Goal: Task Accomplishment & Management: Use online tool/utility

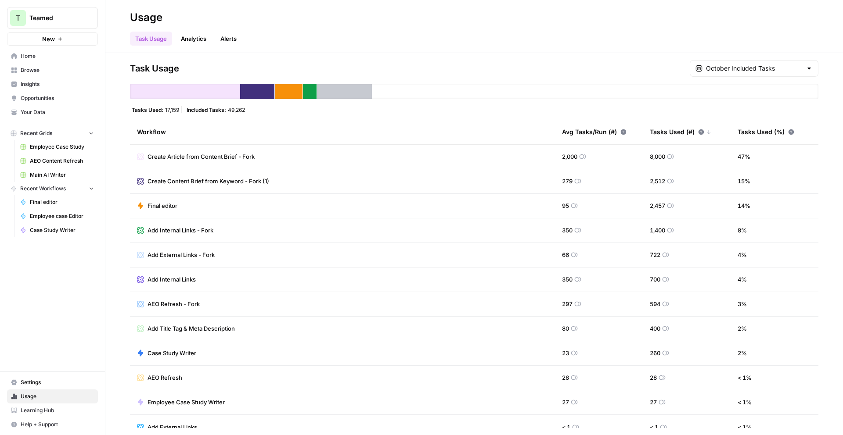
click at [48, 69] on span "Browse" at bounding box center [57, 70] width 73 height 8
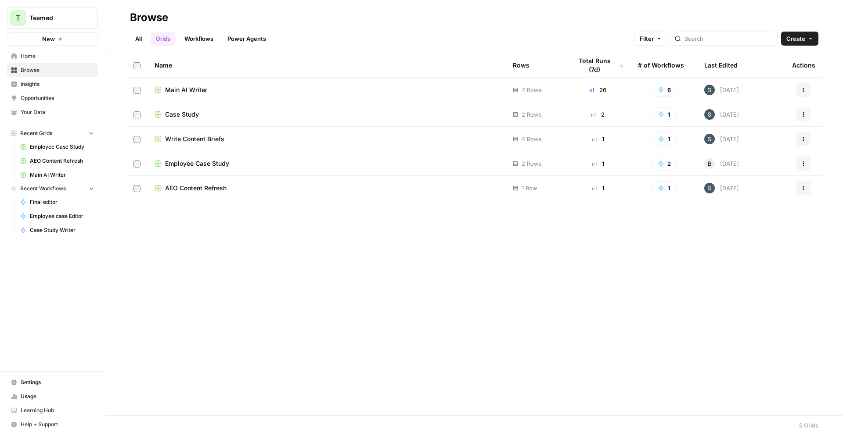
click at [221, 166] on span "Employee Case Study" at bounding box center [197, 163] width 64 height 9
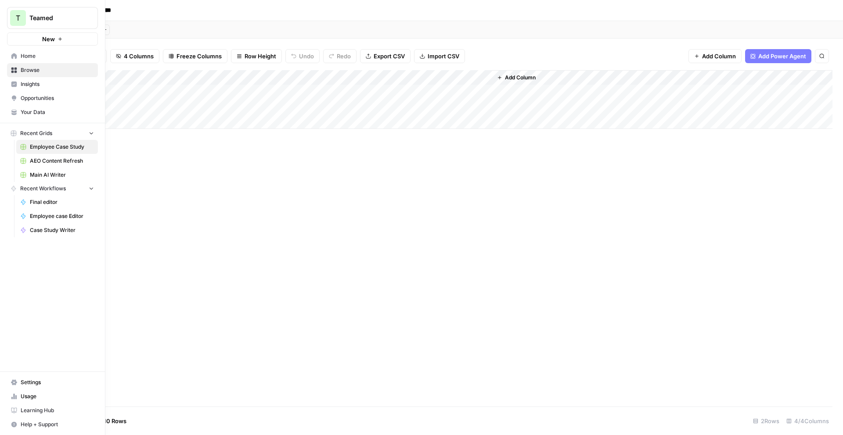
click at [16, 55] on icon at bounding box center [14, 56] width 6 height 6
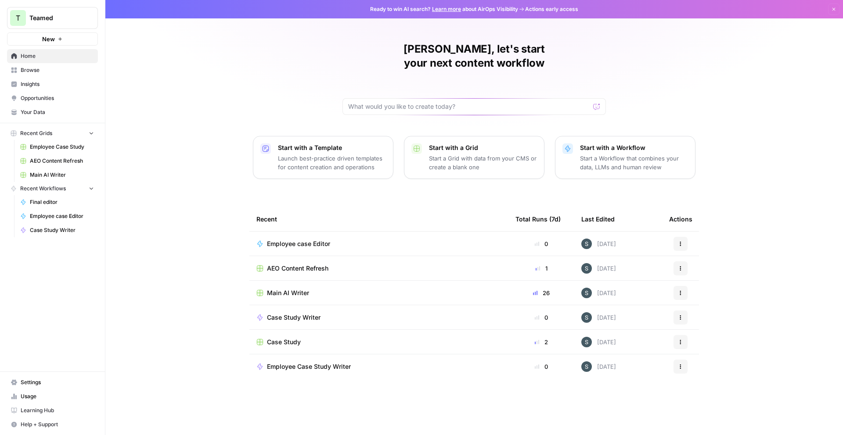
click at [453, 289] on div "Main AI Writer" at bounding box center [378, 293] width 245 height 9
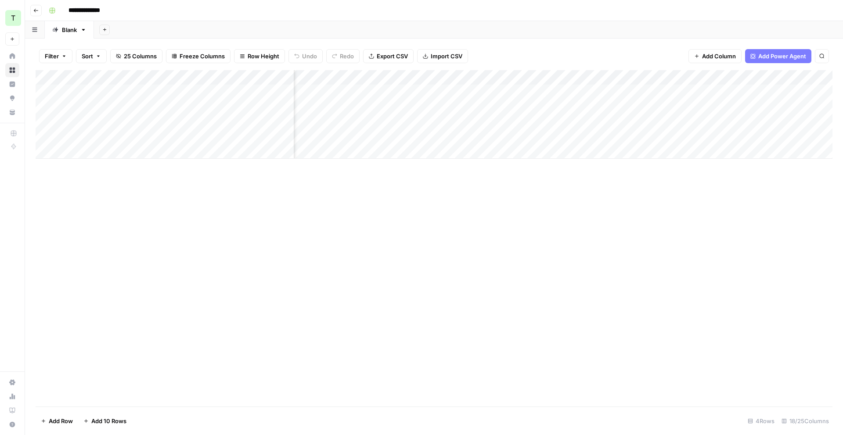
scroll to position [0, 631]
click at [526, 136] on div "Add Column" at bounding box center [434, 114] width 797 height 89
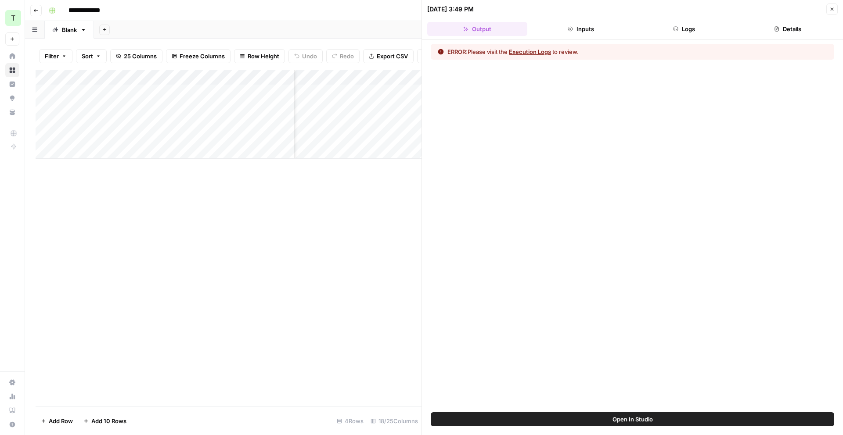
click at [526, 48] on button "Execution Logs" at bounding box center [530, 51] width 42 height 9
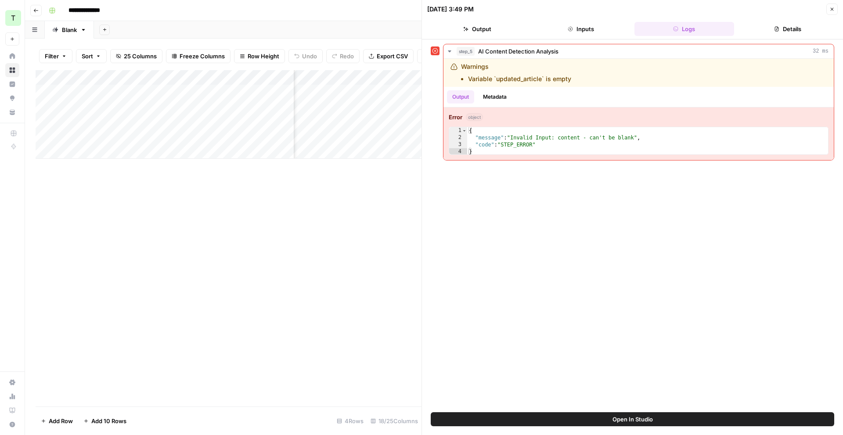
click at [526, 11] on icon "button" at bounding box center [832, 9] width 3 height 3
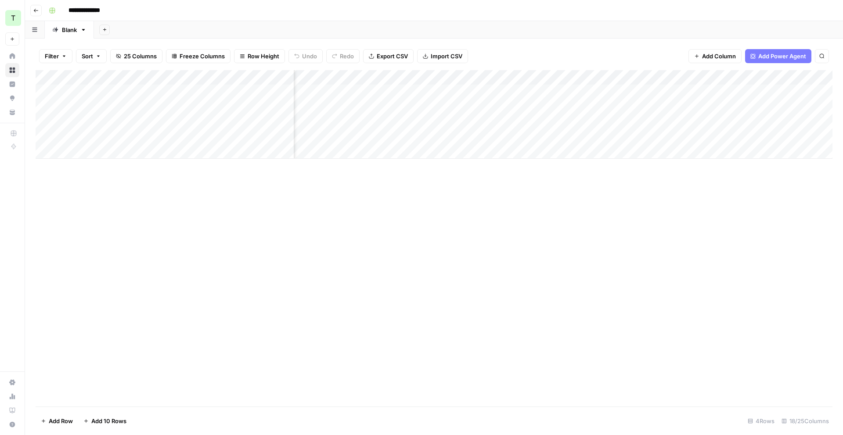
click at [526, 78] on div "Add Column" at bounding box center [434, 114] width 797 height 89
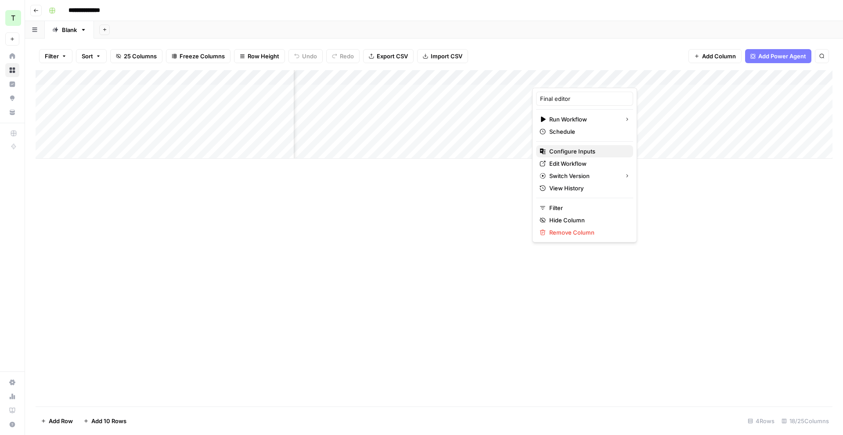
click at [526, 155] on span "Configure Inputs" at bounding box center [587, 151] width 77 height 9
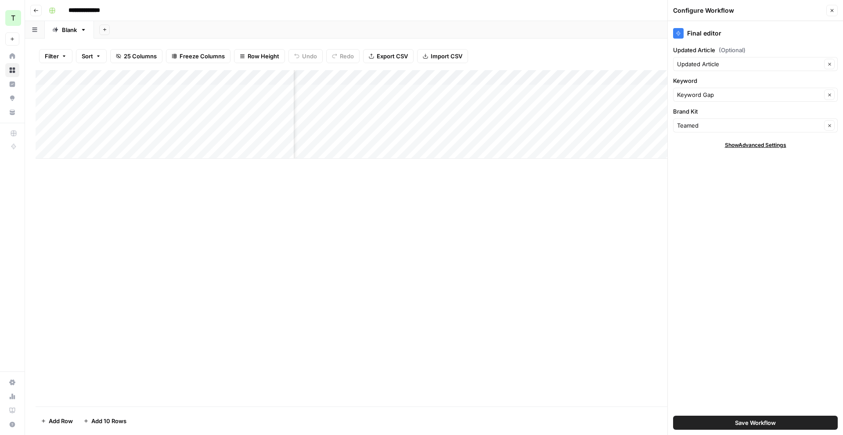
click at [526, 310] on span "Save Workflow" at bounding box center [755, 423] width 41 height 9
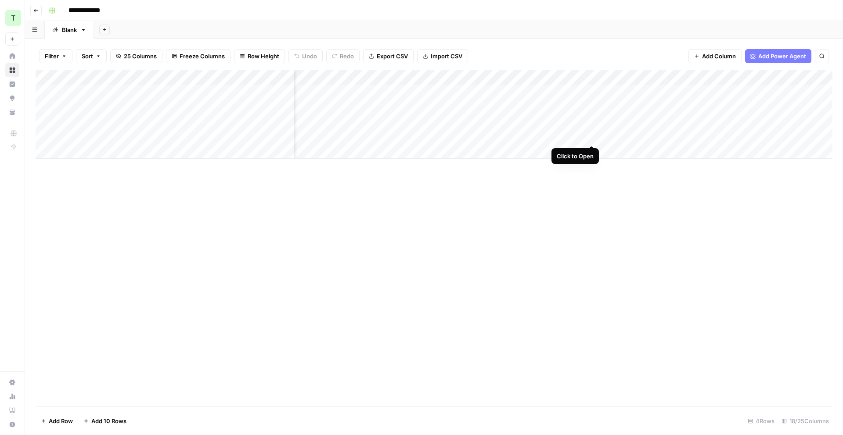
click at [526, 134] on div "Add Column" at bounding box center [434, 114] width 797 height 89
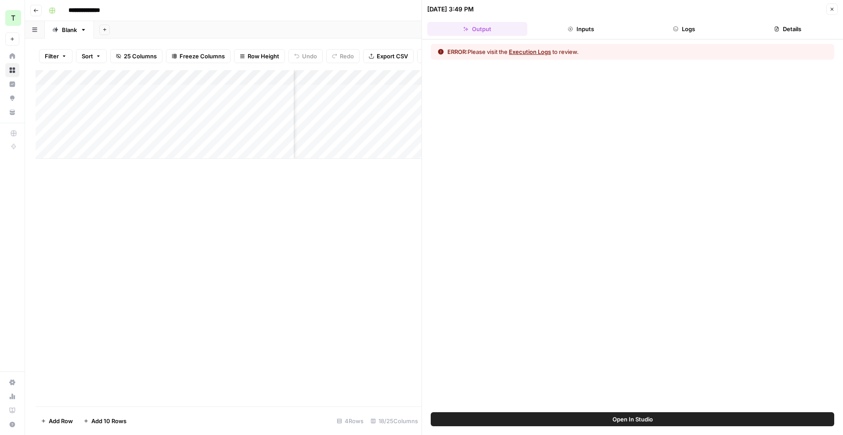
click at [526, 36] on header "10/14/25 at 3:49 PM Close Output Inputs Logs Details" at bounding box center [632, 20] width 421 height 40
click at [526, 29] on button "Logs" at bounding box center [684, 29] width 100 height 14
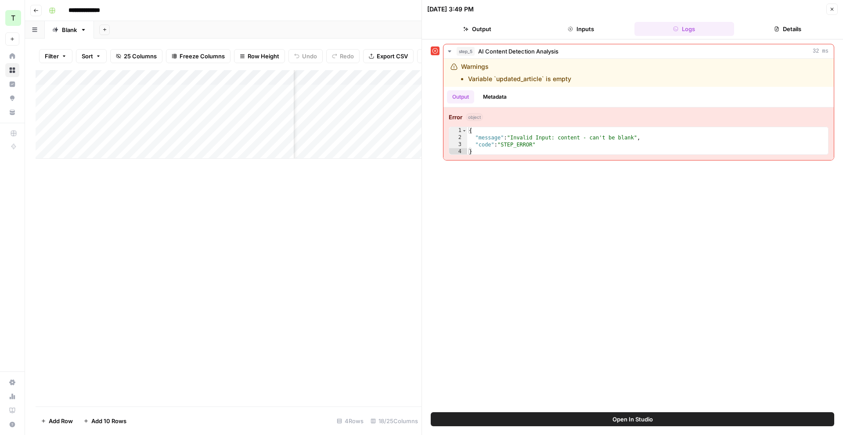
click at [526, 310] on button "Open In Studio" at bounding box center [632, 420] width 403 height 14
click at [526, 11] on button "Close" at bounding box center [831, 9] width 11 height 11
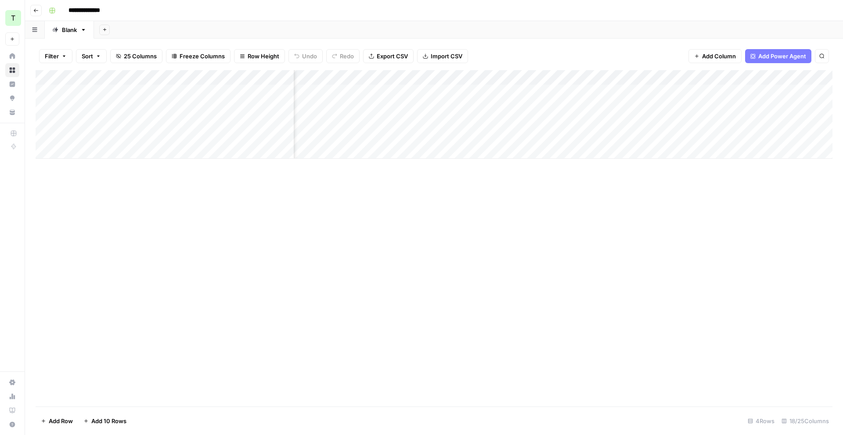
click at [526, 79] on div "Add Column" at bounding box center [434, 114] width 797 height 89
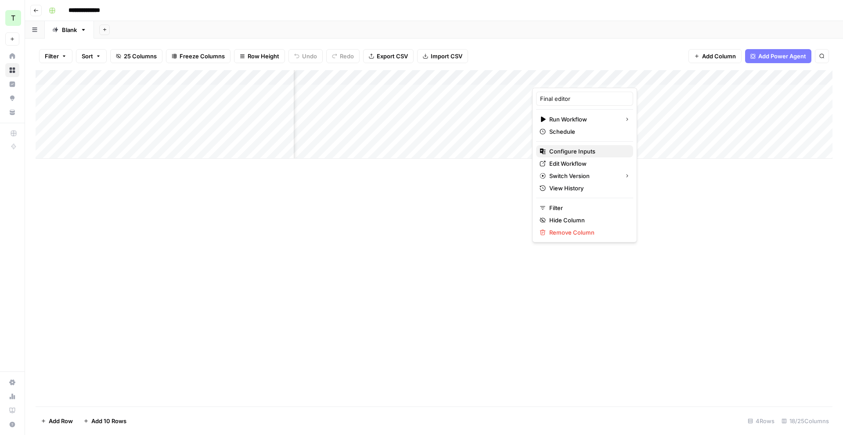
click at [526, 154] on span "Configure Inputs" at bounding box center [587, 151] width 77 height 9
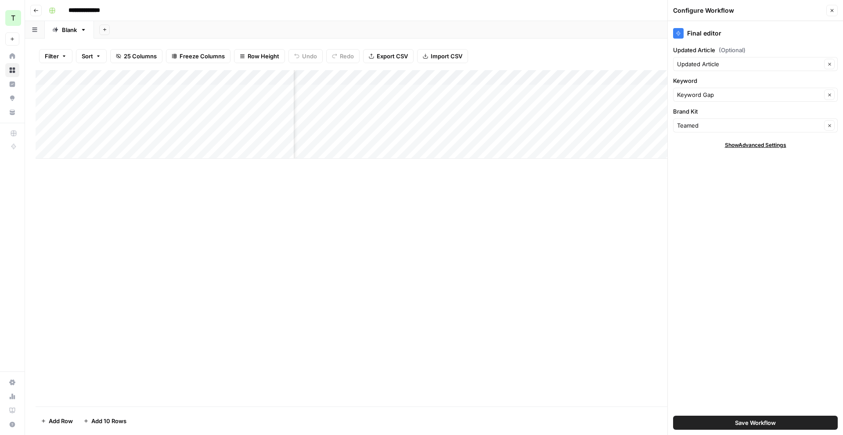
click at [526, 58] on div "Updated Article Clear" at bounding box center [755, 64] width 165 height 14
click at [526, 7] on button "Close" at bounding box center [831, 10] width 11 height 11
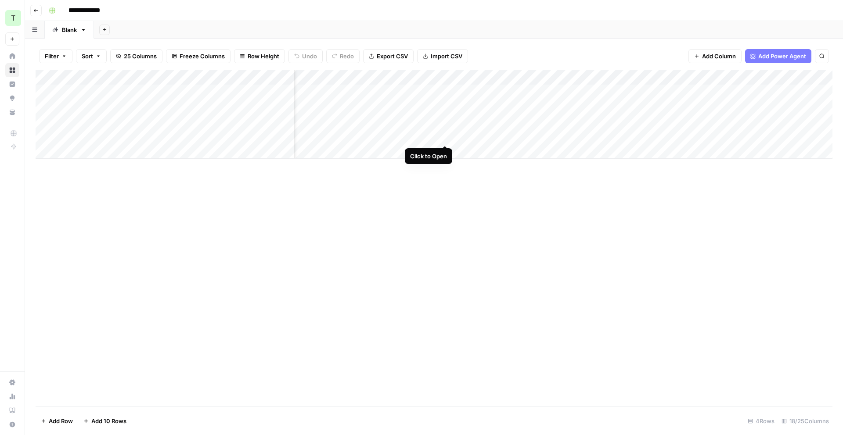
click at [446, 138] on div "Add Column" at bounding box center [434, 114] width 797 height 89
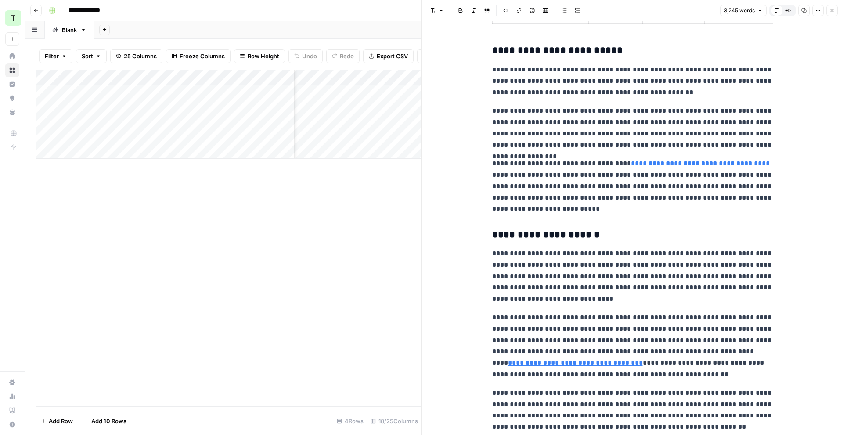
scroll to position [1571, 0]
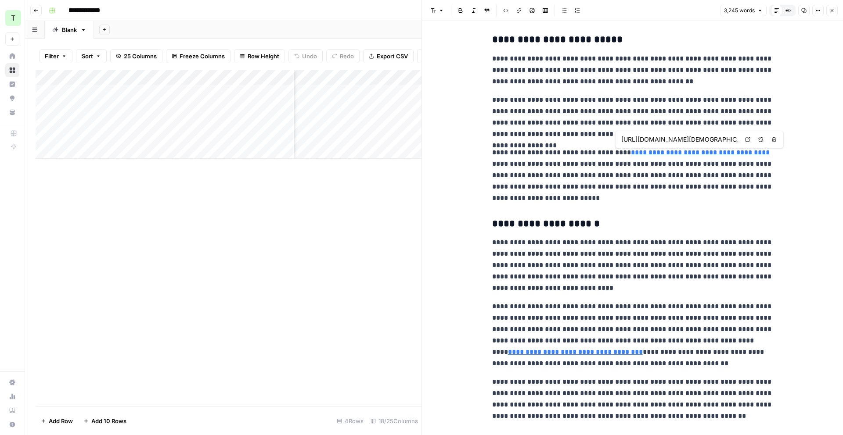
type input "https://www.teamed.global/blog/employee-onboarding-international-team-24-hours"
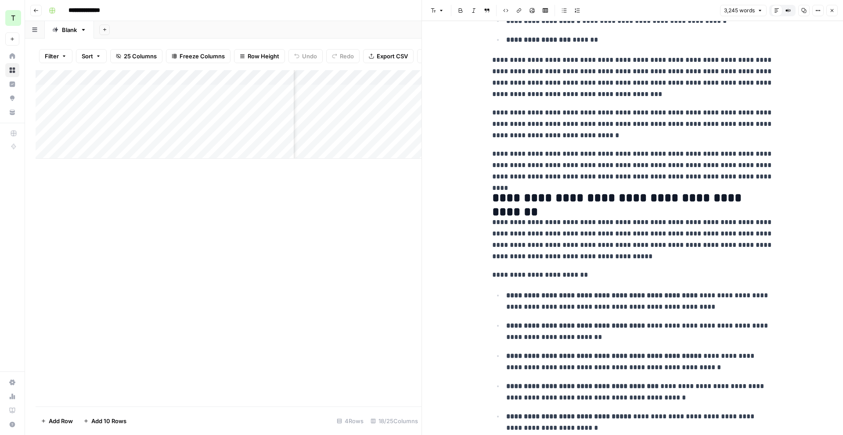
scroll to position [3297, 0]
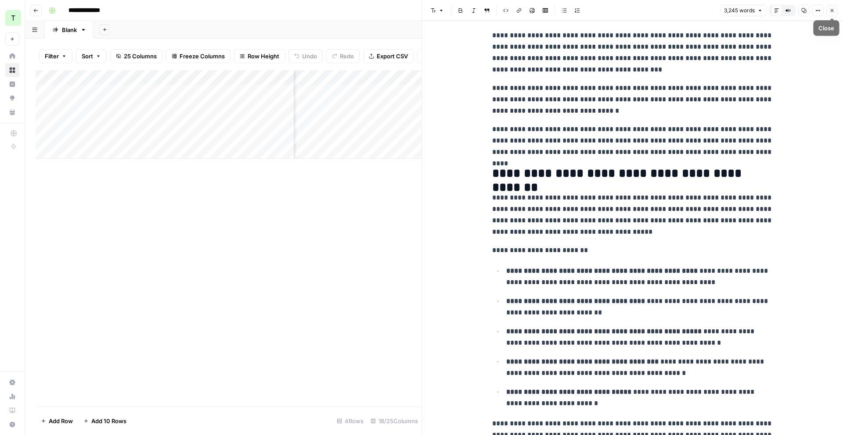
click at [526, 10] on icon "button" at bounding box center [832, 10] width 3 height 3
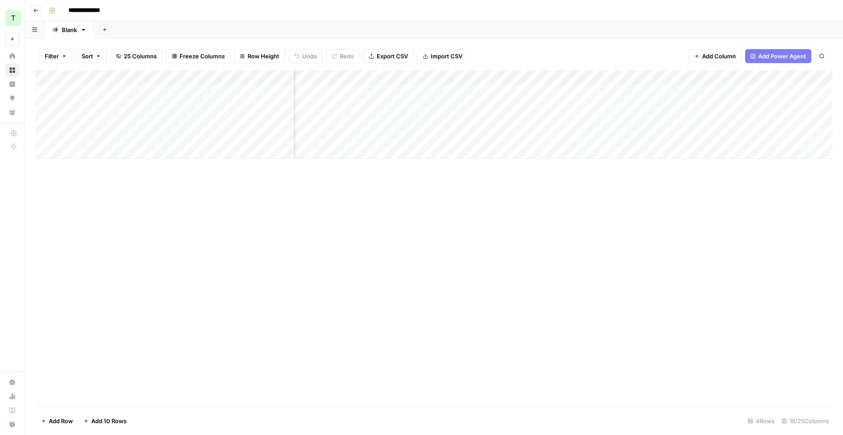
scroll to position [0, 631]
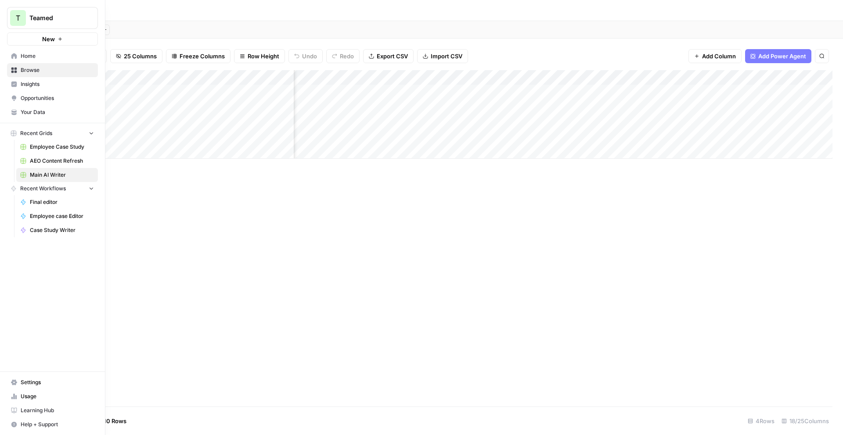
click at [12, 95] on icon at bounding box center [14, 98] width 6 height 6
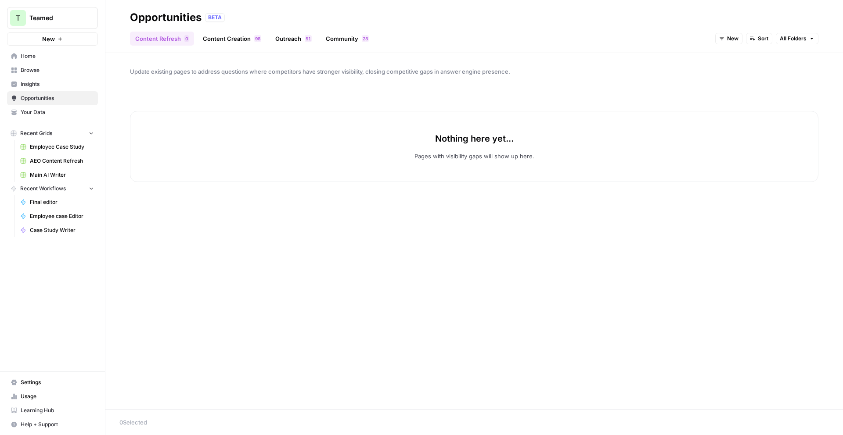
click at [224, 40] on link "Content Creation 8 9" at bounding box center [232, 39] width 69 height 14
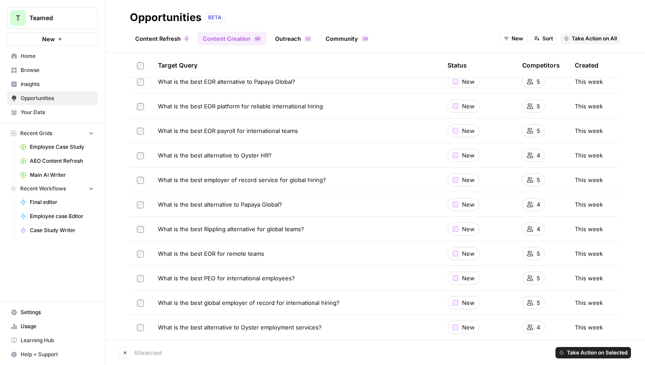
scroll to position [707, 0]
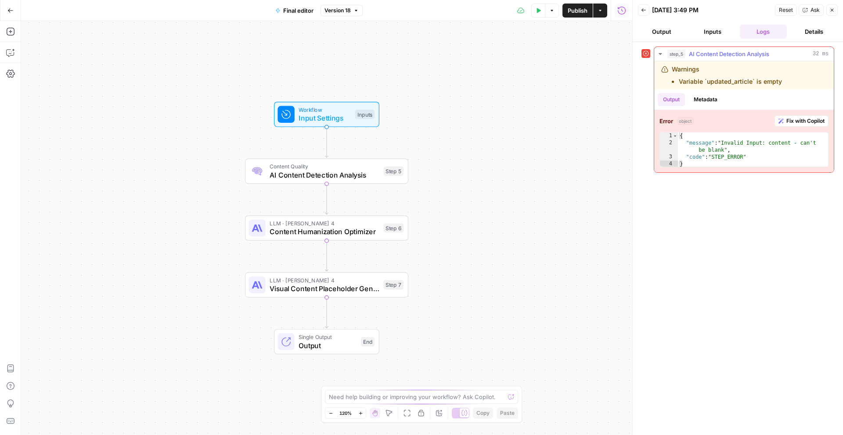
click at [786, 120] on span "Fix with Copilot" at bounding box center [805, 121] width 38 height 8
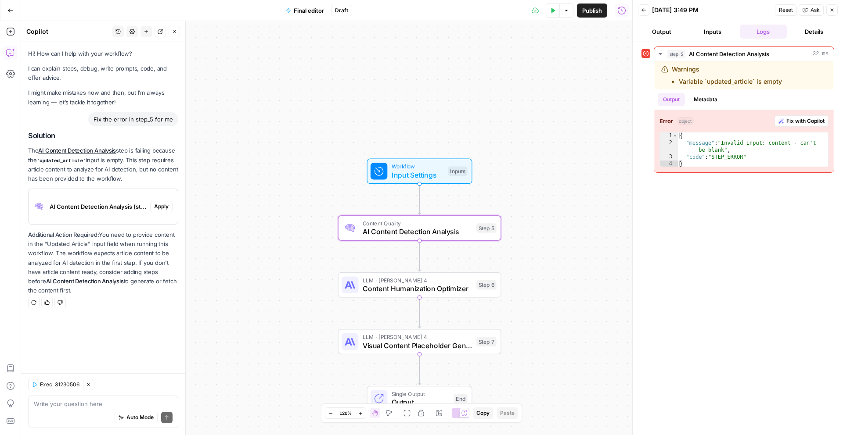
click at [165, 208] on span "Apply" at bounding box center [161, 207] width 14 height 8
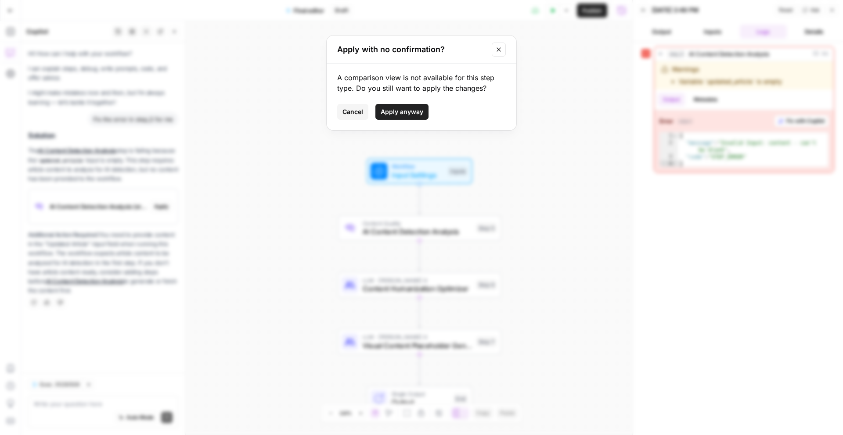
click at [357, 112] on span "Cancel" at bounding box center [352, 112] width 21 height 9
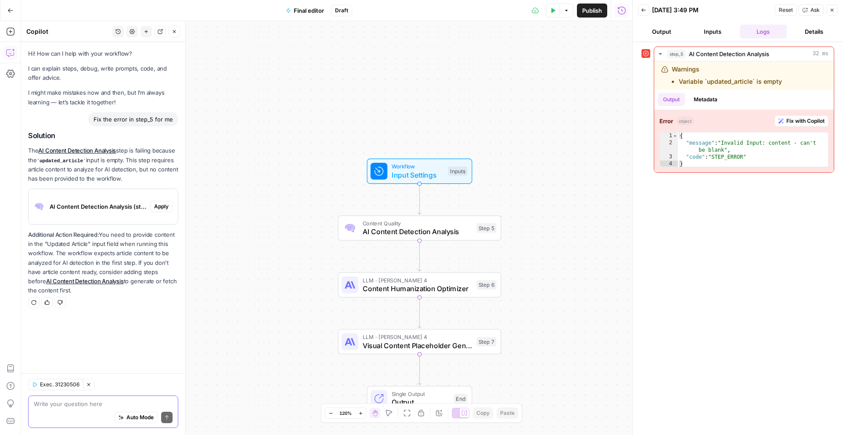
click at [66, 402] on textarea at bounding box center [103, 404] width 139 height 9
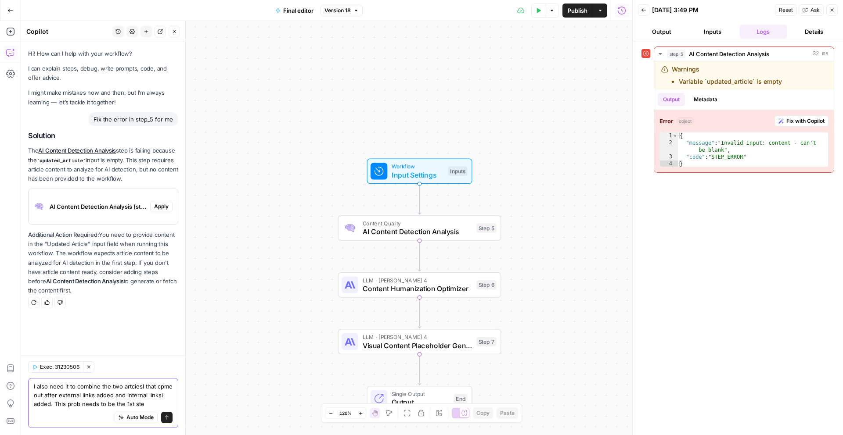
type textarea "I also need it to combine the two artciesl that cpme out after external links a…"
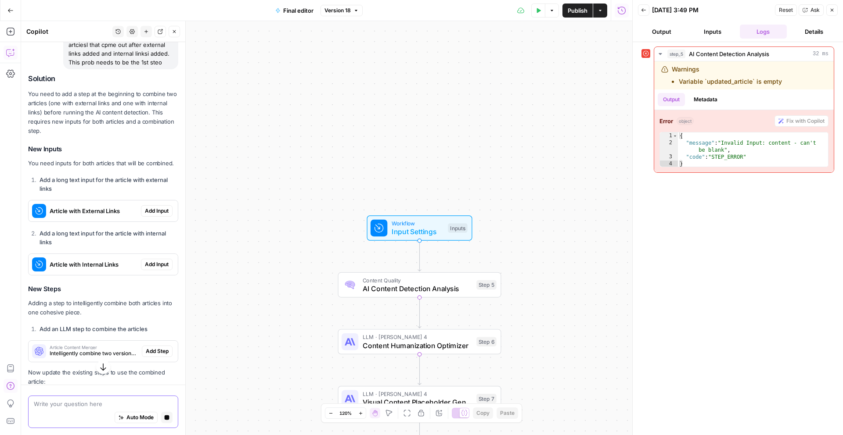
scroll to position [275, 0]
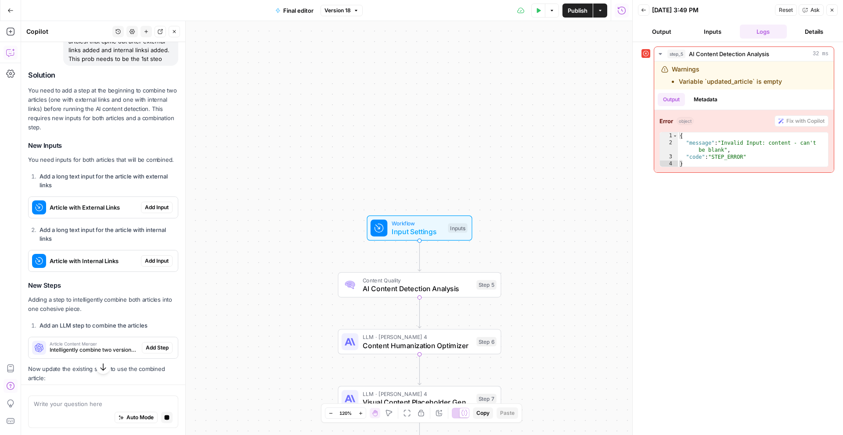
click at [164, 210] on span "Add Input" at bounding box center [157, 208] width 24 height 8
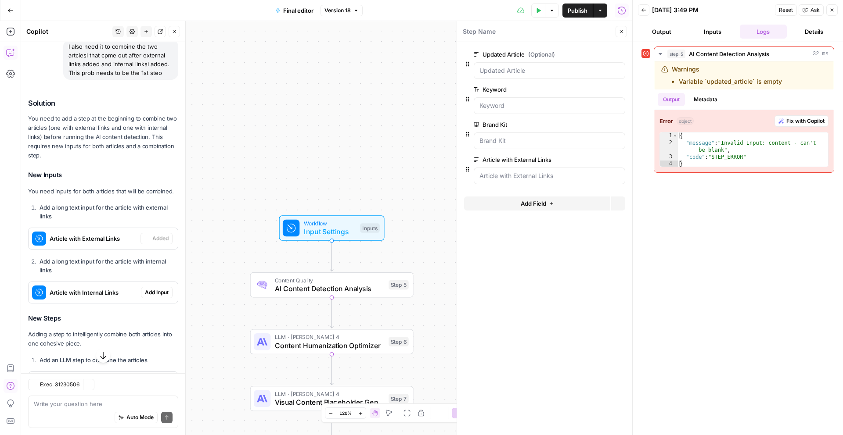
scroll to position [289, 0]
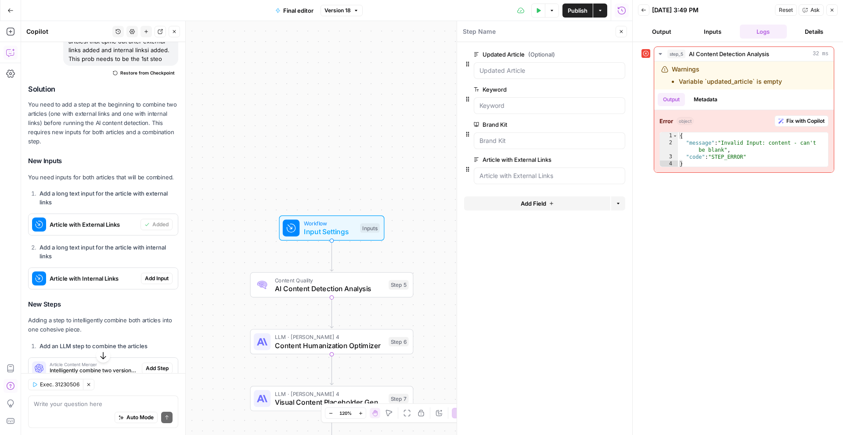
click at [151, 280] on span "Add Input" at bounding box center [157, 279] width 24 height 8
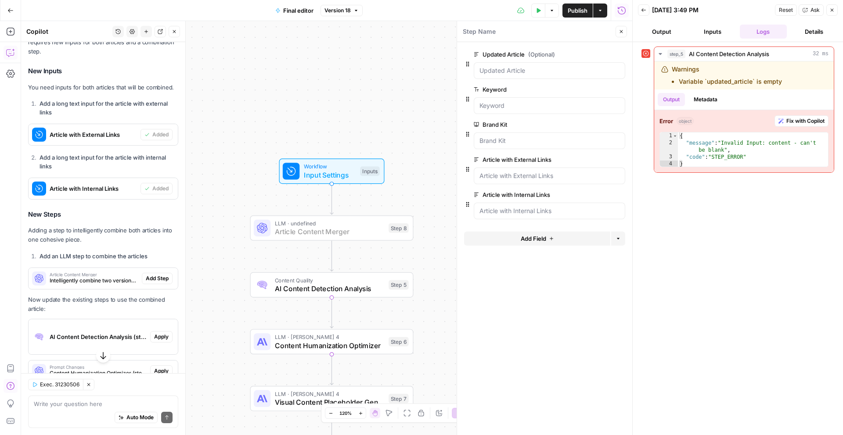
click at [156, 277] on span "Add Step" at bounding box center [157, 279] width 23 height 8
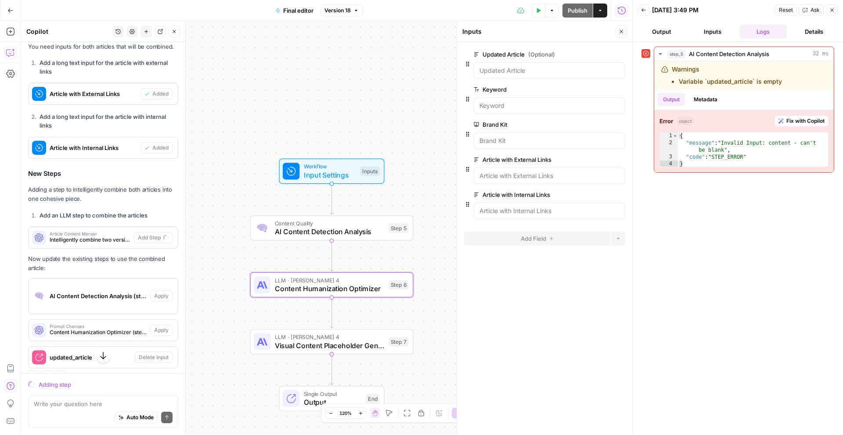
scroll to position [408, 0]
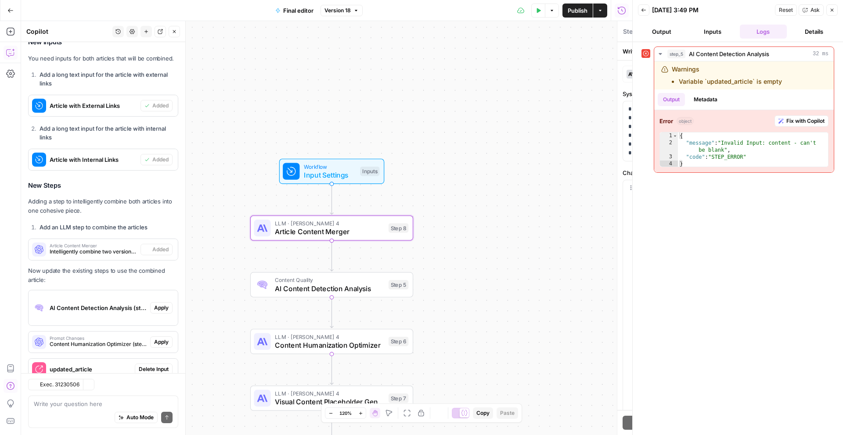
type textarea "Article Content Merger"
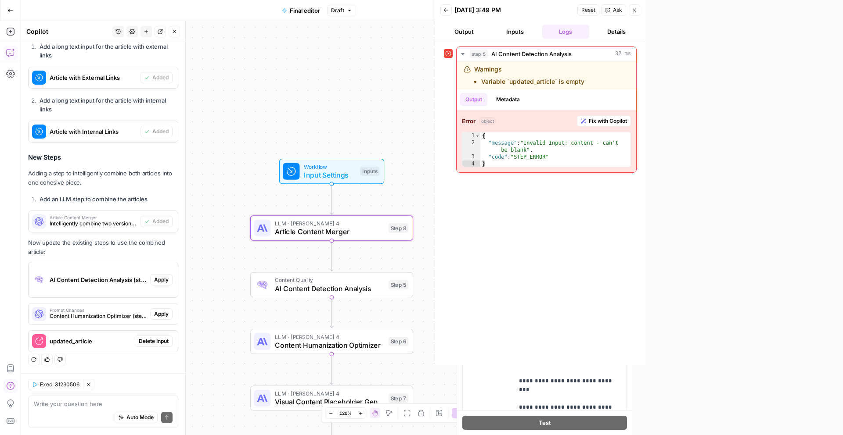
scroll to position [436, 0]
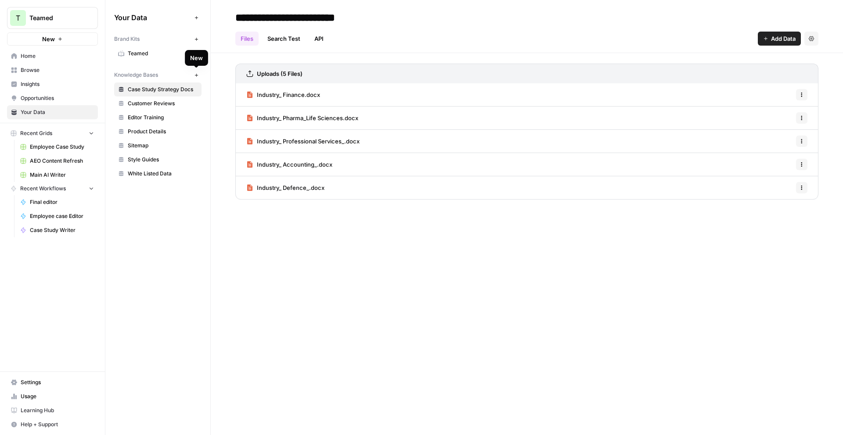
click at [195, 79] on button "New" at bounding box center [196, 75] width 11 height 11
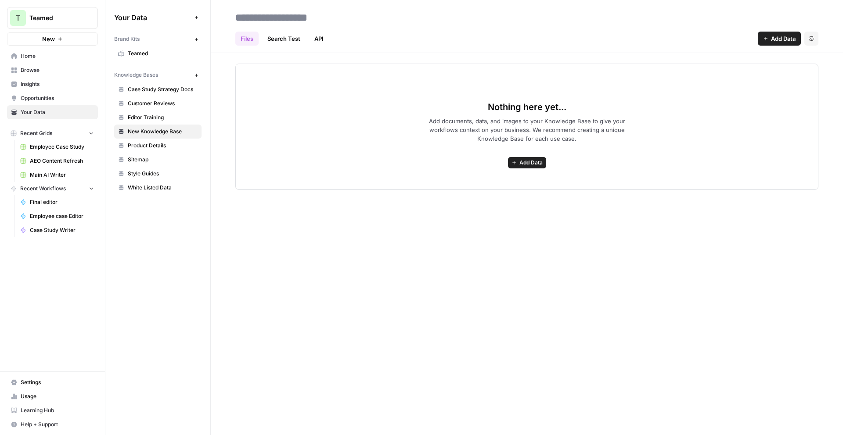
click at [783, 36] on span "Add Data" at bounding box center [783, 38] width 25 height 9
click at [57, 145] on span "Employee Case Study" at bounding box center [62, 147] width 64 height 8
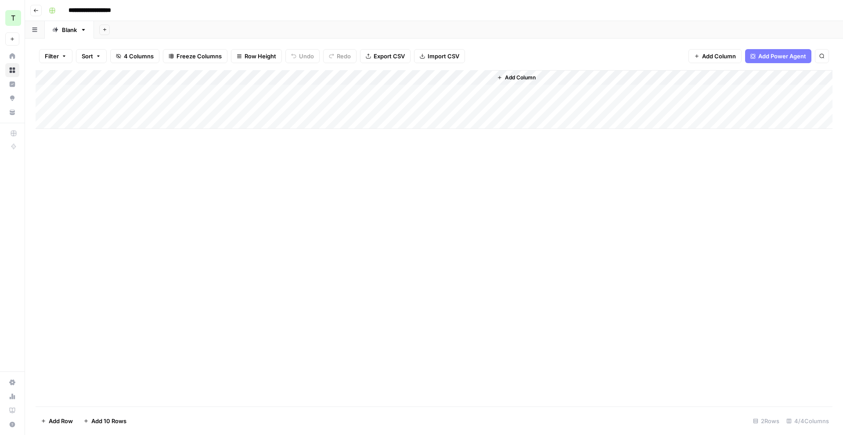
click at [473, 78] on div "Add Column" at bounding box center [434, 99] width 797 height 59
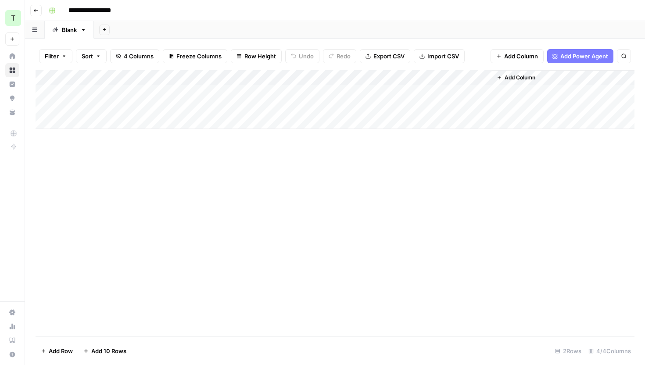
click at [476, 77] on div "Add Column" at bounding box center [335, 99] width 599 height 59
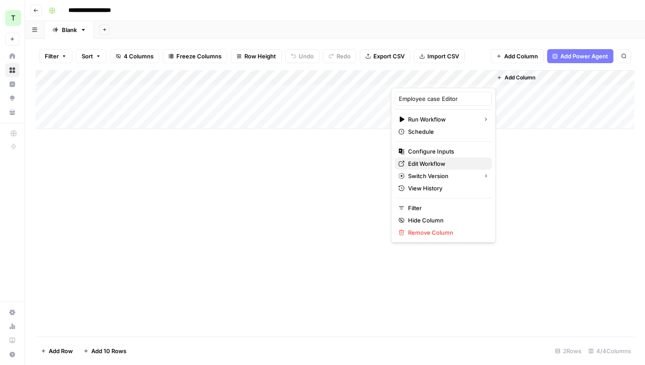
click at [434, 159] on span "Edit Workflow" at bounding box center [446, 163] width 77 height 9
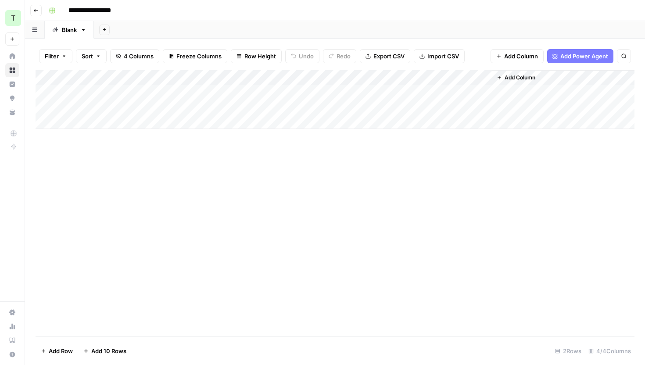
click at [294, 78] on div "Add Column" at bounding box center [335, 99] width 599 height 59
click at [146, 213] on div "Add Column" at bounding box center [335, 203] width 599 height 266
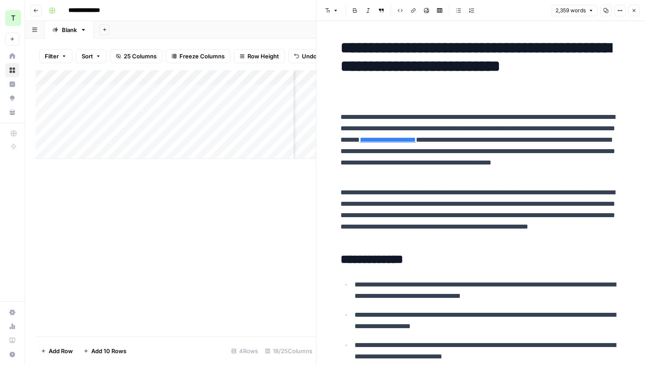
click at [637, 11] on button "Close" at bounding box center [634, 10] width 11 height 11
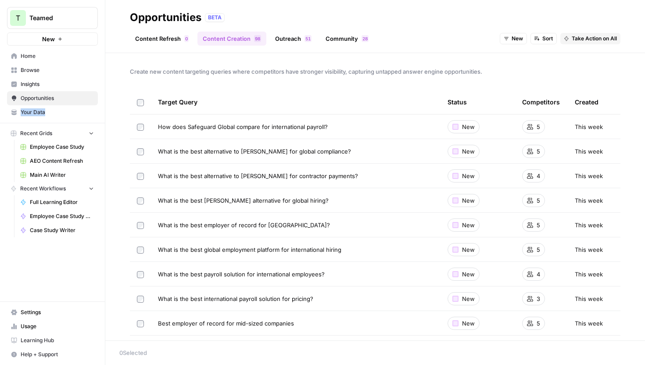
click at [37, 71] on span "Browse" at bounding box center [57, 70] width 73 height 8
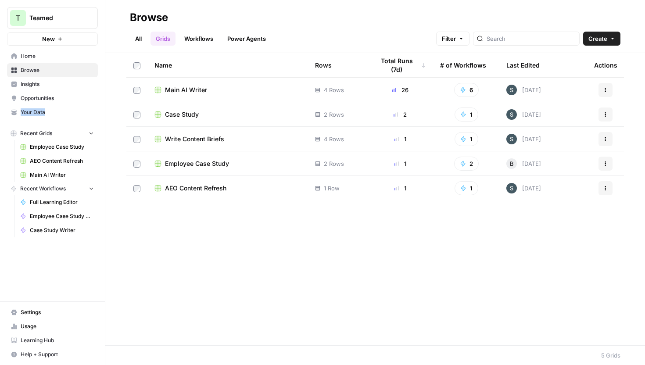
click at [190, 91] on span "Main AI Writer" at bounding box center [186, 90] width 42 height 9
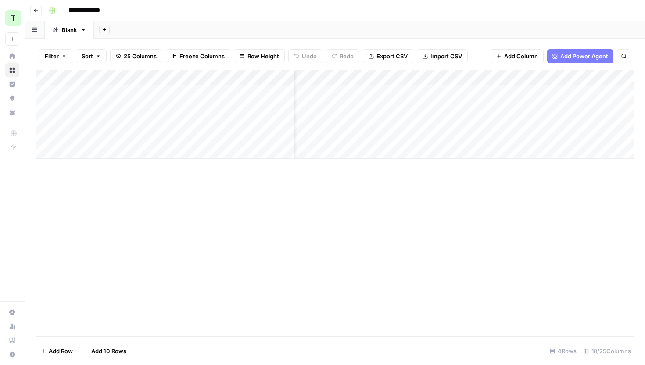
scroll to position [0, 846]
click at [491, 91] on div "Add Column" at bounding box center [335, 114] width 599 height 89
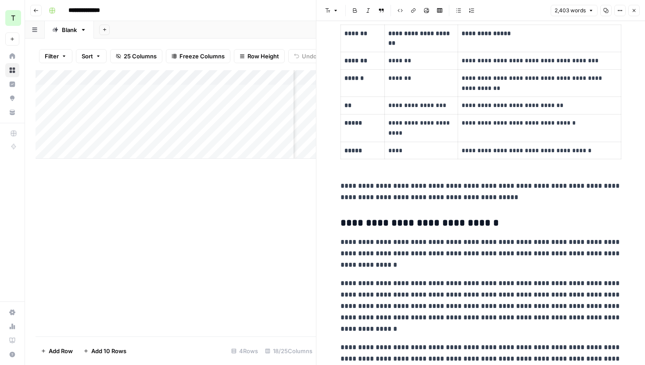
scroll to position [1146, 0]
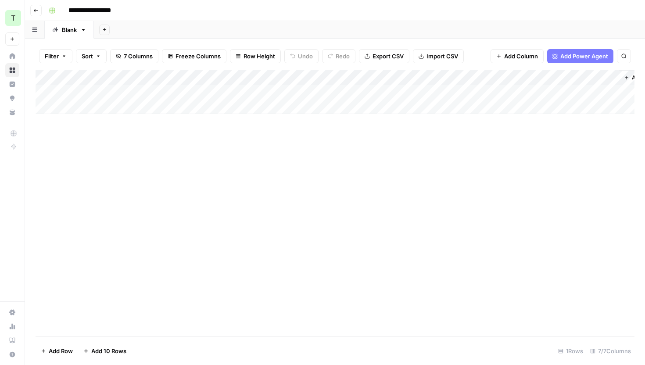
click at [365, 76] on div "Add Column" at bounding box center [335, 92] width 599 height 44
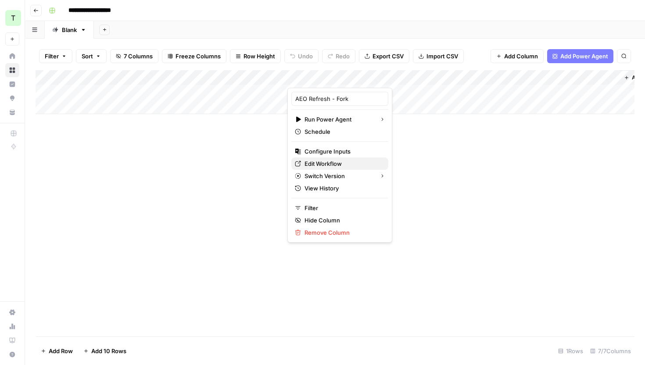
click at [336, 163] on span "Edit Workflow" at bounding box center [343, 163] width 77 height 9
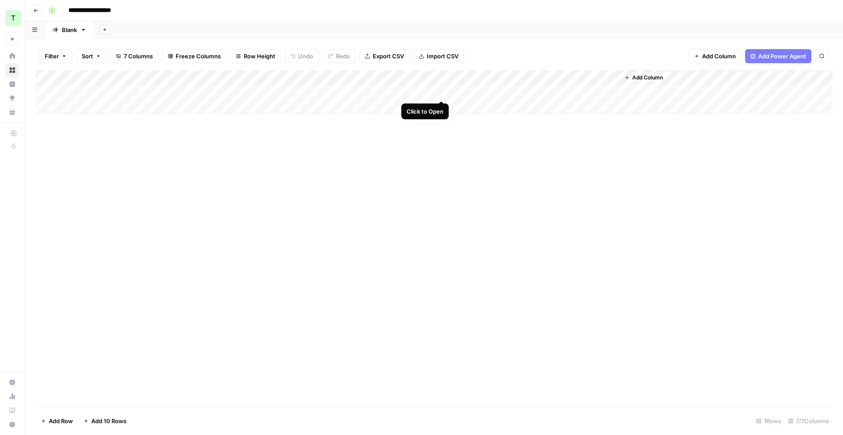
click at [439, 91] on div "Add Column" at bounding box center [434, 92] width 797 height 44
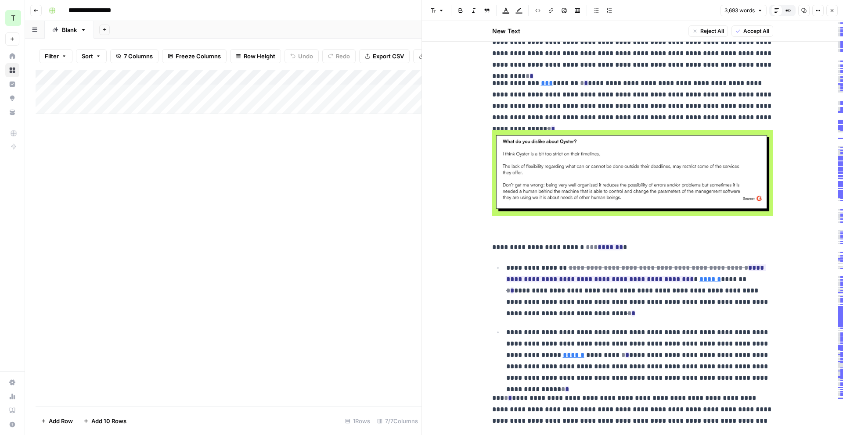
scroll to position [247, 0]
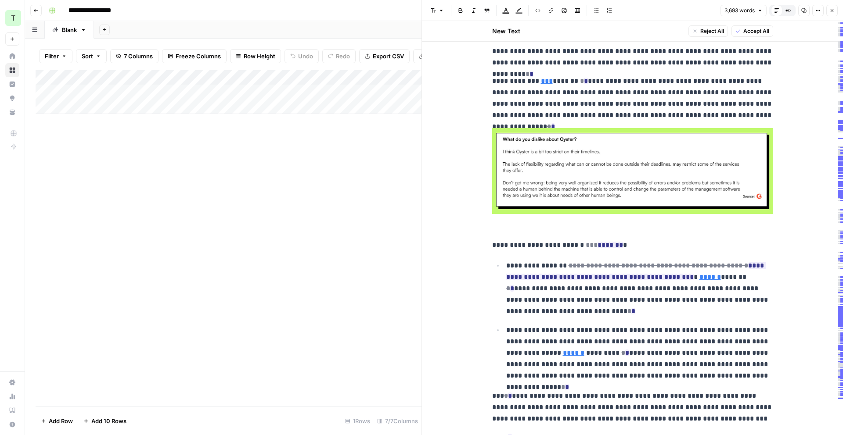
click at [645, 11] on icon "button" at bounding box center [831, 10] width 5 height 5
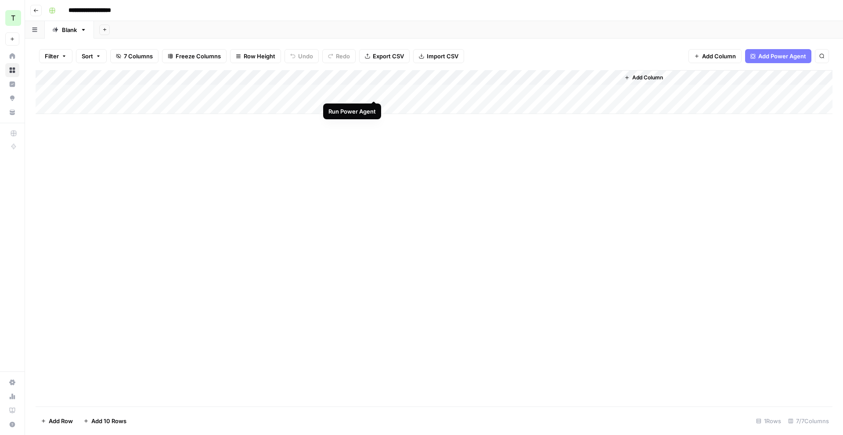
click at [377, 91] on div "Add Column" at bounding box center [434, 92] width 797 height 44
click at [440, 92] on div "Add Column" at bounding box center [434, 92] width 797 height 44
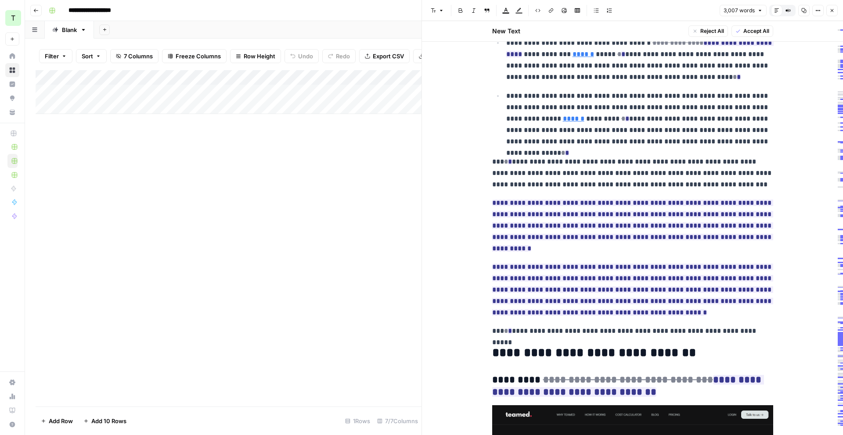
scroll to position [671, 0]
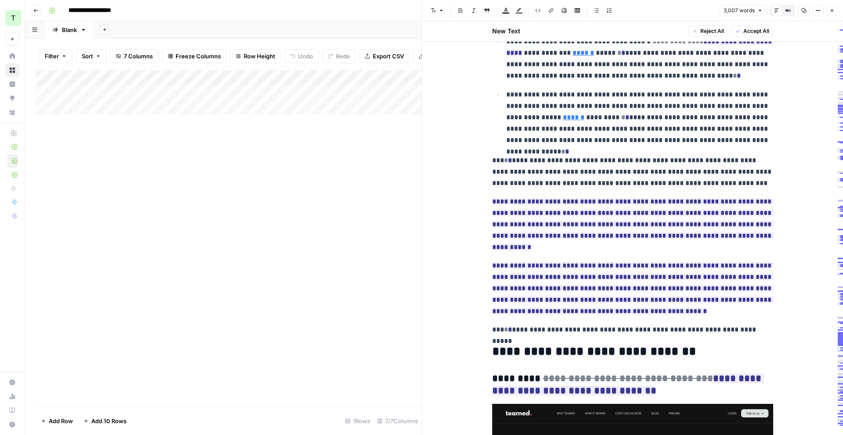
click at [375, 158] on div "Add Column" at bounding box center [229, 238] width 386 height 337
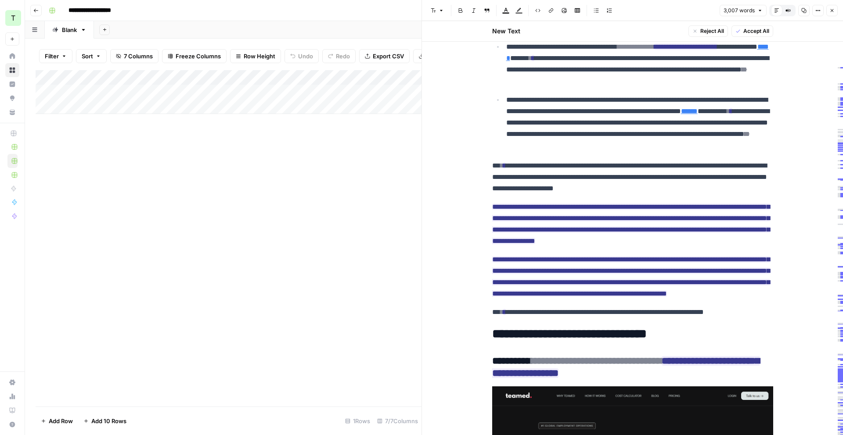
click at [645, 11] on button "Close" at bounding box center [831, 10] width 11 height 11
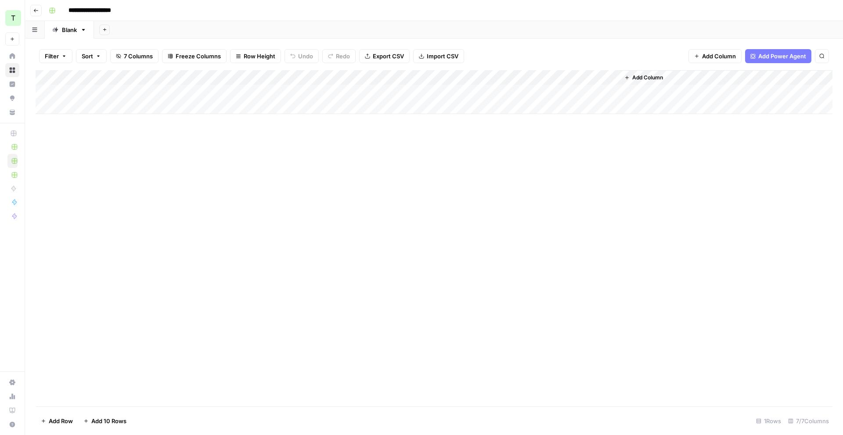
click at [366, 79] on div "Add Column" at bounding box center [434, 92] width 797 height 44
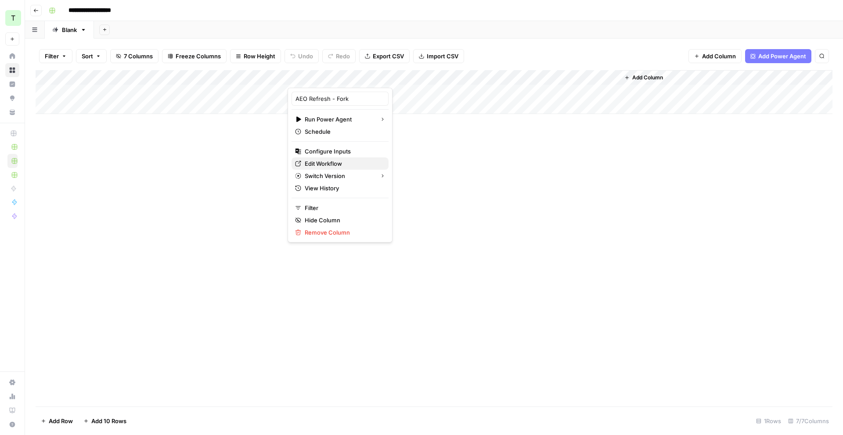
click at [335, 166] on span "Edit Workflow" at bounding box center [343, 163] width 77 height 9
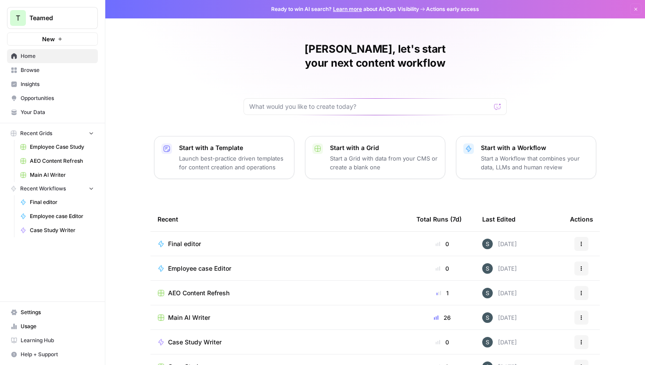
scroll to position [39, 0]
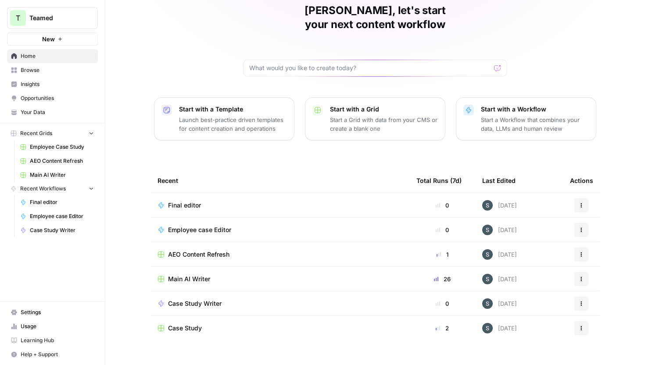
click at [60, 73] on span "Browse" at bounding box center [57, 70] width 73 height 8
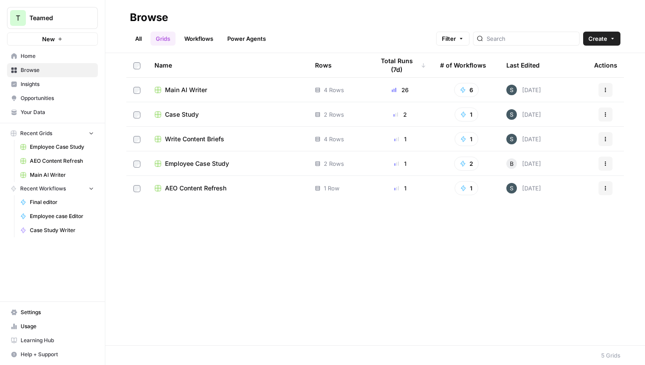
click at [185, 42] on link "Workflows" at bounding box center [199, 39] width 40 height 14
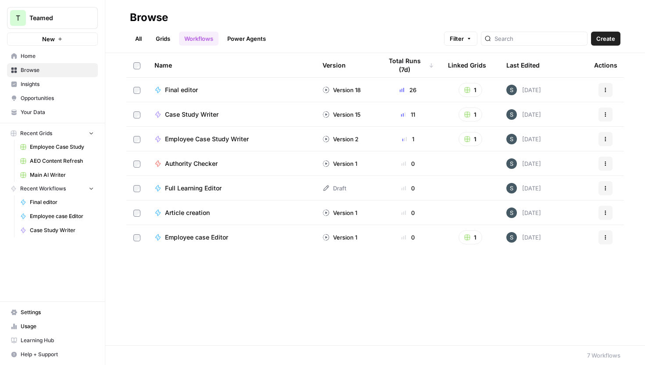
click at [172, 38] on link "Grids" at bounding box center [163, 39] width 25 height 14
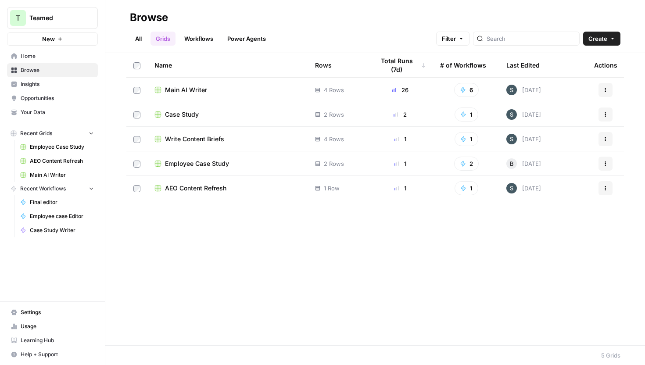
click at [211, 39] on link "Workflows" at bounding box center [199, 39] width 40 height 14
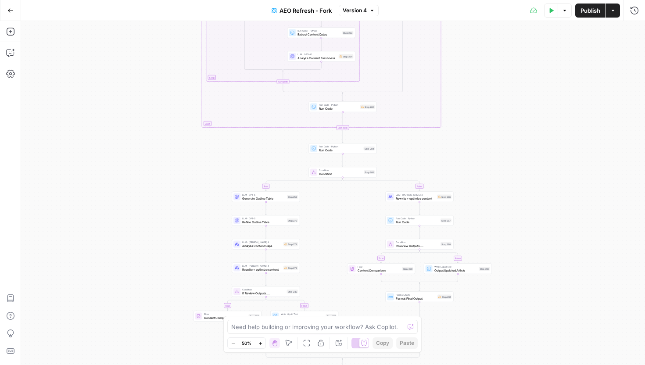
drag, startPoint x: 467, startPoint y: 169, endPoint x: 476, endPoint y: -23, distance: 192.1
click at [476, 0] on html "T Teamed New Home Browse Insights Opportunities Your Data Recent Grids Employee…" at bounding box center [322, 182] width 645 height 365
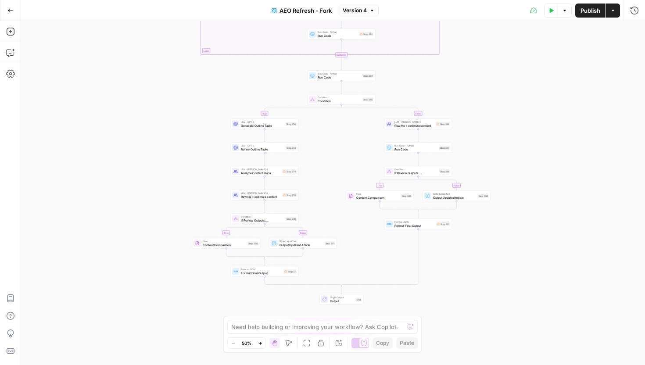
drag, startPoint x: 491, startPoint y: 136, endPoint x: 489, endPoint y: 51, distance: 84.3
click at [489, 51] on div "true false true false true false true false true false Workflow Input Settings …" at bounding box center [333, 193] width 624 height 344
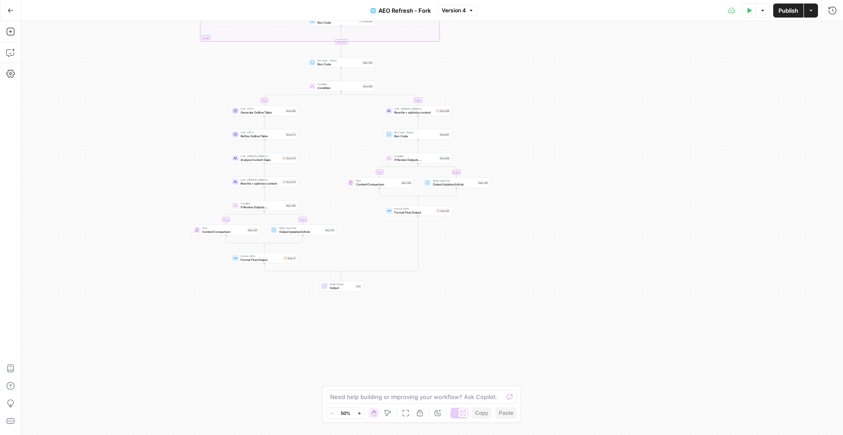
click at [357, 365] on icon "button" at bounding box center [359, 413] width 5 height 5
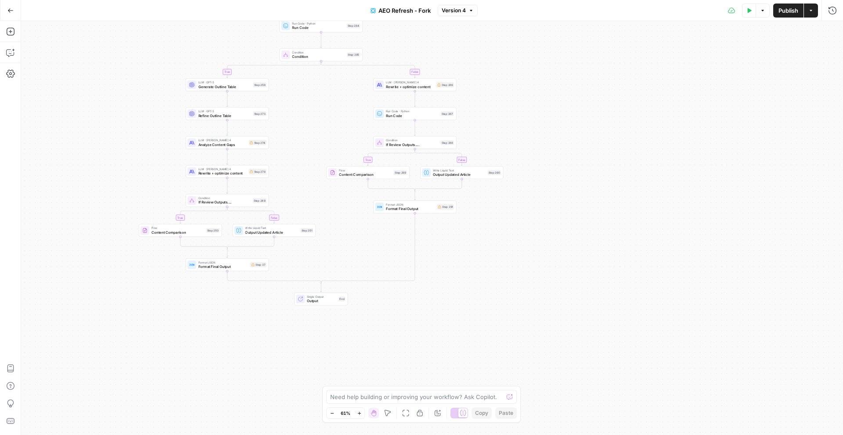
click at [357, 365] on icon "button" at bounding box center [359, 413] width 5 height 5
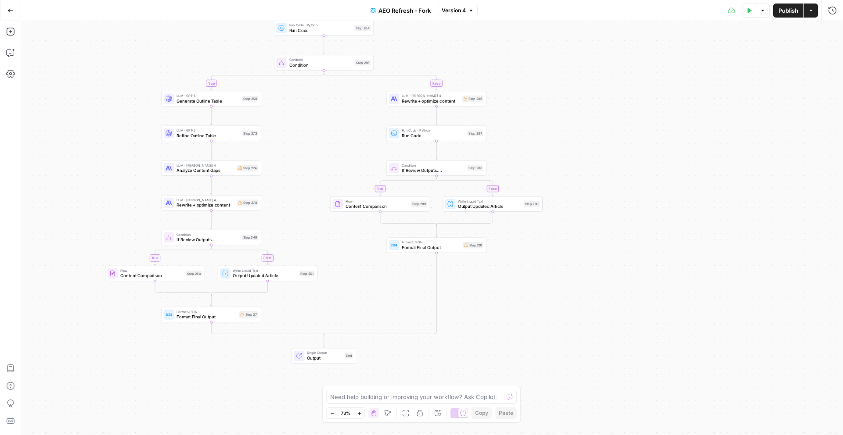
drag, startPoint x: 338, startPoint y: 324, endPoint x: 363, endPoint y: 366, distance: 49.4
click at [363, 365] on div "false true true false true false true false true false Workflow Input Settings …" at bounding box center [432, 228] width 822 height 414
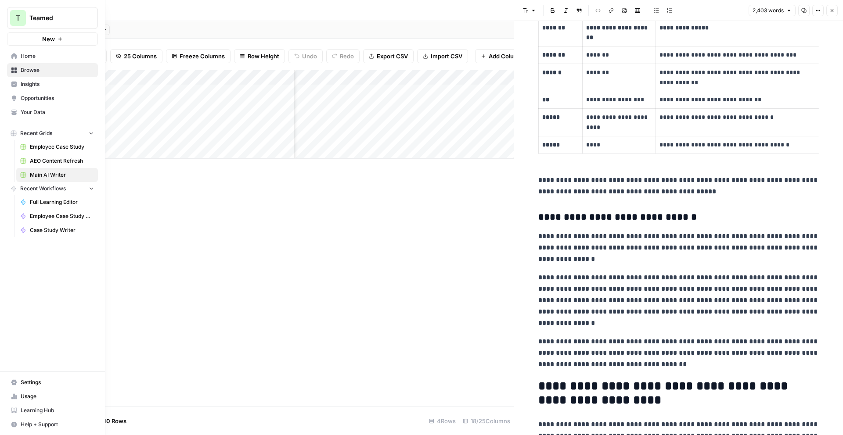
click at [13, 110] on icon at bounding box center [13, 112] width 5 height 4
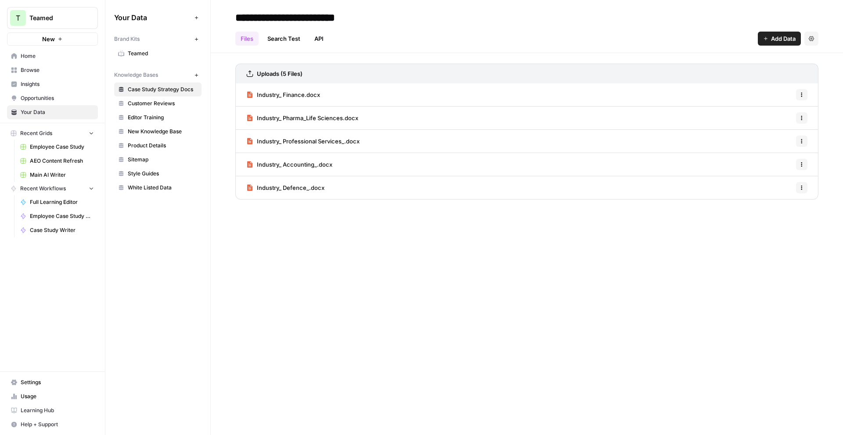
click at [194, 77] on icon "button" at bounding box center [196, 75] width 5 height 5
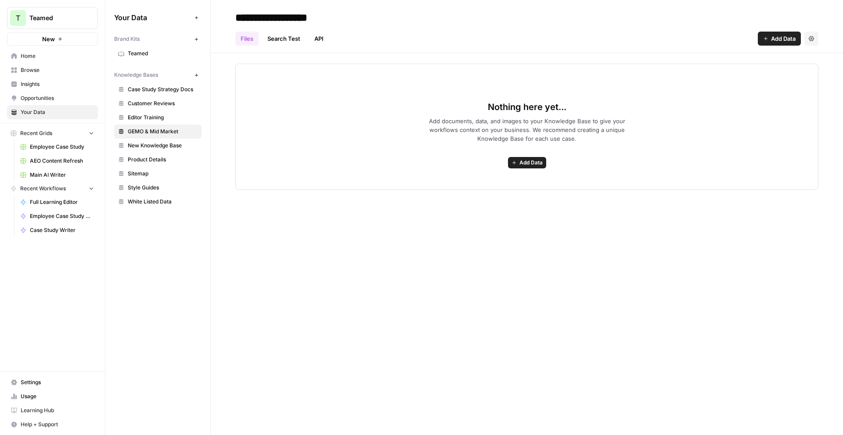
type input "**********"
click at [522, 163] on span "Add Data" at bounding box center [530, 163] width 23 height 8
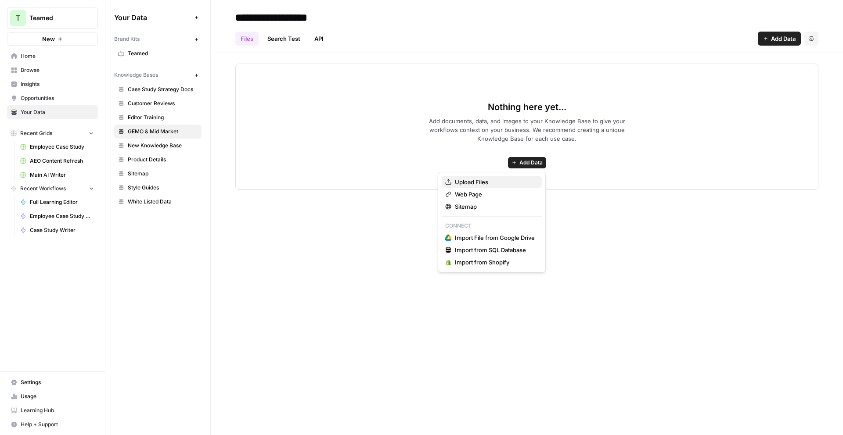
click at [507, 181] on span "Upload Files" at bounding box center [495, 182] width 80 height 9
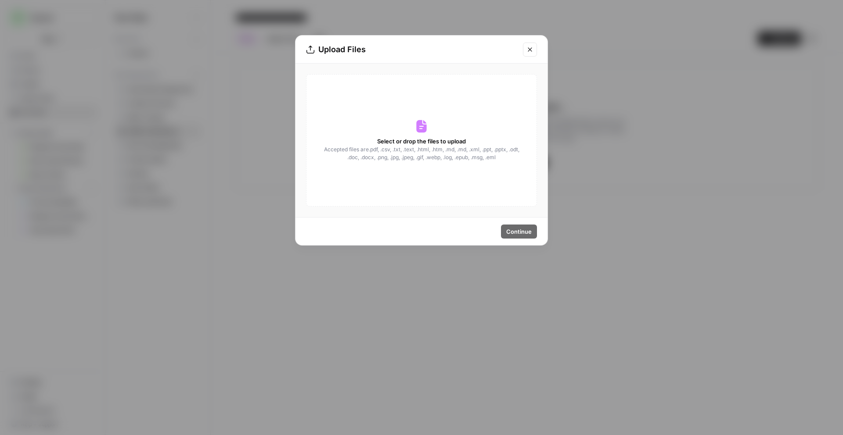
click at [428, 128] on icon at bounding box center [421, 126] width 14 height 14
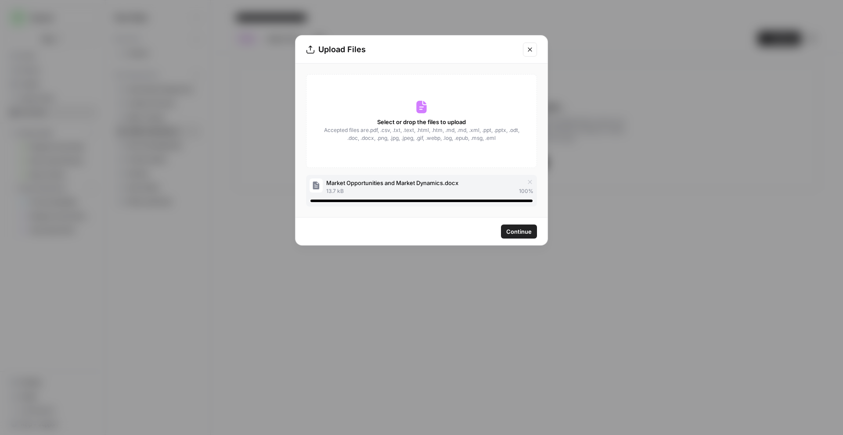
click at [522, 233] on span "Continue" at bounding box center [518, 231] width 25 height 9
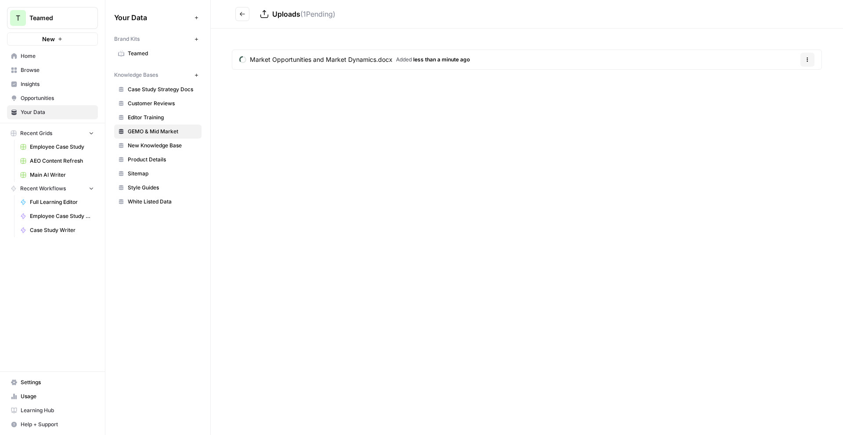
click at [241, 18] on button "Go back" at bounding box center [242, 14] width 14 height 14
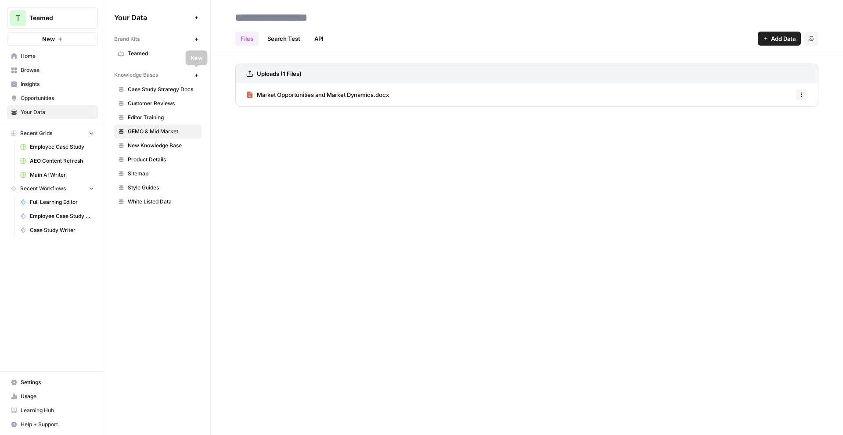
click at [196, 76] on icon "button" at bounding box center [195, 74] width 3 height 3
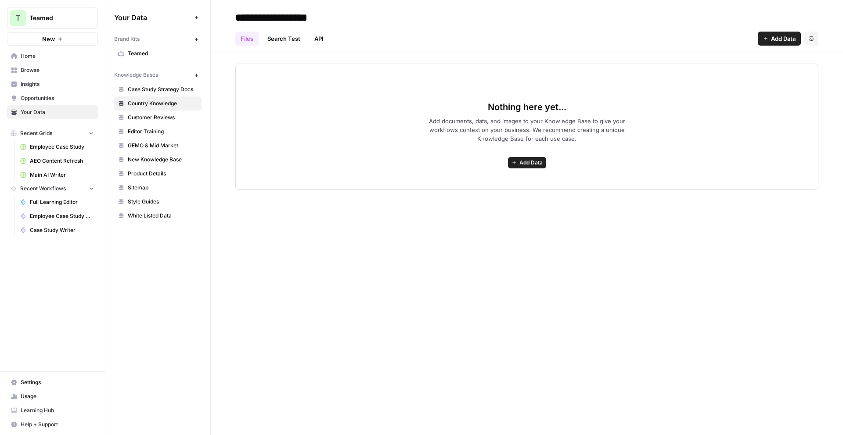
type input "**********"
click at [403, 224] on div "**********" at bounding box center [527, 217] width 632 height 435
click at [515, 163] on icon "button" at bounding box center [513, 162] width 5 height 5
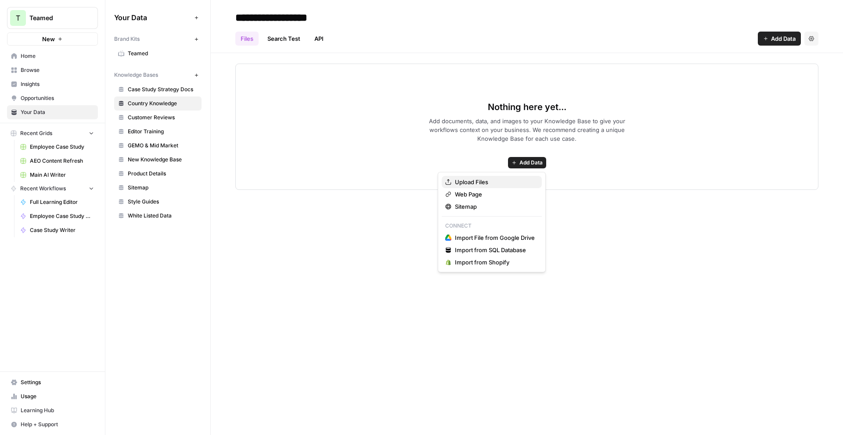
click at [498, 180] on span "Upload Files" at bounding box center [495, 182] width 80 height 9
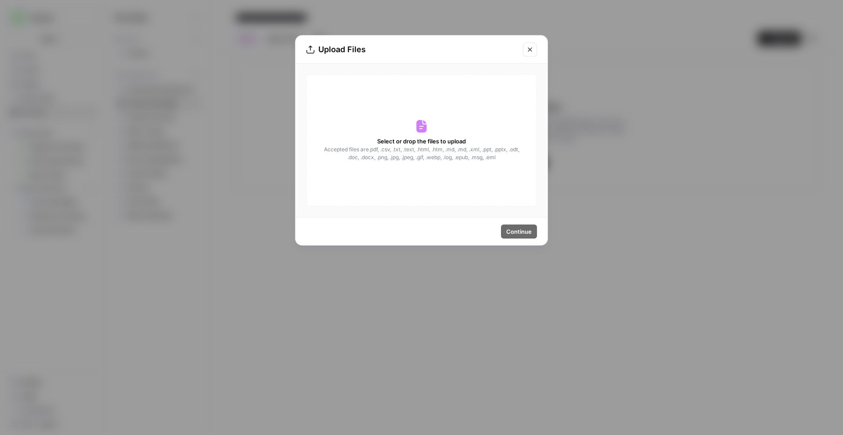
click at [531, 48] on icon "Close modal" at bounding box center [529, 49] width 7 height 7
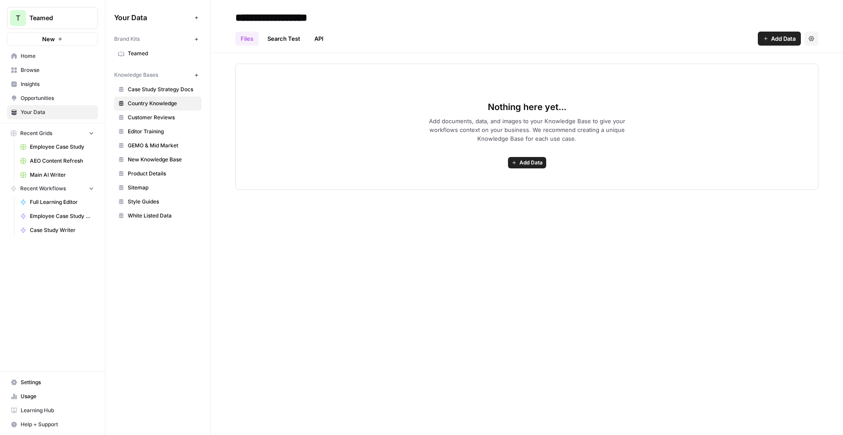
click at [542, 162] on span "Add Data" at bounding box center [530, 163] width 23 height 8
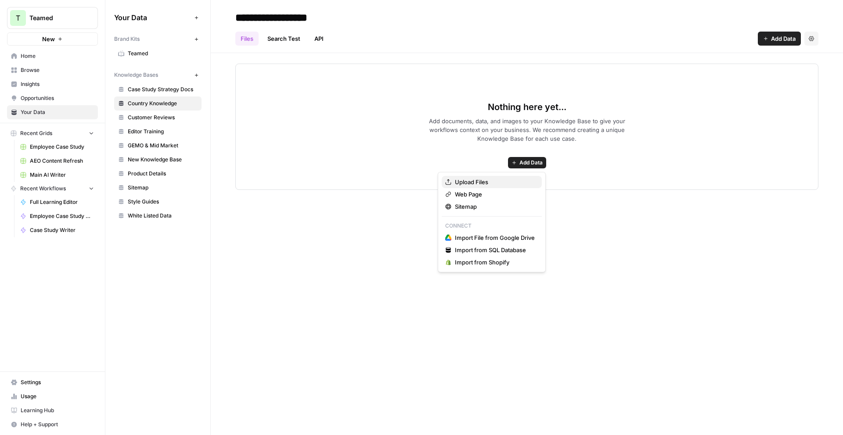
click at [492, 185] on span "Upload Files" at bounding box center [495, 182] width 80 height 9
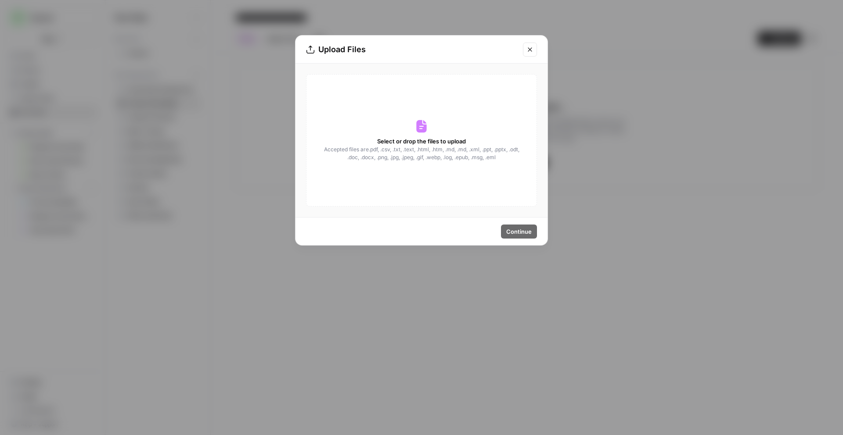
click at [419, 134] on div "Select or drop the files to upload Accepted files are .pdf, .csv, .txt, .text, …" at bounding box center [421, 140] width 231 height 133
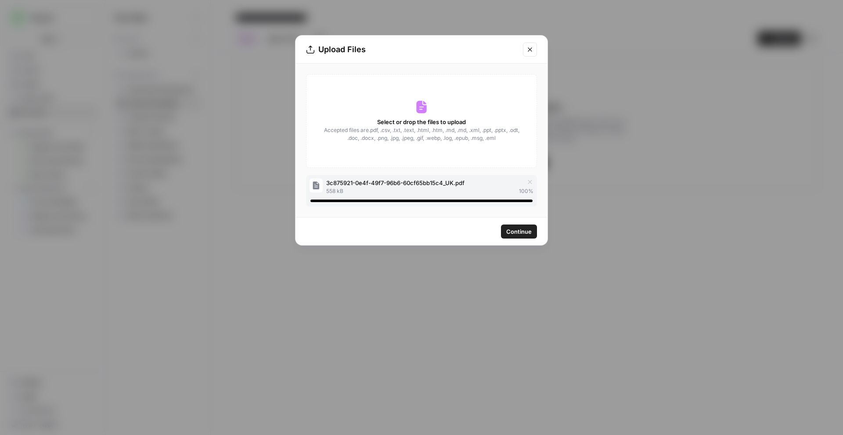
click at [527, 182] on icon "button" at bounding box center [529, 182] width 7 height 7
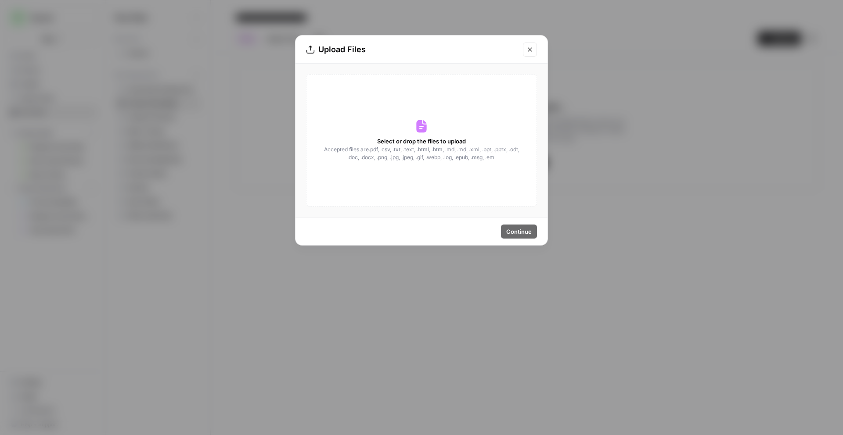
click at [413, 131] on div "Select or drop the files to upload Accepted files are .pdf, .csv, .txt, .text, …" at bounding box center [421, 140] width 231 height 133
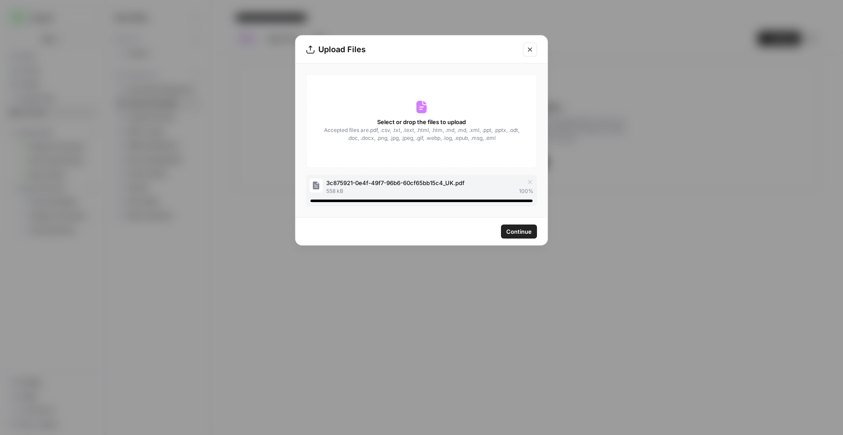
click at [523, 233] on span "Continue" at bounding box center [518, 231] width 25 height 9
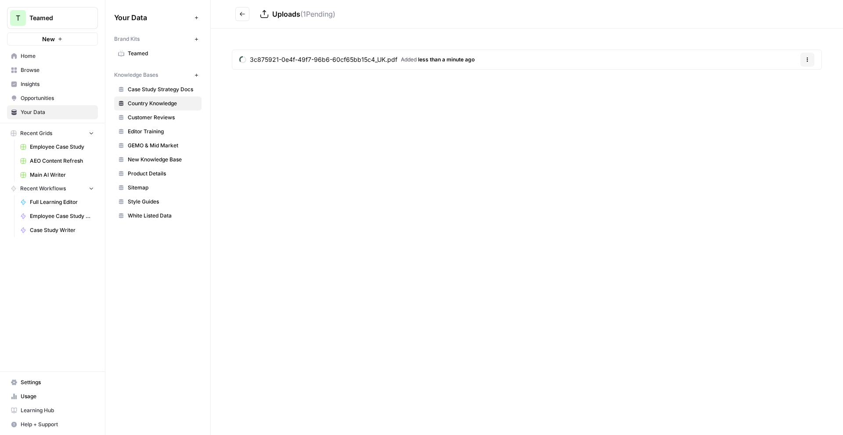
click at [236, 8] on button "Go back" at bounding box center [242, 14] width 14 height 14
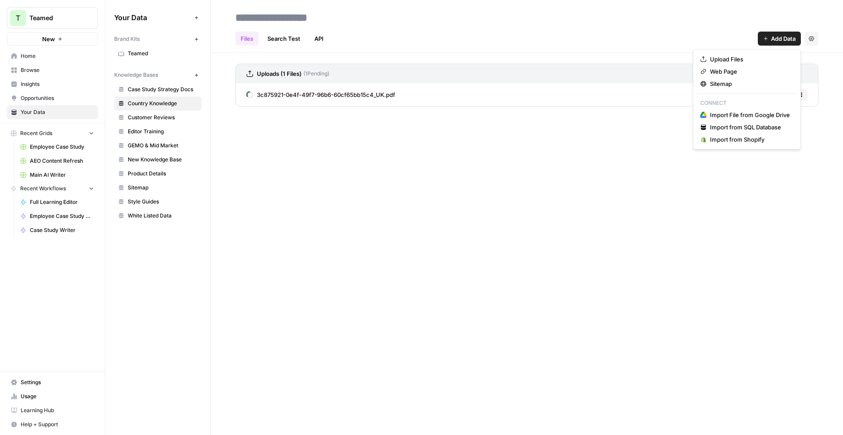
click at [775, 37] on span "Add Data" at bounding box center [783, 38] width 25 height 9
click at [745, 56] on span "Upload Files" at bounding box center [750, 59] width 80 height 9
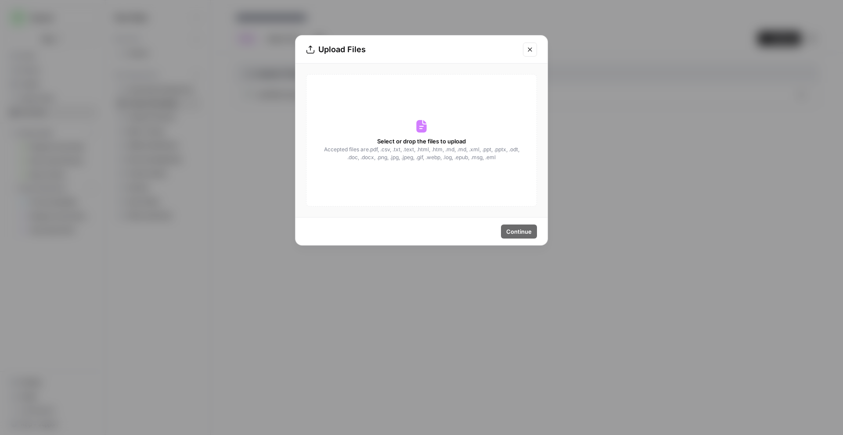
click at [432, 136] on div "Select or drop the files to upload Accepted files are .pdf, .csv, .txt, .text, …" at bounding box center [421, 140] width 231 height 133
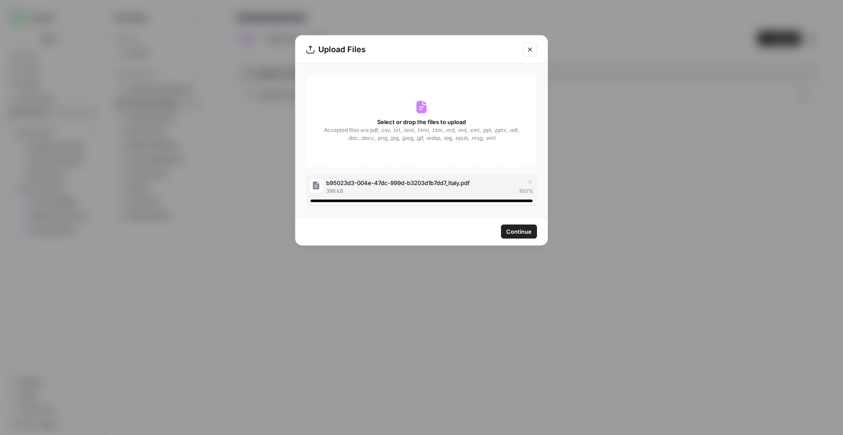
click at [529, 233] on span "Continue" at bounding box center [518, 231] width 25 height 9
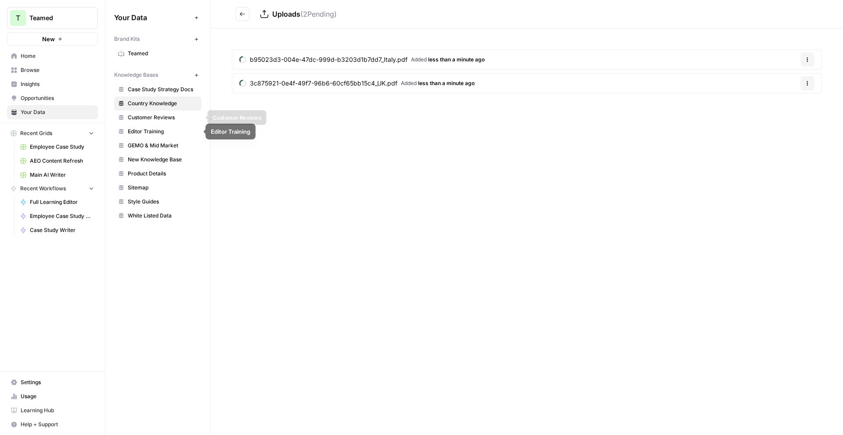
click at [177, 118] on span "Customer Reviews" at bounding box center [163, 118] width 70 height 8
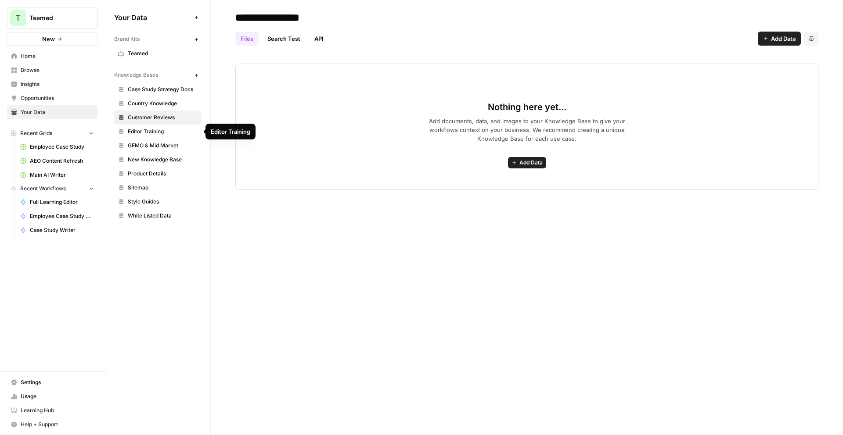
click at [169, 132] on span "Editor Training" at bounding box center [163, 132] width 70 height 8
click at [810, 40] on icon "button" at bounding box center [811, 38] width 5 height 5
click at [803, 58] on span "Delete Knowledge Base" at bounding box center [775, 59] width 65 height 9
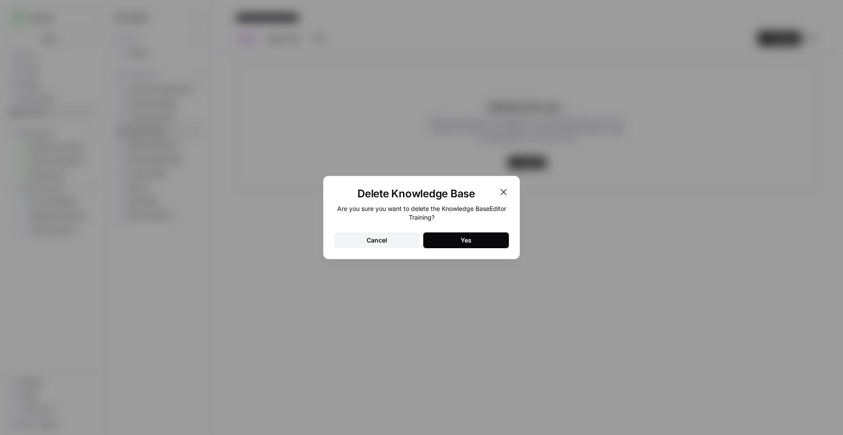
drag, startPoint x: 476, startPoint y: 248, endPoint x: 478, endPoint y: 243, distance: 5.9
click at [476, 248] on div "Delete Knowledge Base Are you sure you want to delete the Knowledge Base Editor…" at bounding box center [421, 217] width 197 height 83
click at [478, 242] on button "Yes" at bounding box center [466, 241] width 86 height 16
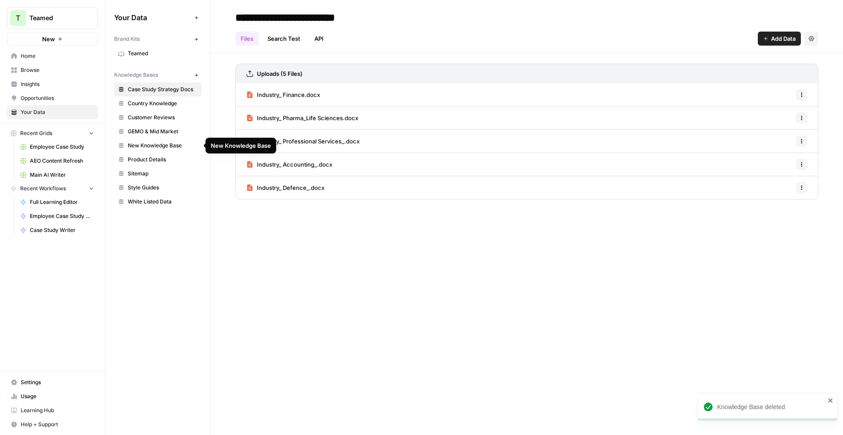
click at [187, 143] on span "New Knowledge Base" at bounding box center [163, 146] width 70 height 8
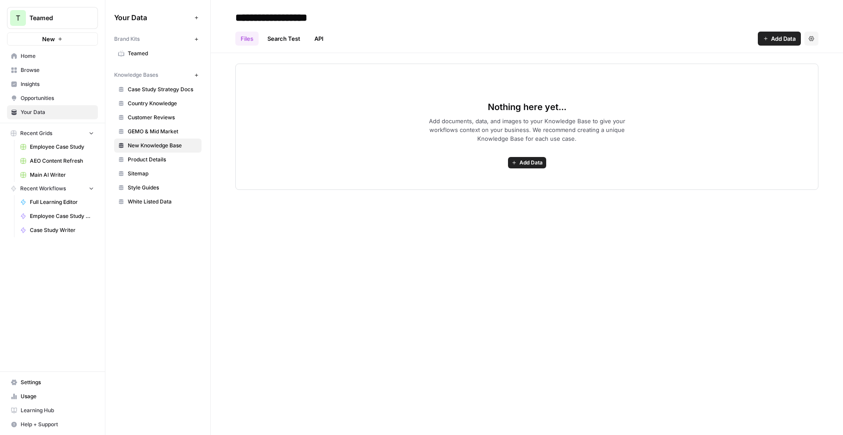
click at [818, 36] on button "Settings" at bounding box center [811, 39] width 14 height 14
click at [773, 59] on span "Delete Knowledge Base" at bounding box center [775, 59] width 65 height 9
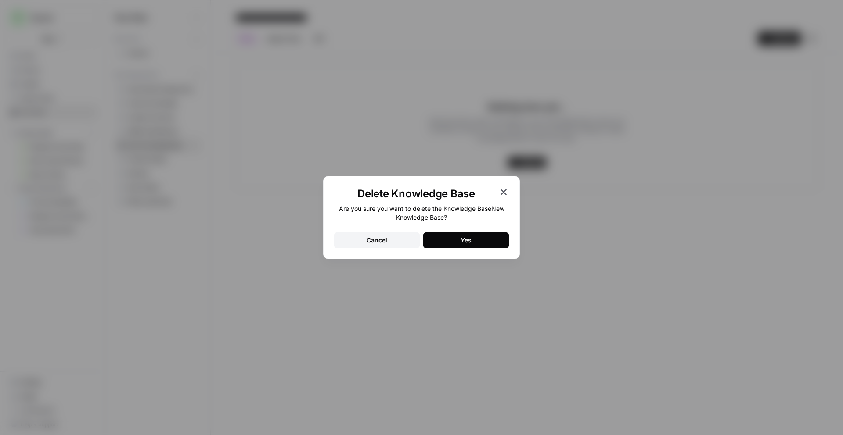
click at [453, 241] on button "Yes" at bounding box center [466, 241] width 86 height 16
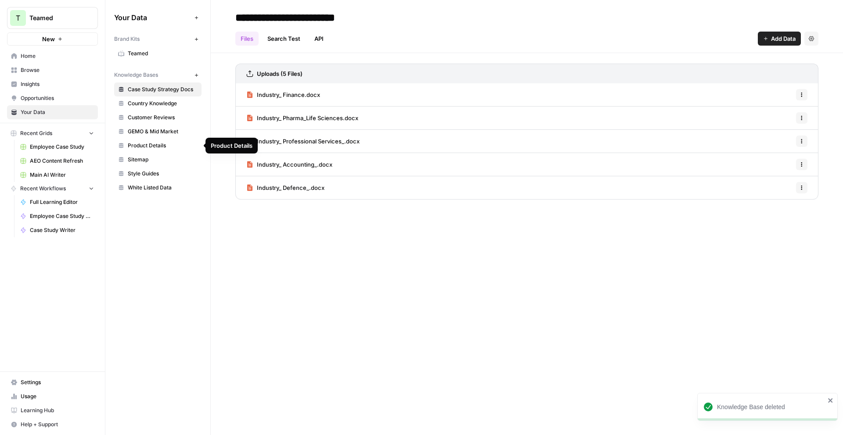
click at [164, 144] on span "Product Details" at bounding box center [163, 146] width 70 height 8
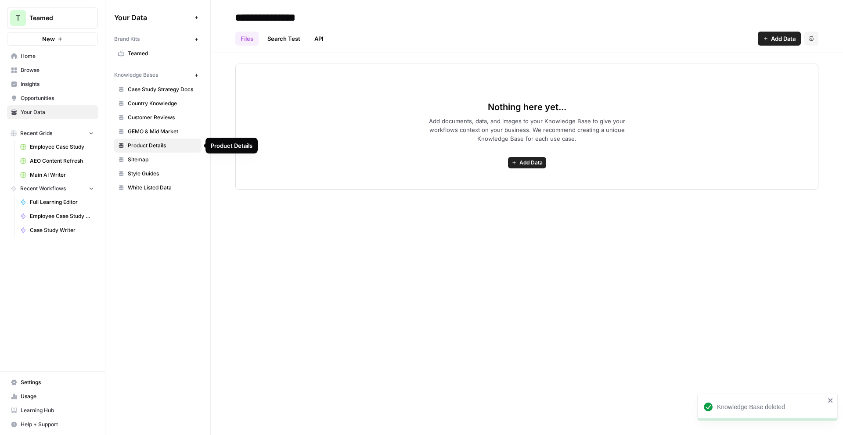
click at [163, 159] on span "Sitemap" at bounding box center [163, 160] width 70 height 8
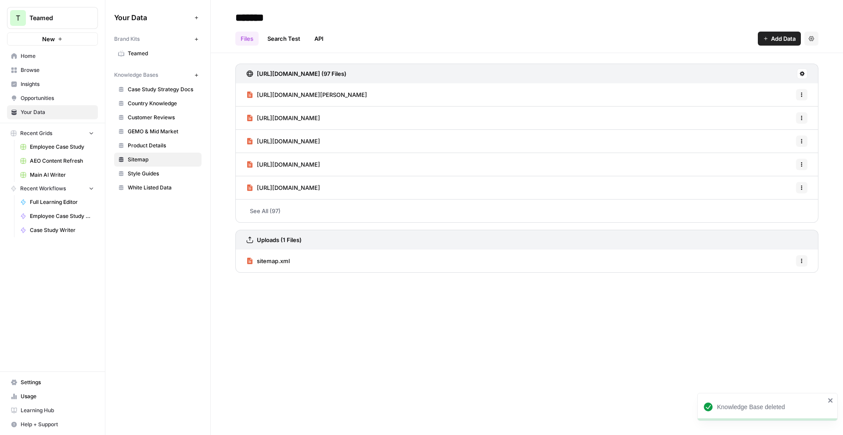
click at [275, 213] on link "See All (97)" at bounding box center [526, 211] width 583 height 23
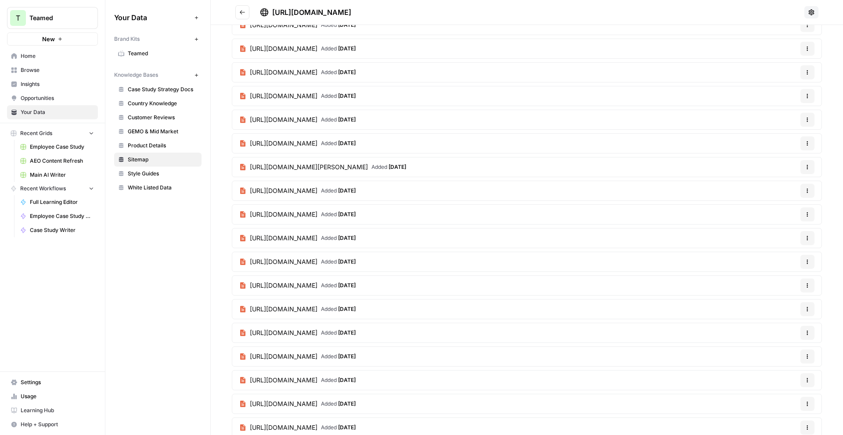
scroll to position [147, 0]
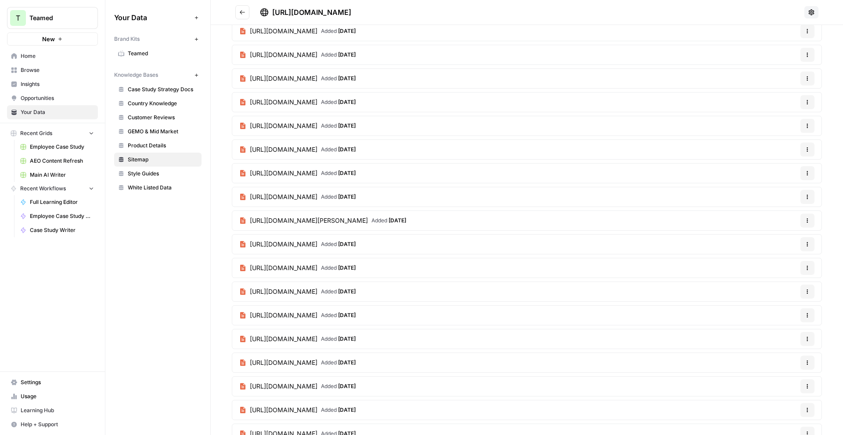
click at [244, 13] on icon "Go back" at bounding box center [242, 12] width 6 height 6
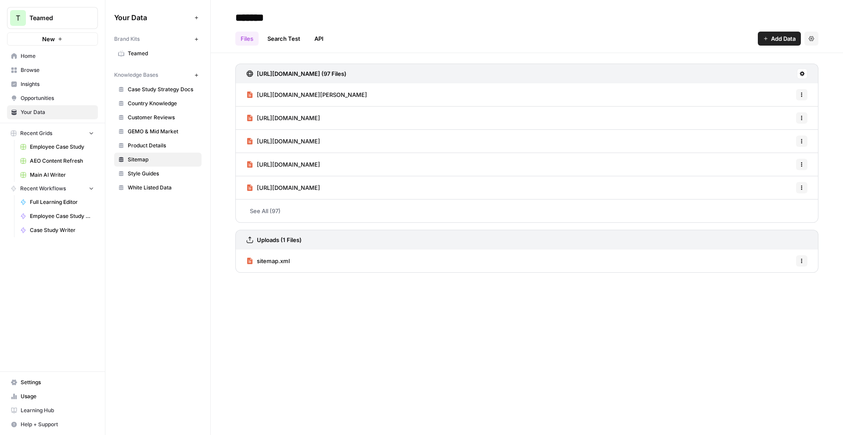
click at [783, 43] on span "Add Data" at bounding box center [783, 38] width 25 height 9
click at [743, 75] on span "Web Page" at bounding box center [750, 71] width 80 height 9
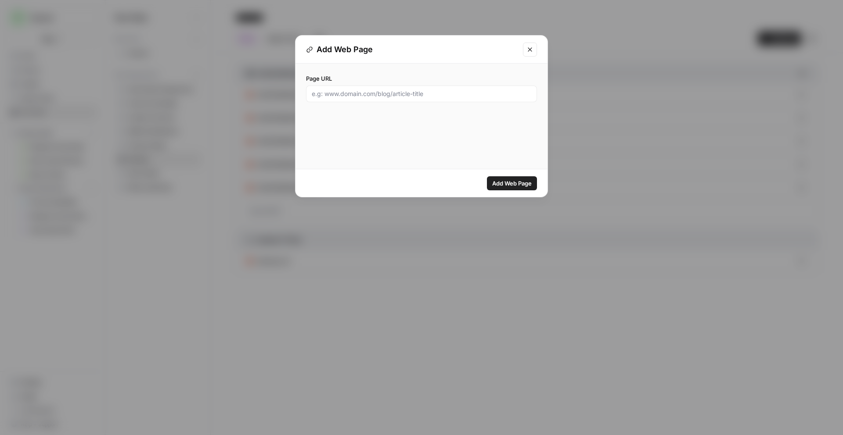
click at [448, 89] on div at bounding box center [421, 94] width 231 height 17
paste input "https://teamed.global/"
type input "https://teamed.global/"
click at [513, 184] on span "Add Web Page" at bounding box center [512, 183] width 40 height 9
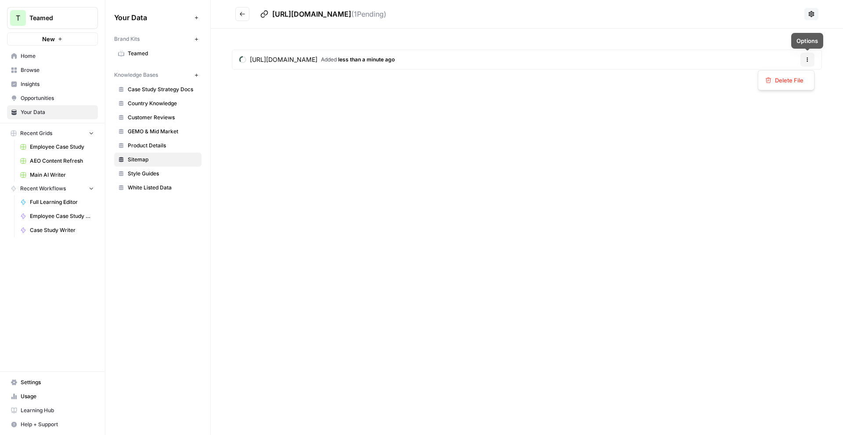
click at [801, 57] on button "Options" at bounding box center [807, 60] width 14 height 14
click at [790, 81] on span "Delete File" at bounding box center [789, 80] width 29 height 9
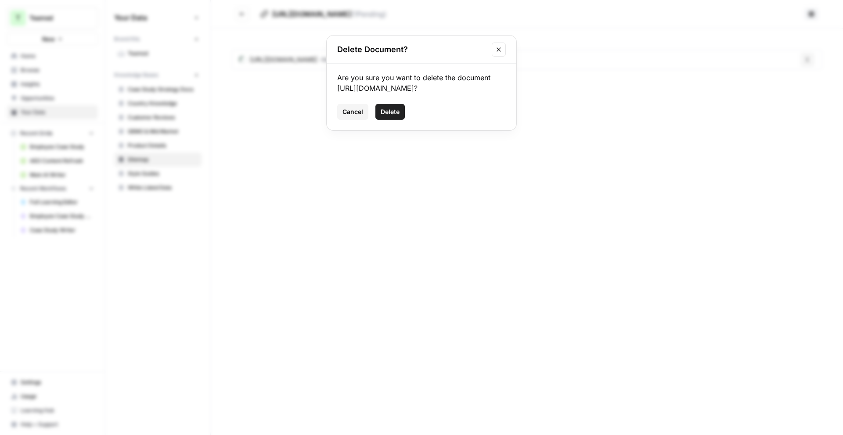
click at [400, 110] on button "Delete" at bounding box center [389, 112] width 29 height 16
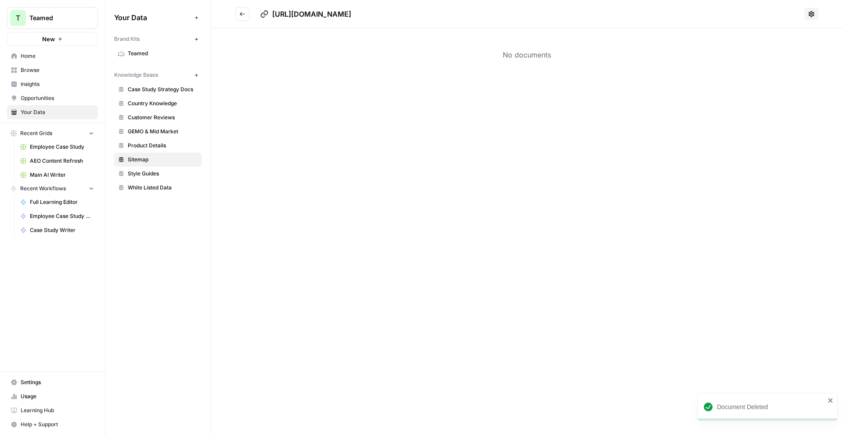
click at [246, 15] on button "Go back" at bounding box center [242, 14] width 14 height 14
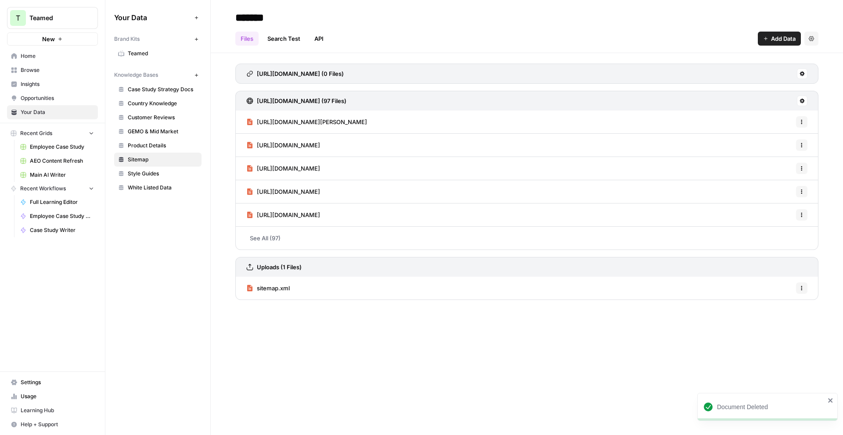
click at [783, 39] on span "Add Data" at bounding box center [783, 38] width 25 height 9
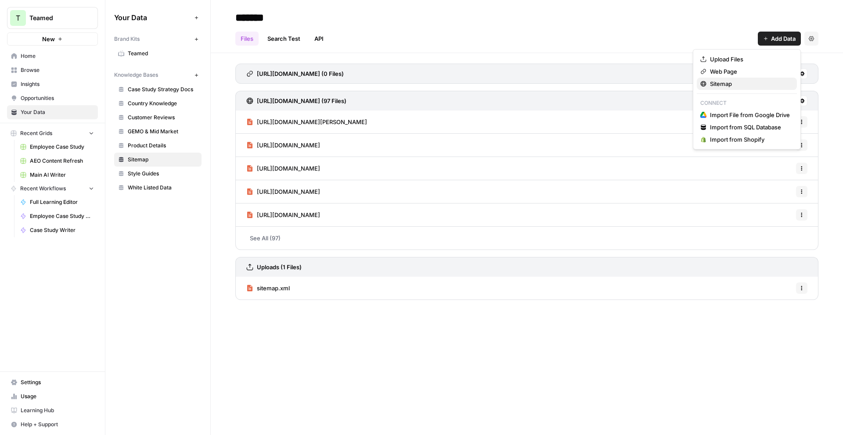
click at [745, 84] on span "Sitemap" at bounding box center [750, 83] width 80 height 9
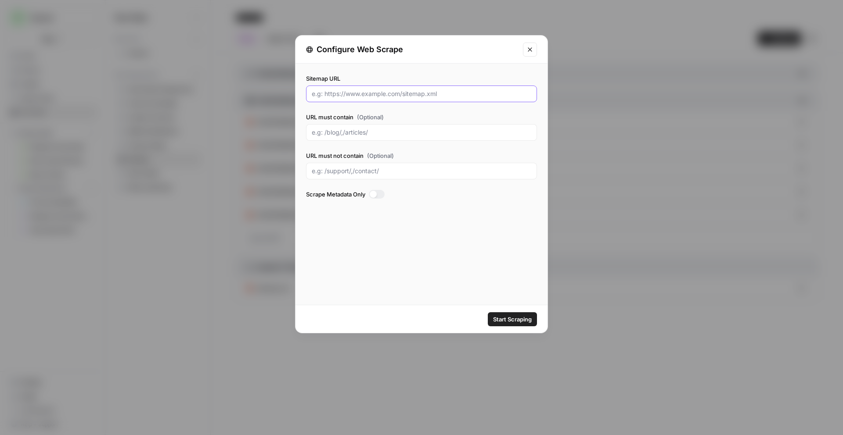
click at [389, 97] on input "Sitemap URL" at bounding box center [421, 94] width 219 height 9
paste input "https://teamed.global/"
type input "https://teamed.global/"
click at [365, 168] on input "URL must not contain (Optional)" at bounding box center [421, 171] width 219 height 9
type input "/blog"
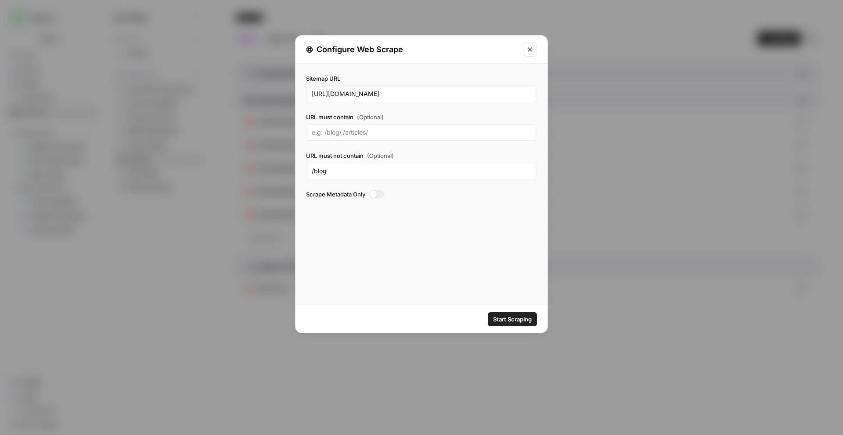
click at [449, 215] on div "Sitemap URL https://teamed.global/ URL must contain (Optional) URL must not con…" at bounding box center [421, 184] width 252 height 241
click at [376, 197] on div at bounding box center [373, 194] width 7 height 7
click at [525, 321] on span "Start Scraping" at bounding box center [512, 319] width 39 height 9
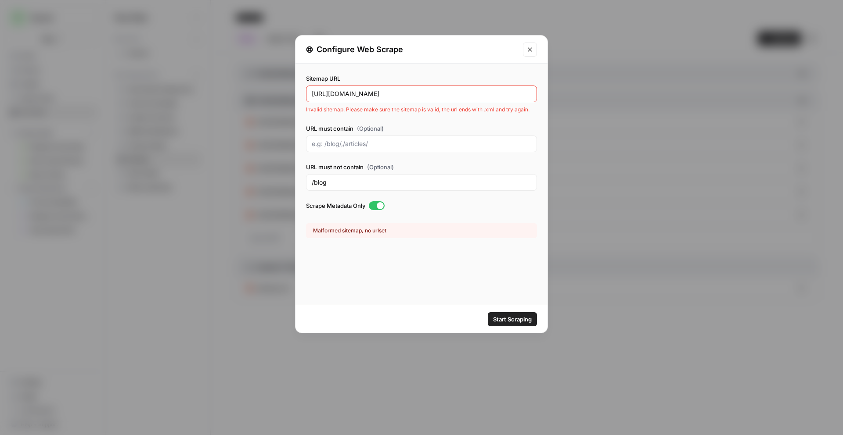
click at [403, 99] on div "https://teamed.global/" at bounding box center [421, 94] width 231 height 17
click at [405, 99] on div "https://teamed.global/" at bounding box center [421, 94] width 231 height 17
click at [405, 98] on div "https://teamed.global/" at bounding box center [421, 94] width 231 height 17
click at [404, 97] on input "https://teamed.global/" at bounding box center [421, 94] width 219 height 9
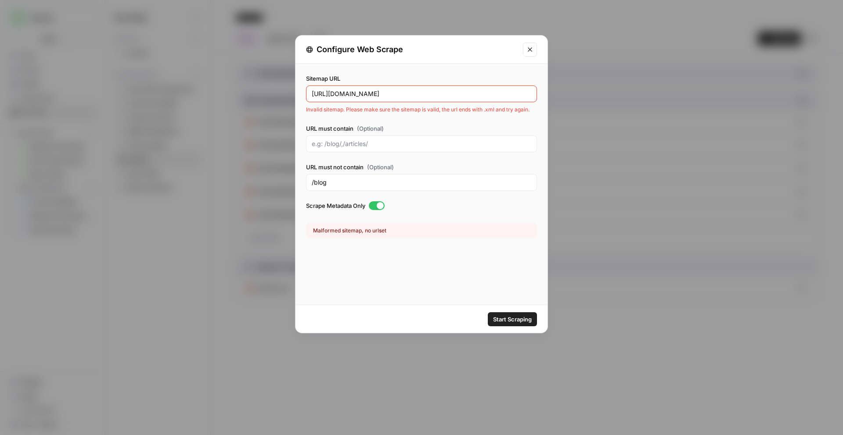
click at [404, 97] on input "https://teamed.global/" at bounding box center [421, 94] width 219 height 9
paste input "www.teamed.global/sitemap.xml"
type input "https://www.teamed.global/sitemap.xml"
click at [515, 321] on span "Start Scraping" at bounding box center [512, 319] width 39 height 9
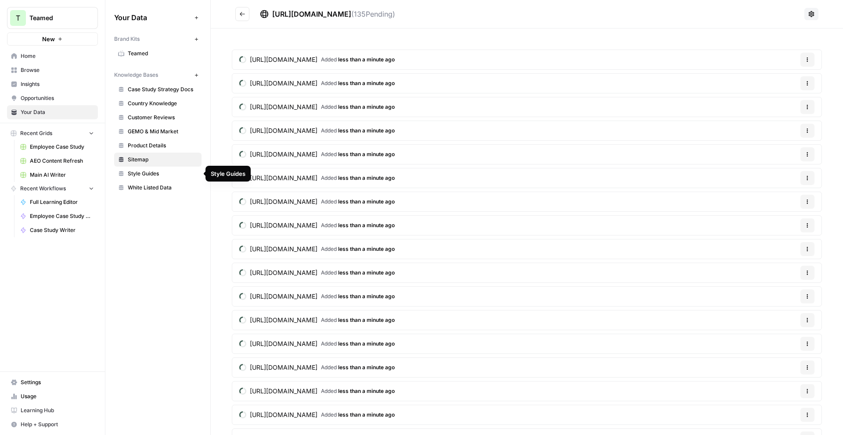
click at [170, 172] on span "Style Guides" at bounding box center [163, 174] width 70 height 8
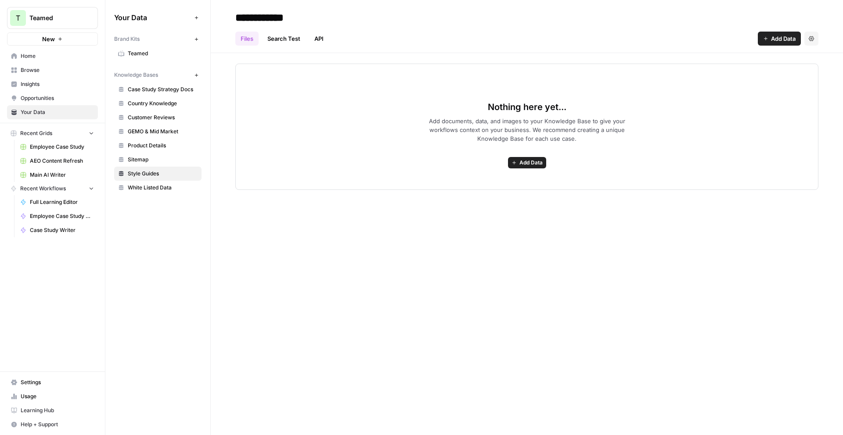
click at [197, 76] on icon "button" at bounding box center [196, 75] width 5 height 5
click at [306, 12] on input at bounding box center [302, 18] width 140 height 18
type input "**********"
click at [530, 264] on div "**********" at bounding box center [527, 217] width 632 height 435
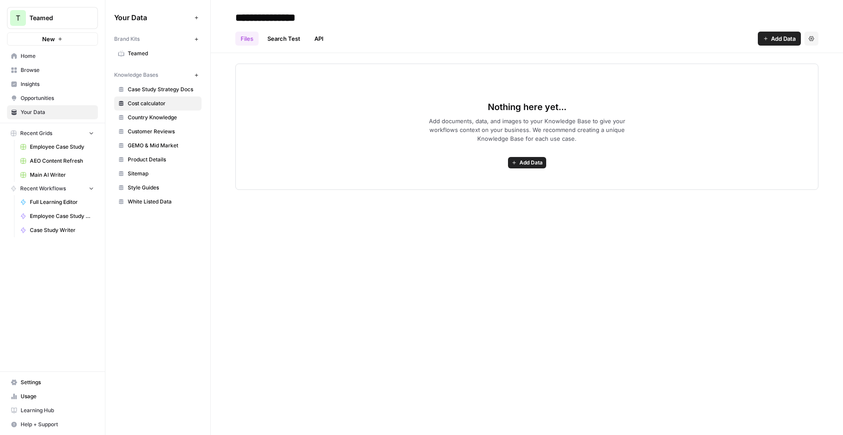
click at [533, 167] on button "Add Data" at bounding box center [527, 162] width 38 height 11
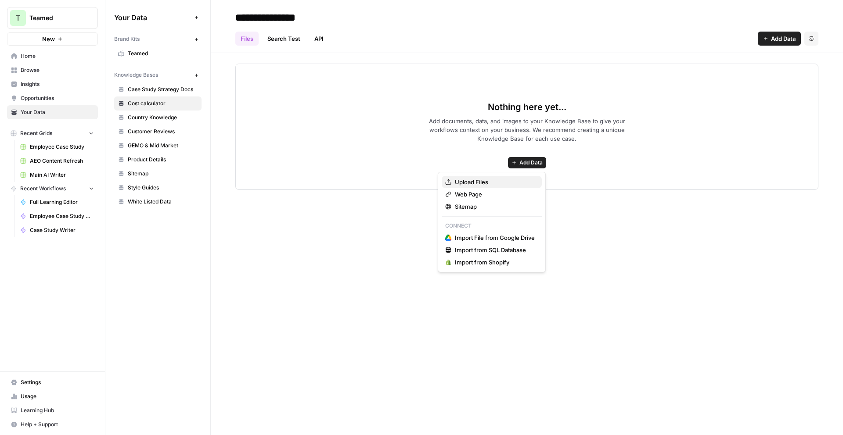
click at [500, 184] on span "Upload Files" at bounding box center [495, 182] width 80 height 9
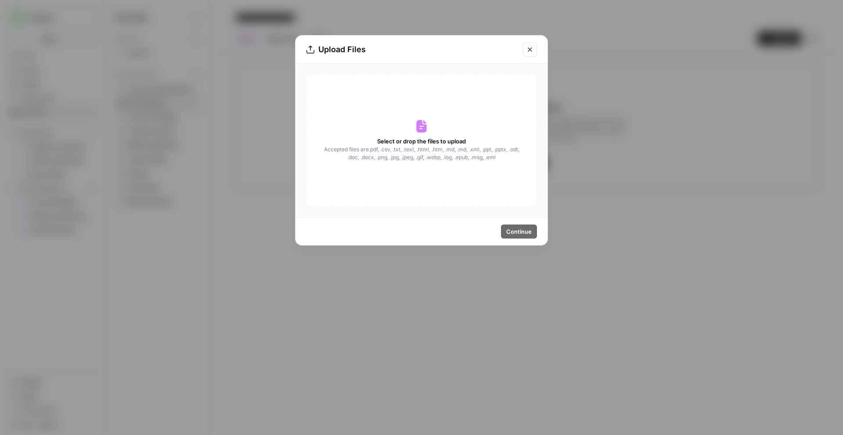
click at [415, 129] on icon at bounding box center [421, 126] width 14 height 14
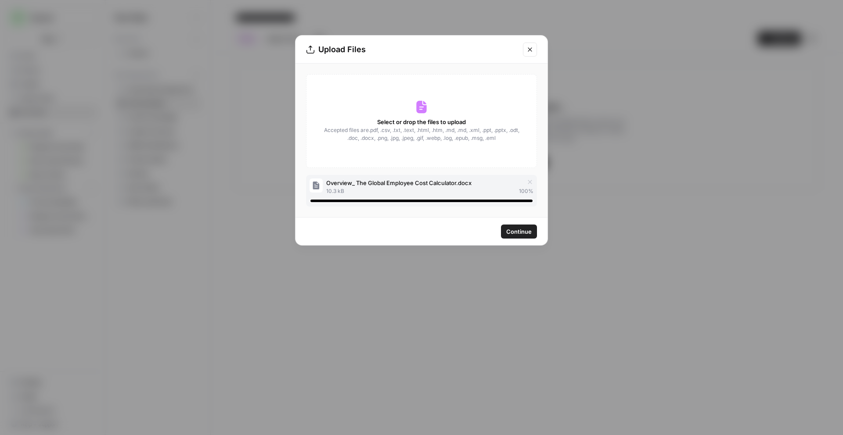
click at [525, 234] on span "Continue" at bounding box center [518, 231] width 25 height 9
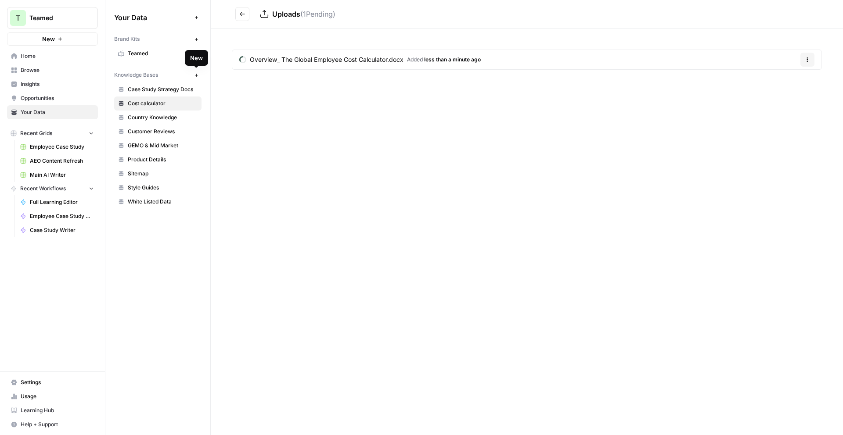
drag, startPoint x: 195, startPoint y: 76, endPoint x: 203, endPoint y: 75, distance: 8.0
click at [203, 75] on div "Your Data Add Data Brand Kits New Teamed Knowledge Bases New Case Study Strateg…" at bounding box center [157, 109] width 105 height 219
click at [198, 77] on icon "button" at bounding box center [196, 75] width 5 height 5
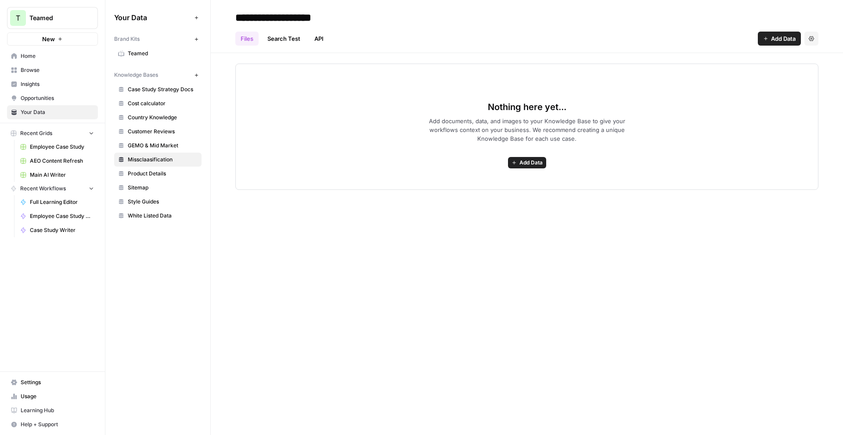
type input "**********"
click at [521, 161] on span "Add Data" at bounding box center [530, 163] width 23 height 8
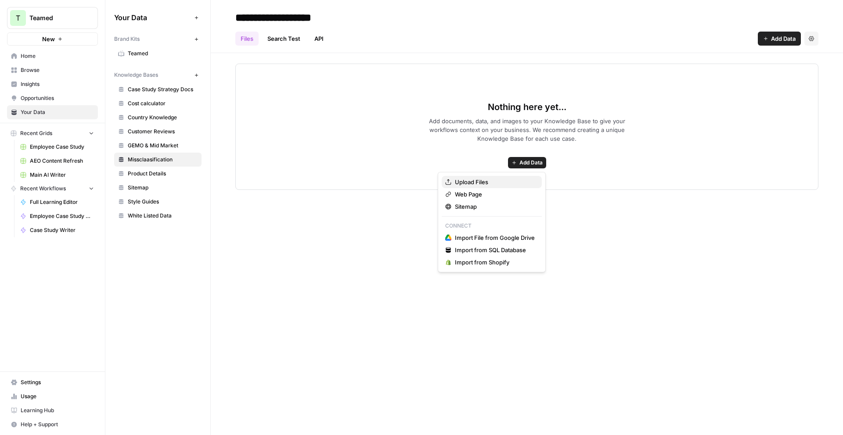
click at [474, 182] on span "Upload Files" at bounding box center [495, 182] width 80 height 9
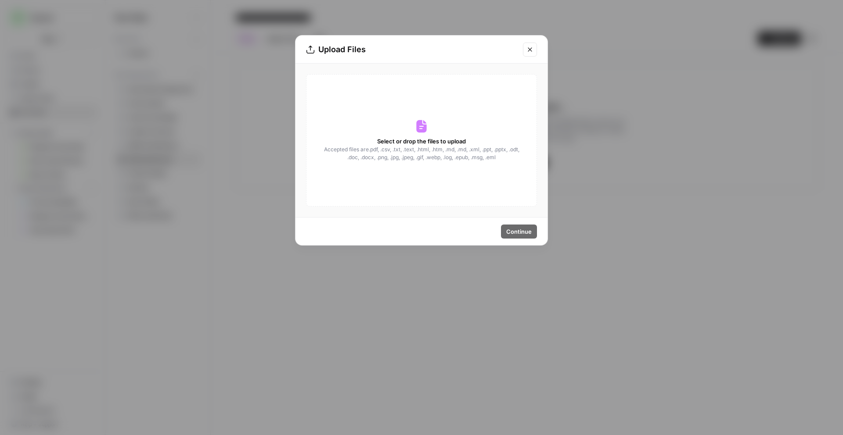
click at [413, 119] on div "Select or drop the files to upload Accepted files are .pdf, .csv, .txt, .text, …" at bounding box center [421, 140] width 231 height 133
click at [425, 129] on icon at bounding box center [421, 126] width 10 height 13
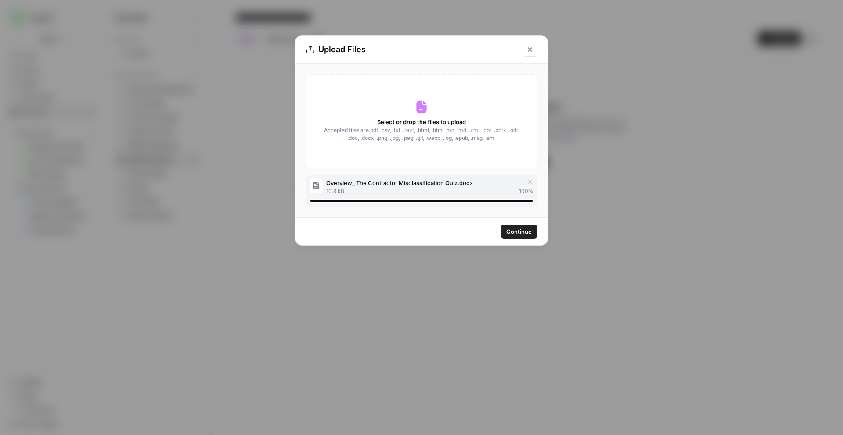
click at [515, 237] on button "Continue" at bounding box center [519, 232] width 36 height 14
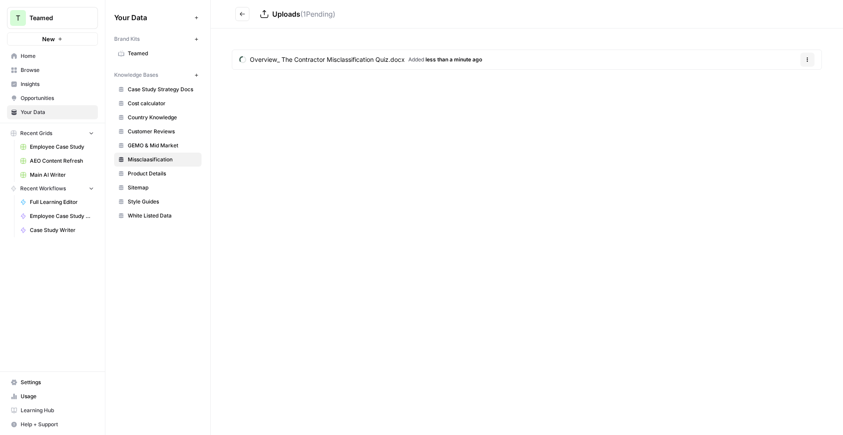
click at [56, 68] on span "Browse" at bounding box center [57, 70] width 73 height 8
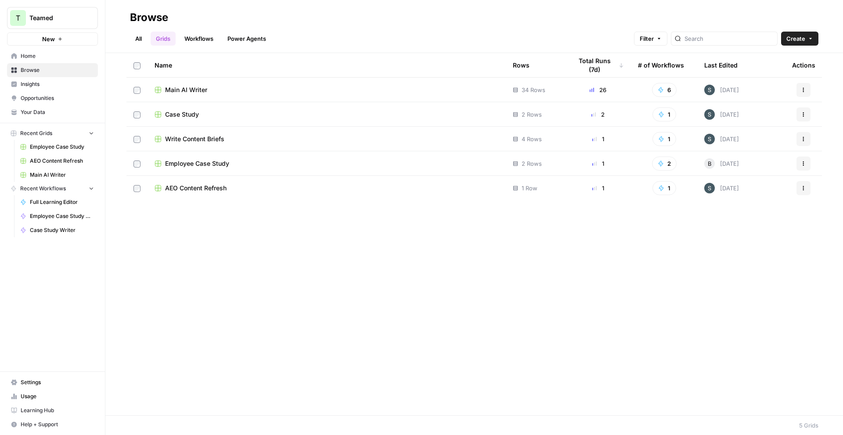
click at [176, 92] on span "Main AI Writer" at bounding box center [186, 90] width 42 height 9
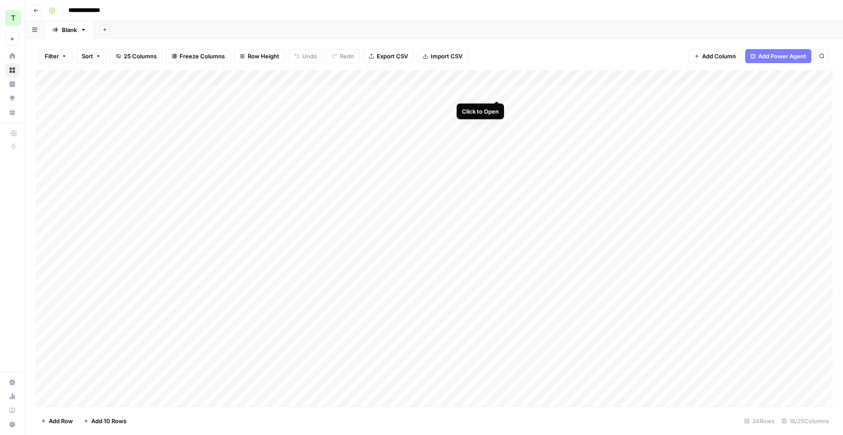
click at [497, 91] on div "Add Column" at bounding box center [434, 238] width 797 height 337
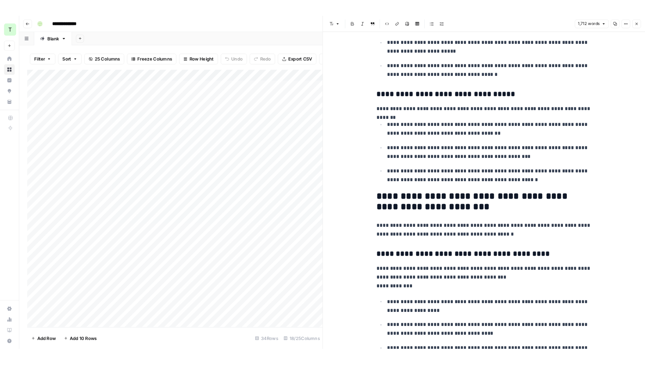
scroll to position [999, 0]
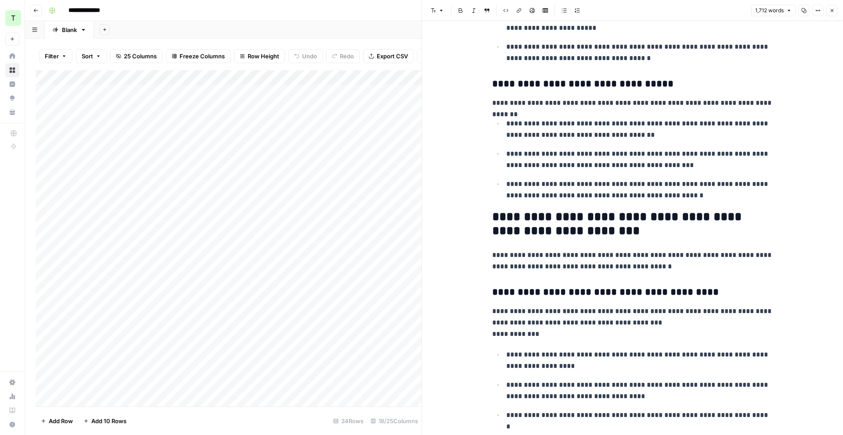
click at [832, 9] on icon "button" at bounding box center [831, 10] width 5 height 5
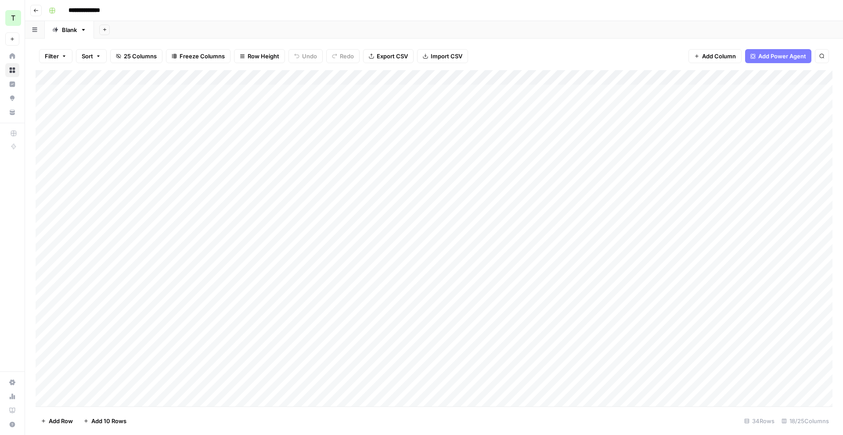
click at [406, 75] on div "Add Column" at bounding box center [434, 238] width 797 height 337
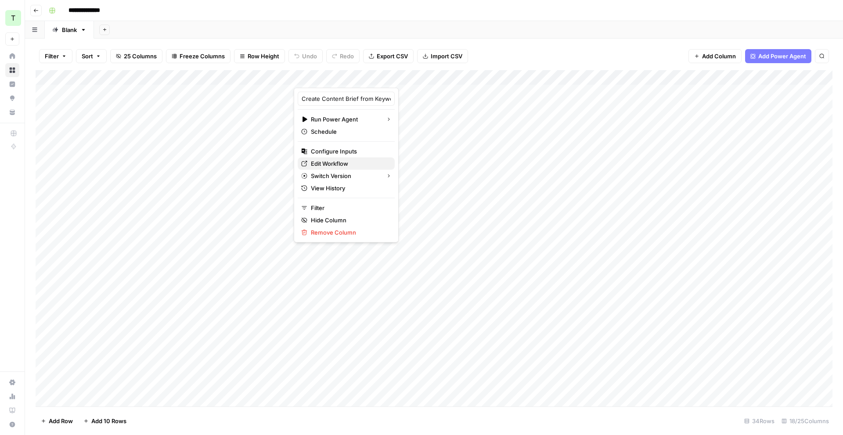
click at [345, 163] on span "Edit Workflow" at bounding box center [349, 163] width 77 height 9
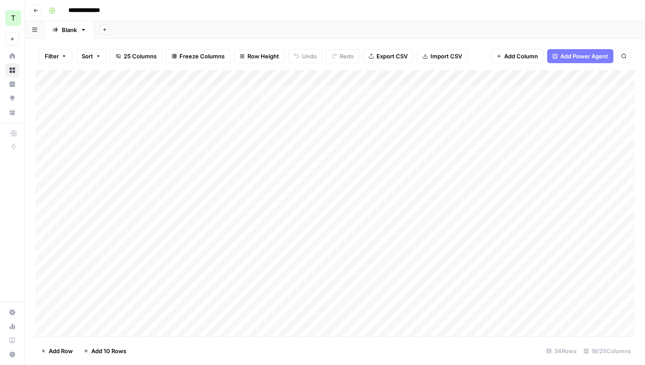
click at [309, 167] on div "Add Column" at bounding box center [335, 203] width 599 height 266
click at [345, 163] on div "Add Column" at bounding box center [335, 203] width 599 height 266
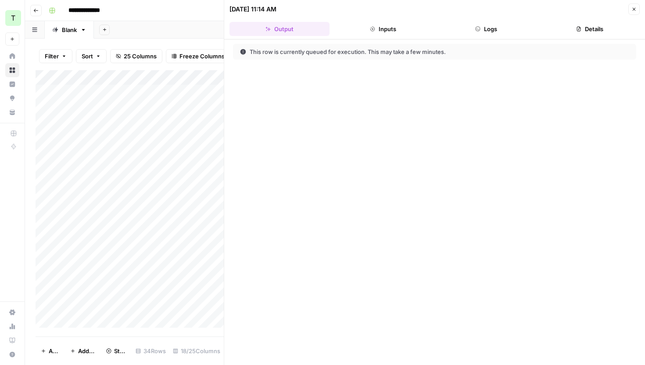
click at [632, 8] on icon "button" at bounding box center [634, 9] width 5 height 5
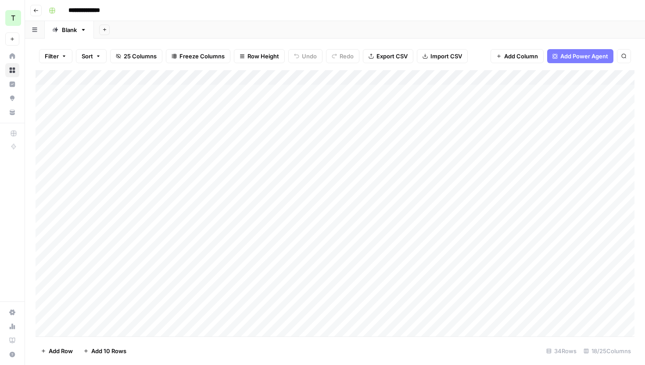
click at [349, 166] on div "Add Column" at bounding box center [335, 203] width 599 height 266
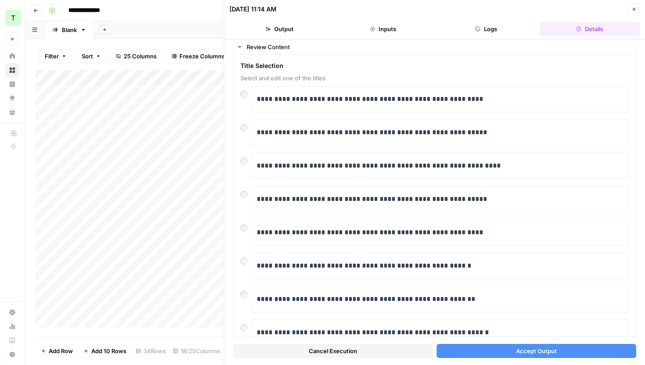
scroll to position [21, 0]
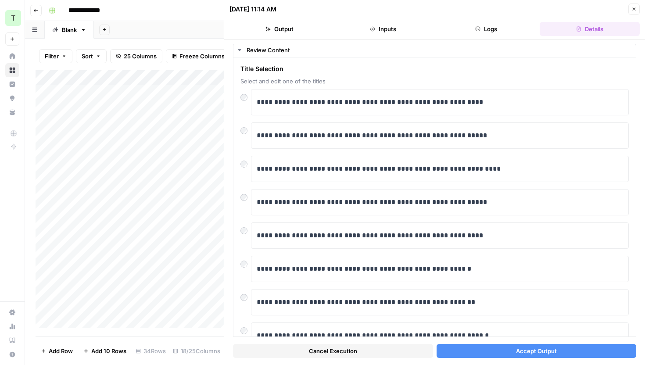
click at [497, 348] on button "Accept Output" at bounding box center [537, 351] width 200 height 14
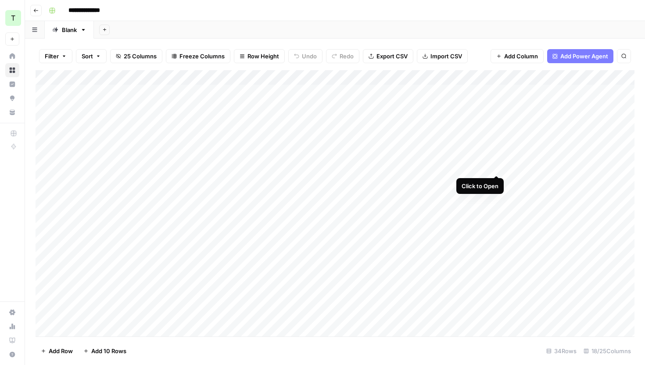
click at [494, 166] on div "Add Column" at bounding box center [335, 203] width 599 height 266
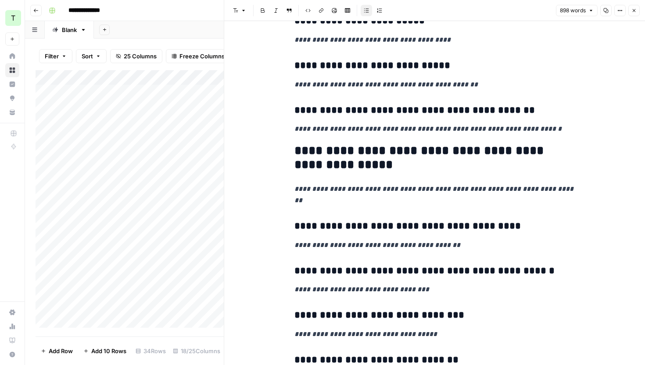
scroll to position [1075, 0]
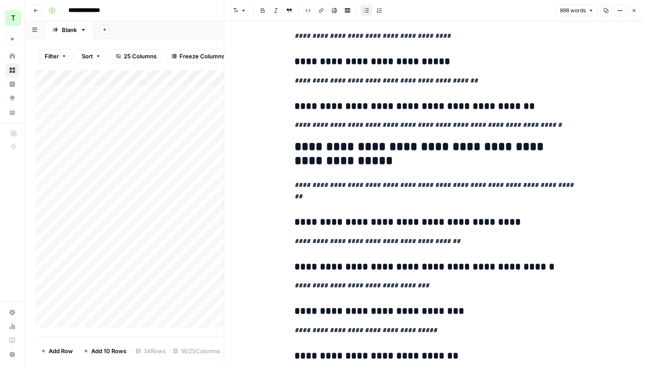
click at [637, 11] on button "Close" at bounding box center [634, 10] width 11 height 11
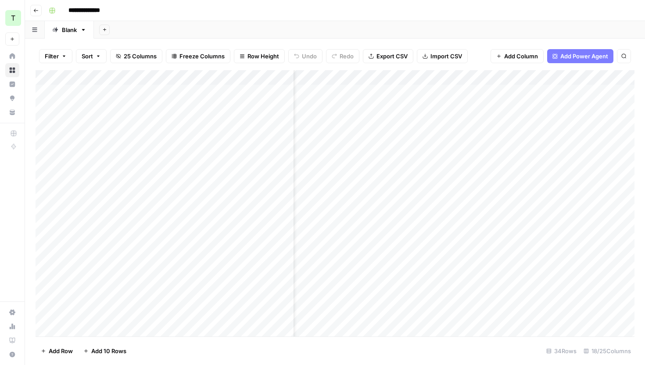
scroll to position [0, 43]
click at [521, 165] on div "Add Column" at bounding box center [335, 203] width 599 height 266
click at [579, 168] on div "Add Column" at bounding box center [335, 203] width 599 height 266
click at [569, 77] on div "Add Column" at bounding box center [335, 203] width 599 height 266
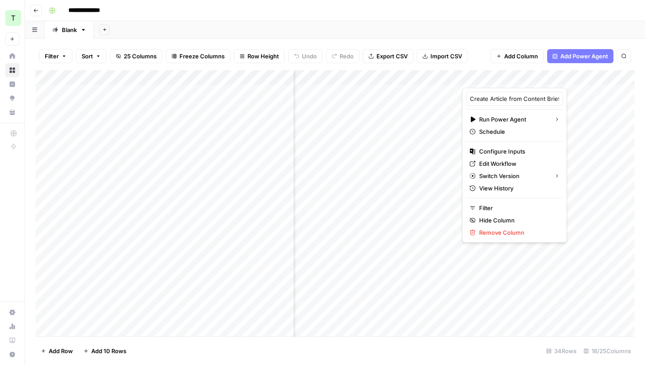
type input "Create Article from Content Brief - Fork"
click at [511, 164] on span "Edit Workflow" at bounding box center [517, 163] width 77 height 9
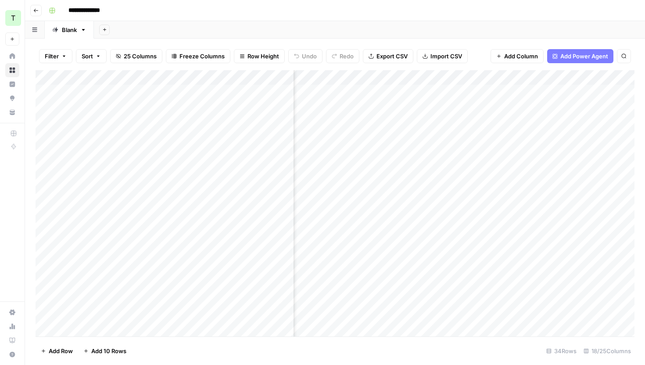
scroll to position [0, 209]
click at [403, 75] on div "Add Column" at bounding box center [335, 203] width 599 height 266
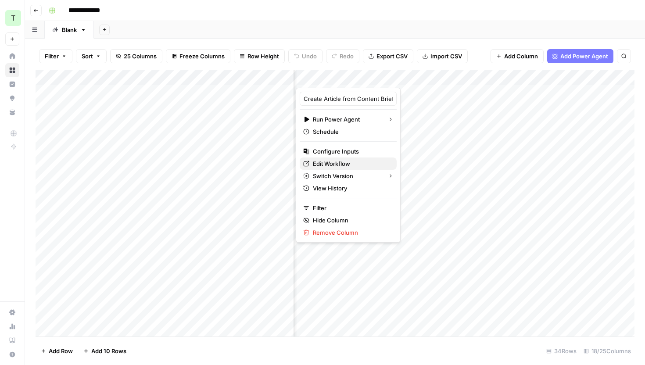
click at [355, 162] on span "Edit Workflow" at bounding box center [351, 163] width 77 height 9
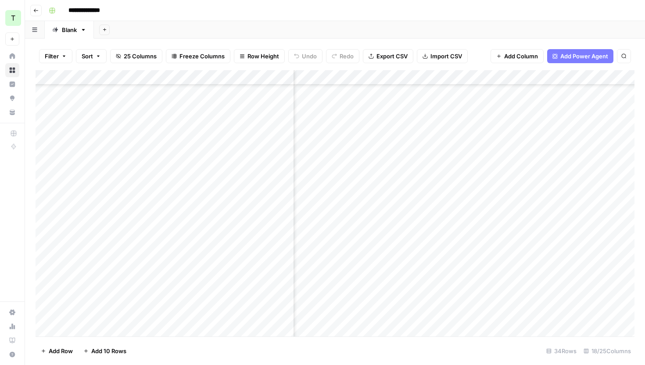
scroll to position [270, 209]
click at [96, 331] on div "Add Column" at bounding box center [335, 203] width 599 height 266
type textarea "**********"
click at [283, 330] on div "Add Column" at bounding box center [335, 203] width 599 height 266
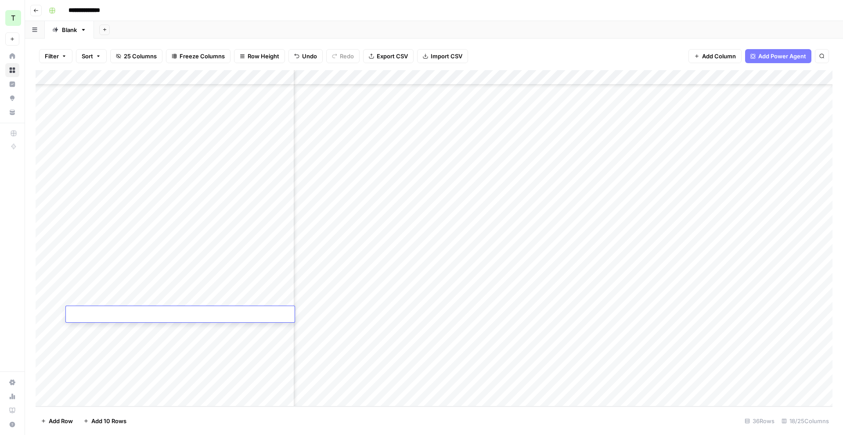
scroll to position [230, 209]
click at [184, 415] on footer "Add Row Add 10 Rows 36 Rows 18/25 Columns" at bounding box center [434, 421] width 797 height 29
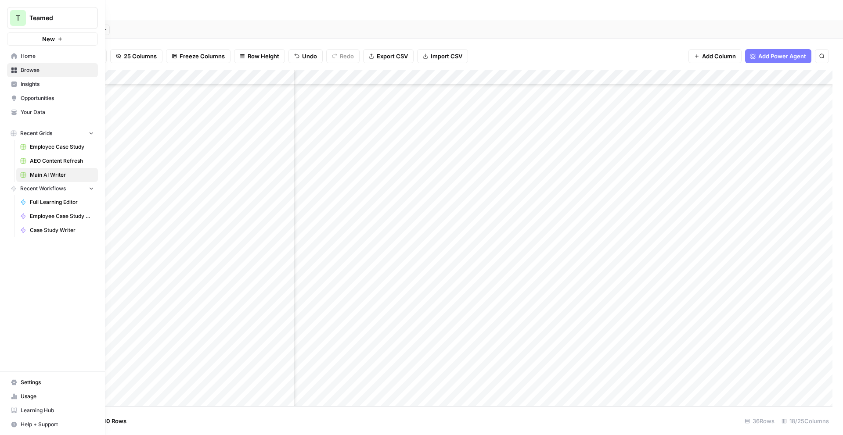
click at [30, 117] on link "Your Data" at bounding box center [52, 112] width 91 height 14
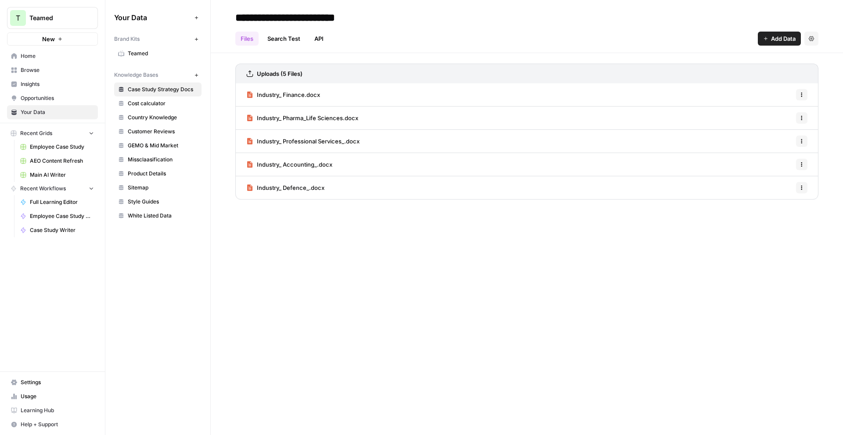
click at [148, 54] on span "Teamed" at bounding box center [163, 54] width 70 height 8
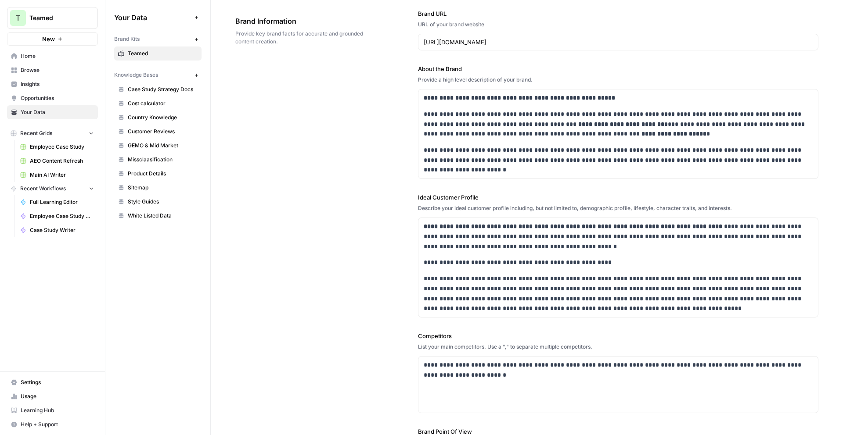
scroll to position [52, 0]
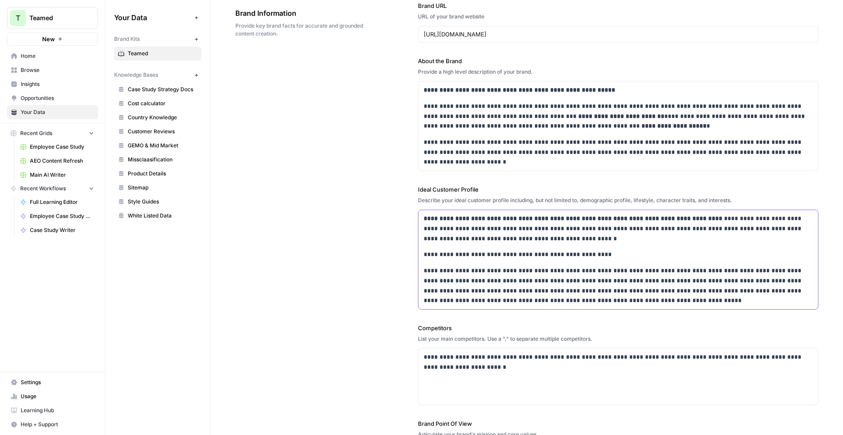
drag, startPoint x: 602, startPoint y: 255, endPoint x: 493, endPoint y: 247, distance: 108.7
click at [494, 247] on div "**********" at bounding box center [617, 259] width 399 height 99
click at [493, 247] on div "**********" at bounding box center [617, 259] width 399 height 99
copy div "**********"
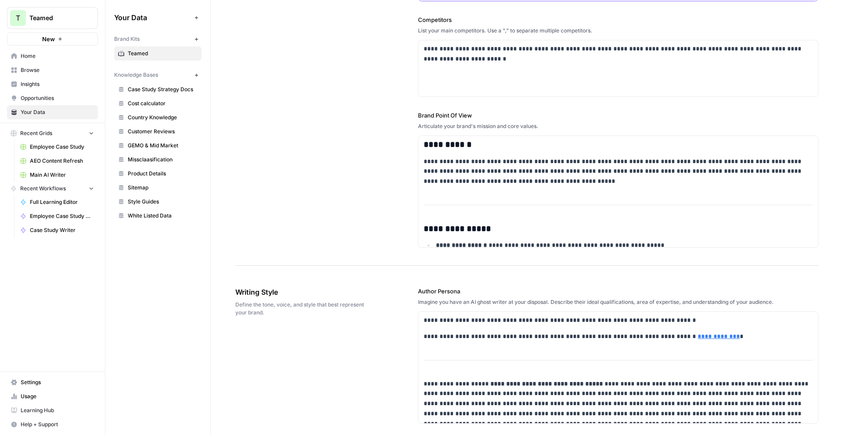
scroll to position [0, 0]
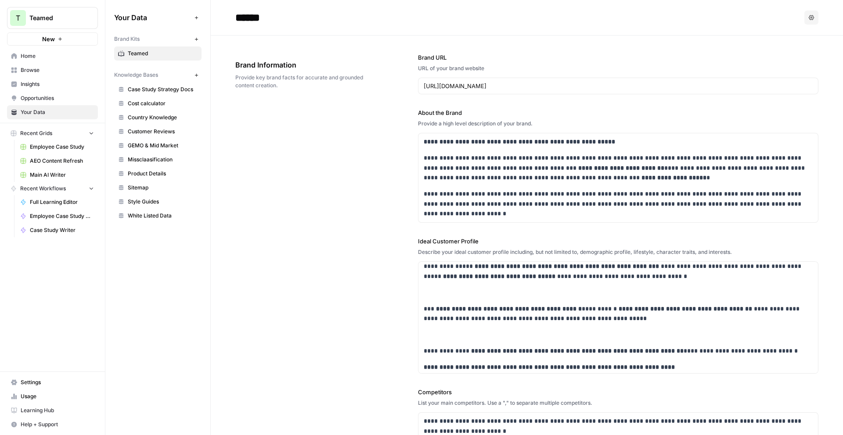
click at [140, 88] on span "Case Study Strategy Docs" at bounding box center [163, 90] width 70 height 8
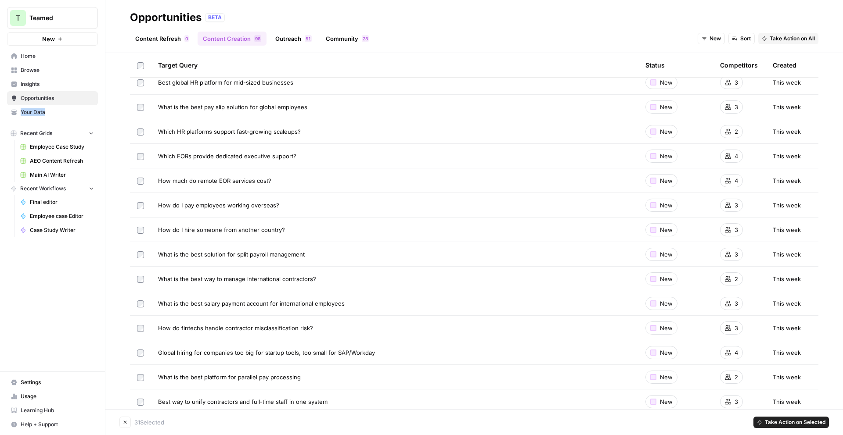
scroll to position [1839, 0]
click at [800, 425] on span "Take Action on Selected" at bounding box center [795, 423] width 61 height 8
click at [800, 399] on span "Add to Existing Grid" at bounding box center [796, 403] width 53 height 9
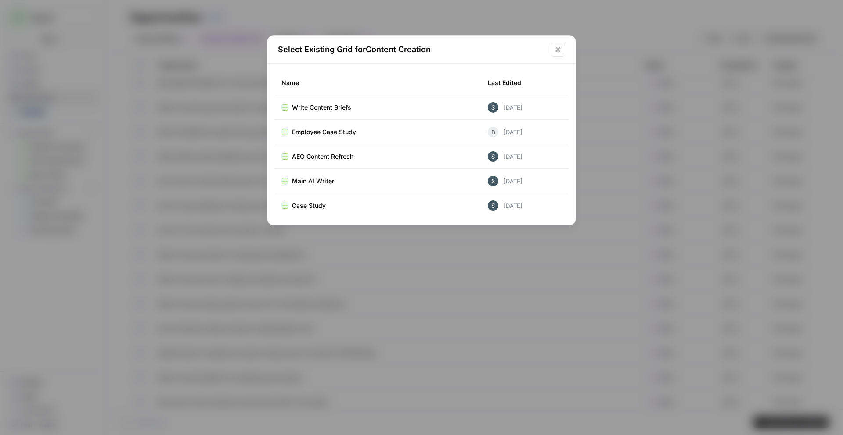
click at [376, 184] on div "Main AI Writer" at bounding box center [377, 181] width 192 height 9
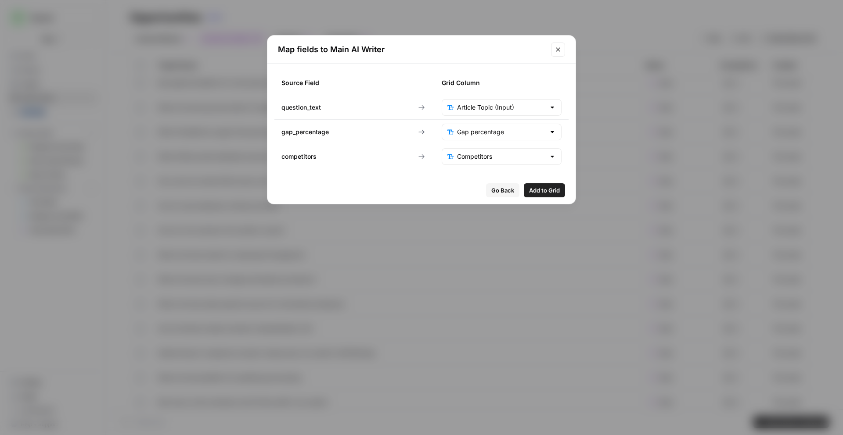
click at [548, 194] on span "Add to Grid" at bounding box center [544, 190] width 31 height 9
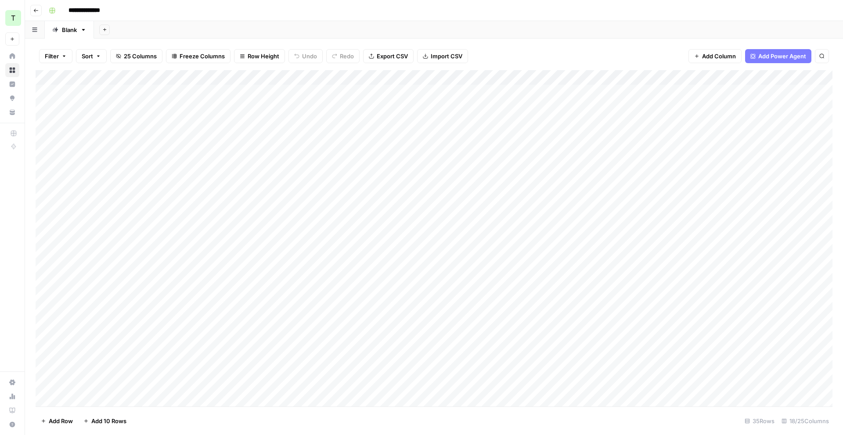
scroll to position [0, 3]
click at [46, 152] on div "Add Column" at bounding box center [434, 238] width 797 height 337
click at [65, 424] on span "Delete 1 Row" at bounding box center [58, 421] width 35 height 9
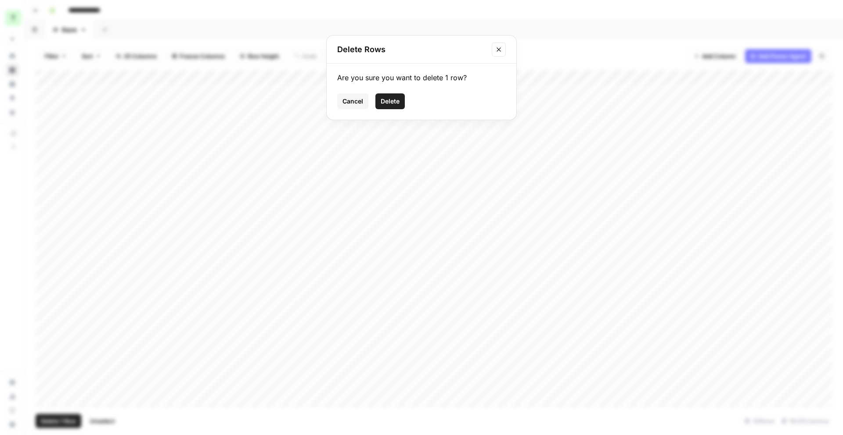
click at [392, 100] on span "Delete" at bounding box center [390, 101] width 19 height 9
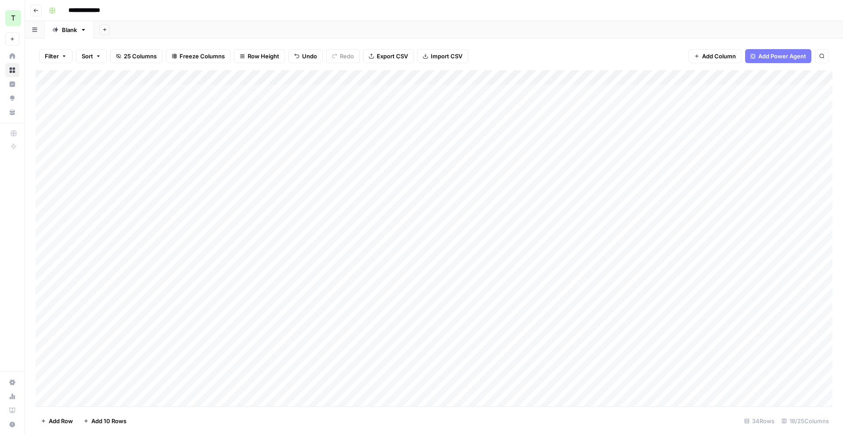
scroll to position [0, 0]
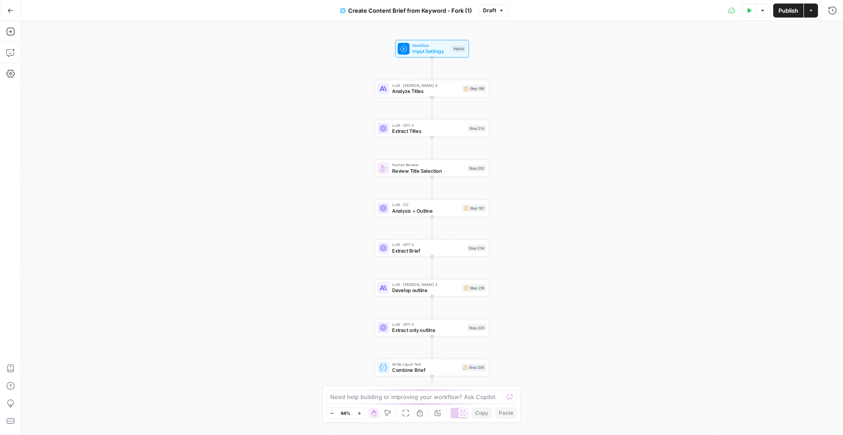
click at [14, 60] on div "Add Steps Copilot Settings AirOps Academy Help Give Feedback Shortcuts" at bounding box center [10, 228] width 21 height 414
click at [11, 59] on div "Add Steps Copilot Settings AirOps Academy Help Give Feedback Shortcuts" at bounding box center [10, 228] width 21 height 414
click at [11, 55] on icon "button" at bounding box center [9, 53] width 7 height 7
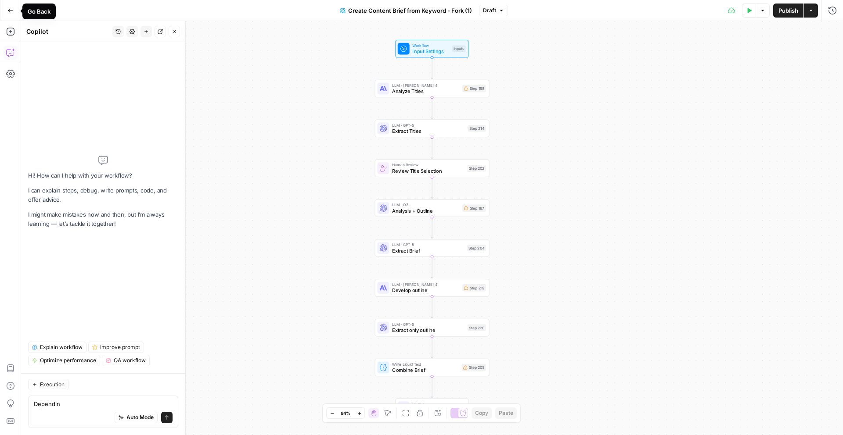
type textarea "Dependin"
click at [9, 11] on icon "button" at bounding box center [10, 10] width 5 height 4
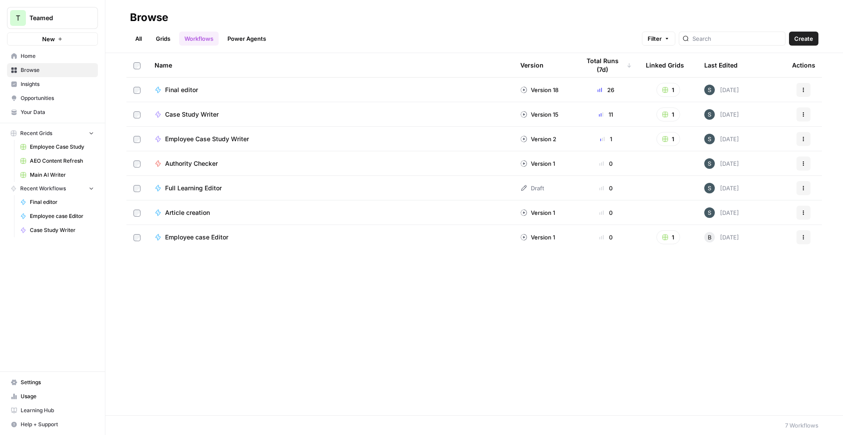
click at [159, 35] on link "Grids" at bounding box center [163, 39] width 25 height 14
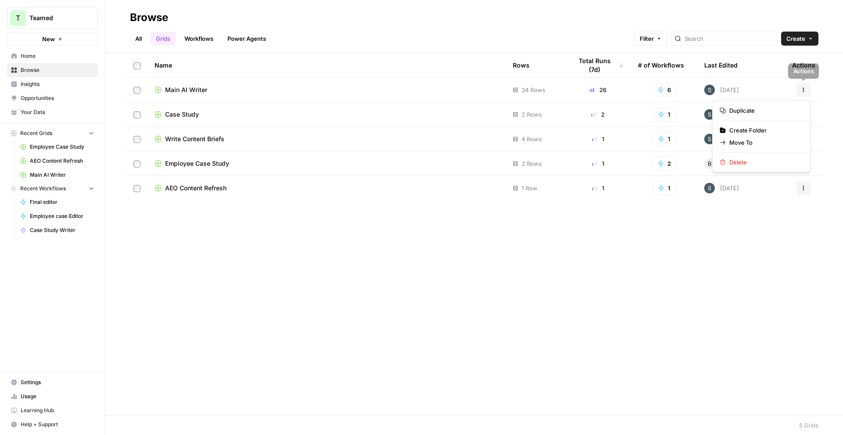
click at [802, 89] on icon "button" at bounding box center [803, 89] width 5 height 5
click at [773, 111] on span "Duplicate" at bounding box center [764, 110] width 70 height 9
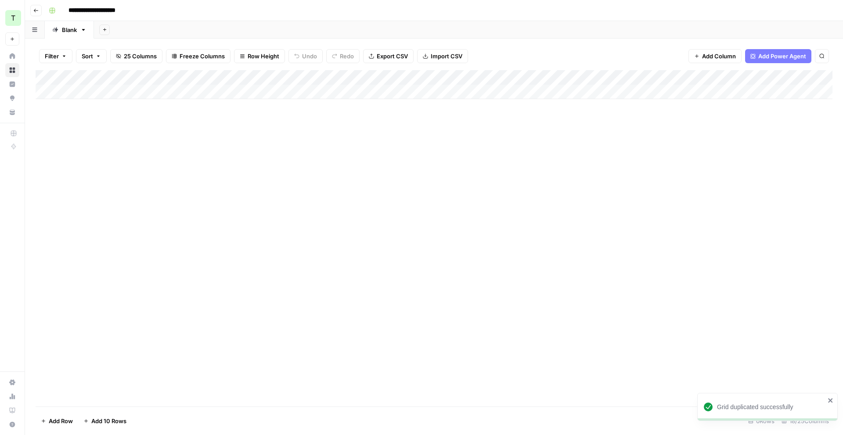
click at [86, 10] on input "**********" at bounding box center [101, 11] width 72 height 14
type input "**********"
click at [409, 76] on div "Add Column" at bounding box center [434, 84] width 797 height 29
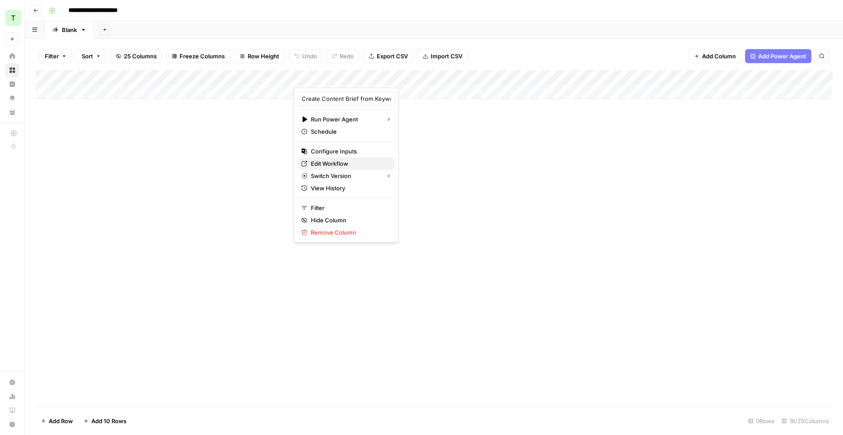
click at [338, 163] on span "Edit Workflow" at bounding box center [349, 163] width 77 height 9
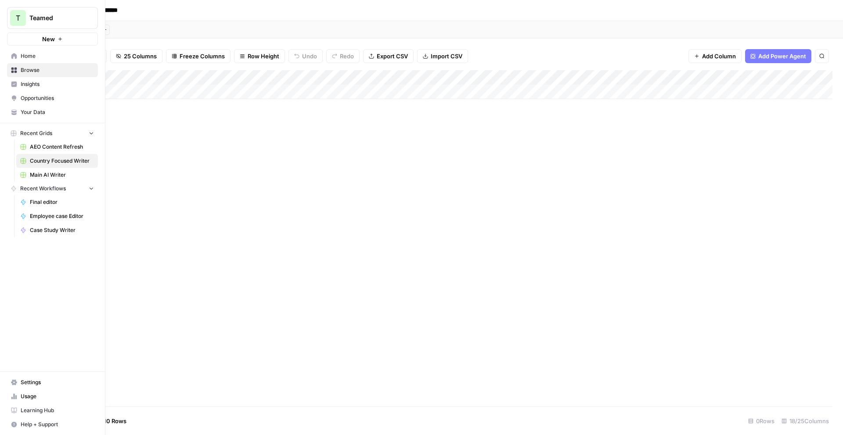
click at [48, 113] on span "Your Data" at bounding box center [57, 112] width 73 height 8
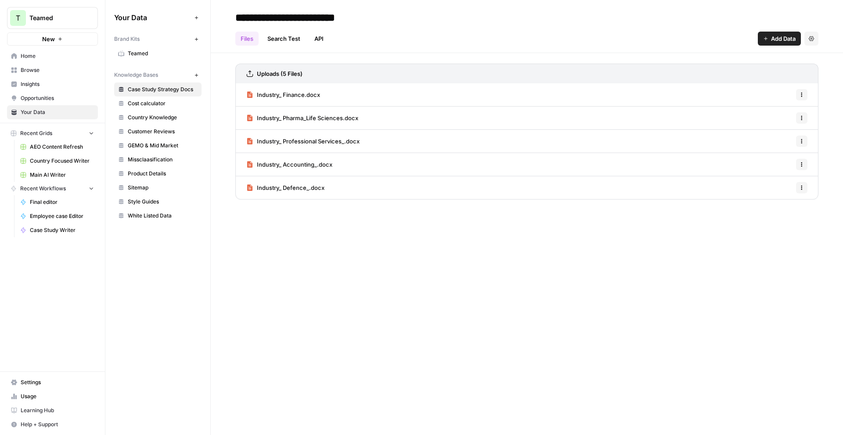
click at [41, 68] on span "Browse" at bounding box center [57, 70] width 73 height 8
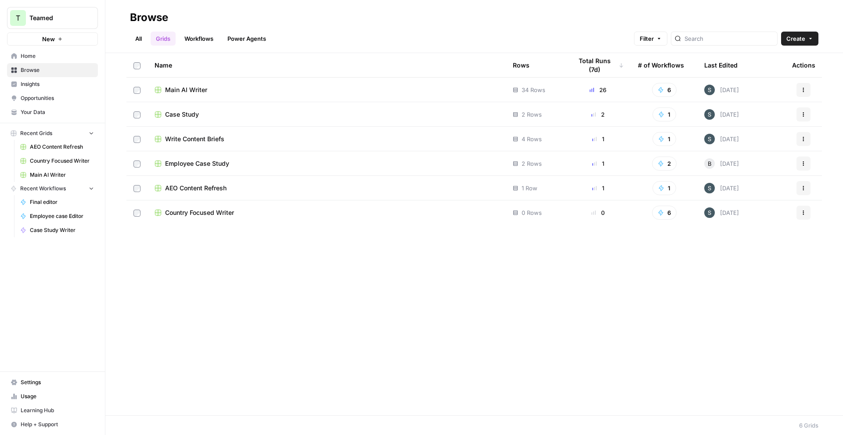
click at [206, 44] on link "Workflows" at bounding box center [199, 39] width 40 height 14
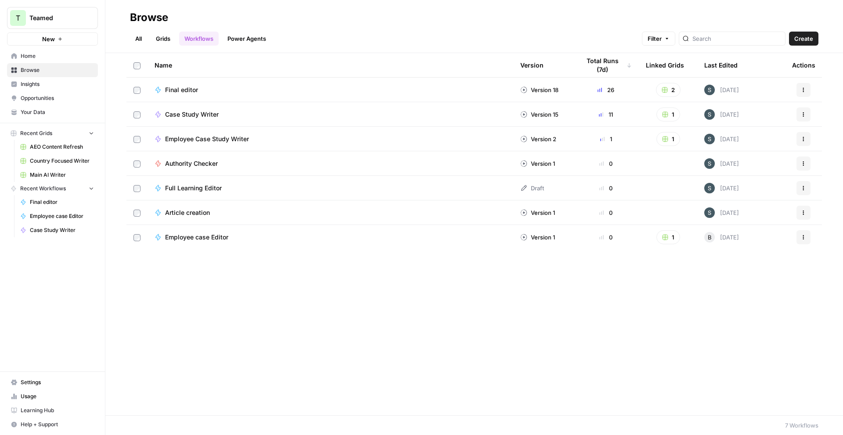
drag, startPoint x: 171, startPoint y: 40, endPoint x: 173, endPoint y: 44, distance: 5.3
click at [171, 39] on link "Grids" at bounding box center [163, 39] width 25 height 14
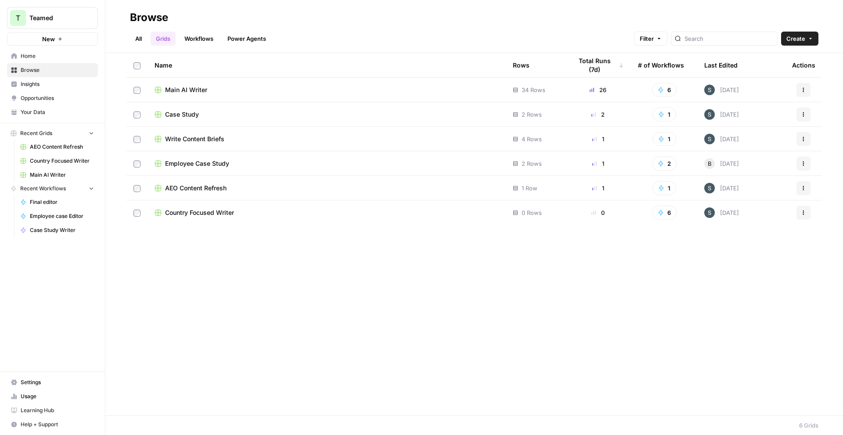
click at [211, 42] on link "Workflows" at bounding box center [199, 39] width 40 height 14
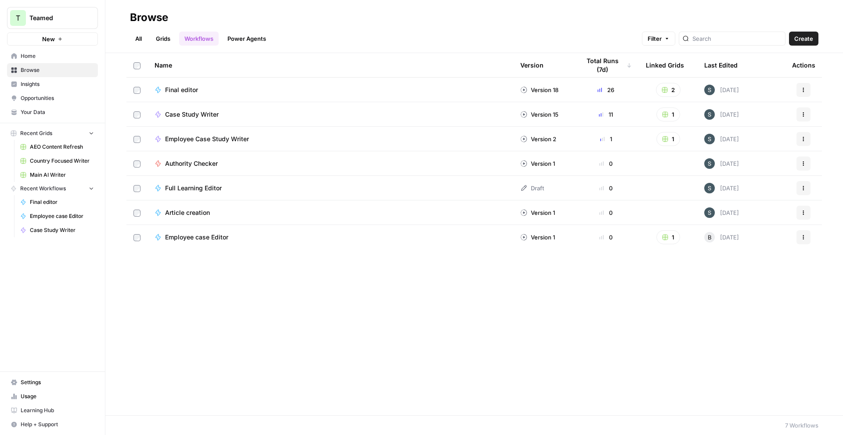
click at [173, 36] on link "Grids" at bounding box center [163, 39] width 25 height 14
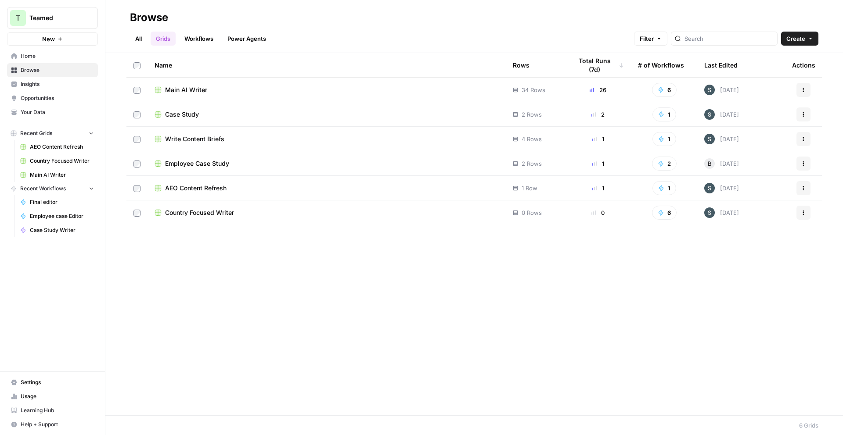
click at [223, 217] on td "Country Focused Writer" at bounding box center [327, 213] width 358 height 25
click at [224, 215] on span "Country Focused Writer" at bounding box center [199, 213] width 69 height 9
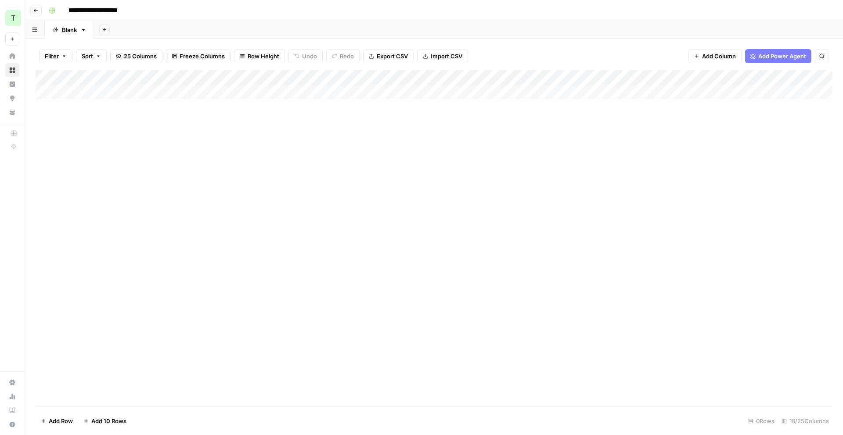
click at [407, 75] on div "Add Column" at bounding box center [434, 84] width 797 height 29
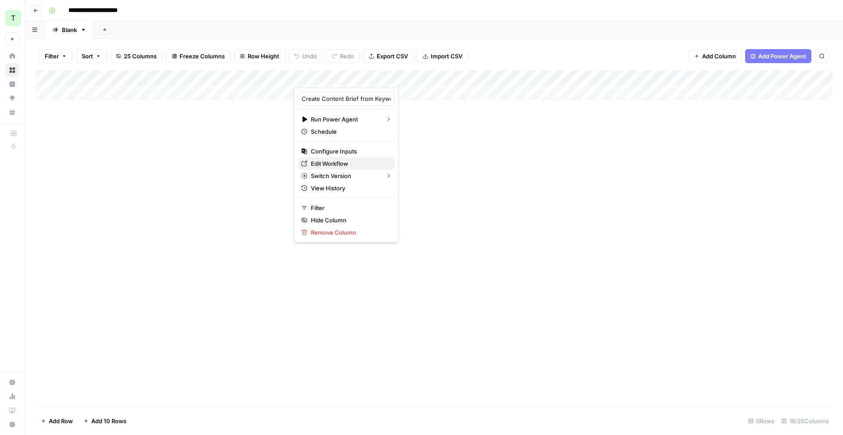
click at [354, 163] on span "Edit Workflow" at bounding box center [349, 163] width 77 height 9
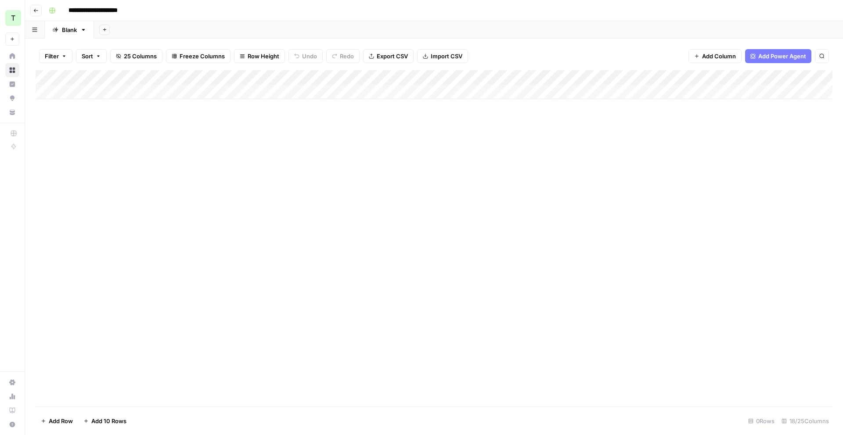
click at [410, 78] on div "Add Column" at bounding box center [434, 84] width 797 height 29
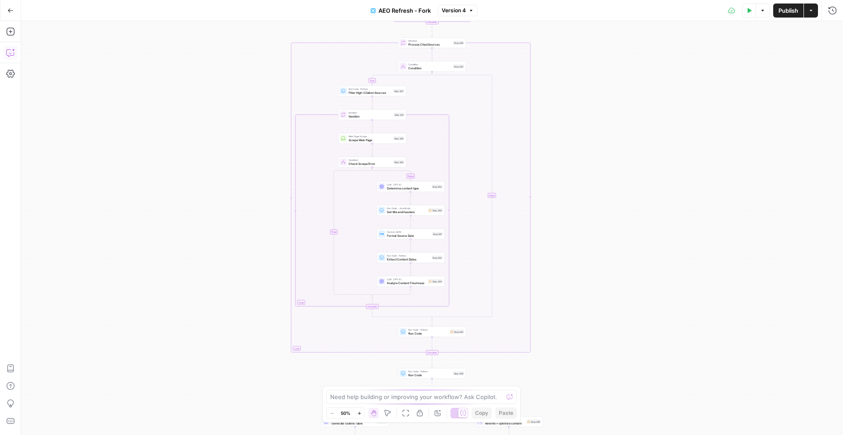
click at [9, 50] on icon "button" at bounding box center [10, 52] width 9 height 9
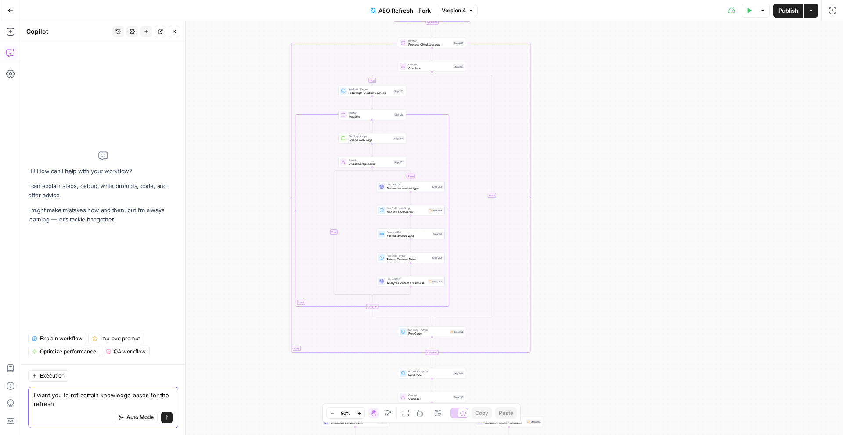
click at [103, 404] on textarea "I want you to ref certain knowledge bases for the refresh" at bounding box center [103, 400] width 139 height 18
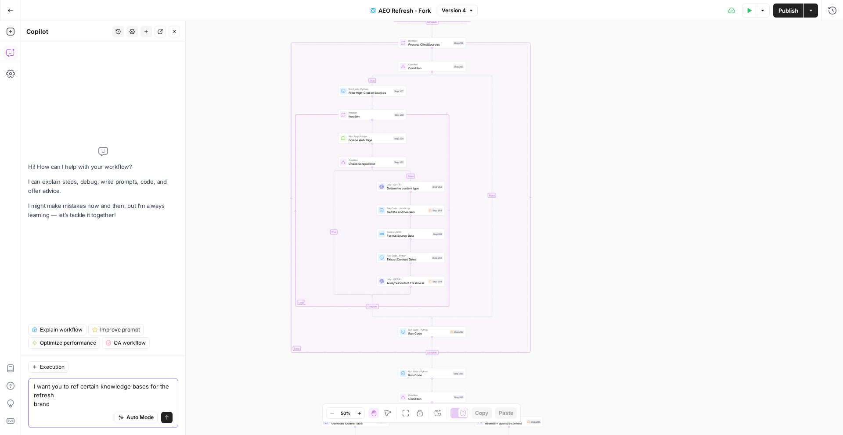
drag, startPoint x: 67, startPoint y: 406, endPoint x: 33, endPoint y: 399, distance: 35.0
click at [33, 399] on div "I want you to ref certain knowledge bases for the refresh brand I want you to r…" at bounding box center [103, 403] width 150 height 50
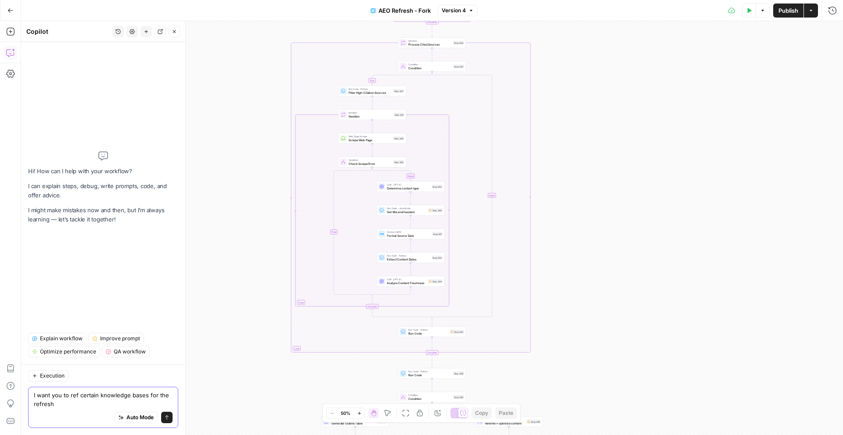
click at [86, 395] on textarea "I want you to ref certain knowledge bases for the refresh" at bounding box center [103, 400] width 139 height 18
type textarea "I want you to ref all the knowledge bases for the refresh"
click at [101, 403] on textarea "I want you to ref all the knowledge bases for the refresh" at bounding box center [103, 400] width 139 height 18
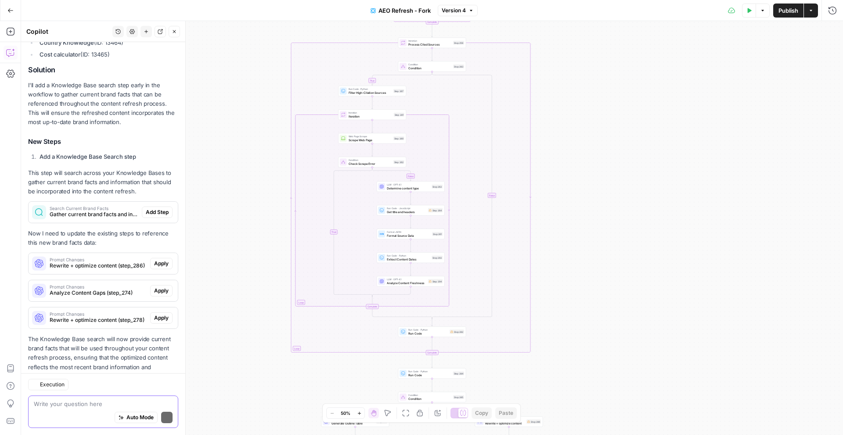
scroll to position [299, 0]
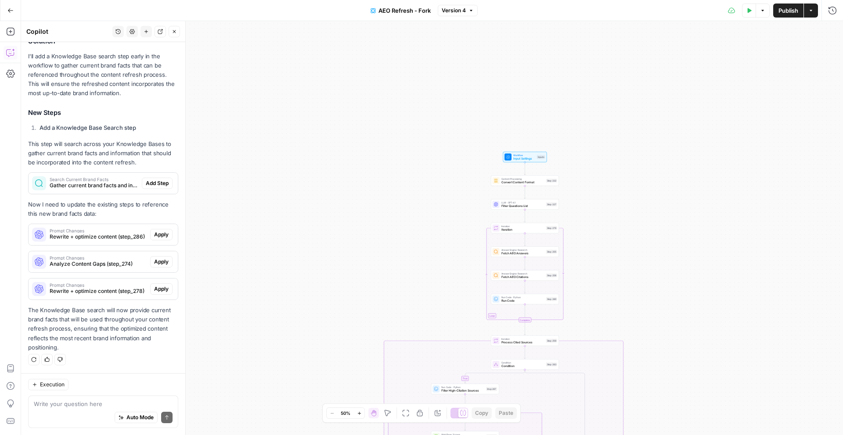
click at [117, 180] on span "Search Current Brand Facts" at bounding box center [94, 179] width 89 height 4
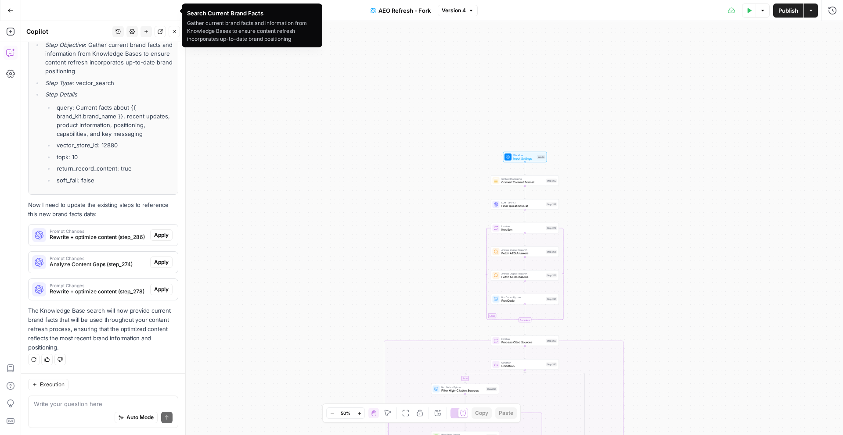
click at [153, 181] on li "soft_fail: false" at bounding box center [113, 180] width 118 height 9
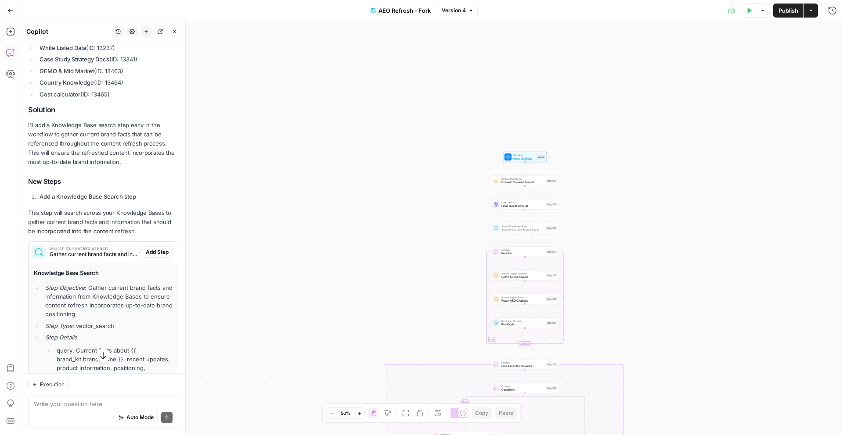
click at [156, 249] on span "Add Step" at bounding box center [157, 252] width 23 height 8
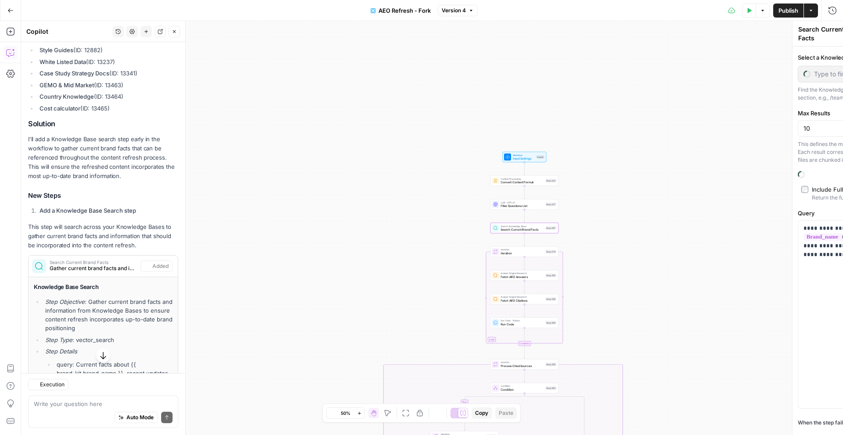
scroll to position [245, 0]
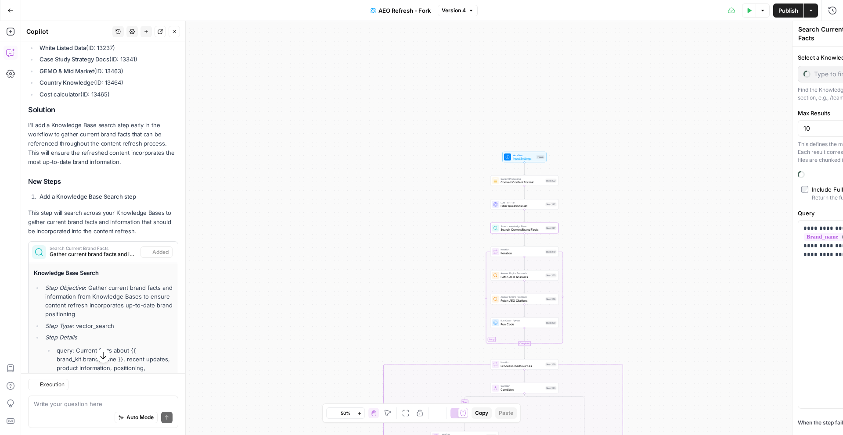
type input "Product Details"
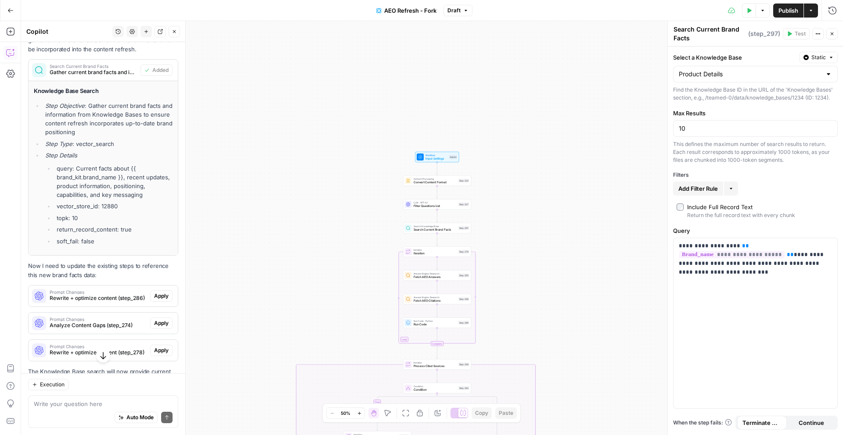
scroll to position [453, 0]
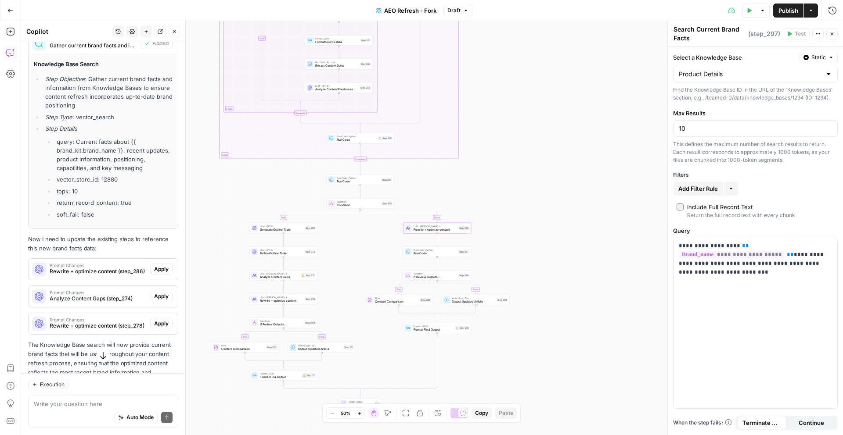
click at [159, 270] on span "Apply" at bounding box center [161, 270] width 14 height 8
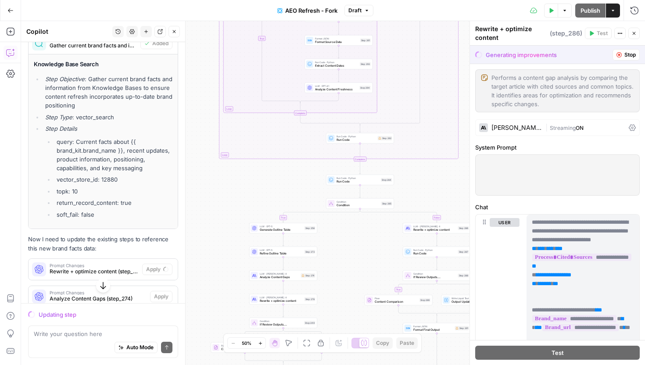
scroll to position [439, 0]
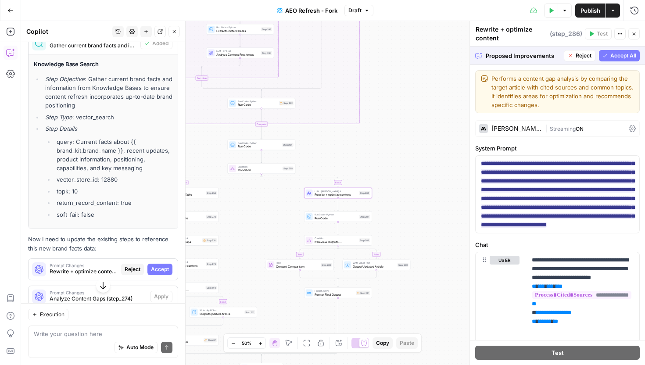
click at [155, 268] on span "Accept" at bounding box center [160, 270] width 18 height 8
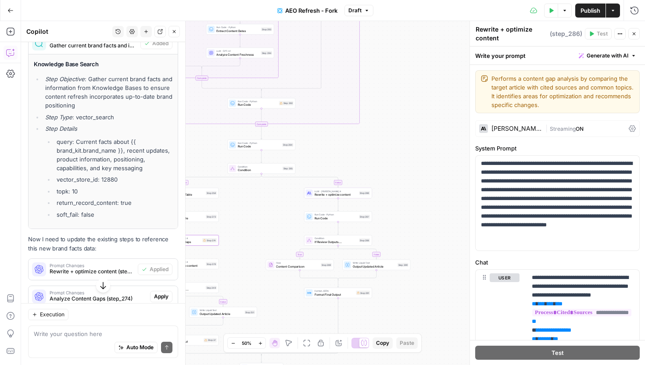
scroll to position [479, 0]
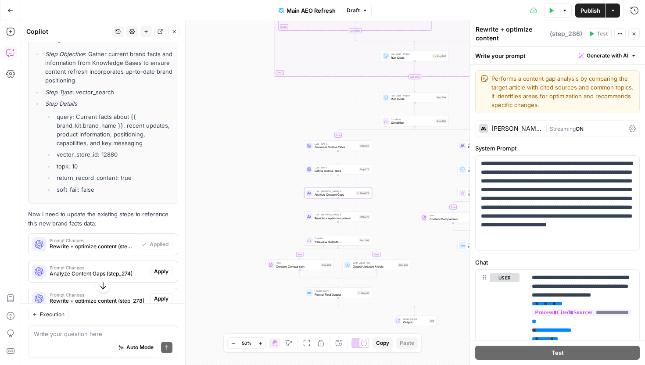
click at [163, 275] on span "Apply" at bounding box center [161, 272] width 14 height 8
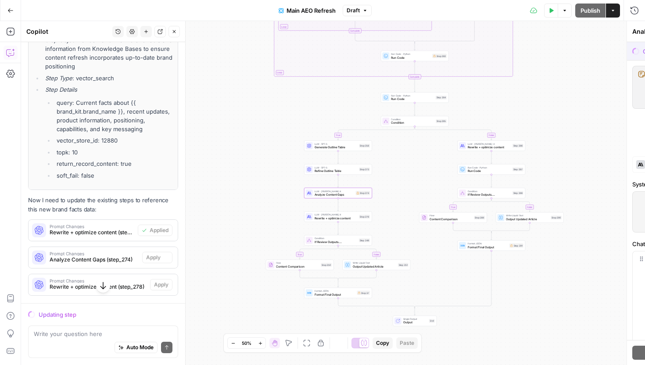
scroll to position [464, 0]
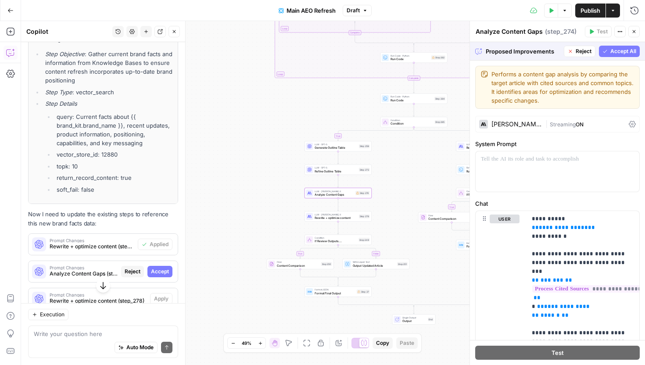
click at [158, 273] on span "Accept" at bounding box center [160, 272] width 18 height 8
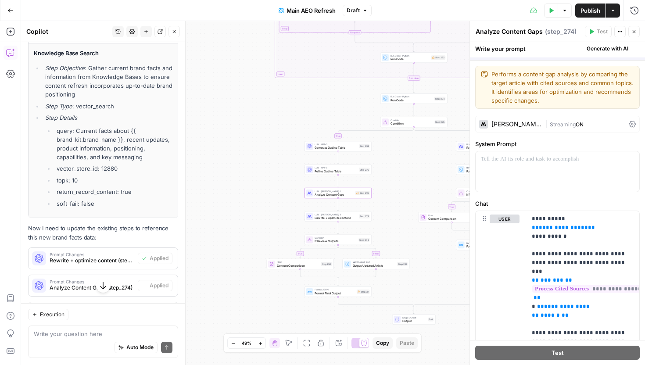
scroll to position [479, 0]
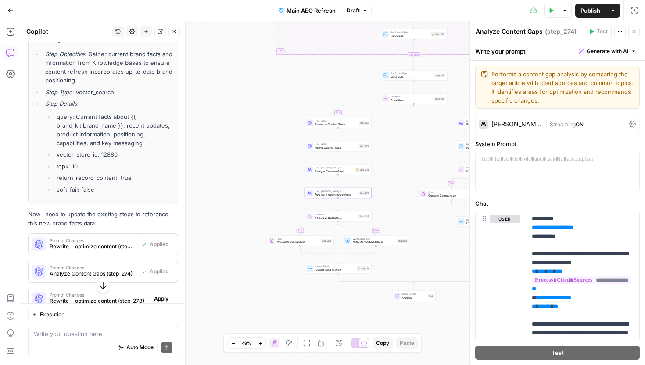
click at [162, 300] on span "Apply" at bounding box center [161, 299] width 14 height 8
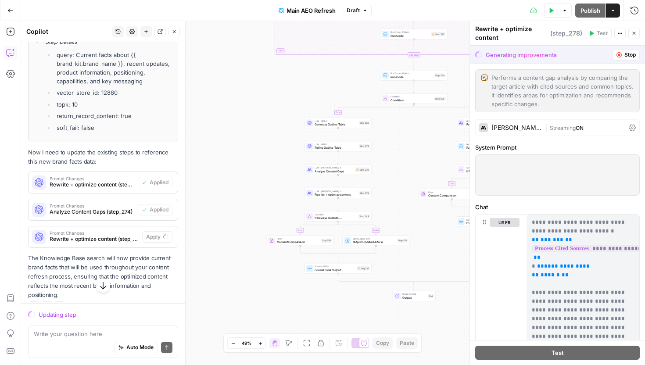
scroll to position [544, 0]
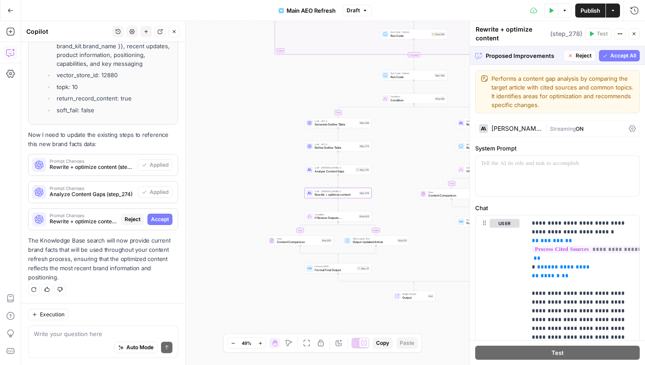
click at [161, 220] on span "Accept" at bounding box center [160, 220] width 18 height 8
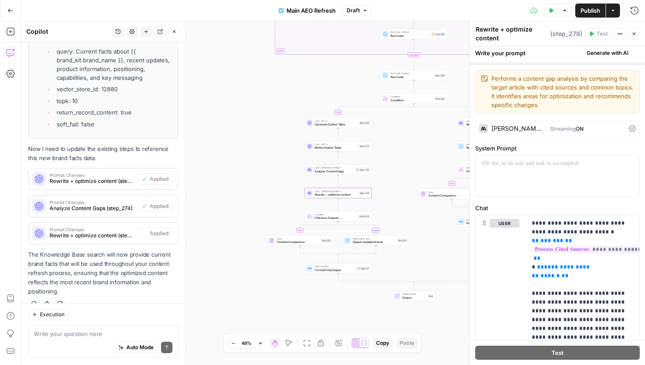
scroll to position [558, 0]
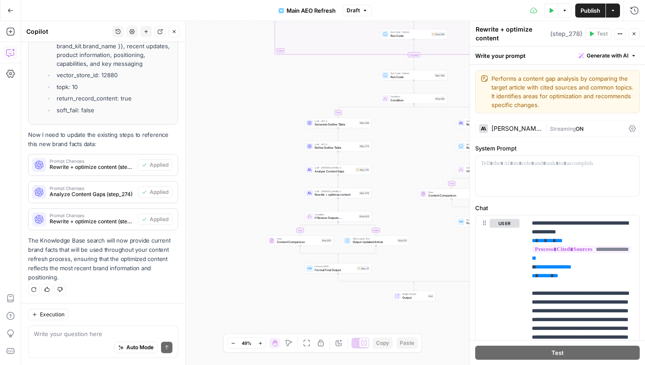
click at [588, 12] on span "Publish" at bounding box center [591, 10] width 20 height 9
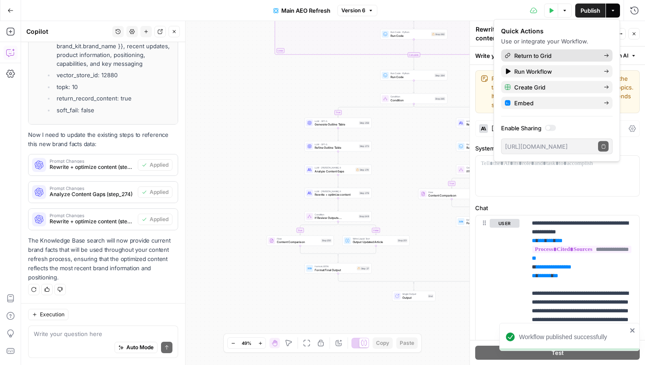
click at [559, 54] on span "Return to Grid" at bounding box center [556, 55] width 83 height 9
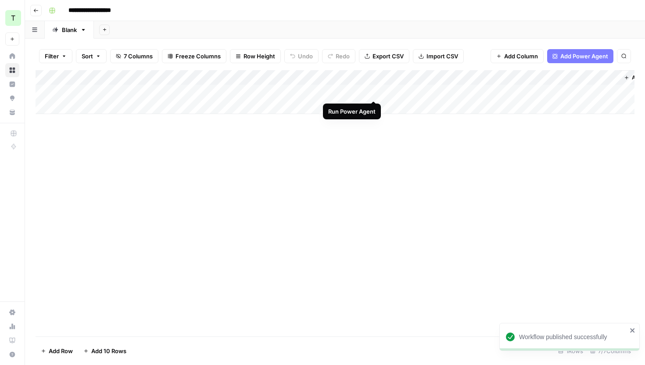
click at [375, 93] on div "Add Column" at bounding box center [335, 92] width 599 height 44
click at [362, 91] on div "Add Column" at bounding box center [335, 92] width 599 height 44
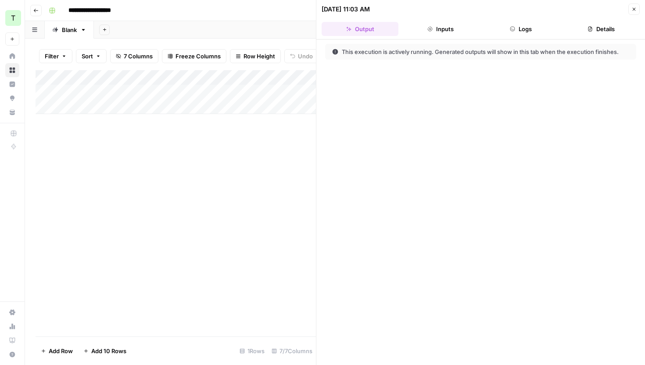
click at [508, 32] on button "Logs" at bounding box center [521, 29] width 77 height 14
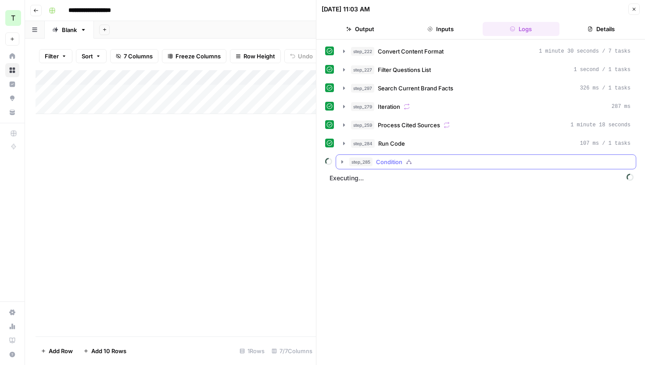
click at [340, 162] on icon "button" at bounding box center [342, 161] width 7 height 7
click at [361, 182] on icon "button" at bounding box center [362, 180] width 7 height 7
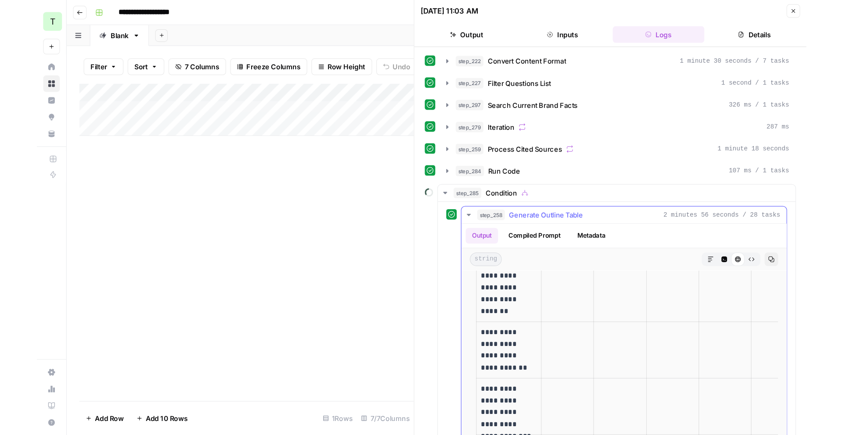
scroll to position [368, 0]
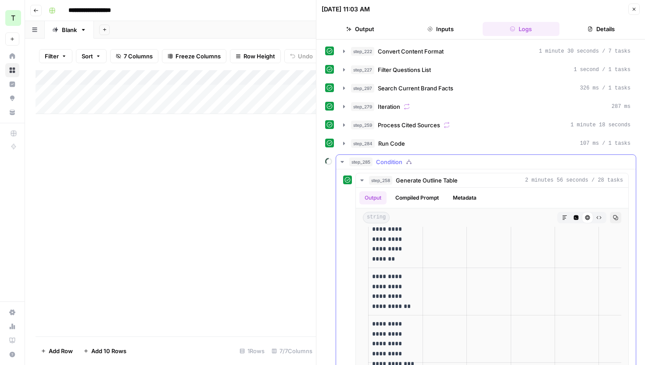
click at [342, 162] on icon "button" at bounding box center [342, 162] width 3 height 2
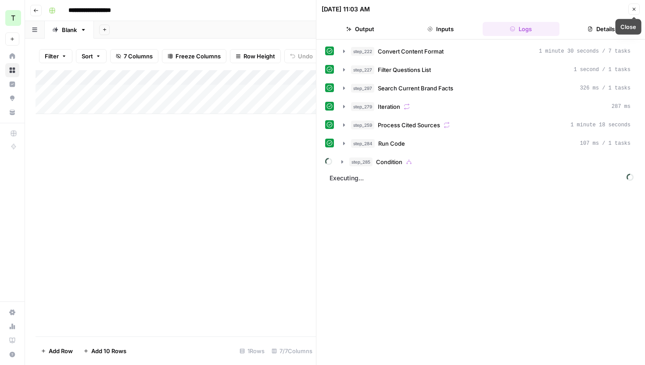
click at [636, 12] on button "Close" at bounding box center [634, 9] width 11 height 11
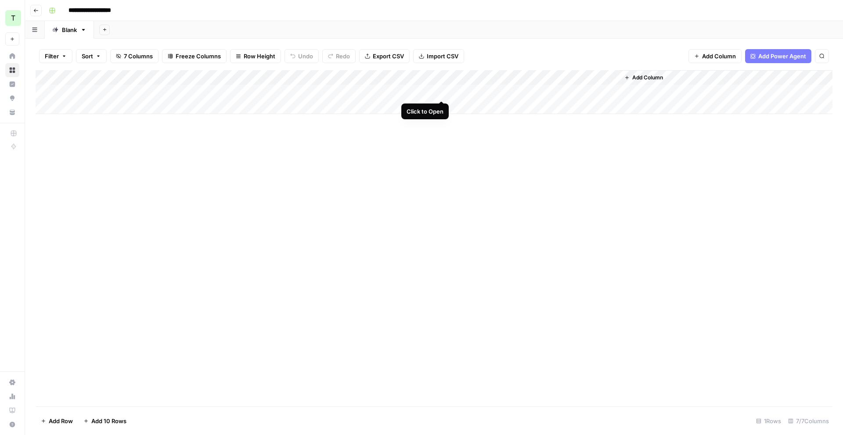
click at [443, 91] on div "Add Column" at bounding box center [434, 92] width 797 height 44
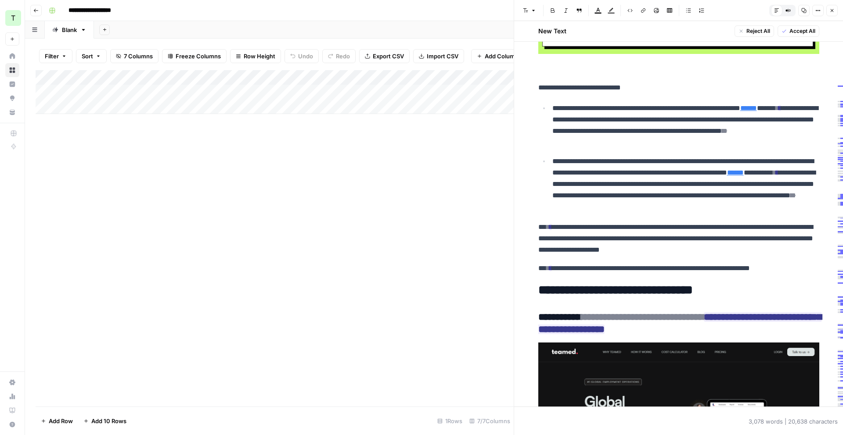
scroll to position [607, 0]
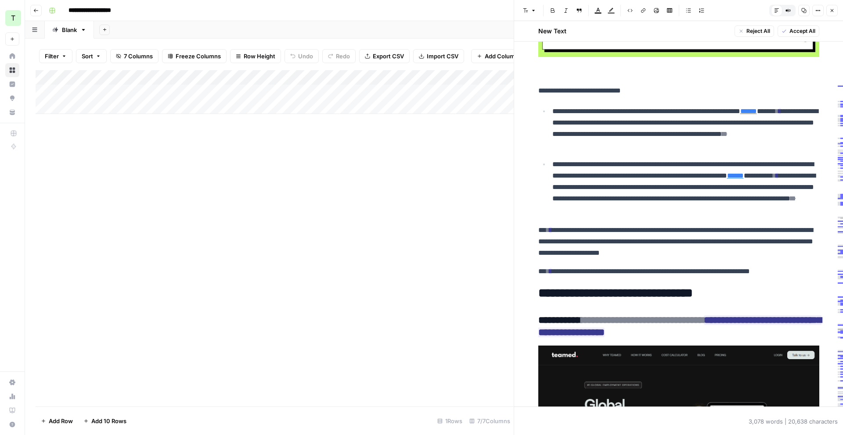
click at [365, 76] on div "Add Column" at bounding box center [275, 92] width 478 height 44
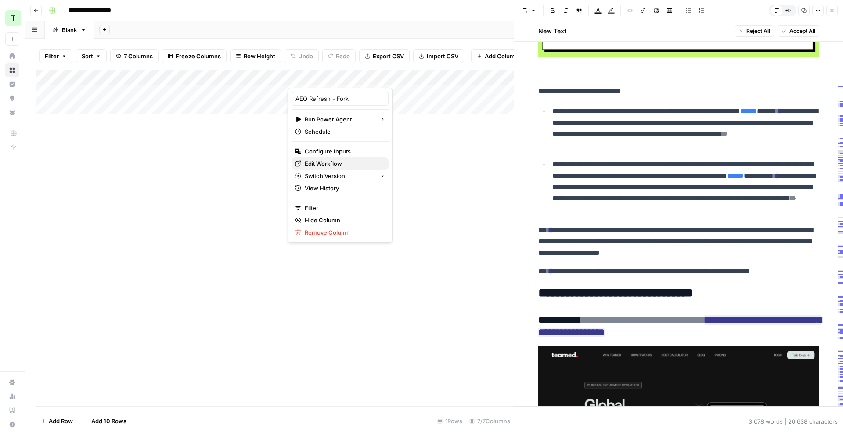
click at [339, 161] on span "Edit Workflow" at bounding box center [343, 163] width 77 height 9
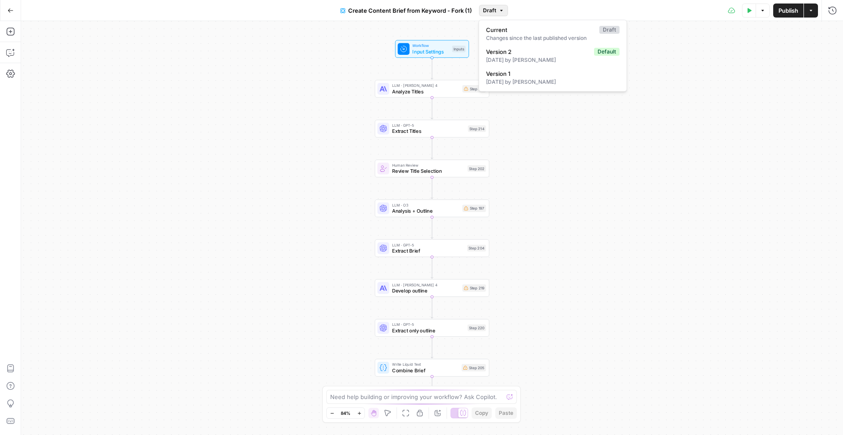
click at [491, 10] on span "Draft" at bounding box center [489, 11] width 13 height 8
click at [813, 13] on button "Actions" at bounding box center [811, 11] width 14 height 14
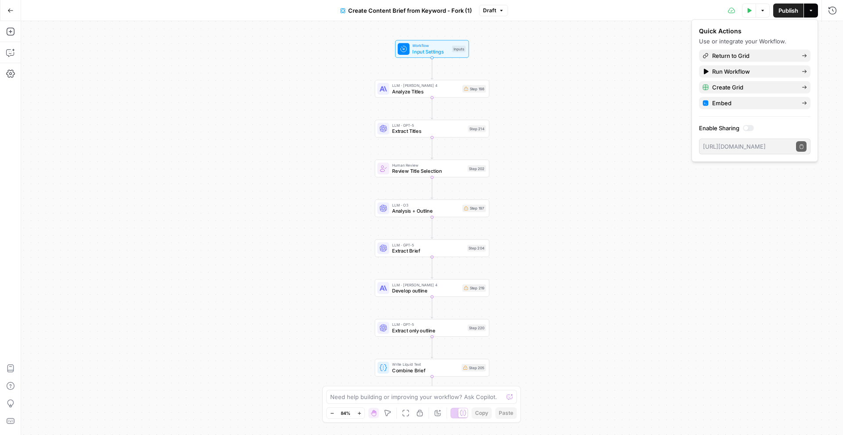
click at [813, 13] on button "Actions" at bounding box center [811, 11] width 14 height 14
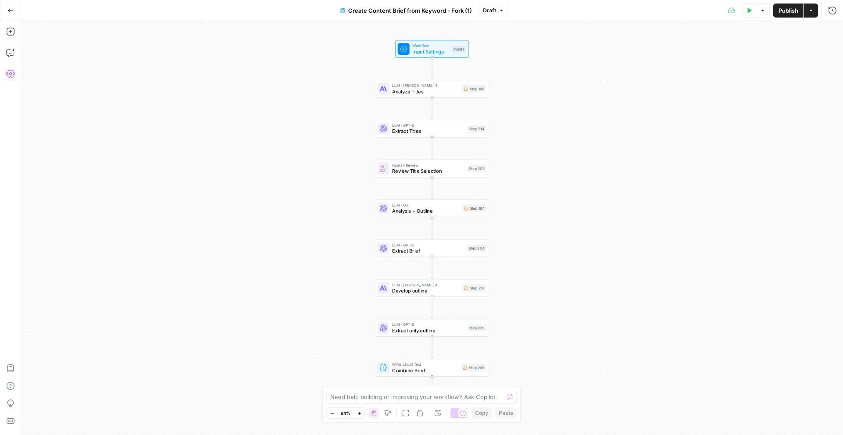
click at [12, 72] on icon "button" at bounding box center [10, 73] width 9 height 9
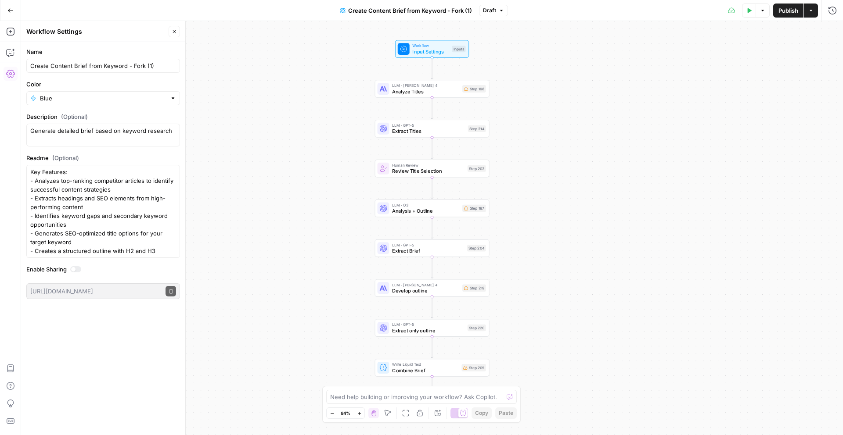
scroll to position [33, 0]
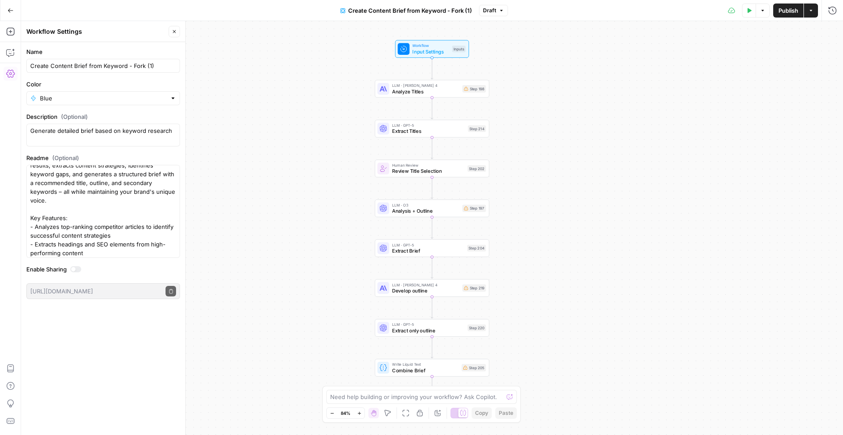
click at [175, 33] on icon "button" at bounding box center [174, 31] width 5 height 5
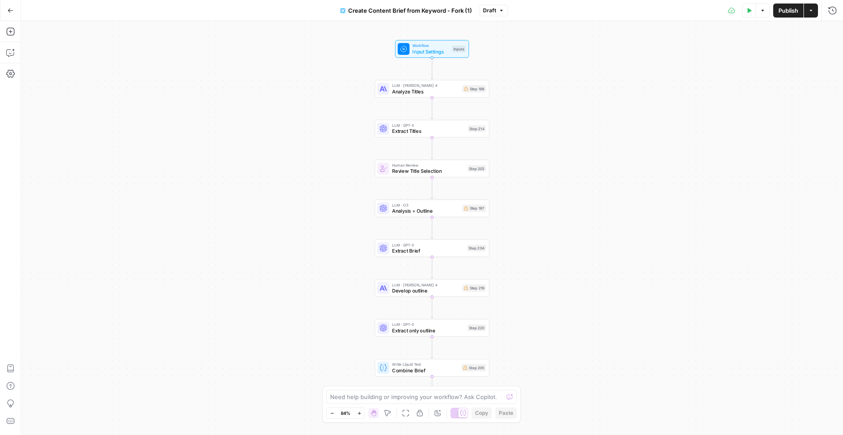
click at [17, 10] on button "Go Back" at bounding box center [11, 11] width 16 height 16
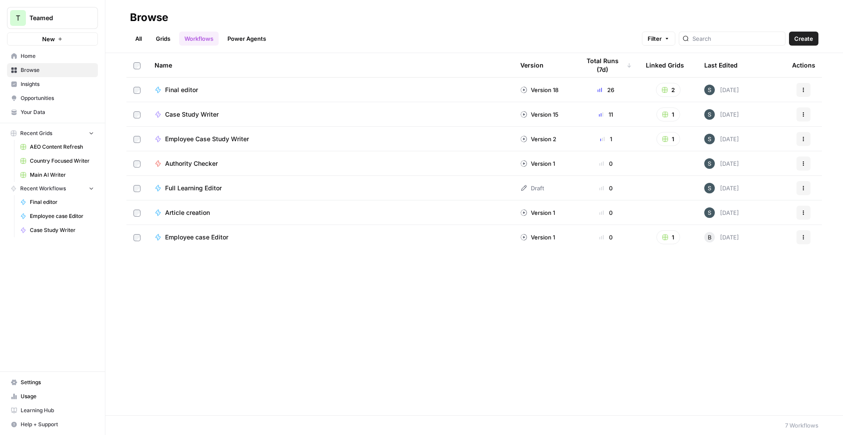
click at [166, 40] on link "Grids" at bounding box center [163, 39] width 25 height 14
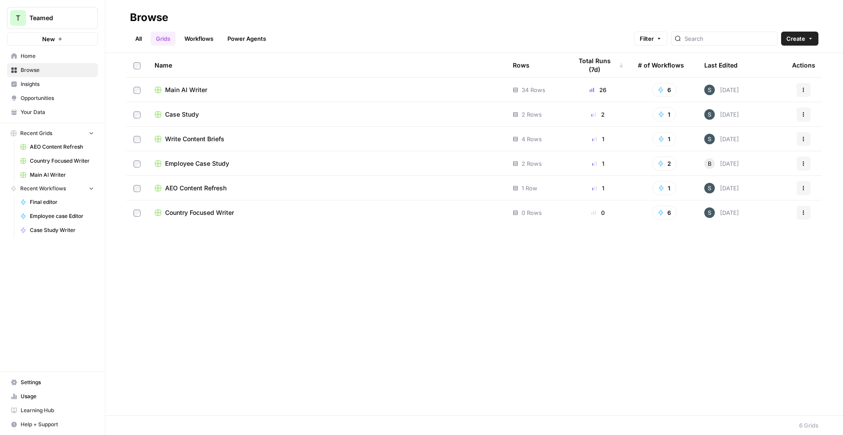
click at [274, 214] on div "Country Focused Writer" at bounding box center [327, 213] width 344 height 9
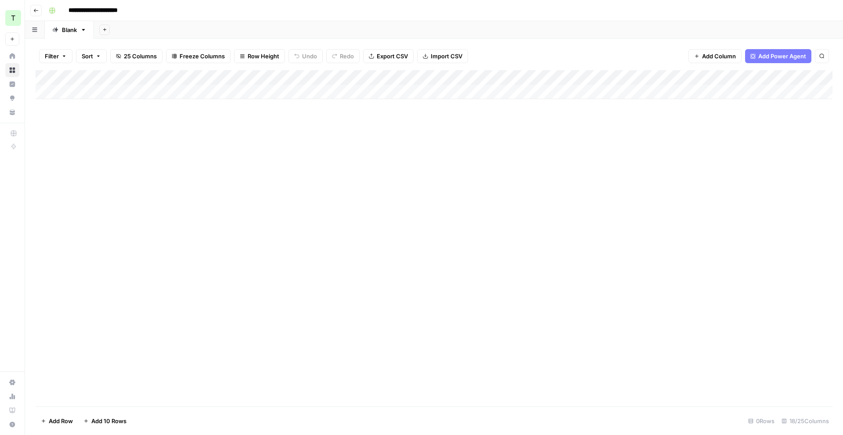
click at [609, 77] on div "Add Column" at bounding box center [434, 84] width 797 height 29
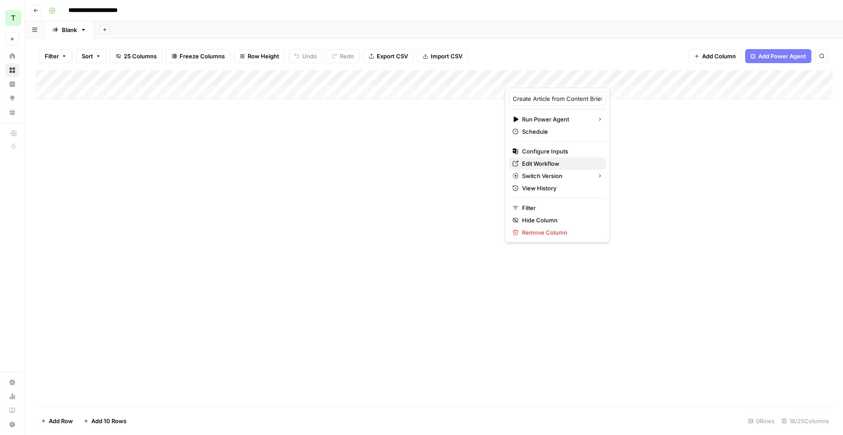
click at [558, 163] on span "Edit Workflow" at bounding box center [560, 163] width 77 height 9
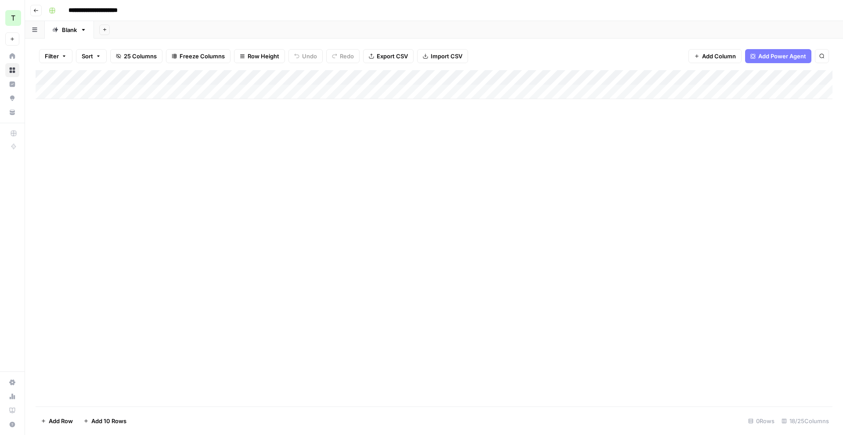
click at [612, 79] on div "Add Column" at bounding box center [434, 84] width 797 height 29
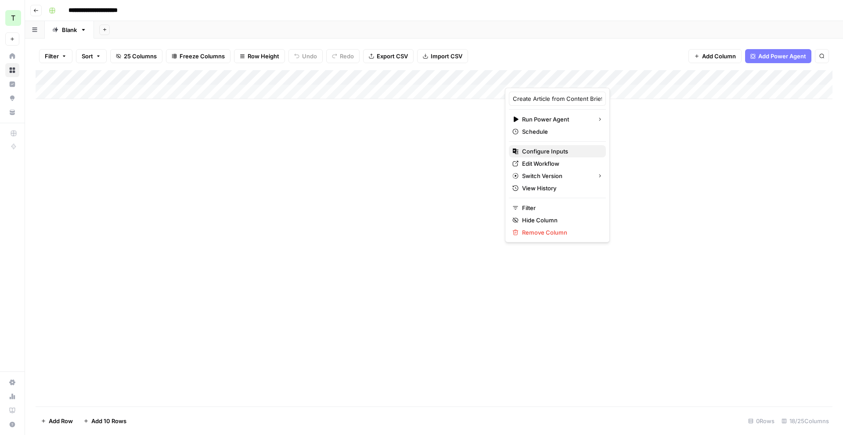
click at [560, 147] on span "Configure Inputs" at bounding box center [560, 151] width 77 height 9
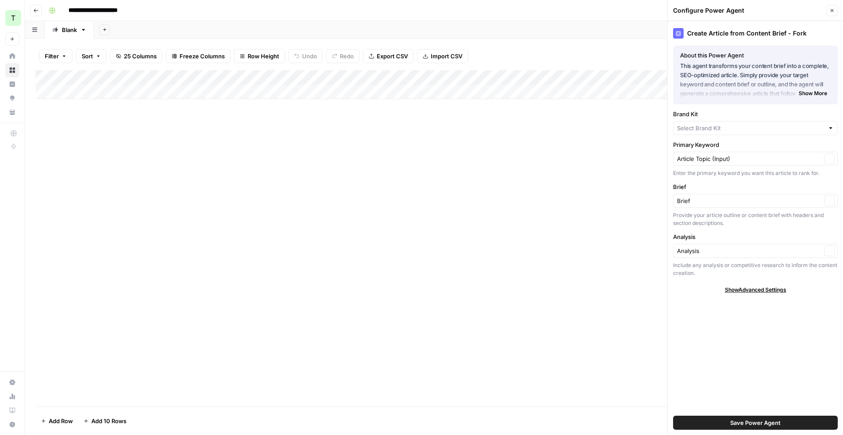
type input "Teamed"
click at [610, 74] on div "Add Column" at bounding box center [434, 84] width 797 height 29
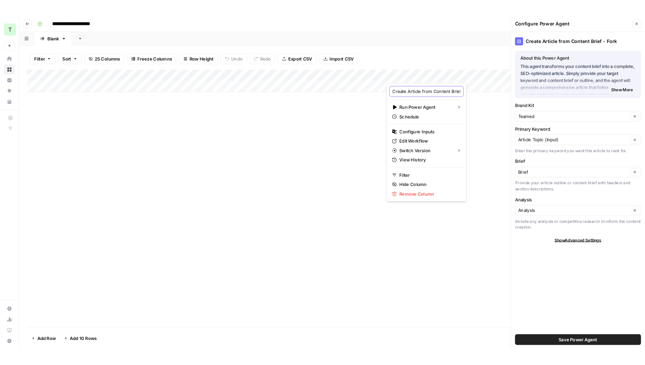
scroll to position [0, 38]
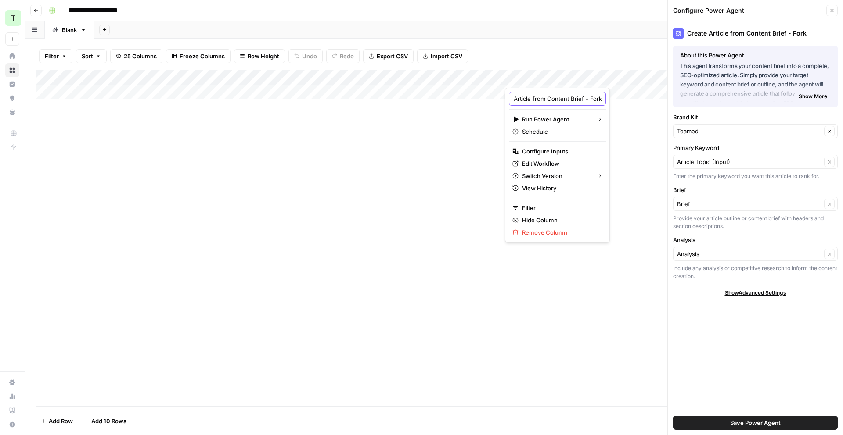
drag, startPoint x: 561, startPoint y: 98, endPoint x: 575, endPoint y: 97, distance: 14.5
click at [590, 95] on body "**********" at bounding box center [421, 217] width 843 height 435
click at [573, 98] on input "Create Article from Content Brief - Fork" at bounding box center [557, 98] width 89 height 9
drag, startPoint x: 577, startPoint y: 100, endPoint x: 579, endPoint y: 94, distance: 6.4
click at [585, 98] on div "Create Article from Content Brief - Fork Run Power Agent Schedule Configure Inp…" at bounding box center [557, 165] width 105 height 155
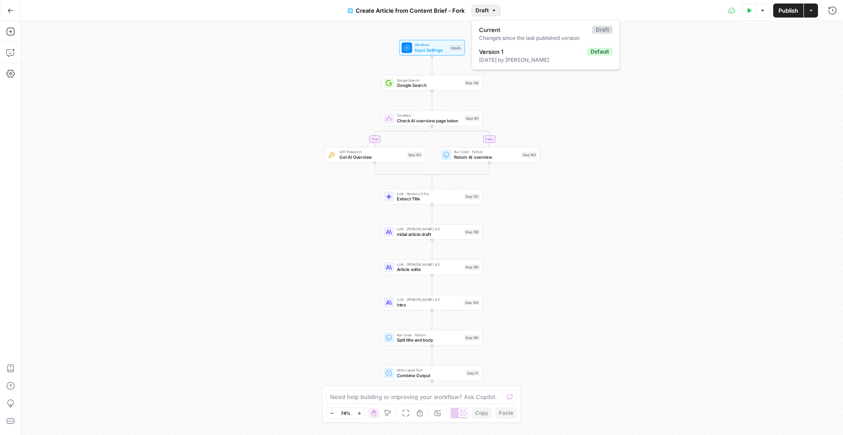
click at [493, 8] on icon "button" at bounding box center [493, 10] width 5 height 5
click at [9, 11] on icon "button" at bounding box center [10, 10] width 5 height 4
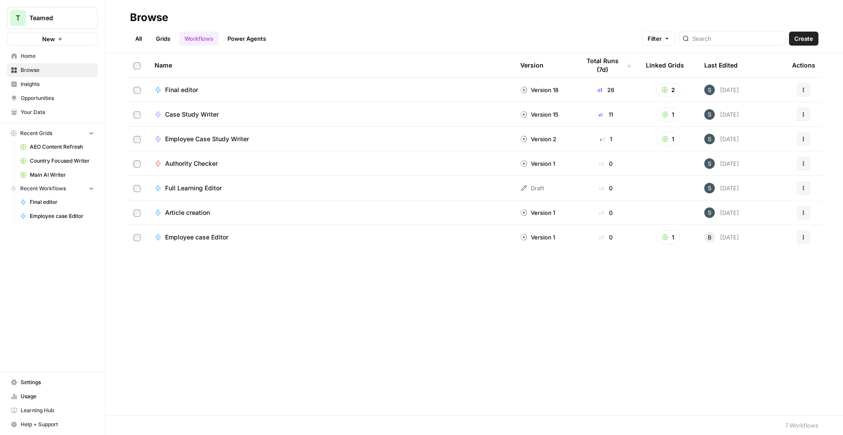
click at [240, 35] on link "Power Agents" at bounding box center [246, 39] width 49 height 14
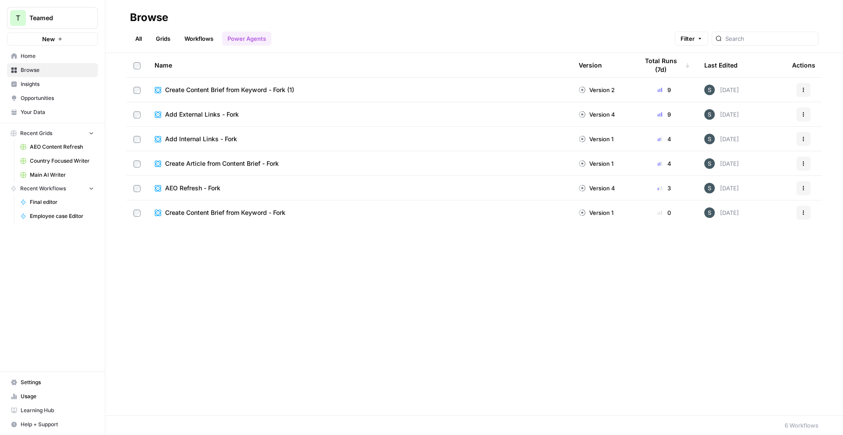
click at [311, 212] on div "Create Content Brief from Keyword - Fork" at bounding box center [360, 213] width 410 height 9
click at [801, 216] on button "Actions" at bounding box center [803, 213] width 14 height 14
click at [804, 214] on icon "button" at bounding box center [803, 212] width 5 height 5
click at [774, 245] on span "Edit in Studio" at bounding box center [764, 245] width 70 height 9
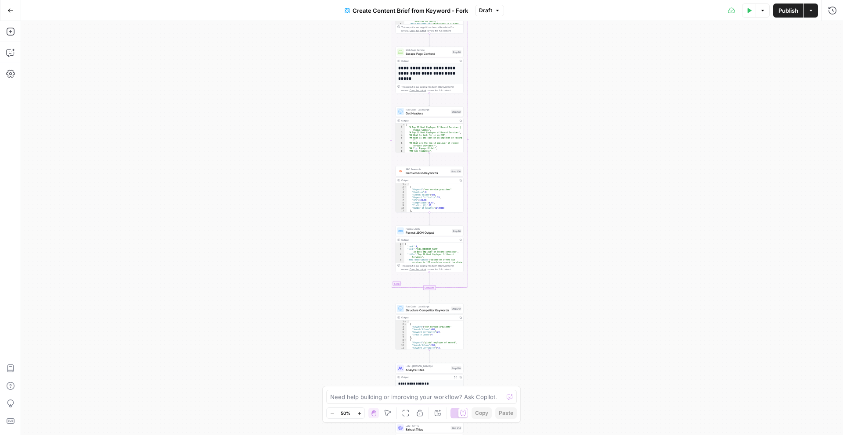
click at [412, 7] on span "Create Content Brief from Keyword - Fork" at bounding box center [410, 10] width 115 height 9
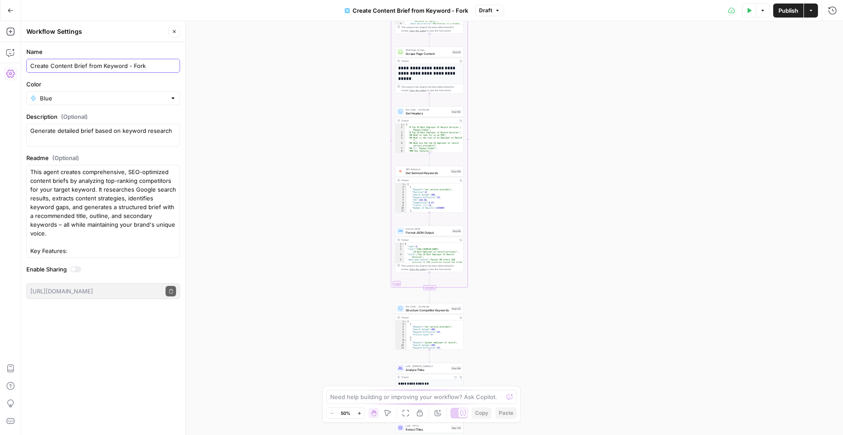
drag, startPoint x: 140, startPoint y: 63, endPoint x: 23, endPoint y: 67, distance: 116.4
click at [23, 67] on form "Name Create Content Brief from Keyword - Fork Color Blue Description (Optional)…" at bounding box center [103, 173] width 164 height 263
type input "Main Writer Brief"
click at [343, 113] on div "Workflow Input Settings Inputs Google Search Perform Google Search Step 51 Outp…" at bounding box center [432, 228] width 822 height 414
drag, startPoint x: 788, startPoint y: 11, endPoint x: 764, endPoint y: 14, distance: 23.9
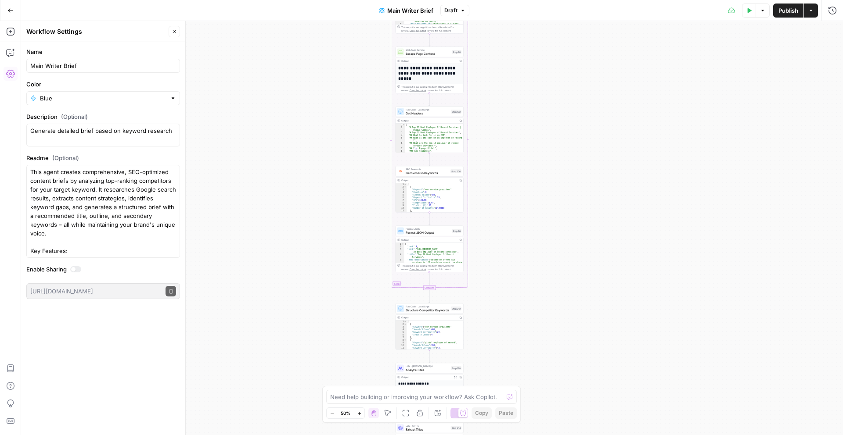
click at [788, 11] on span "Publish" at bounding box center [788, 10] width 20 height 9
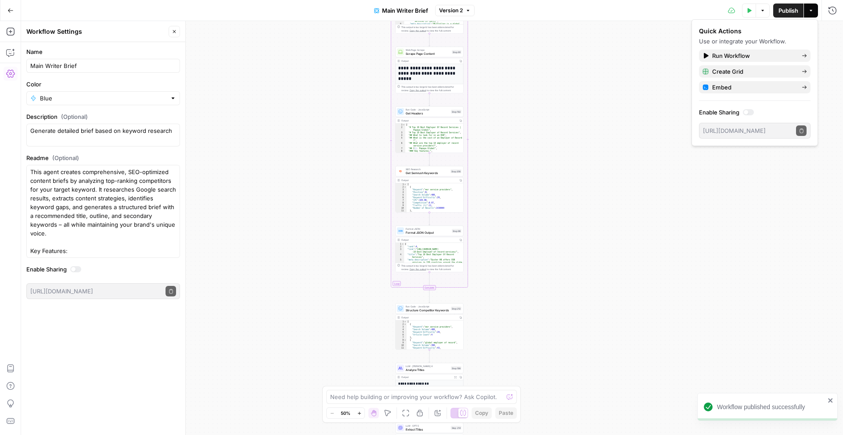
click at [11, 12] on icon "button" at bounding box center [10, 10] width 6 height 6
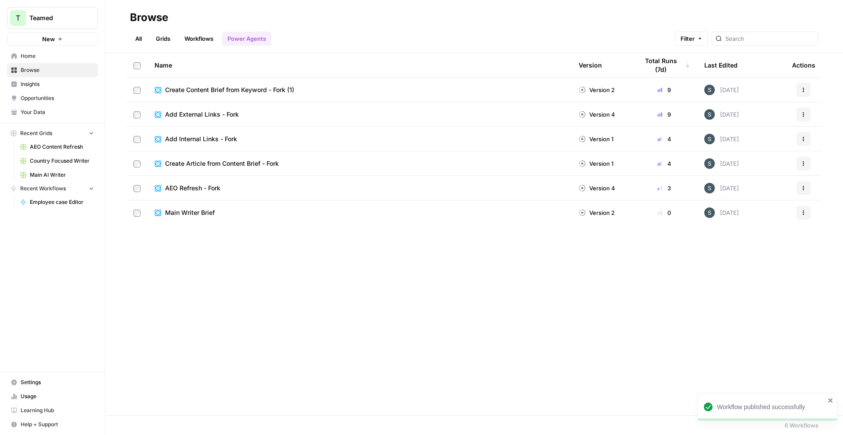
click at [805, 189] on icon "button" at bounding box center [803, 188] width 5 height 5
click at [768, 220] on span "Edit in Studio" at bounding box center [764, 221] width 70 height 9
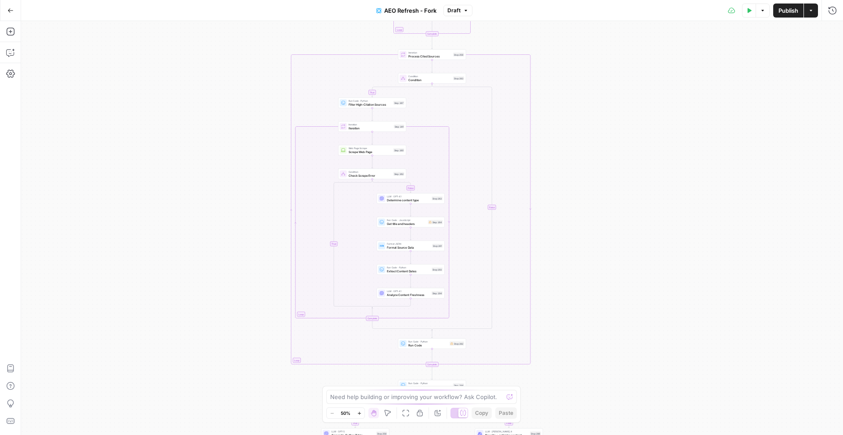
click at [402, 16] on button "AEO Refresh - Fork" at bounding box center [406, 11] width 71 height 14
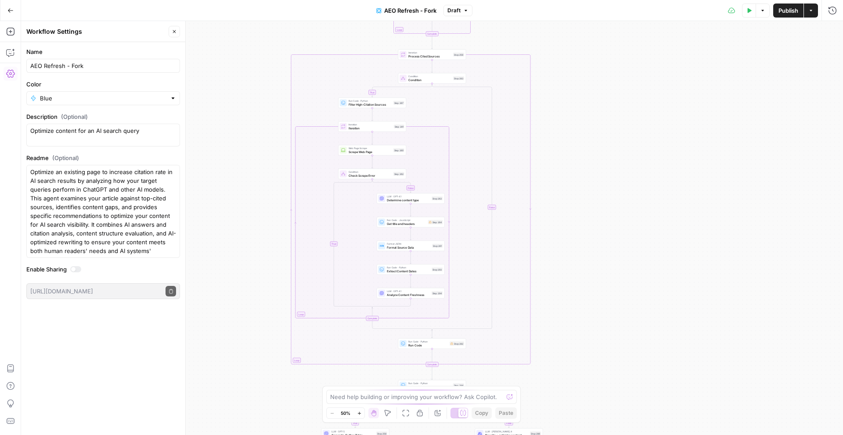
drag, startPoint x: 85, startPoint y: 68, endPoint x: 28, endPoint y: 66, distance: 57.1
click at [28, 66] on div "AEO Refresh - Fork" at bounding box center [103, 66] width 154 height 14
click at [54, 69] on input "AEO Refresh - Fork" at bounding box center [103, 65] width 146 height 9
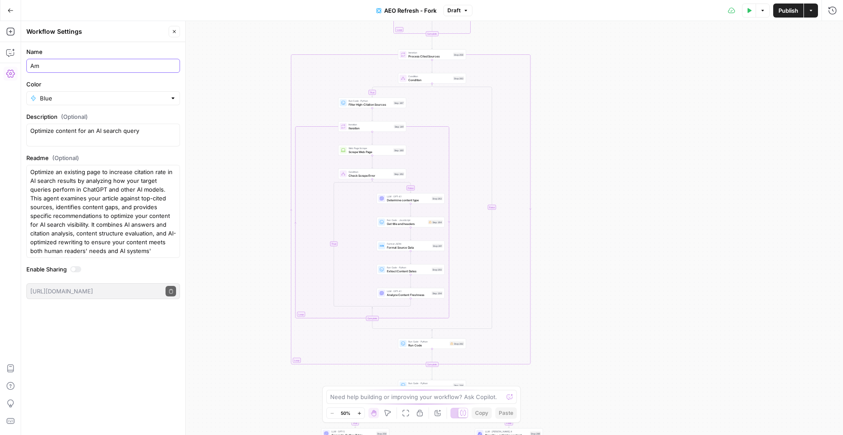
type input "A"
type input "Main AEO Refresh"
click at [795, 9] on span "Publish" at bounding box center [788, 10] width 20 height 9
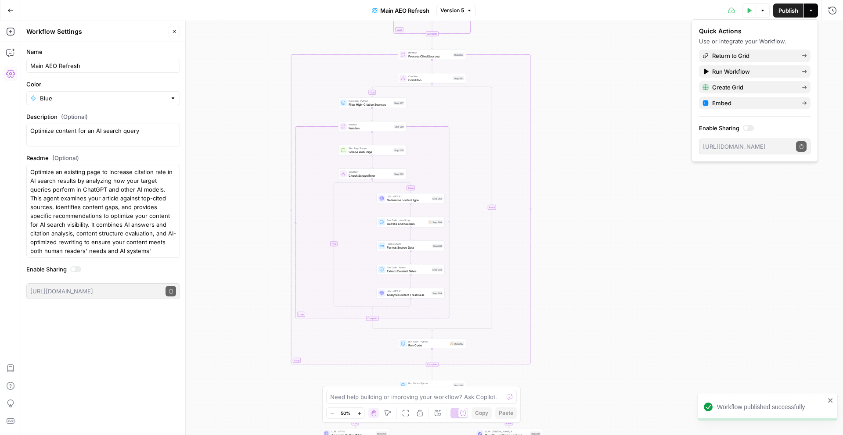
click at [11, 10] on icon "button" at bounding box center [10, 10] width 5 height 4
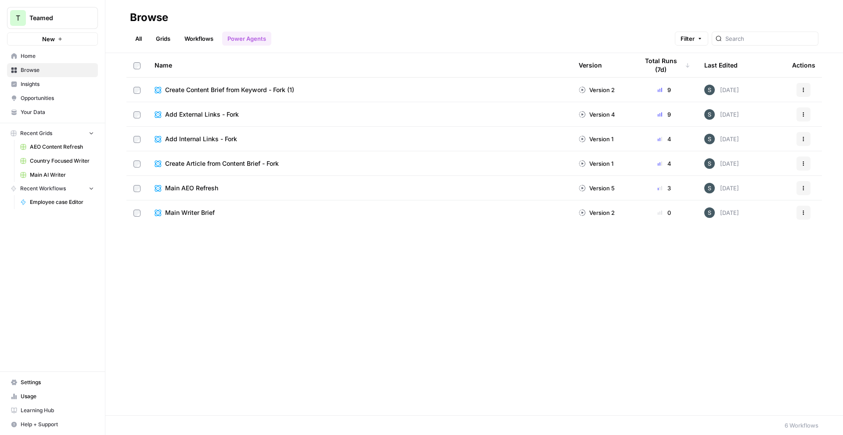
click at [801, 165] on icon "button" at bounding box center [803, 163] width 5 height 5
click at [746, 194] on span "Edit in Studio" at bounding box center [764, 196] width 70 height 9
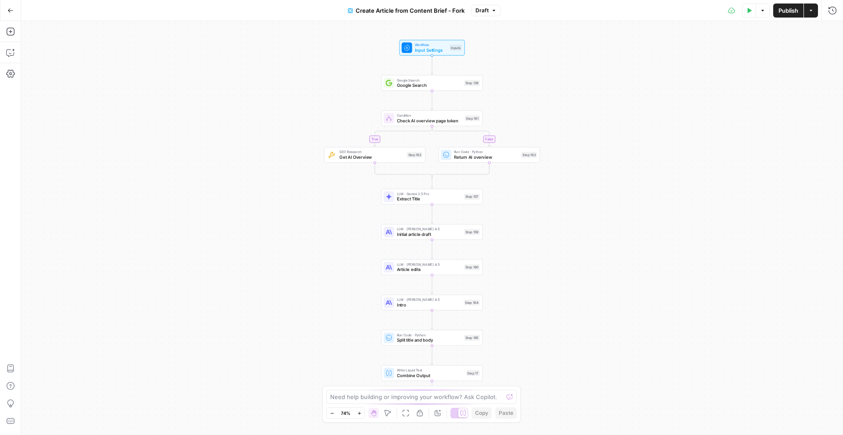
click at [425, 6] on span "Create Article from Content Brief - Fork" at bounding box center [410, 10] width 109 height 9
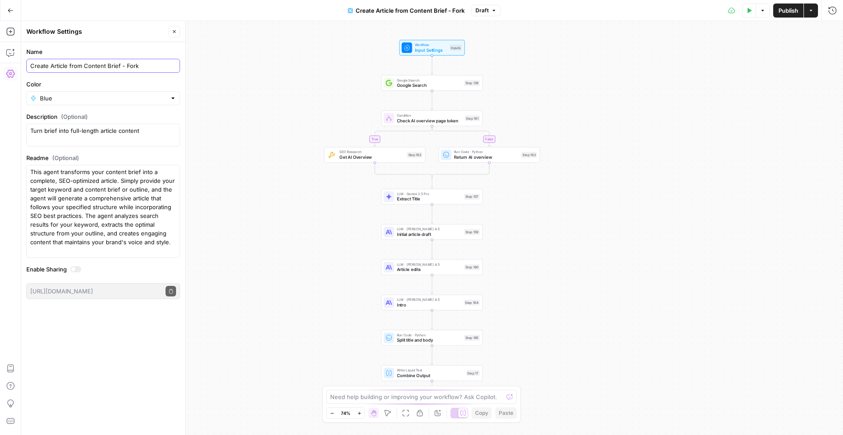
click at [112, 66] on input "Create Article from Content Brief - Fork" at bounding box center [103, 65] width 146 height 9
type input "C"
click at [118, 66] on input "Main Create Content Article brief" at bounding box center [103, 65] width 146 height 9
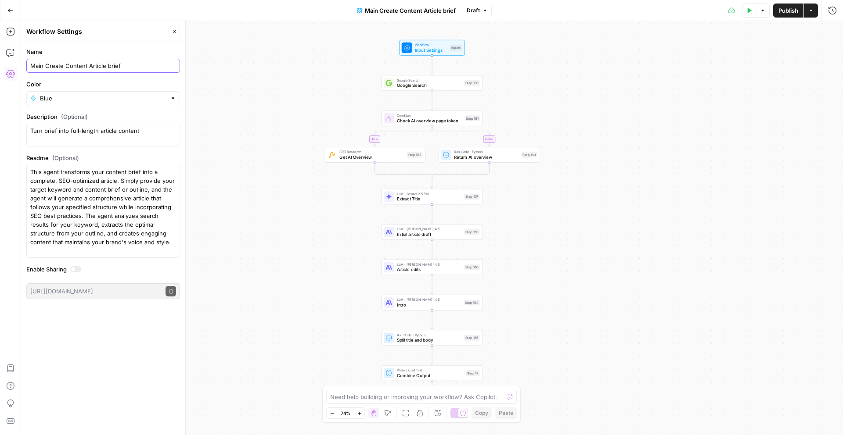
click at [118, 66] on input "Main Create Content Article brief" at bounding box center [103, 65] width 146 height 9
type input "Main Create Content Article"
click at [781, 6] on span "Publish" at bounding box center [788, 10] width 20 height 9
click at [8, 12] on icon "button" at bounding box center [10, 10] width 6 height 6
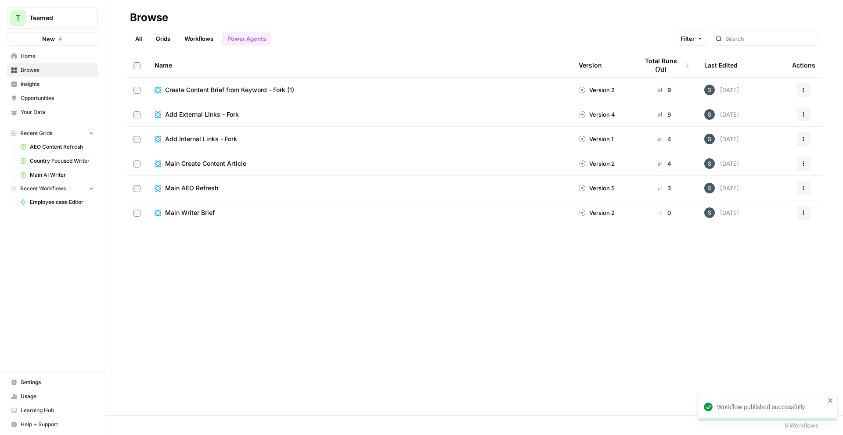
click at [805, 137] on icon "button" at bounding box center [803, 139] width 5 height 5
click at [773, 172] on span "Edit in Studio" at bounding box center [764, 172] width 70 height 9
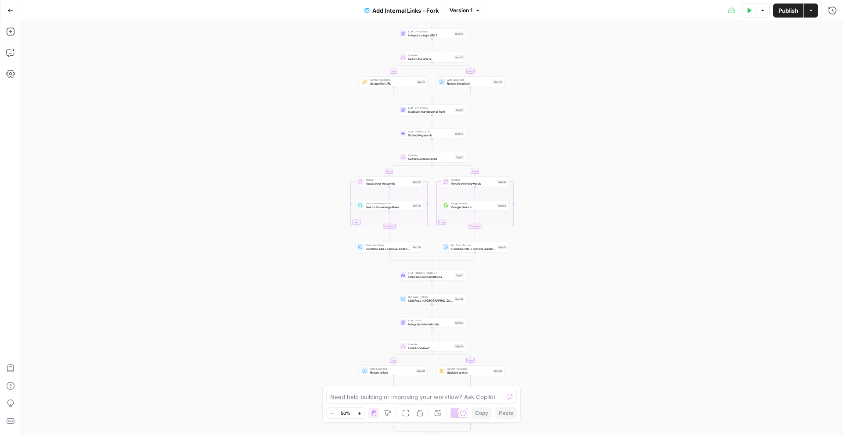
click at [403, 14] on span "Add Internal Links - Fork" at bounding box center [405, 10] width 66 height 9
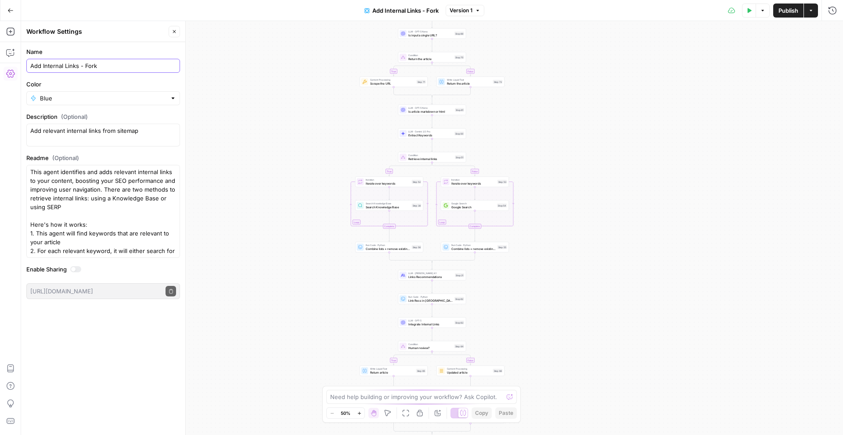
click at [64, 63] on input "Add Internal Links - Fork" at bounding box center [103, 65] width 146 height 9
type input "Main Internal Links"
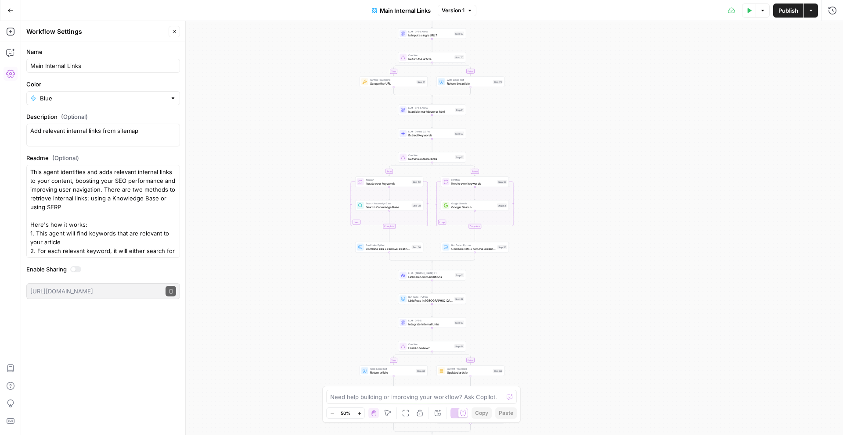
click at [782, 15] on button "Publish" at bounding box center [788, 11] width 30 height 14
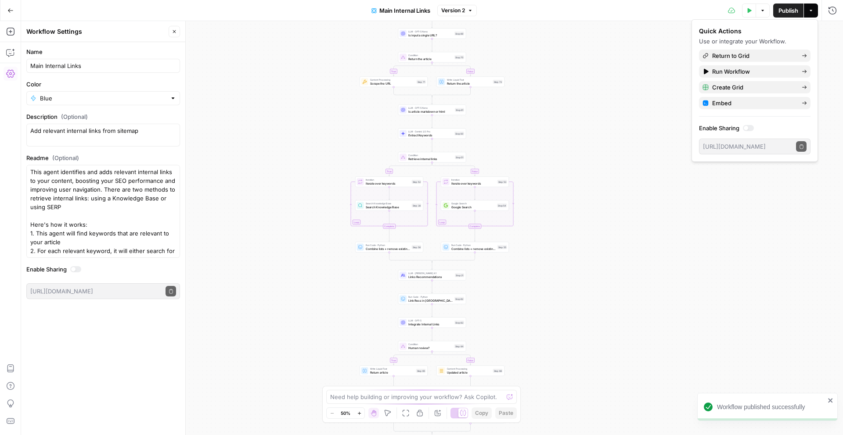
click at [14, 12] on button "Go Back" at bounding box center [11, 11] width 16 height 16
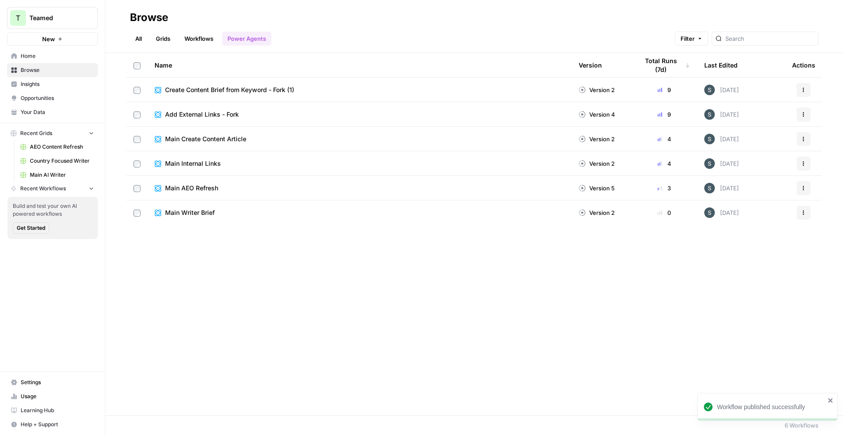
click at [288, 115] on div "Add External Links - Fork" at bounding box center [360, 114] width 410 height 9
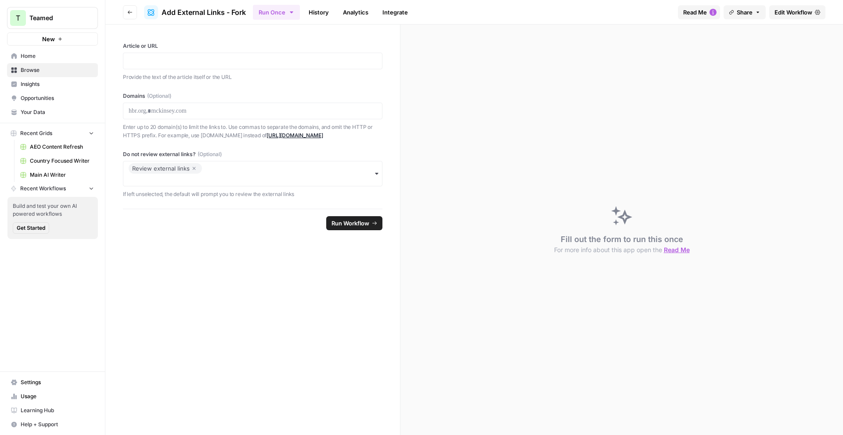
click at [781, 13] on span "Edit Workflow" at bounding box center [793, 12] width 38 height 9
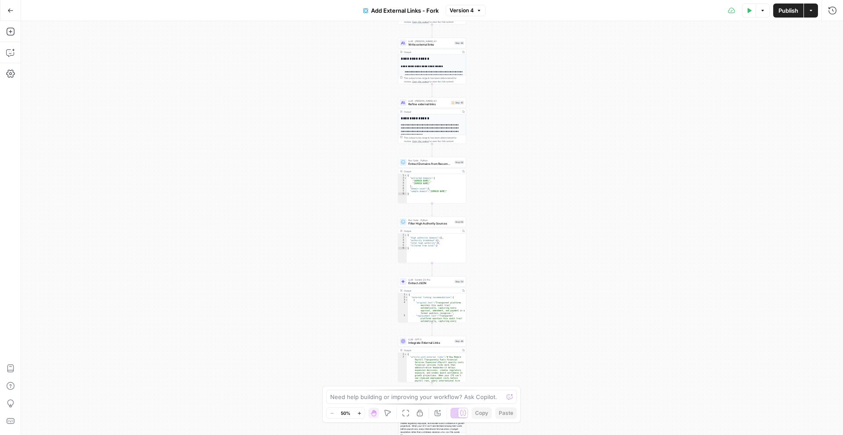
click at [384, 7] on span "Add External Links - Fork" at bounding box center [405, 10] width 68 height 9
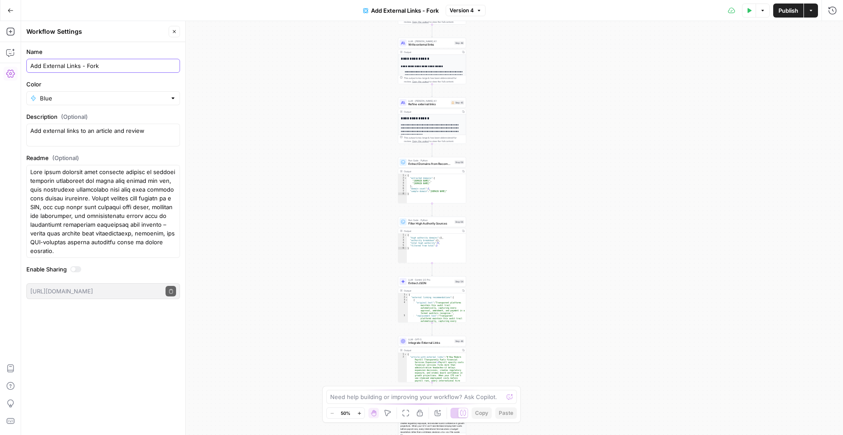
click at [74, 63] on input "Add External Links - Fork" at bounding box center [103, 65] width 146 height 9
type input "Main external Links"
click at [800, 17] on button "Publish" at bounding box center [788, 11] width 30 height 14
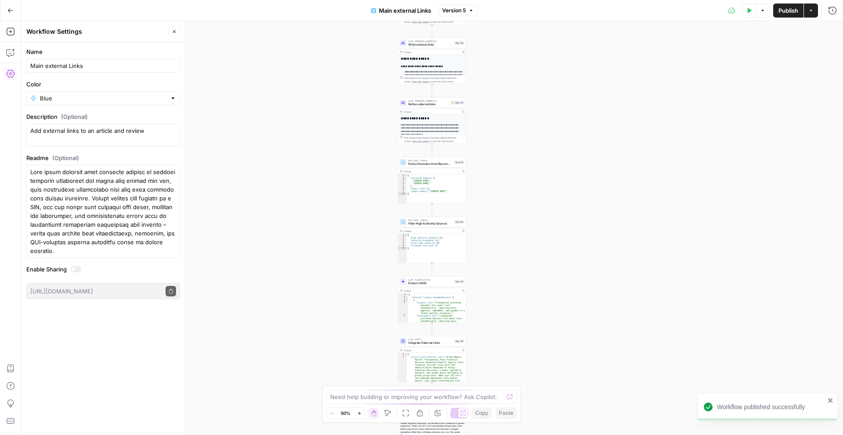
click at [16, 12] on button "Go Back" at bounding box center [11, 11] width 16 height 16
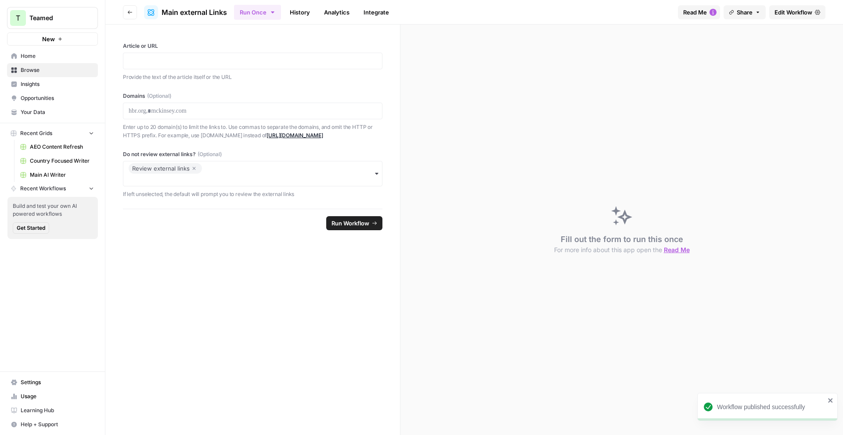
click at [53, 66] on span "Browse" at bounding box center [57, 70] width 73 height 8
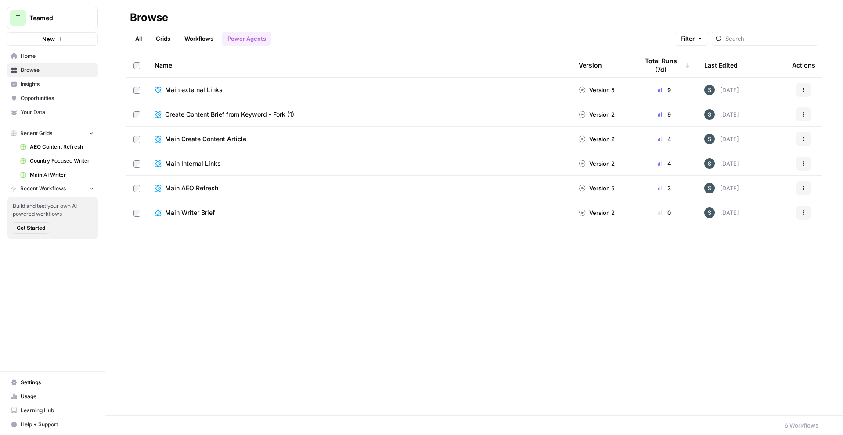
click at [247, 112] on span "Create Content Brief from Keyword - Fork (1)" at bounding box center [229, 114] width 129 height 9
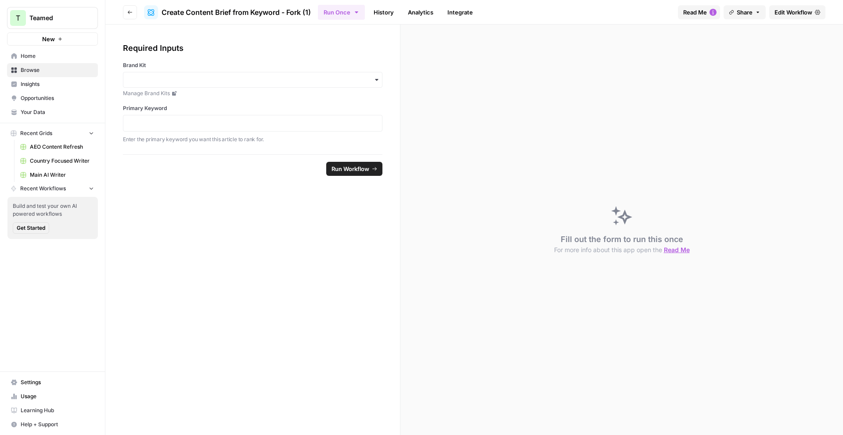
click at [389, 17] on link "History" at bounding box center [383, 12] width 31 height 14
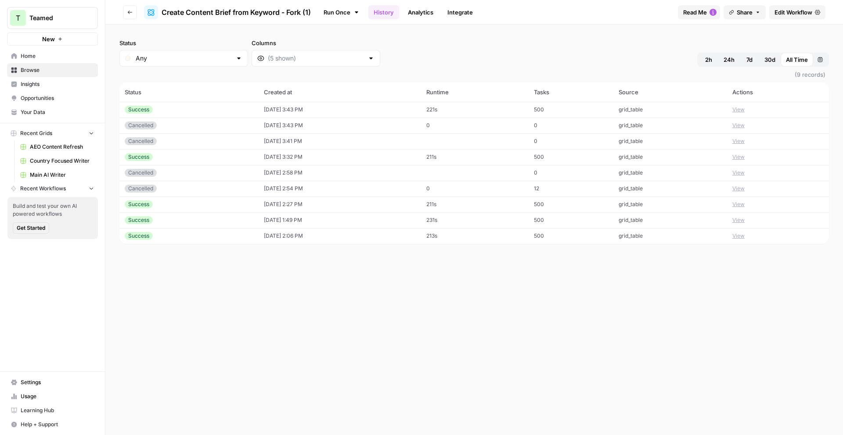
click at [745, 108] on button "View" at bounding box center [738, 110] width 12 height 8
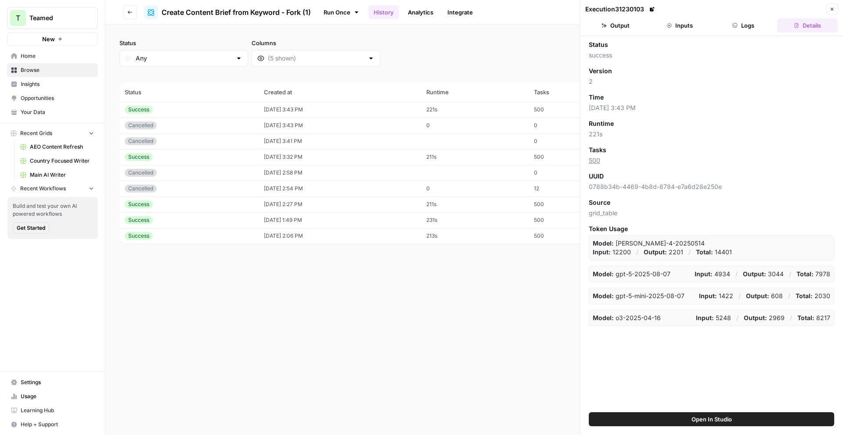
click at [688, 29] on button "Inputs" at bounding box center [679, 25] width 61 height 14
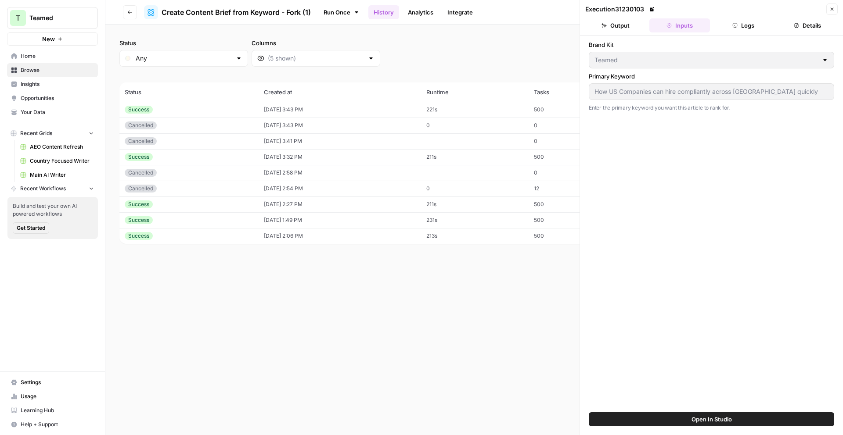
click at [834, 11] on icon "button" at bounding box center [831, 9] width 5 height 5
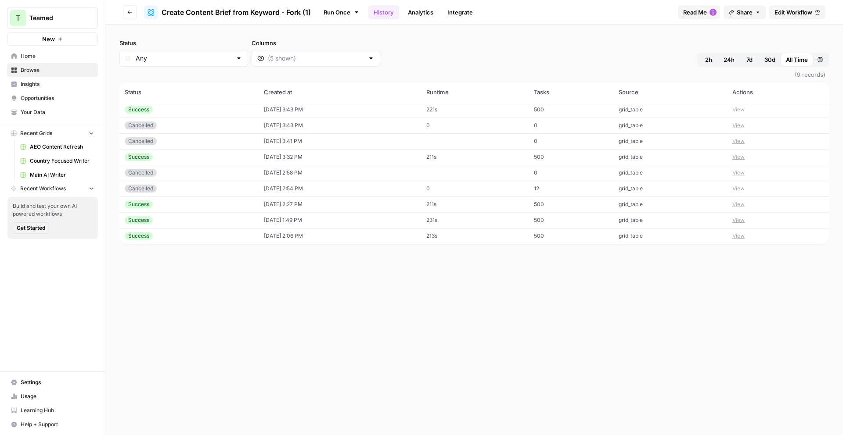
click at [793, 10] on span "Edit Workflow" at bounding box center [793, 12] width 38 height 9
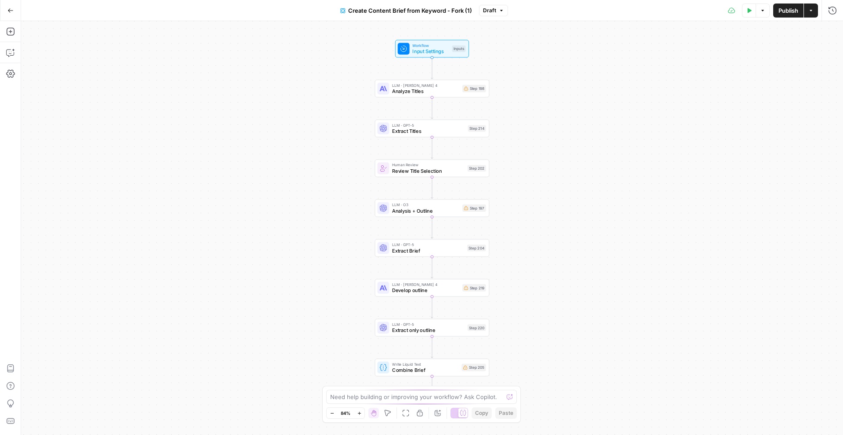
click at [395, 12] on span "Create Content Brief from Keyword - Fork (1)" at bounding box center [410, 10] width 124 height 9
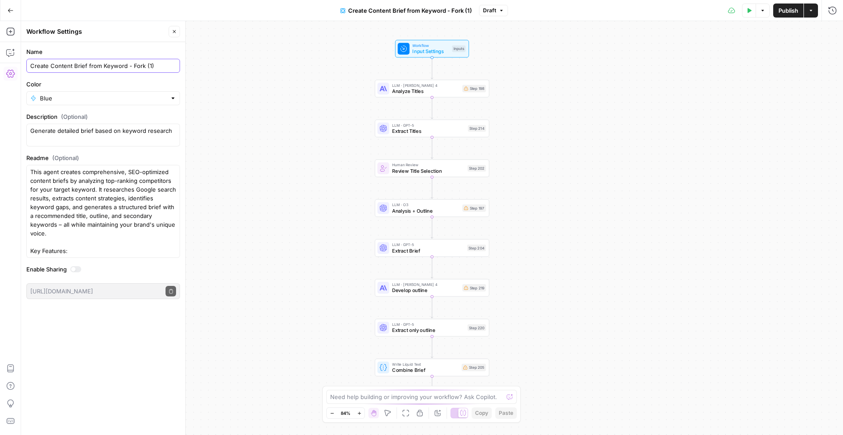
click at [83, 68] on input "Create Content Brief from Keyword - Fork (1)" at bounding box center [103, 65] width 146 height 9
click at [82, 68] on input "Create Content Brief from Keyword - Fork (1)" at bounding box center [103, 65] width 146 height 9
type input "KEEP - MAIN"
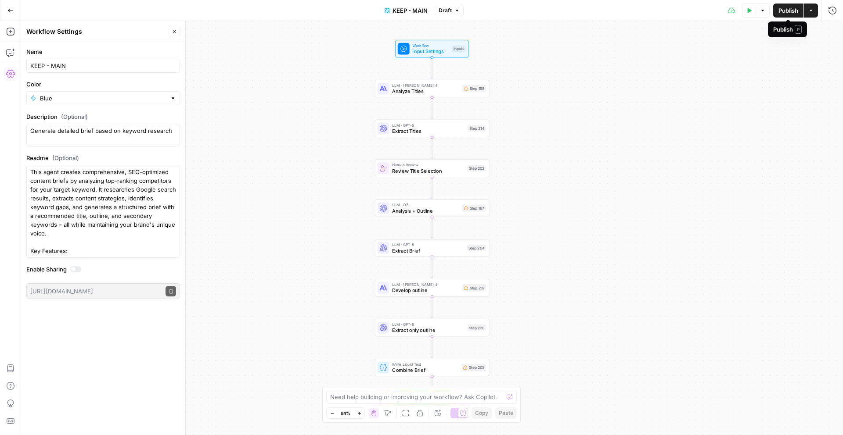
click at [781, 11] on span "Publish" at bounding box center [788, 10] width 20 height 9
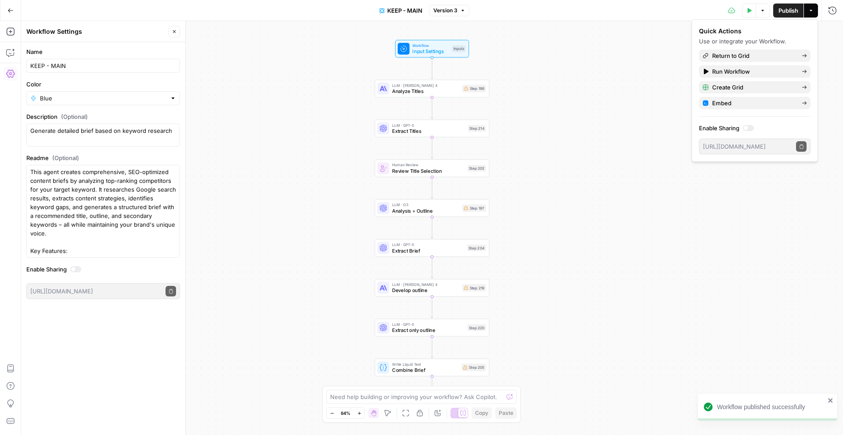
click at [13, 9] on icon "button" at bounding box center [10, 10] width 6 height 6
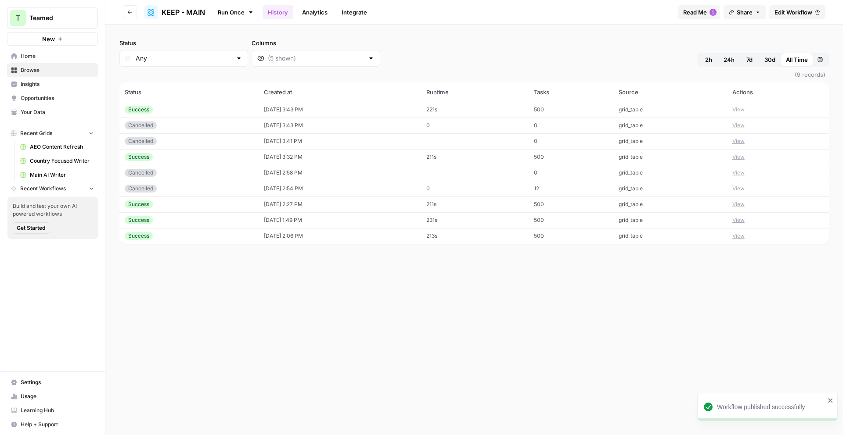
click at [123, 14] on button "Go back" at bounding box center [130, 12] width 14 height 14
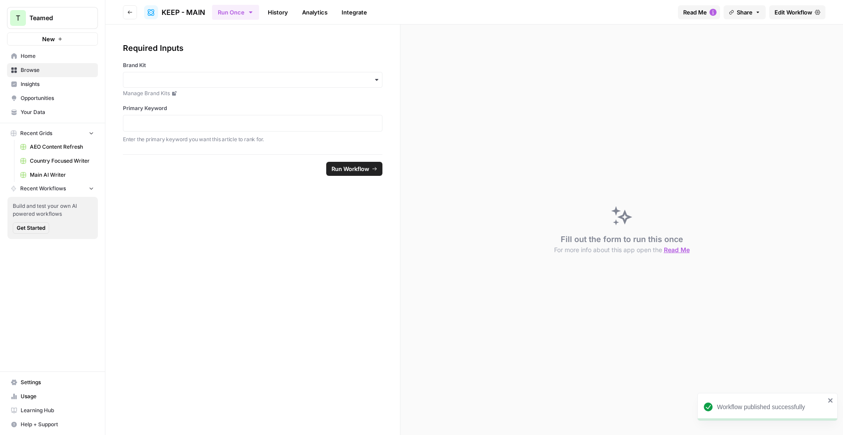
click at [134, 14] on button "Go back" at bounding box center [130, 12] width 14 height 14
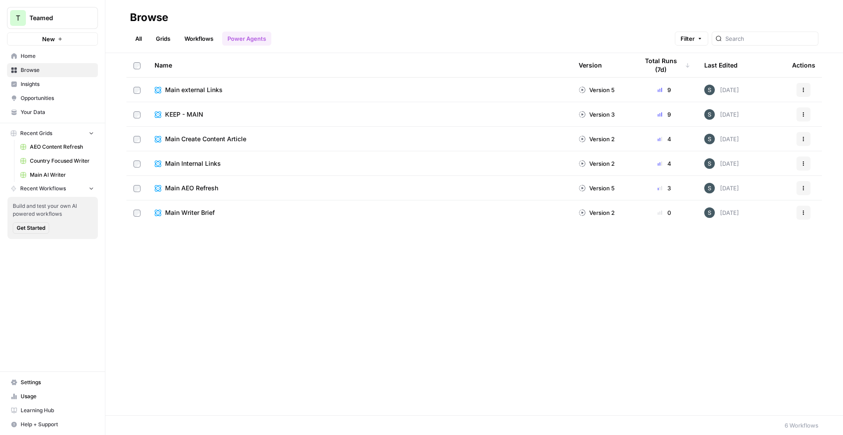
click at [802, 139] on icon "button" at bounding box center [803, 139] width 5 height 5
click at [142, 140] on td at bounding box center [136, 139] width 21 height 24
click at [225, 422] on icon "button" at bounding box center [227, 423] width 5 height 5
drag, startPoint x: 225, startPoint y: 422, endPoint x: 226, endPoint y: 376, distance: 45.7
click at [225, 421] on icon "button" at bounding box center [227, 423] width 5 height 5
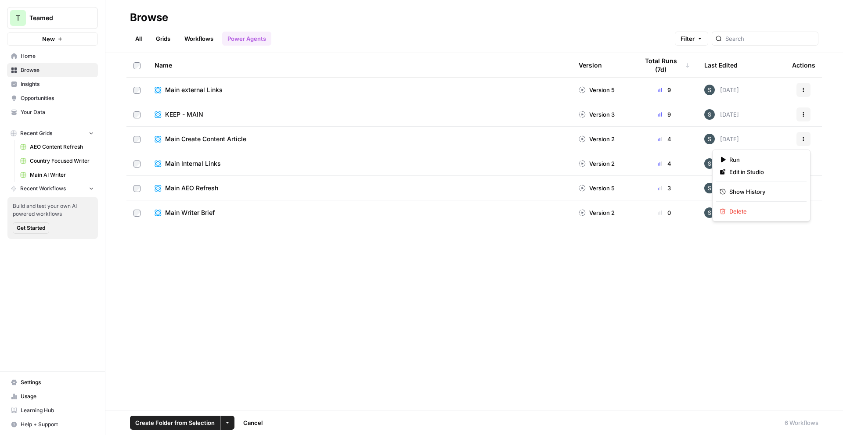
click at [806, 144] on button "Actions" at bounding box center [803, 139] width 14 height 14
click at [778, 175] on span "Edit in Studio" at bounding box center [764, 172] width 70 height 9
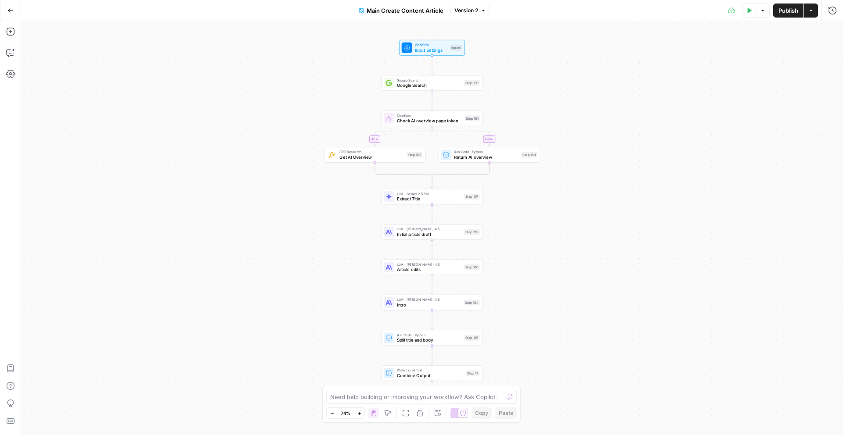
click at [817, 12] on button "Actions" at bounding box center [811, 11] width 14 height 14
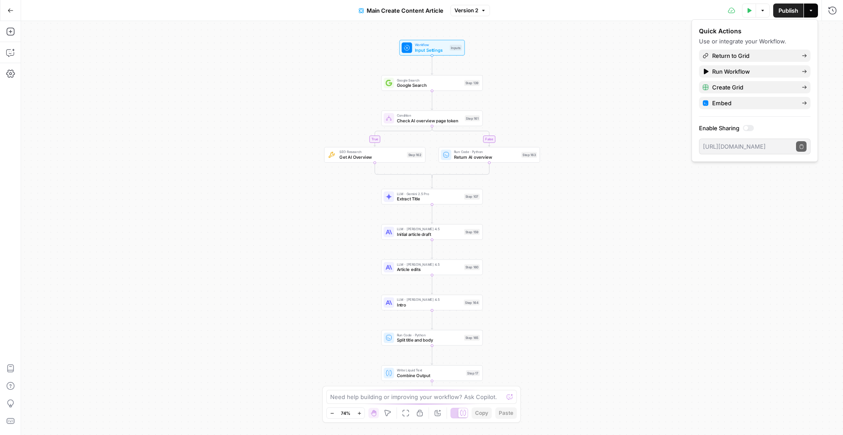
click at [653, 88] on div "true false Workflow Input Settings Inputs Google Search Google Search Step 139 …" at bounding box center [432, 228] width 822 height 414
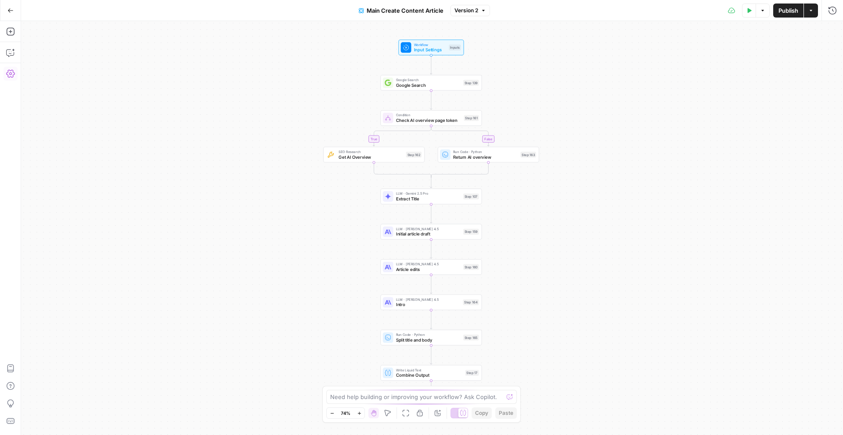
click at [17, 78] on div "Add Steps Copilot Settings AirOps Academy Help Give Feedback Shortcuts" at bounding box center [10, 228] width 21 height 414
click at [14, 76] on icon "button" at bounding box center [10, 73] width 9 height 9
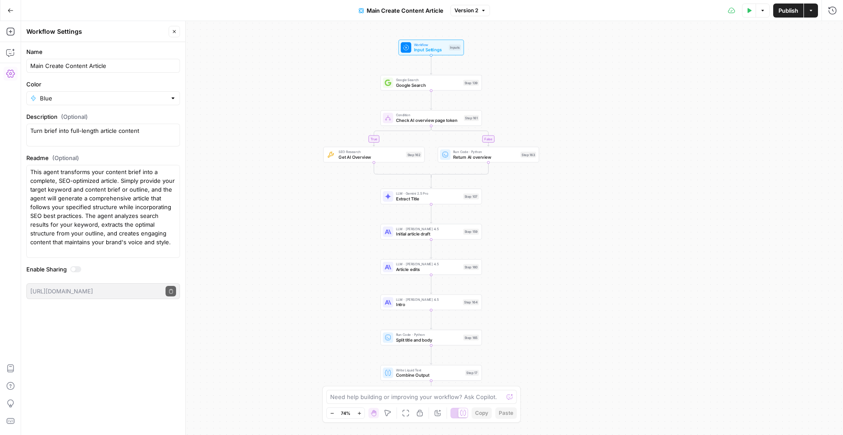
click at [252, 141] on div "true false Workflow Input Settings Inputs Google Search Google Search Step 139 …" at bounding box center [432, 228] width 822 height 414
click at [12, 52] on icon "button" at bounding box center [10, 52] width 9 height 9
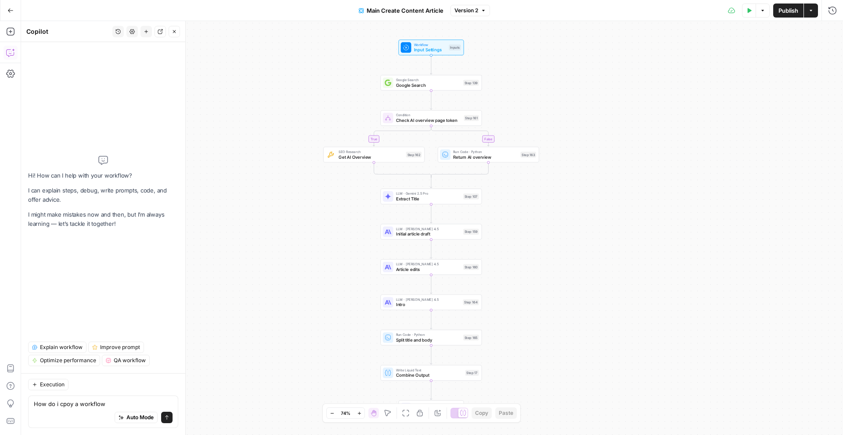
type textarea "How do i cpoy a workflow"
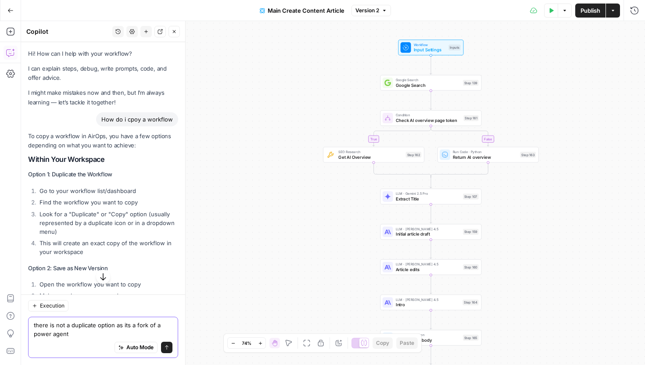
type textarea "there is not a duplicate option as its a fork of a power agent"
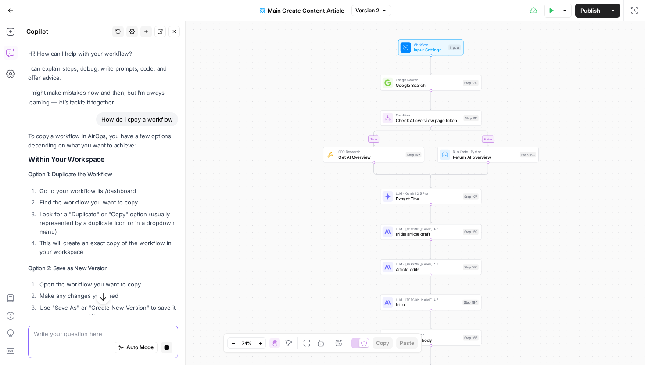
scroll to position [365, 0]
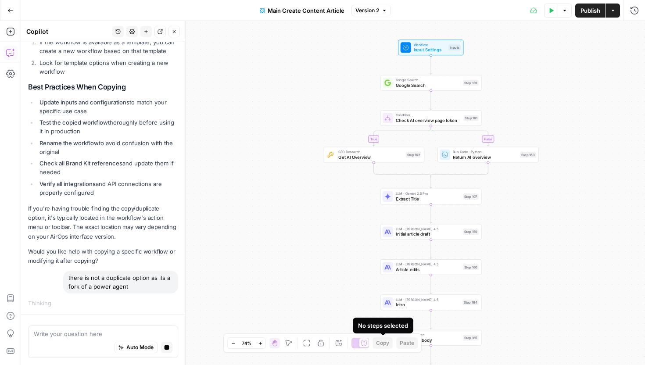
click at [345, 282] on div "true false Workflow Input Settings Inputs Google Search Google Search Step 139 …" at bounding box center [333, 193] width 624 height 344
click at [373, 264] on div "true false Workflow Input Settings Inputs Google Search Google Search Step 139 …" at bounding box center [333, 193] width 624 height 344
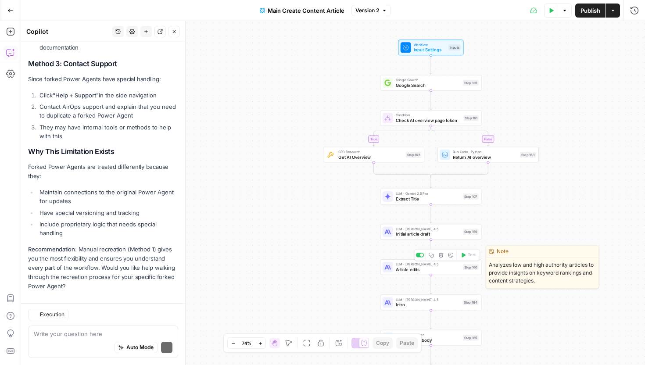
click at [399, 267] on span "Article edits" at bounding box center [428, 269] width 65 height 7
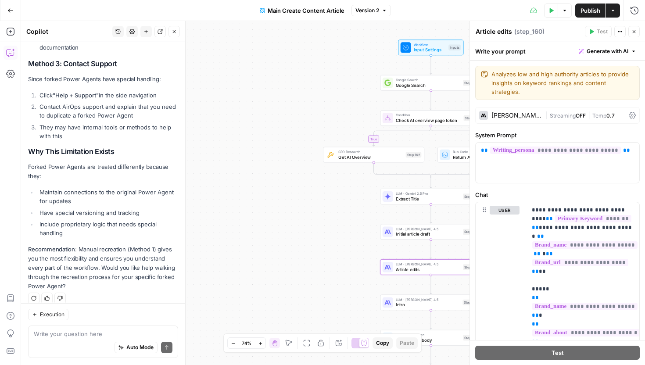
click at [403, 231] on span "Initial article draft" at bounding box center [428, 234] width 65 height 7
click at [405, 198] on span "Extract Title" at bounding box center [428, 199] width 65 height 7
click at [396, 147] on div "Copy step Delete step Add Note Test" at bounding box center [390, 143] width 66 height 12
click at [394, 156] on span "Get AI Overview" at bounding box center [370, 157] width 65 height 7
click at [459, 153] on span "Run Code · Python" at bounding box center [485, 151] width 65 height 5
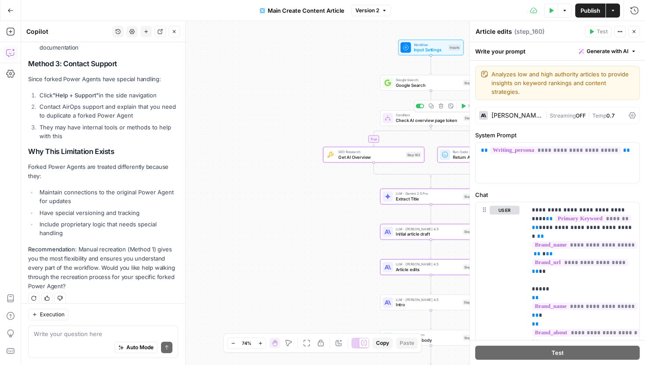
click at [431, 116] on span "Condition" at bounding box center [428, 115] width 65 height 5
click at [430, 80] on span "Google Search" at bounding box center [428, 79] width 65 height 5
click at [428, 43] on span "Workflow" at bounding box center [430, 44] width 32 height 5
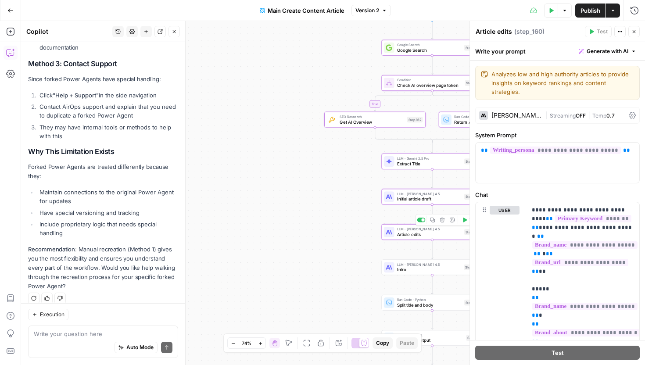
click at [410, 232] on span "Article edits" at bounding box center [429, 234] width 65 height 7
click at [411, 268] on span "Intro" at bounding box center [429, 269] width 65 height 7
click at [417, 303] on span "Split title and body" at bounding box center [429, 305] width 65 height 7
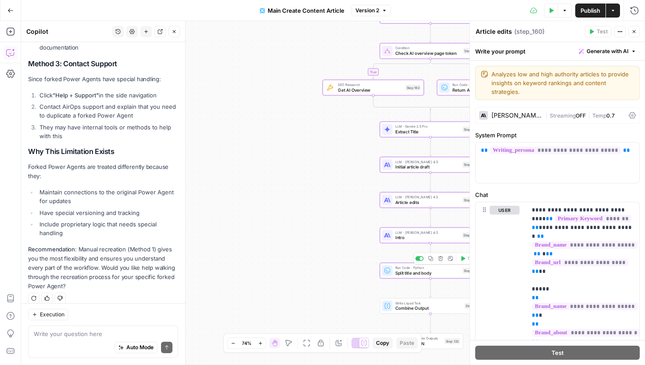
click at [417, 303] on span "Write Liquid Text" at bounding box center [429, 303] width 67 height 5
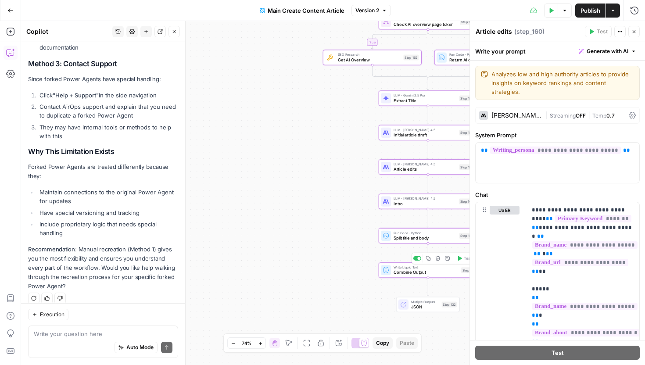
click at [417, 303] on span "Multiple Outputs" at bounding box center [425, 301] width 28 height 5
click at [385, 345] on span "Copy" at bounding box center [382, 343] width 13 height 8
click at [387, 344] on span "Copy" at bounding box center [382, 343] width 13 height 8
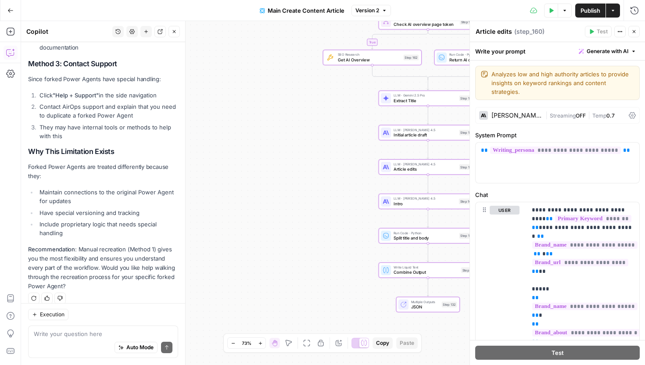
click at [375, 323] on div "true false Workflow Input Settings Inputs Google Search Google Search Step 139 …" at bounding box center [333, 193] width 624 height 344
click at [368, 291] on div "true false Workflow Input Settings Inputs Google Search Google Search Step 139 …" at bounding box center [333, 193] width 624 height 344
click at [147, 188] on li "Maintain connections to the original Power Agent for updates" at bounding box center [107, 197] width 141 height 18
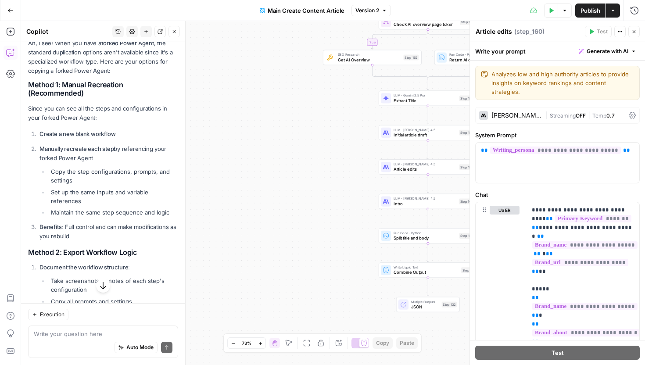
scroll to position [624, 0]
click at [8, 10] on icon "button" at bounding box center [10, 10] width 5 height 4
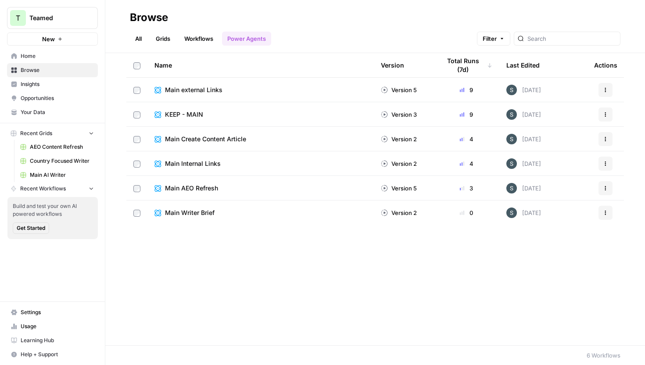
click at [43, 111] on span "Your Data" at bounding box center [57, 112] width 73 height 8
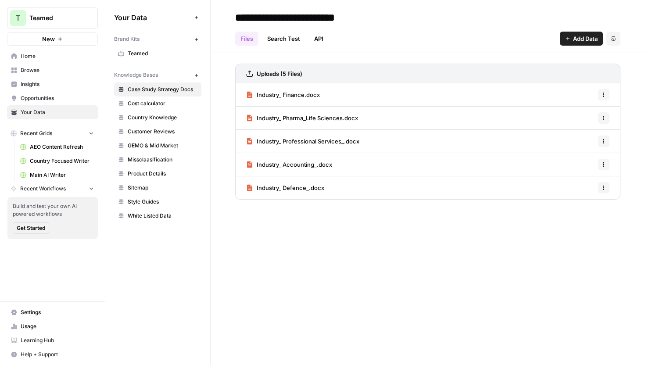
click at [32, 328] on span "Usage" at bounding box center [57, 327] width 73 height 8
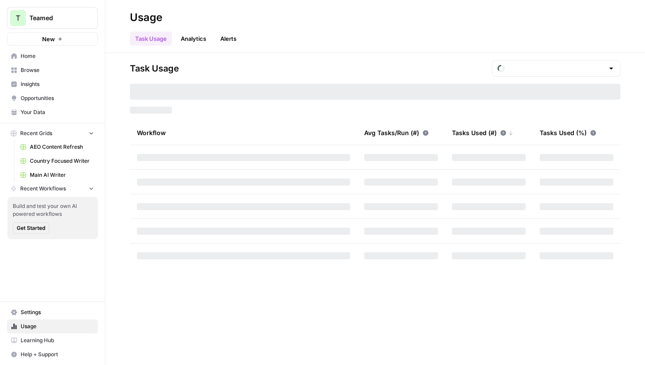
type input "October Included Tasks"
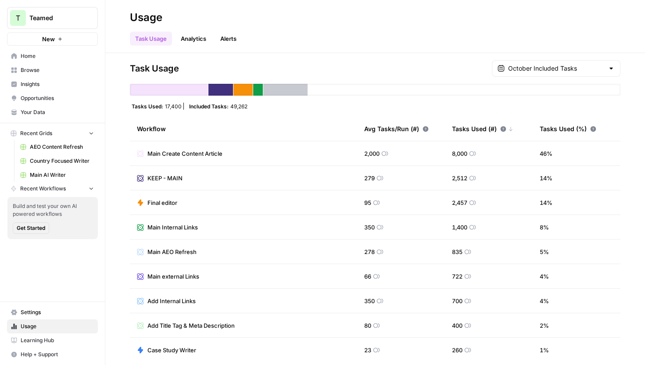
click at [200, 39] on link "Analytics" at bounding box center [194, 39] width 36 height 14
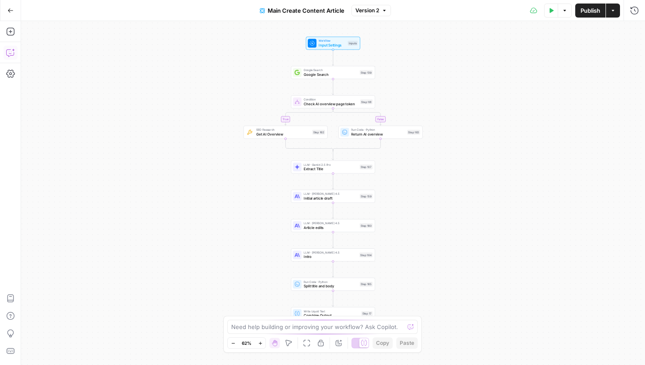
click at [15, 51] on button "Copilot" at bounding box center [11, 53] width 14 height 14
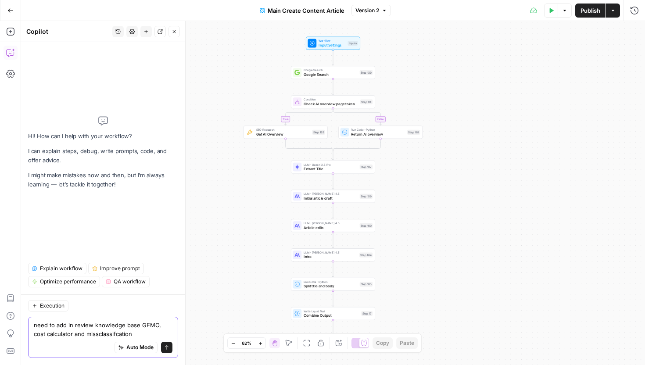
type textarea "need to add in review knowledge base GEMO, cost calculator and missclassifcation"
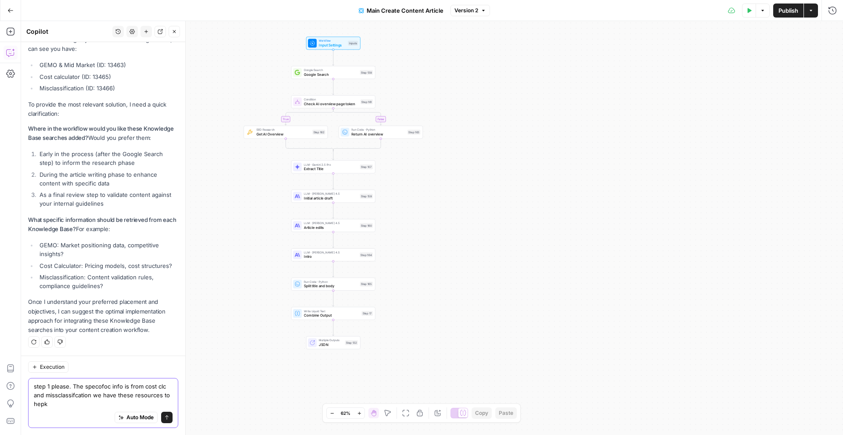
scroll to position [150, 0]
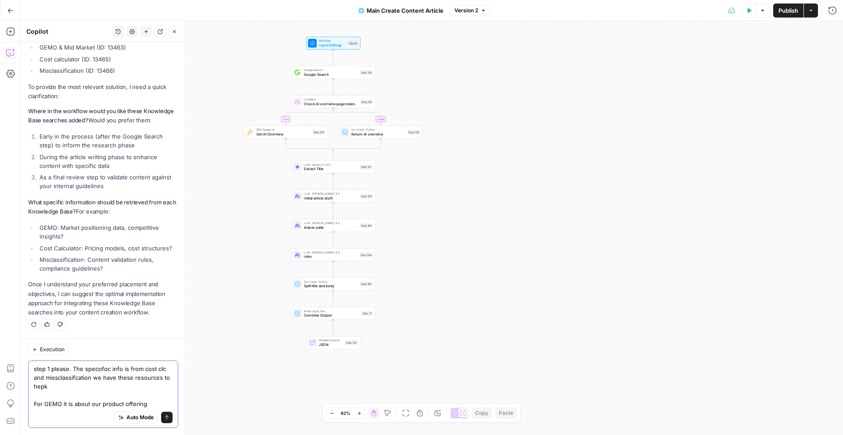
type textarea "step 1 please. The specofoc info is from cost clc and missclassifcation we have…"
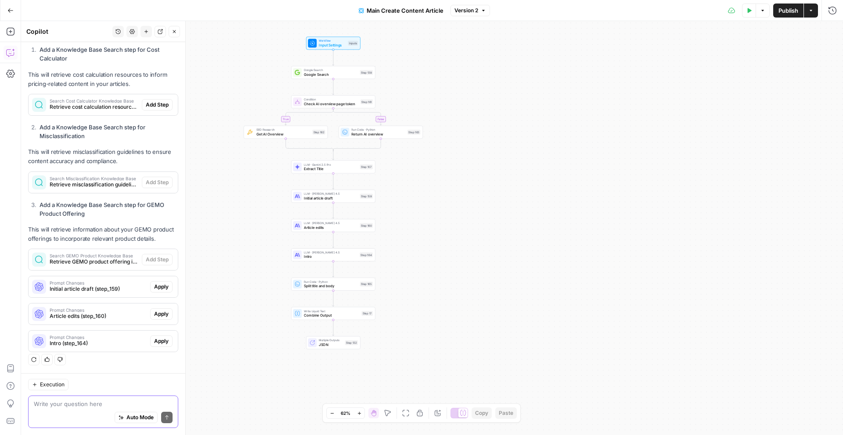
scroll to position [596, 0]
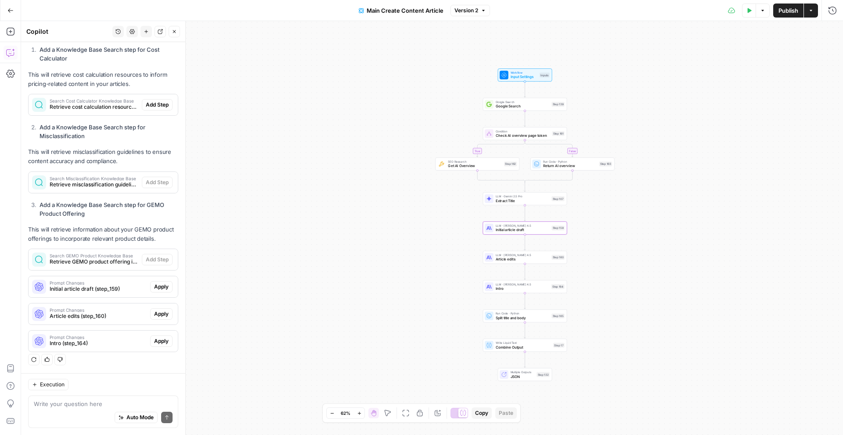
click at [162, 286] on span "Apply" at bounding box center [161, 287] width 14 height 8
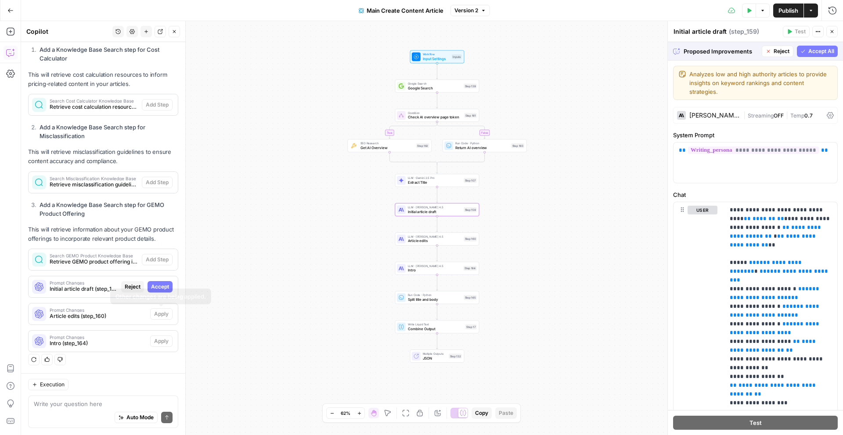
click at [160, 288] on span "Accept" at bounding box center [160, 287] width 18 height 8
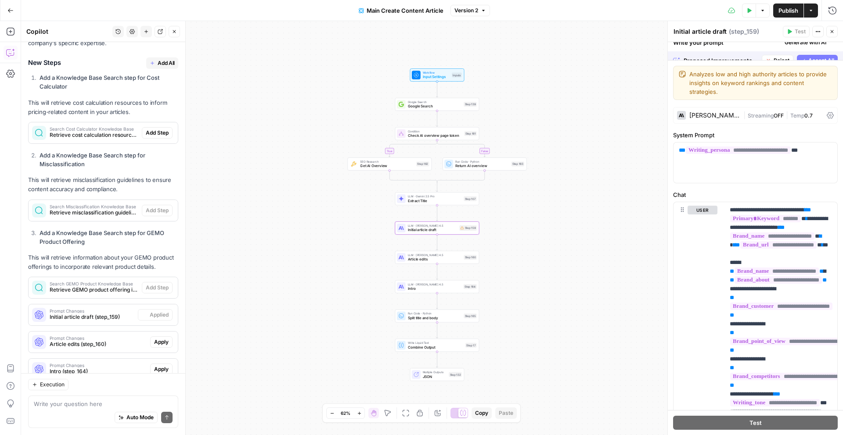
scroll to position [624, 0]
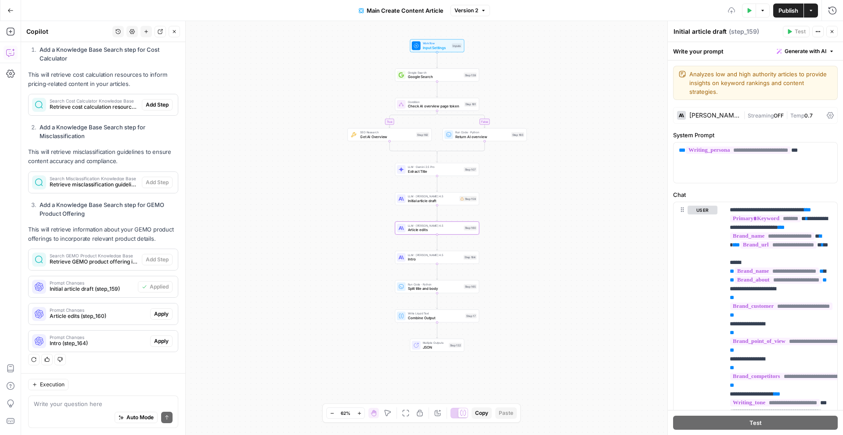
click at [163, 317] on span "Apply" at bounding box center [161, 314] width 14 height 8
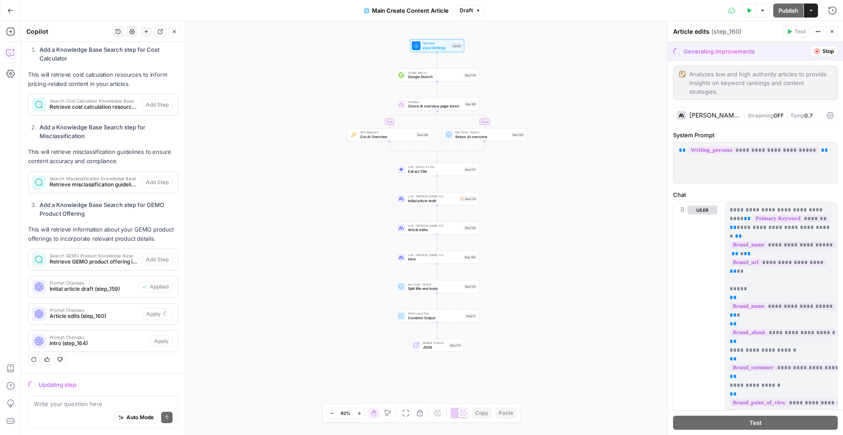
scroll to position [596, 0]
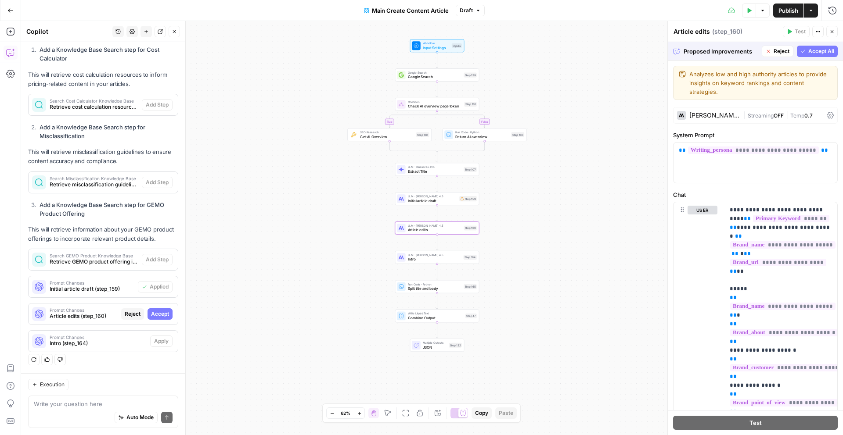
click at [170, 316] on button "Accept" at bounding box center [160, 314] width 25 height 11
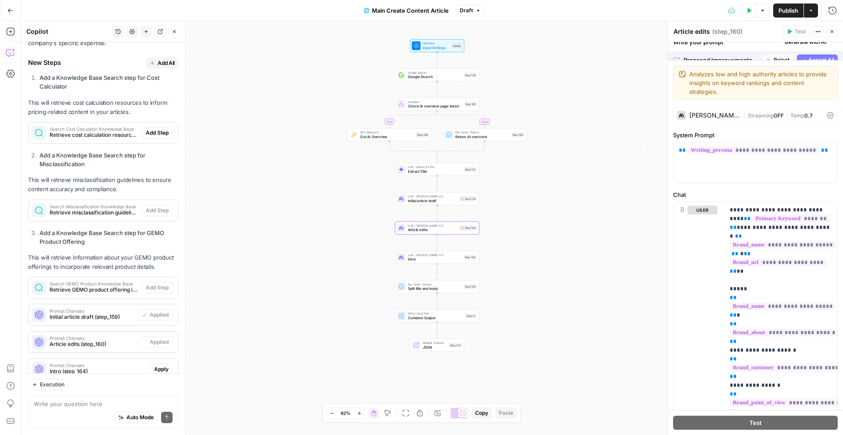
scroll to position [624, 0]
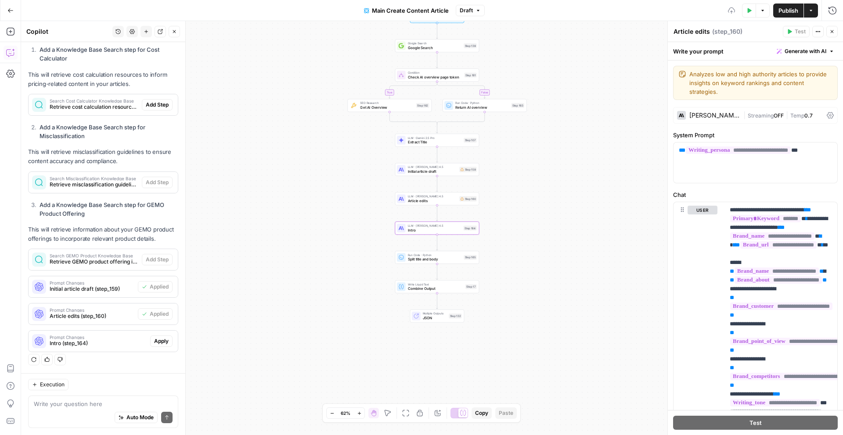
click at [162, 339] on span "Apply" at bounding box center [161, 342] width 14 height 8
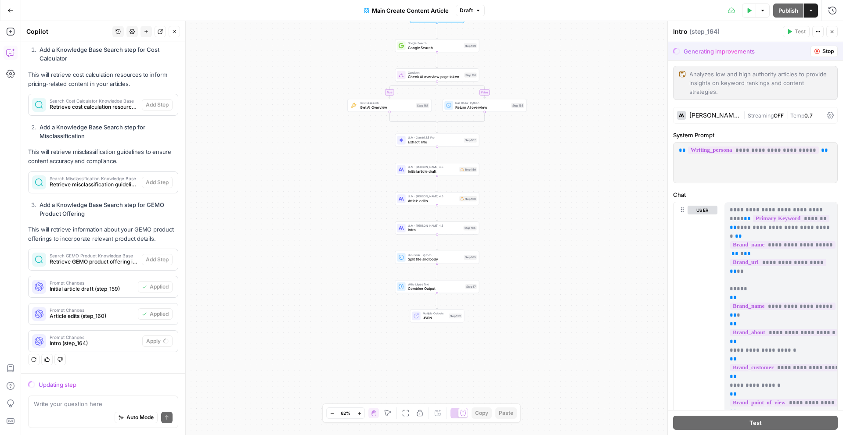
scroll to position [596, 0]
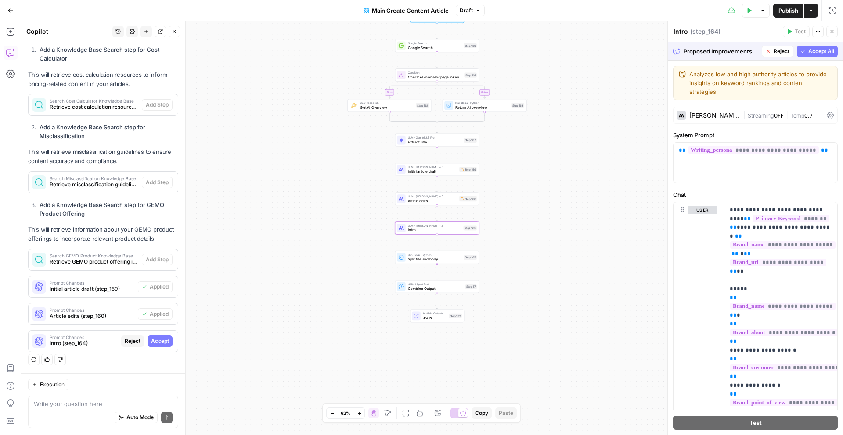
click at [167, 340] on span "Accept" at bounding box center [160, 342] width 18 height 8
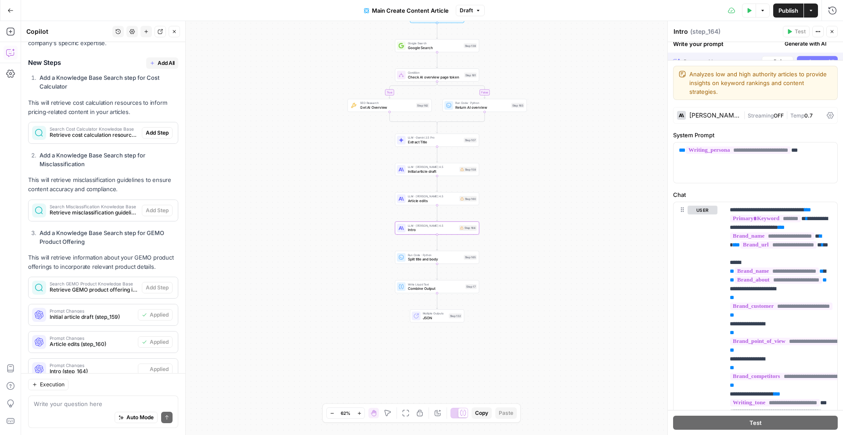
scroll to position [624, 0]
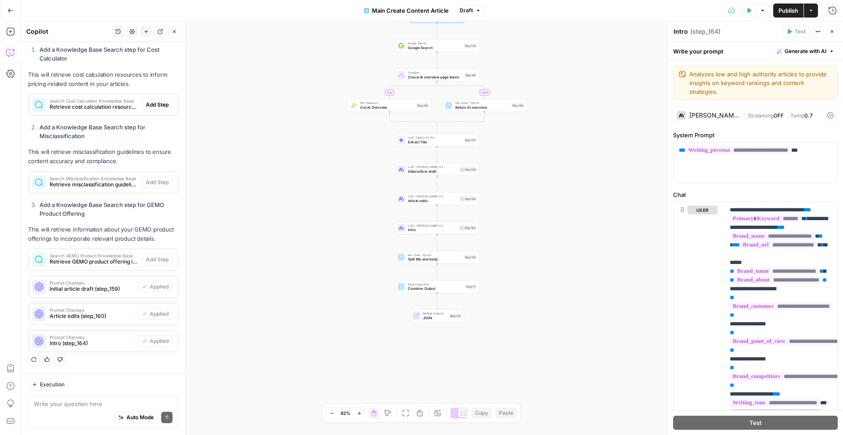
click at [645, 9] on span "Publish" at bounding box center [788, 10] width 20 height 9
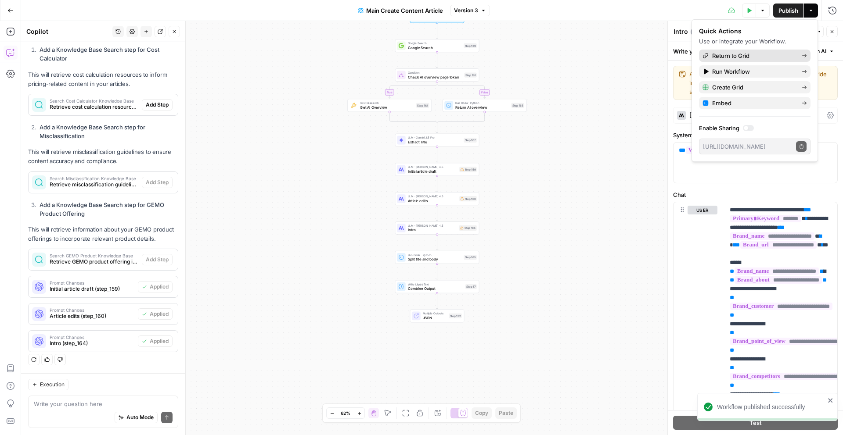
click at [645, 60] on span "Return to Grid" at bounding box center [753, 55] width 83 height 9
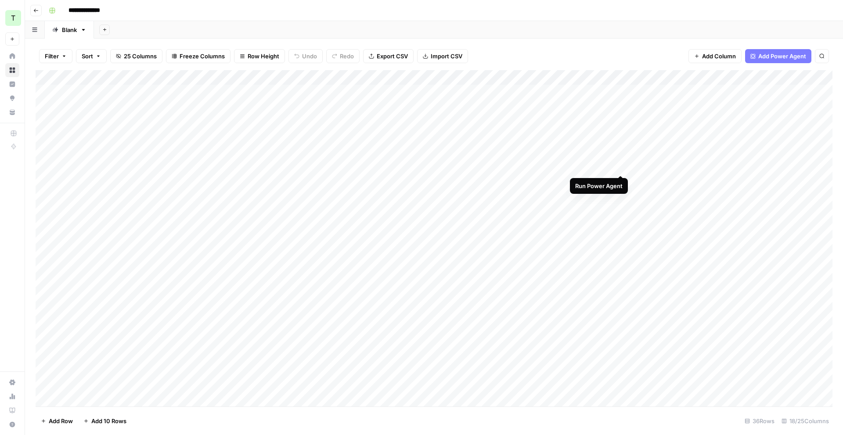
click at [620, 168] on div "Add Column" at bounding box center [434, 238] width 797 height 337
click at [608, 167] on div "Add Column" at bounding box center [434, 238] width 797 height 337
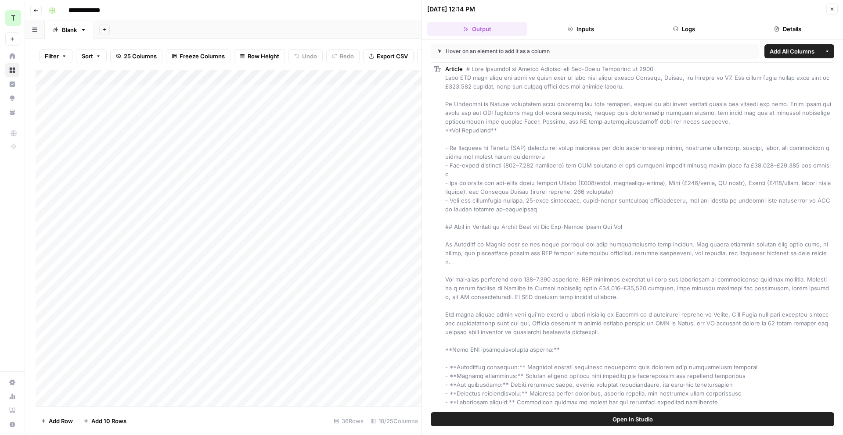
drag, startPoint x: 831, startPoint y: 9, endPoint x: 797, endPoint y: 30, distance: 39.8
click at [645, 9] on icon "button" at bounding box center [831, 9] width 5 height 5
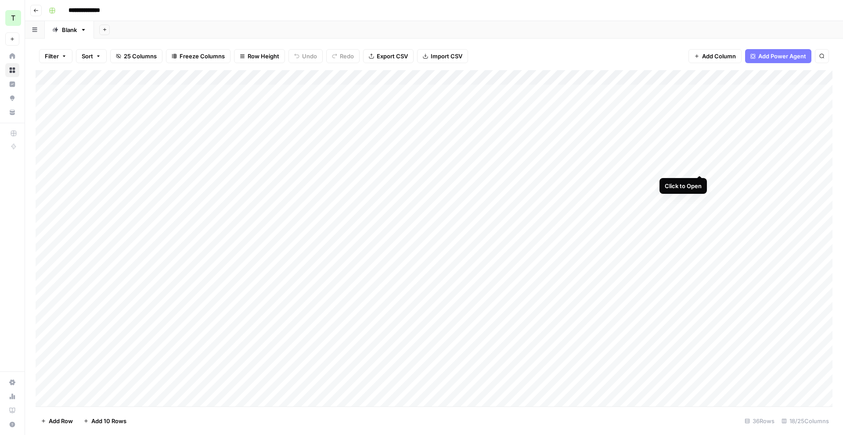
click at [645, 166] on div "Add Column" at bounding box center [434, 238] width 797 height 337
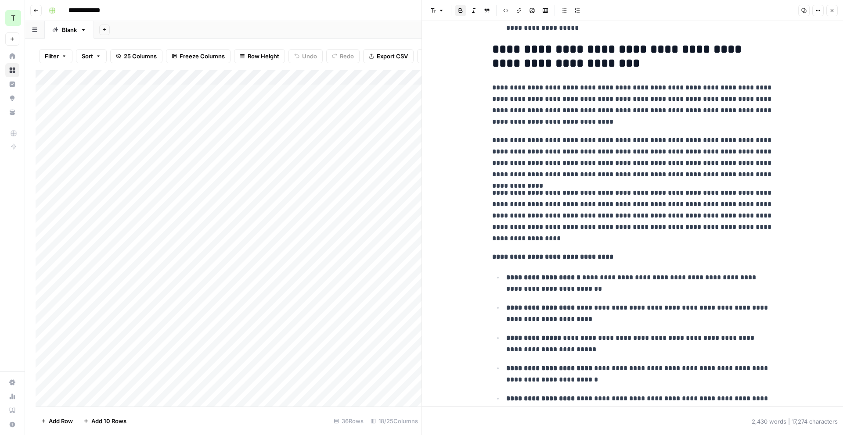
scroll to position [329, 0]
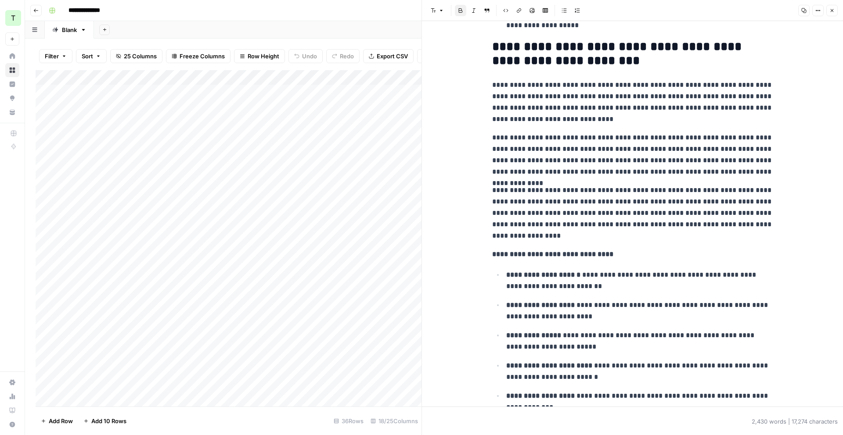
click at [613, 148] on p "**********" at bounding box center [632, 155] width 281 height 46
click at [610, 140] on p "**********" at bounding box center [632, 155] width 281 height 46
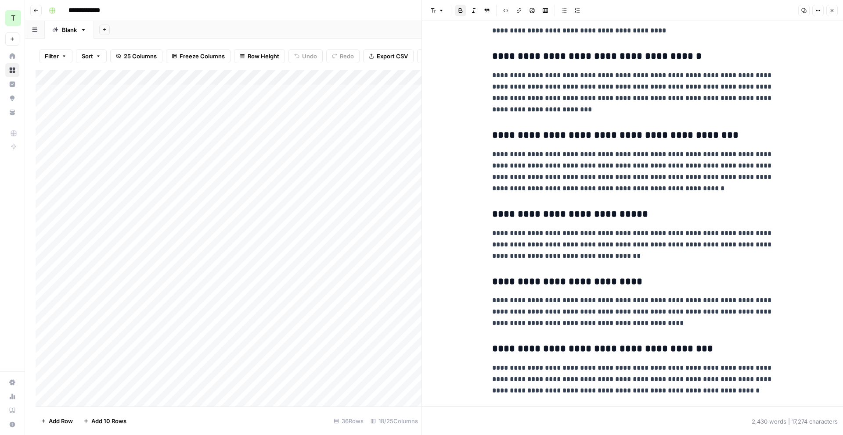
scroll to position [2428, 0]
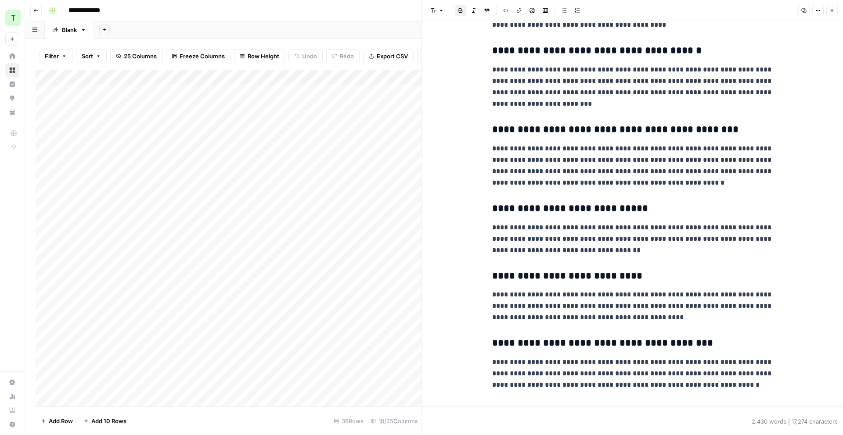
click at [645, 15] on button "Close" at bounding box center [831, 10] width 11 height 11
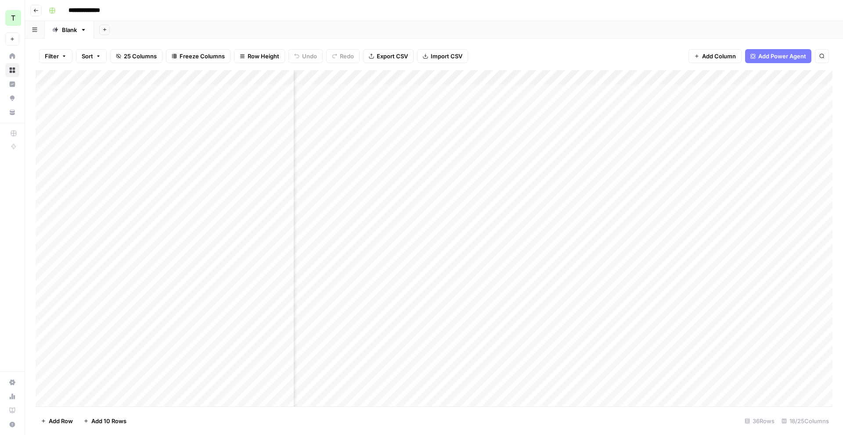
scroll to position [0, 159]
click at [604, 167] on div "Add Column" at bounding box center [434, 238] width 797 height 337
click at [645, 166] on div "Add Column" at bounding box center [434, 238] width 797 height 337
click at [645, 136] on div "Add Column" at bounding box center [434, 238] width 797 height 337
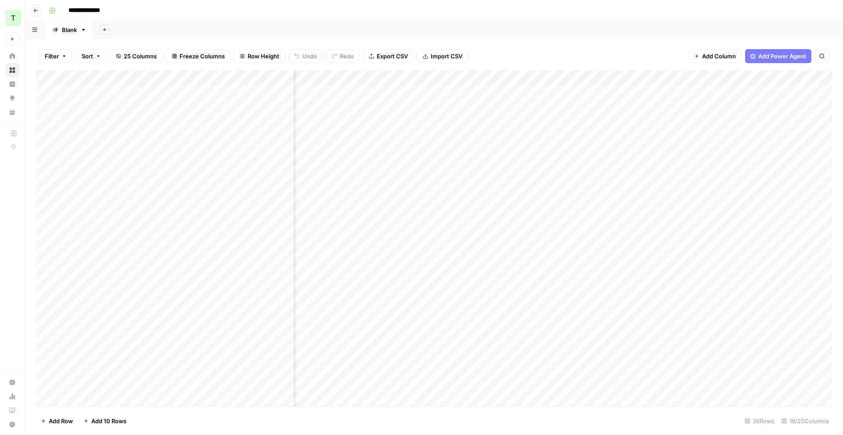
scroll to position [0, 619]
click at [645, 137] on div "Add Column" at bounding box center [434, 238] width 797 height 337
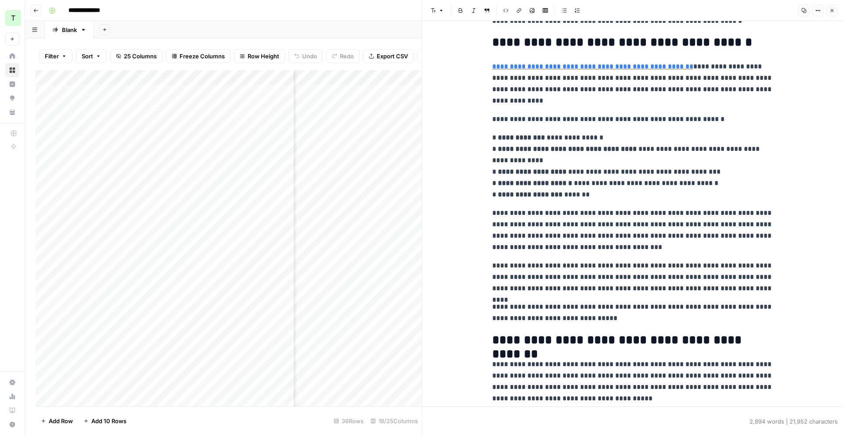
scroll to position [3039, 0]
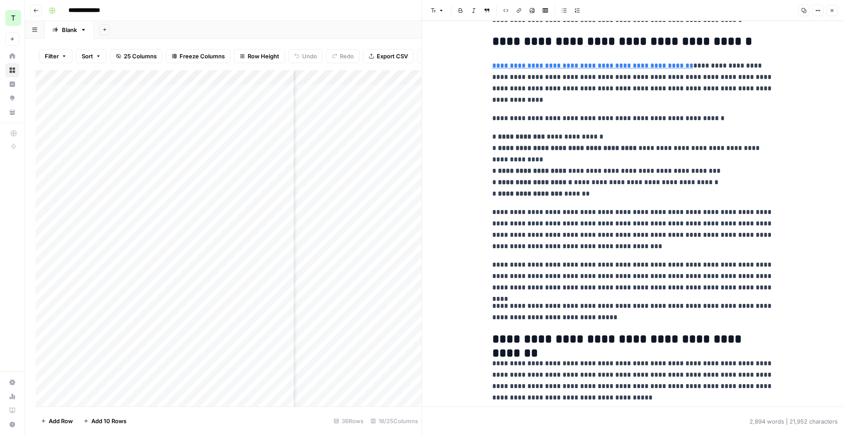
click at [645, 11] on button "Close" at bounding box center [831, 10] width 11 height 11
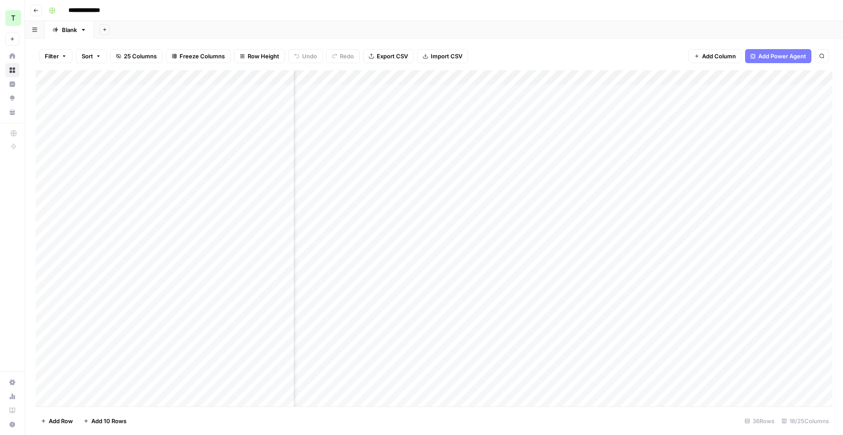
scroll to position [0, 467]
click at [410, 136] on div "Add Column" at bounding box center [434, 238] width 797 height 337
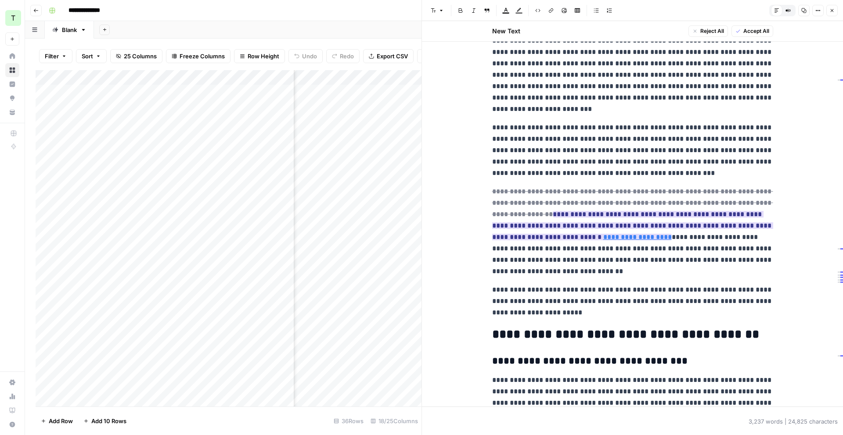
scroll to position [659, 0]
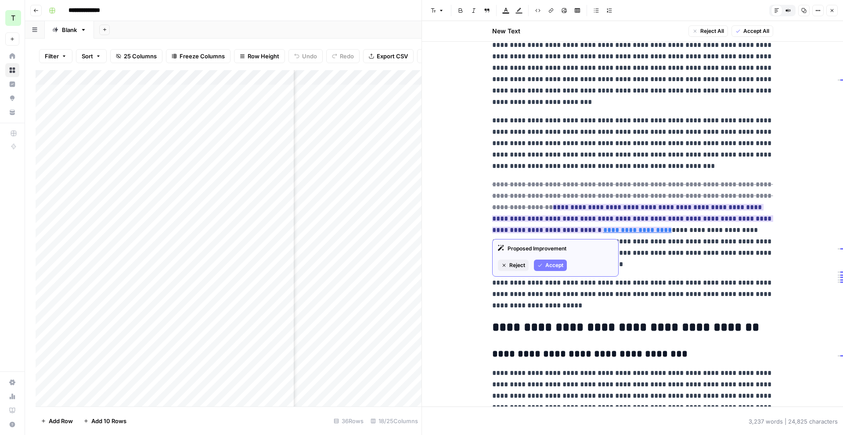
click at [551, 266] on span "Accept" at bounding box center [554, 266] width 18 height 8
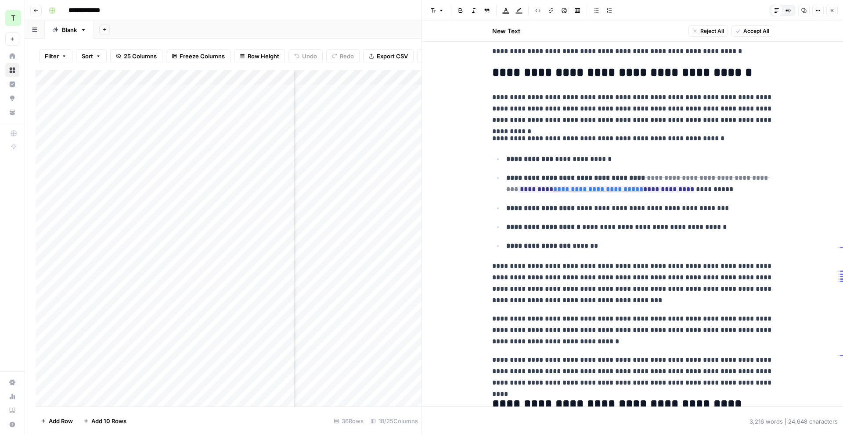
scroll to position [2987, 0]
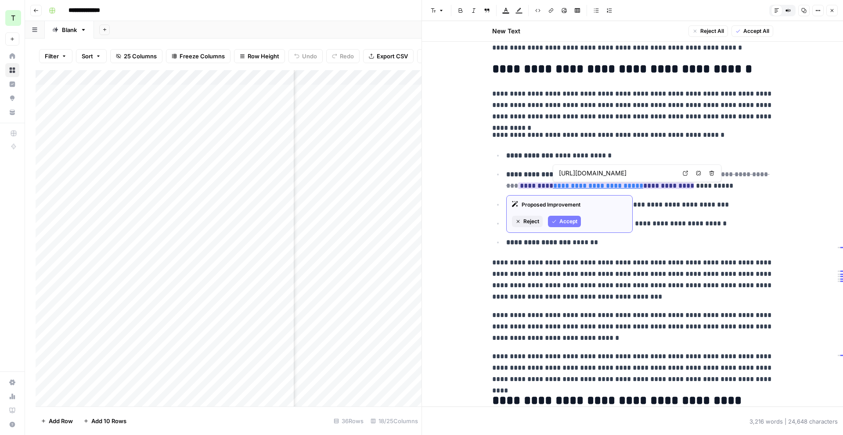
click at [572, 218] on span "Accept" at bounding box center [568, 222] width 18 height 8
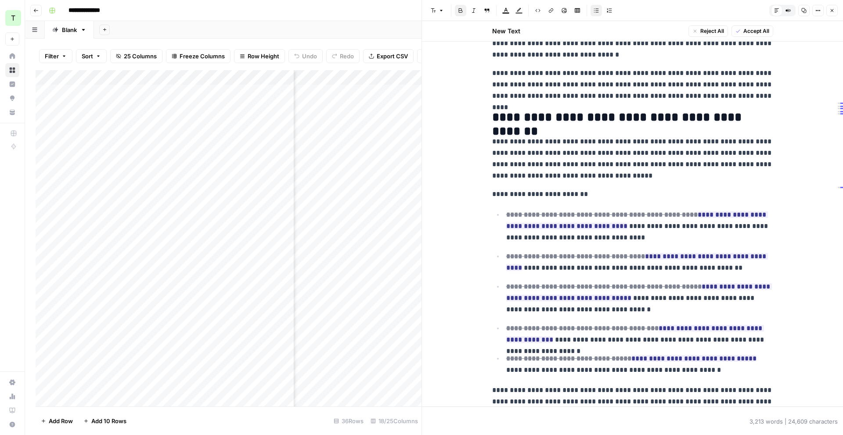
scroll to position [3272, 0]
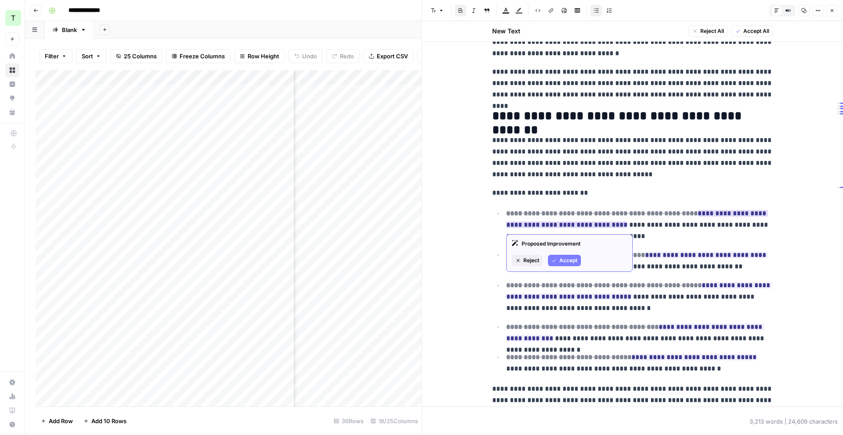
click at [534, 259] on span "Reject" at bounding box center [531, 261] width 16 height 8
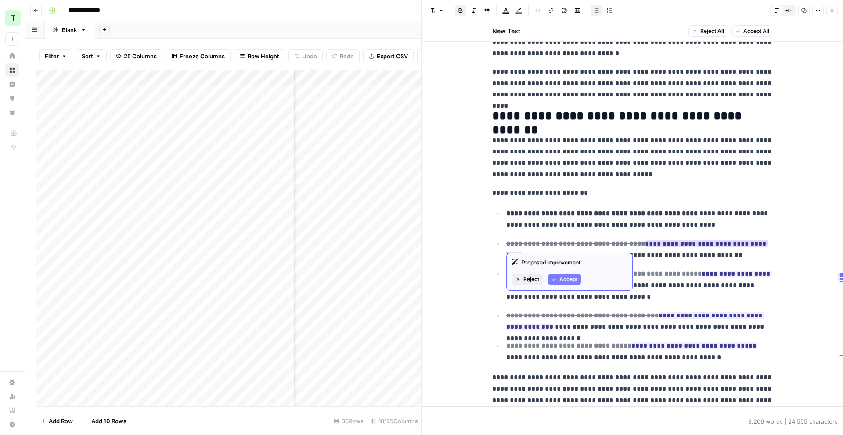
click at [572, 277] on span "Accept" at bounding box center [568, 280] width 18 height 8
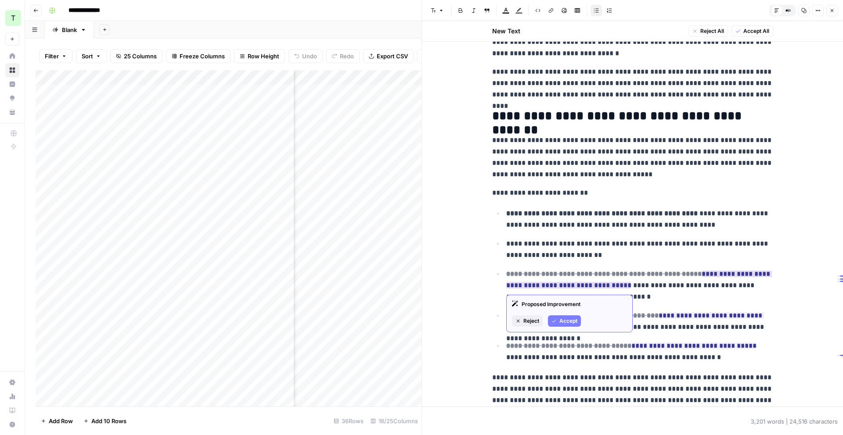
click at [571, 320] on span "Accept" at bounding box center [568, 321] width 18 height 8
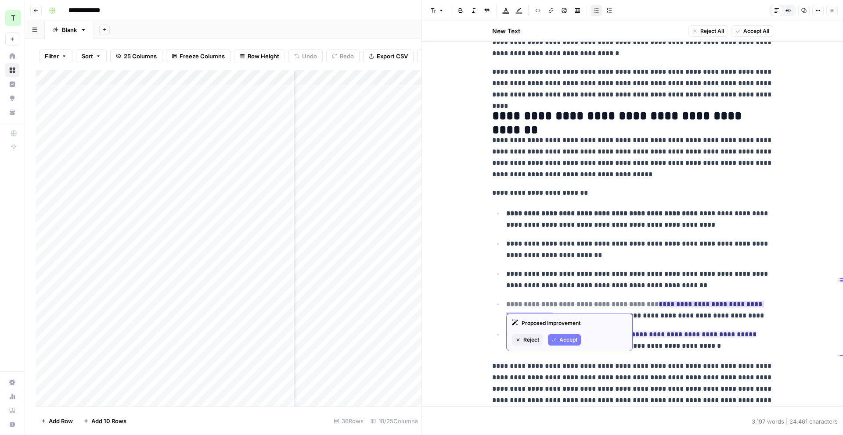
click at [573, 336] on span "Accept" at bounding box center [568, 340] width 18 height 8
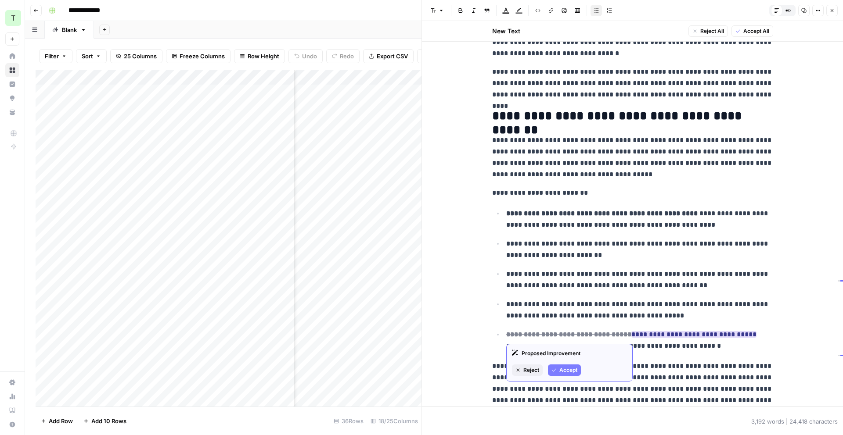
click at [565, 365] on span "Accept" at bounding box center [568, 371] width 18 height 8
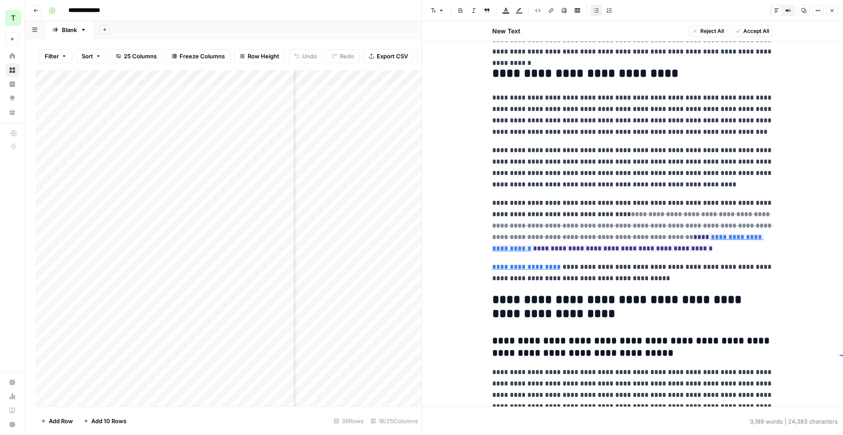
scroll to position [4427, 0]
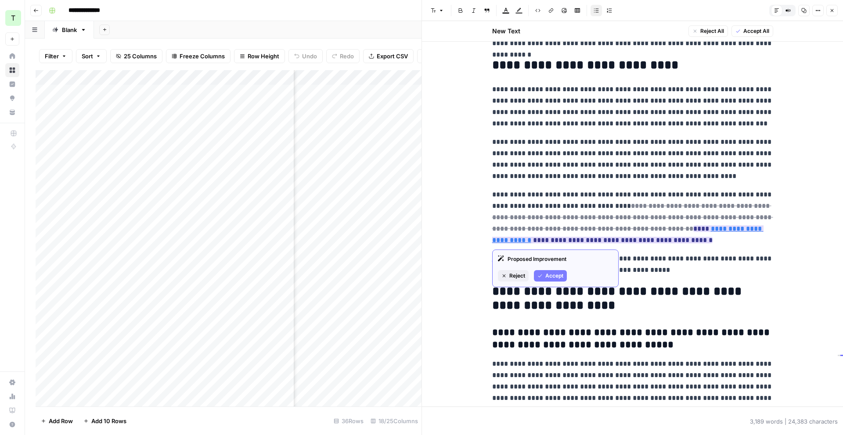
click at [555, 275] on span "Accept" at bounding box center [554, 276] width 18 height 8
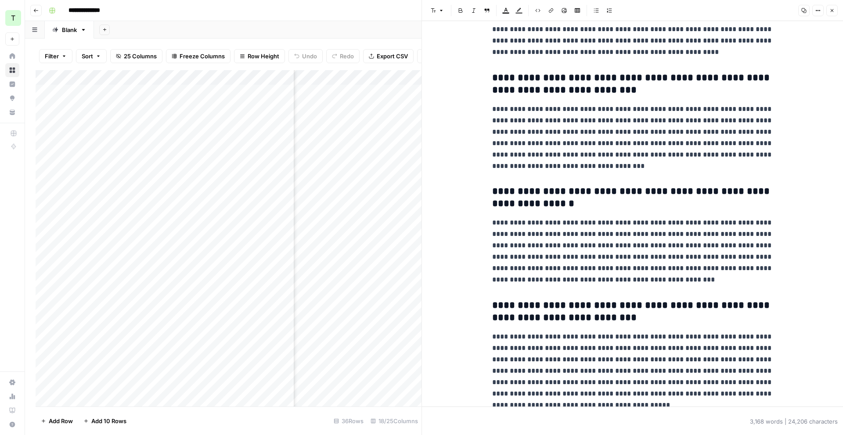
scroll to position [4893, 0]
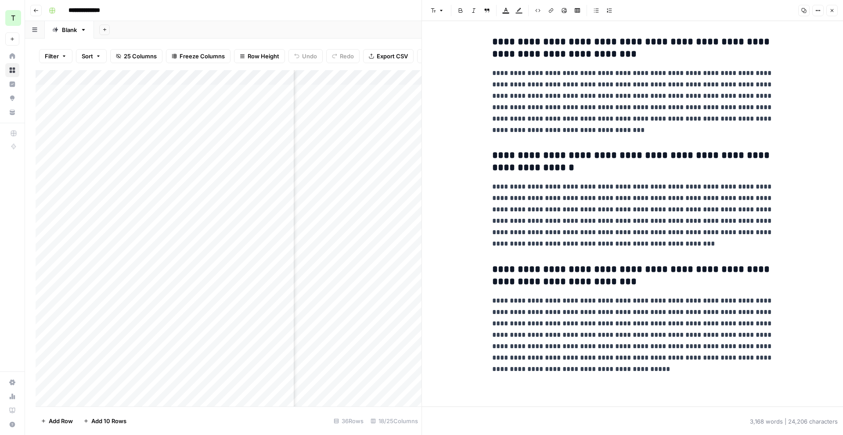
drag, startPoint x: 835, startPoint y: 11, endPoint x: 828, endPoint y: 13, distance: 7.6
click at [645, 11] on button "Close" at bounding box center [831, 10] width 11 height 11
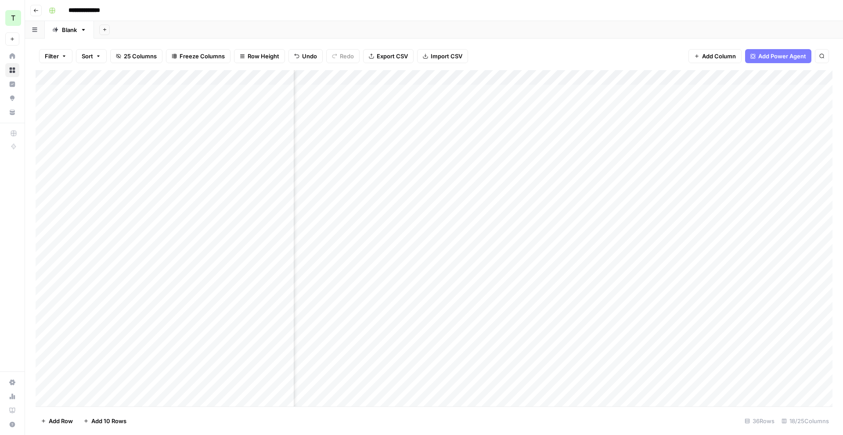
click at [645, 140] on div "Add Column" at bounding box center [434, 238] width 797 height 337
click at [645, 77] on div "Add Column" at bounding box center [434, 238] width 797 height 337
click at [645, 160] on span "Edit Workflow" at bounding box center [751, 163] width 77 height 9
click at [645, 77] on div "Add Column" at bounding box center [434, 238] width 797 height 337
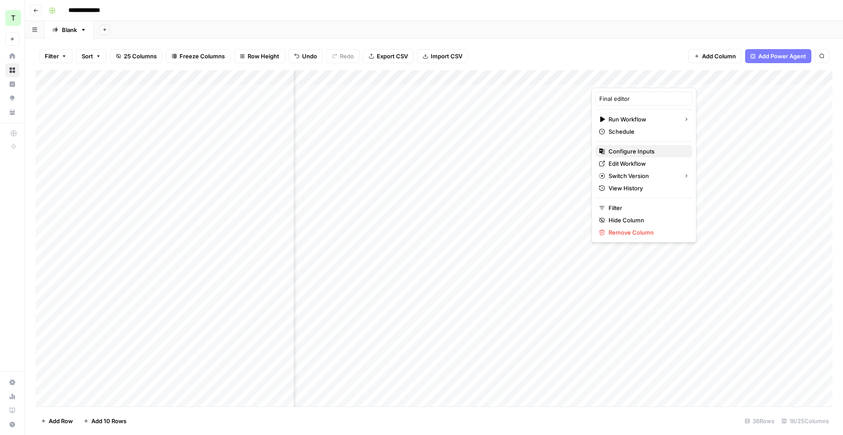
click at [643, 148] on span "Configure Inputs" at bounding box center [646, 151] width 77 height 9
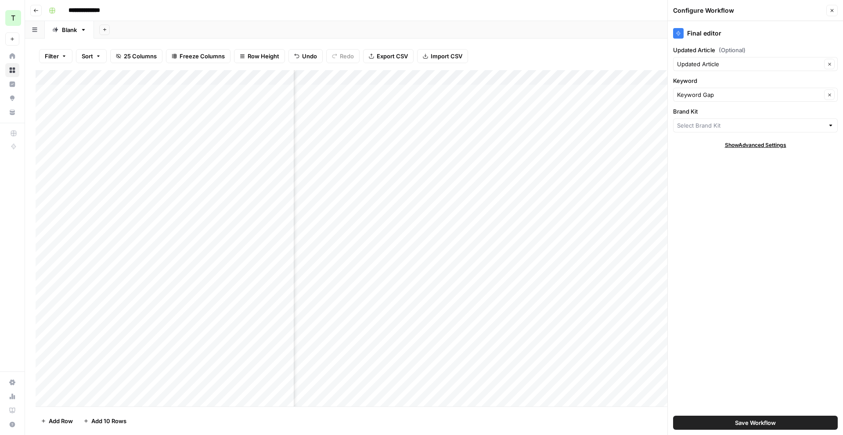
type input "Teamed"
drag, startPoint x: 756, startPoint y: 424, endPoint x: 728, endPoint y: 355, distance: 74.6
click at [645, 365] on span "Save Workflow" at bounding box center [755, 423] width 41 height 9
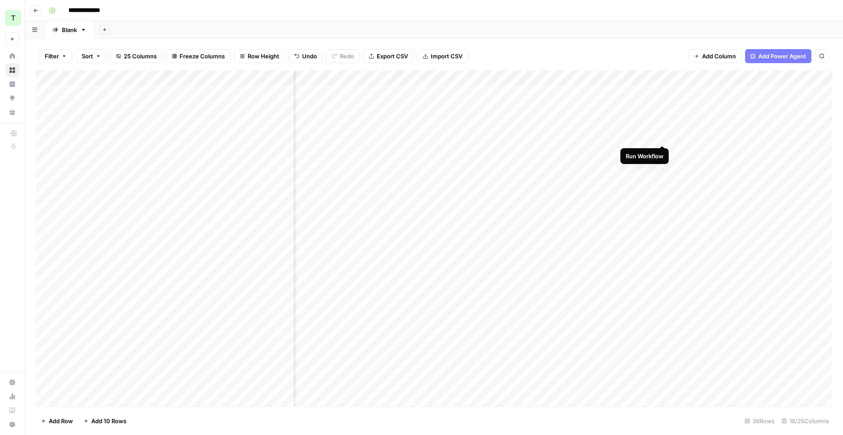
click at [645, 136] on div "Add Column" at bounding box center [434, 238] width 797 height 337
click at [638, 169] on div "Add Column" at bounding box center [434, 238] width 797 height 337
click at [645, 77] on div "Add Column" at bounding box center [434, 238] width 797 height 337
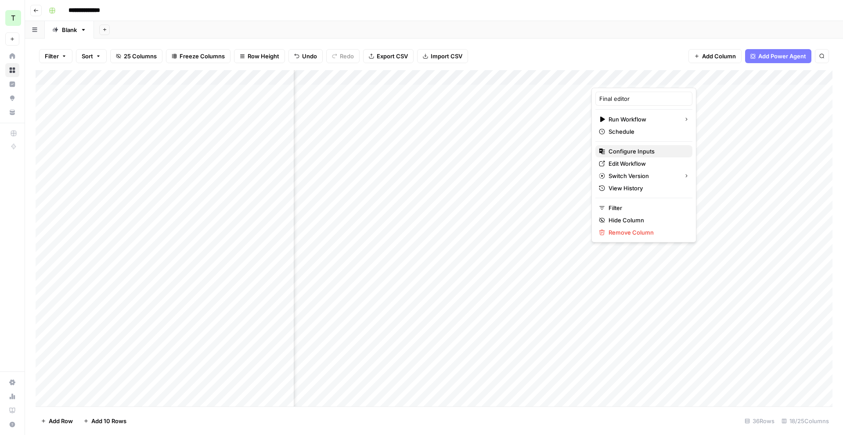
click at [645, 152] on span "Configure Inputs" at bounding box center [646, 151] width 77 height 9
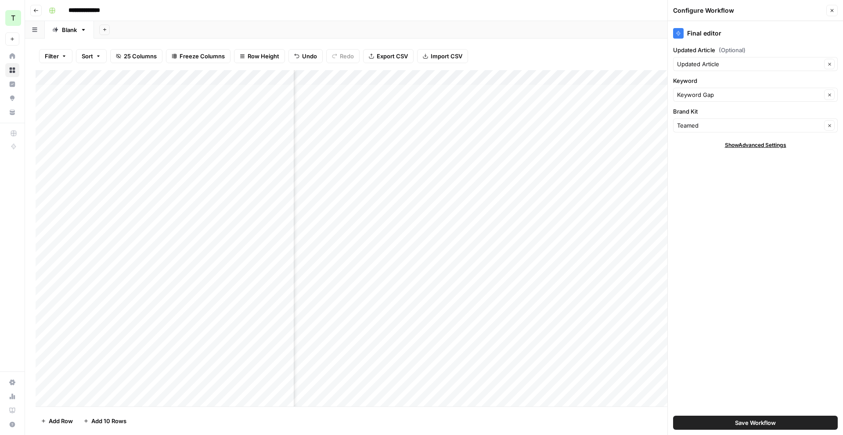
scroll to position [3, 568]
drag, startPoint x: 830, startPoint y: 10, endPoint x: 820, endPoint y: 10, distance: 10.5
click at [645, 10] on icon "button" at bounding box center [831, 10] width 5 height 5
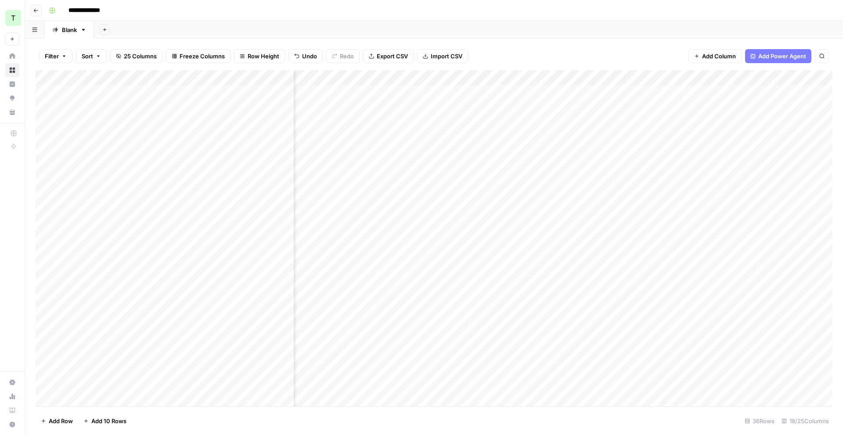
scroll to position [3, 564]
click at [645, 135] on div "Add Column" at bounding box center [434, 238] width 797 height 337
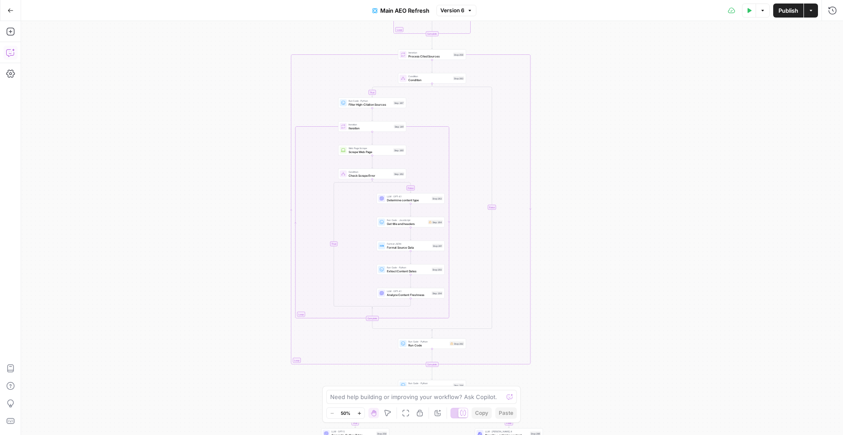
click at [5, 51] on button "Copilot" at bounding box center [11, 53] width 14 height 14
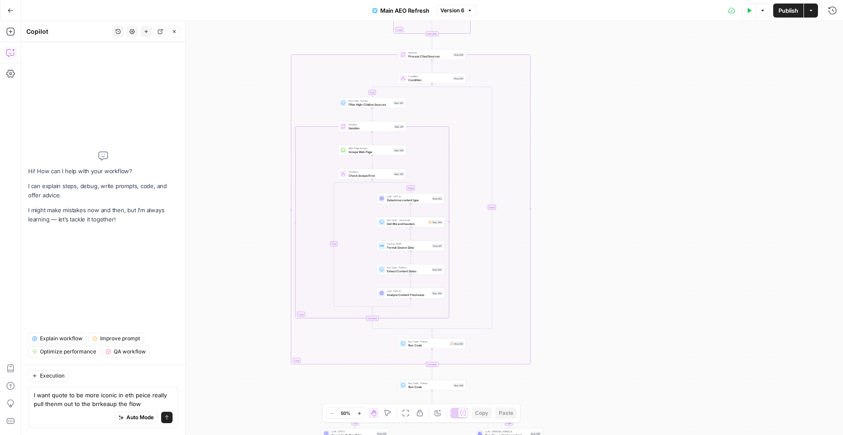
type textarea "I want quote to be more iconic in eth peice really pull thenm out to the brrkea…"
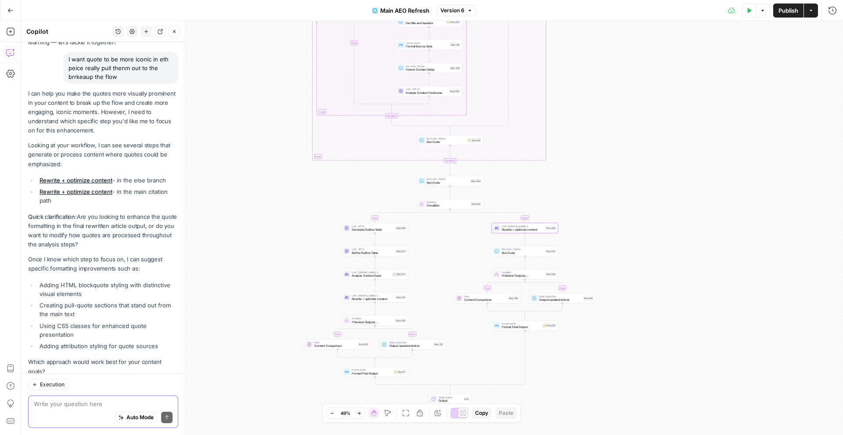
scroll to position [75, 0]
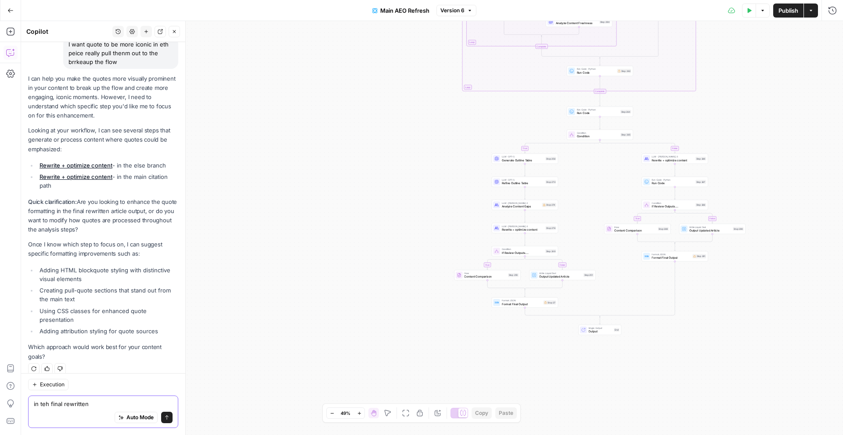
type textarea "in teh final rewritten."
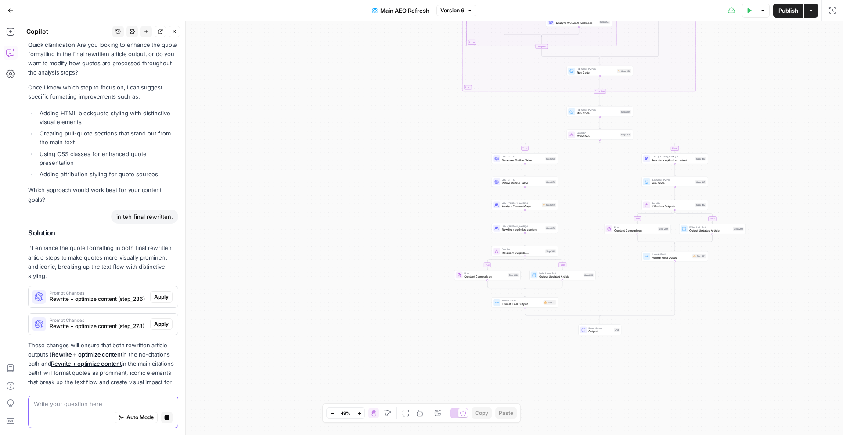
scroll to position [258, 0]
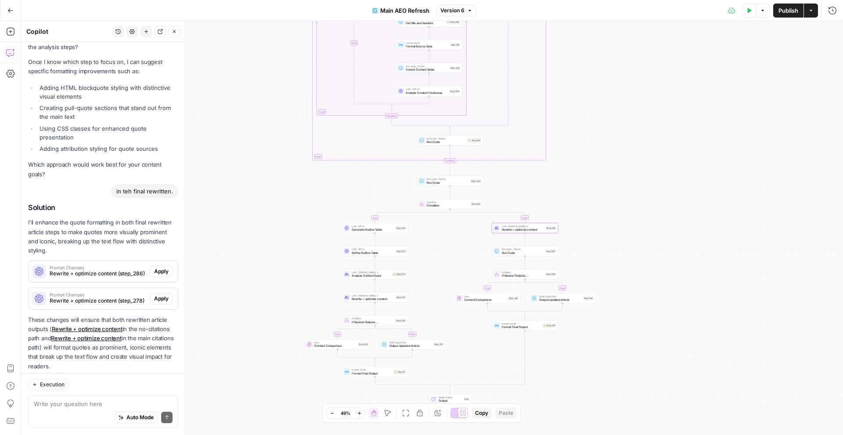
click at [158, 268] on span "Apply" at bounding box center [161, 272] width 14 height 8
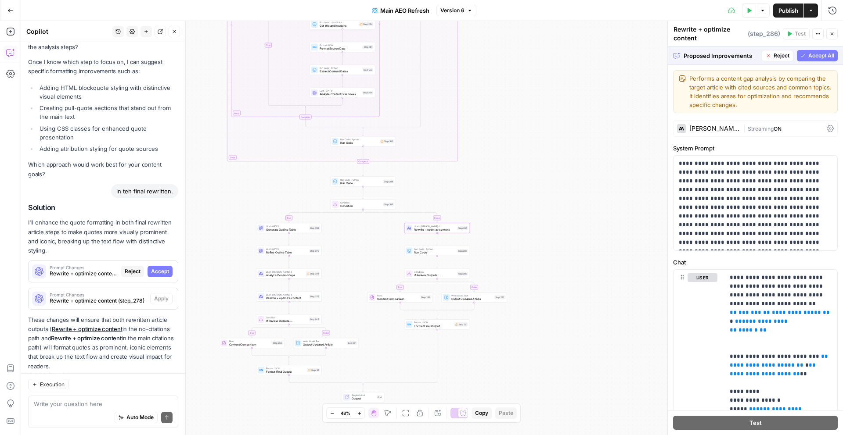
click at [156, 268] on span "Accept" at bounding box center [160, 272] width 18 height 8
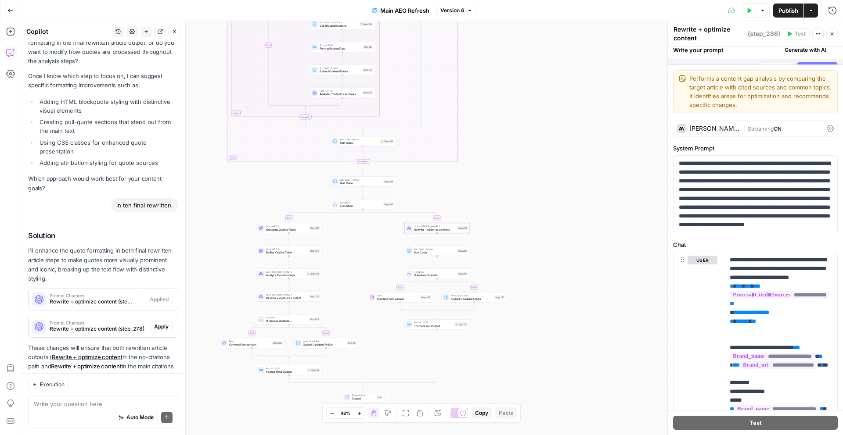
scroll to position [286, 0]
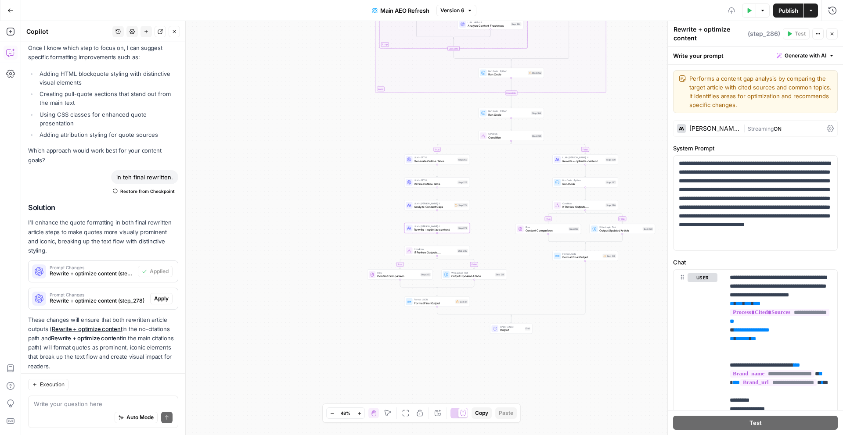
click at [161, 295] on span "Apply" at bounding box center [161, 299] width 14 height 8
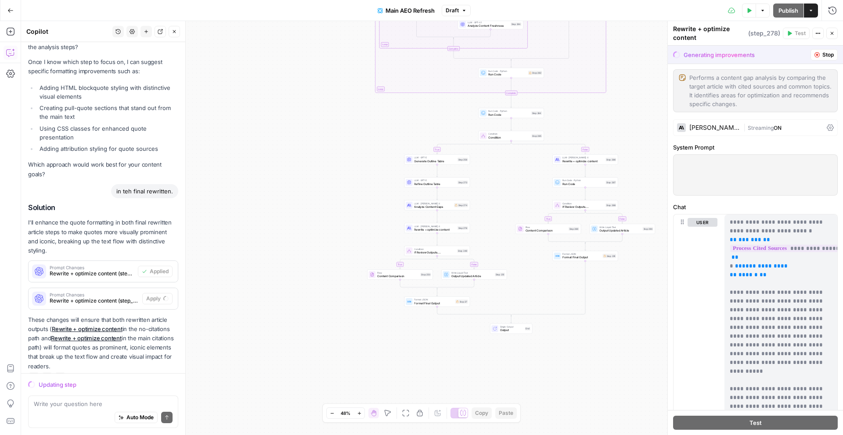
scroll to position [258, 0]
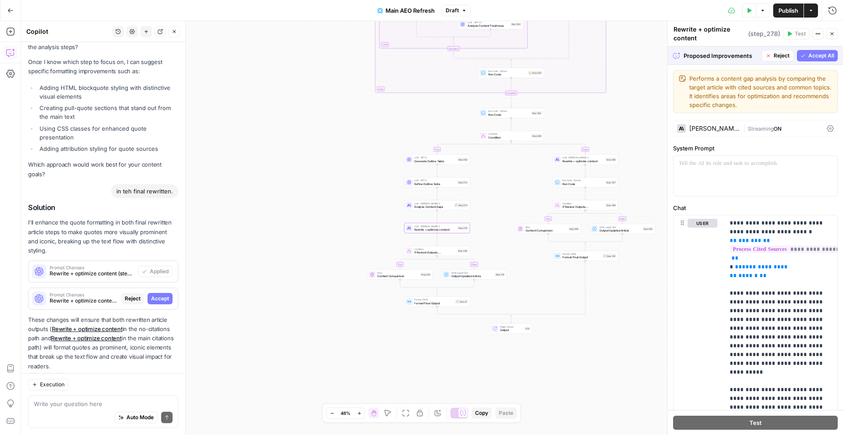
click at [162, 295] on span "Accept" at bounding box center [160, 299] width 18 height 8
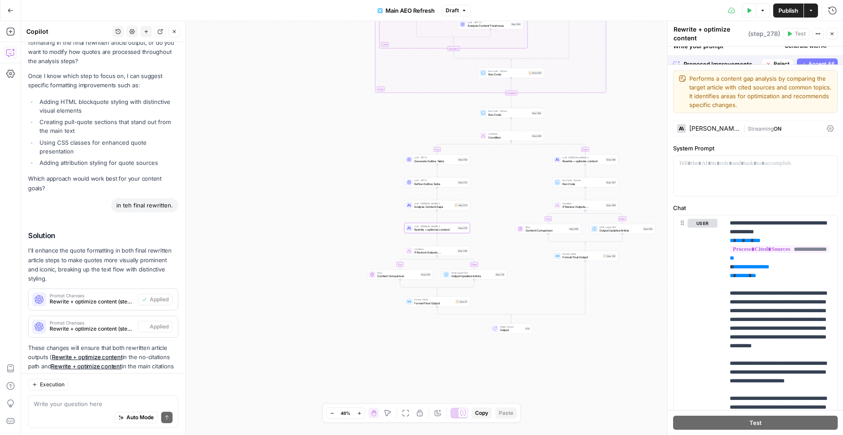
scroll to position [286, 0]
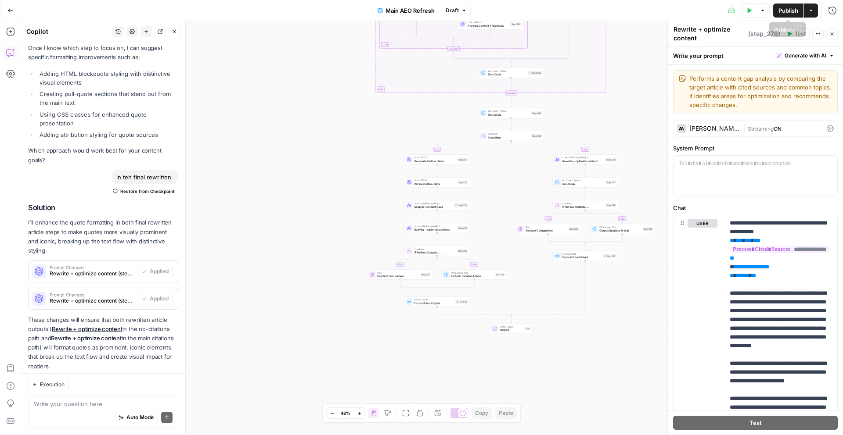
click at [797, 10] on span "Publish" at bounding box center [788, 10] width 20 height 9
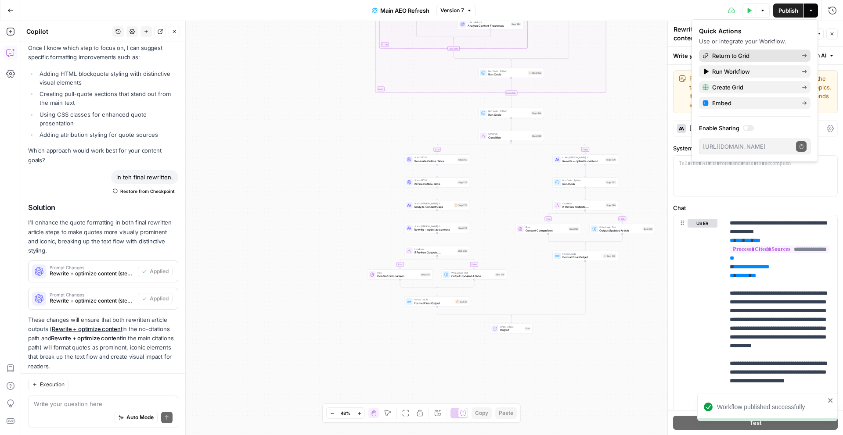
click at [779, 53] on span "Return to Grid" at bounding box center [753, 55] width 83 height 9
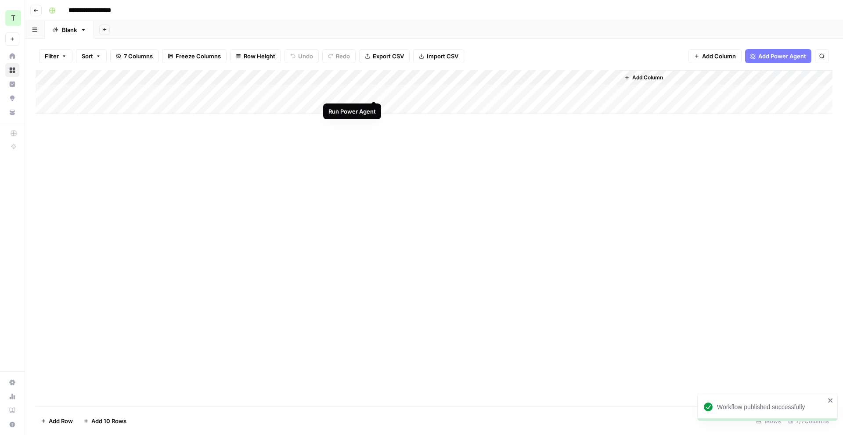
click at [372, 91] on div "Add Column" at bounding box center [434, 92] width 797 height 44
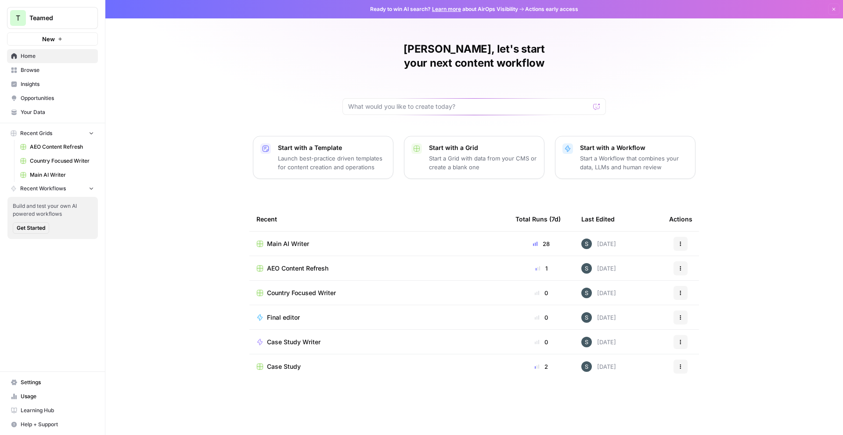
click at [55, 72] on span "Browse" at bounding box center [57, 70] width 73 height 8
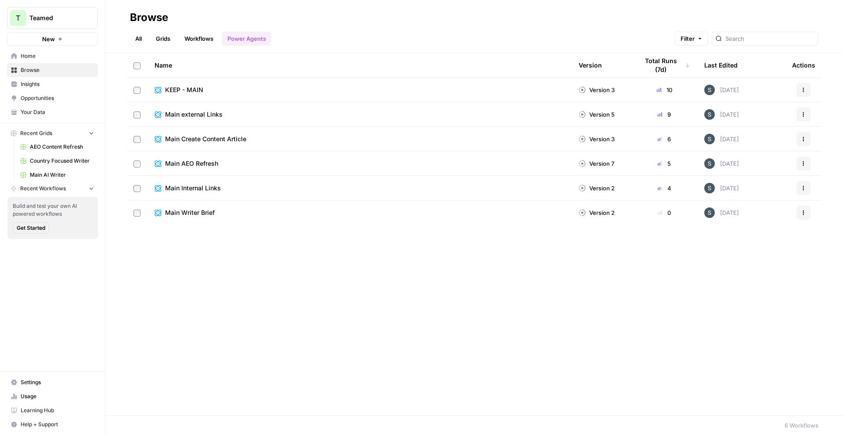
click at [173, 41] on link "Grids" at bounding box center [163, 39] width 25 height 14
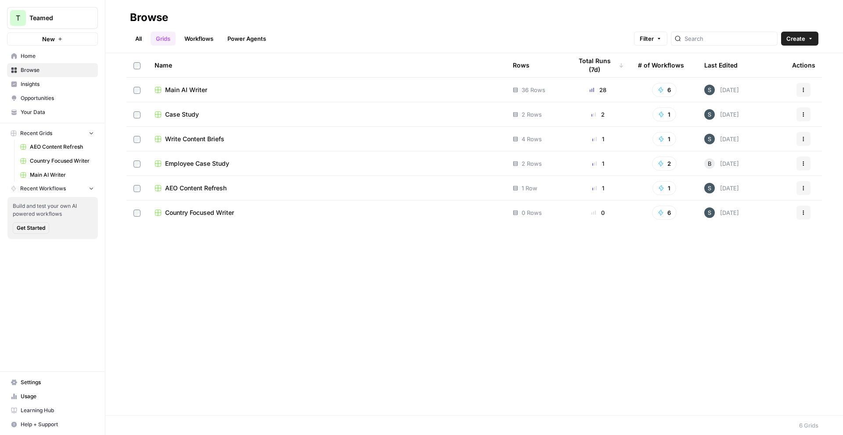
click at [49, 107] on link "Your Data" at bounding box center [52, 112] width 91 height 14
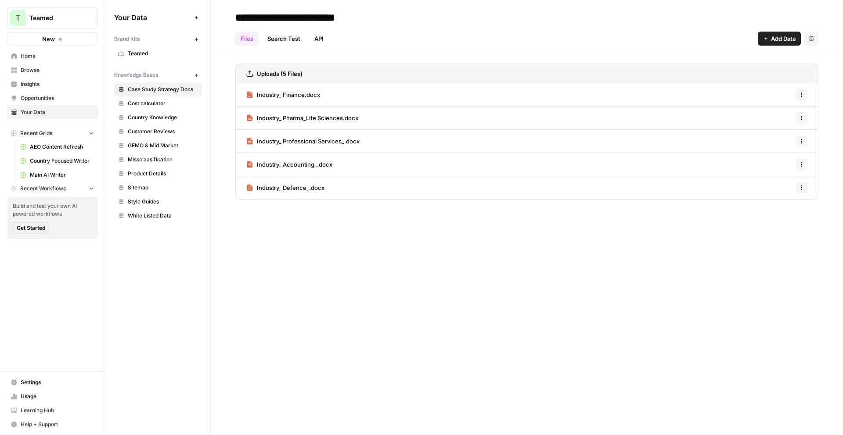
click at [148, 52] on span "Teamed" at bounding box center [163, 54] width 70 height 8
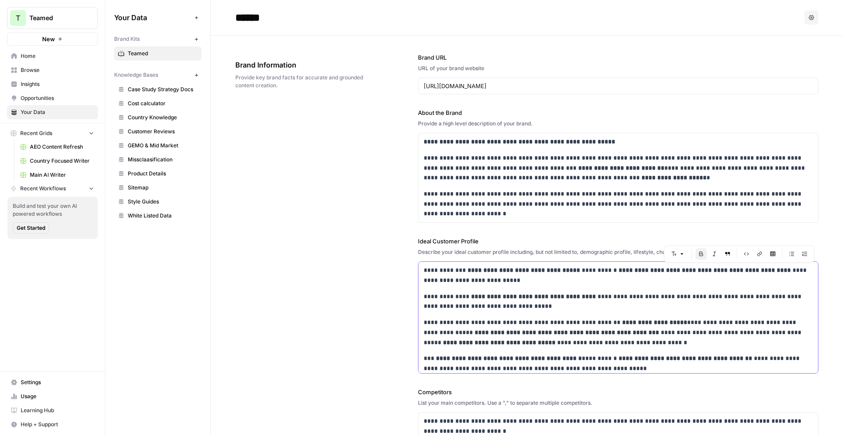
drag, startPoint x: 705, startPoint y: 270, endPoint x: 773, endPoint y: 270, distance: 67.6
click at [773, 270] on strong "**********" at bounding box center [705, 270] width 172 height 6
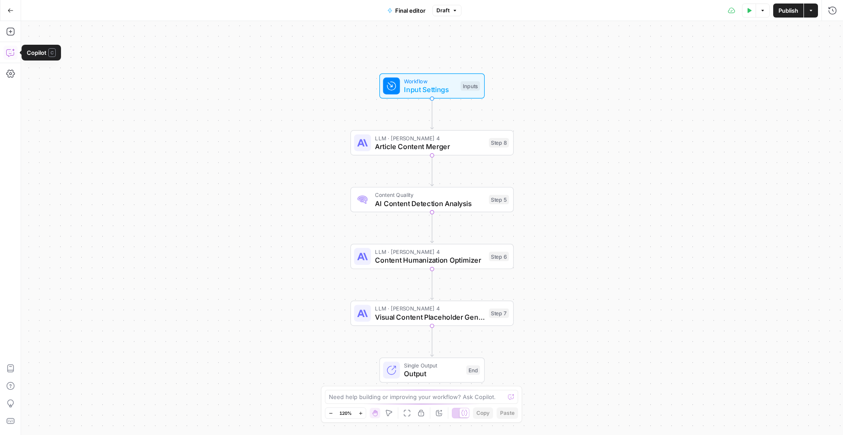
click at [9, 55] on icon "button" at bounding box center [10, 52] width 9 height 9
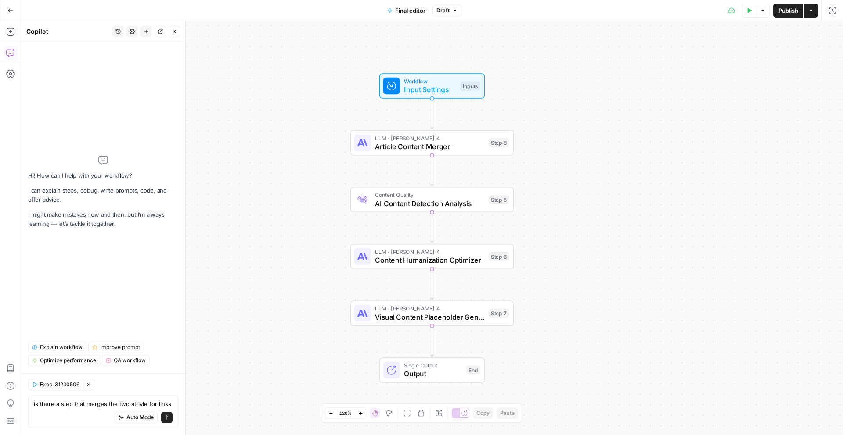
type textarea "is there a step that merges the two atrivle for links"
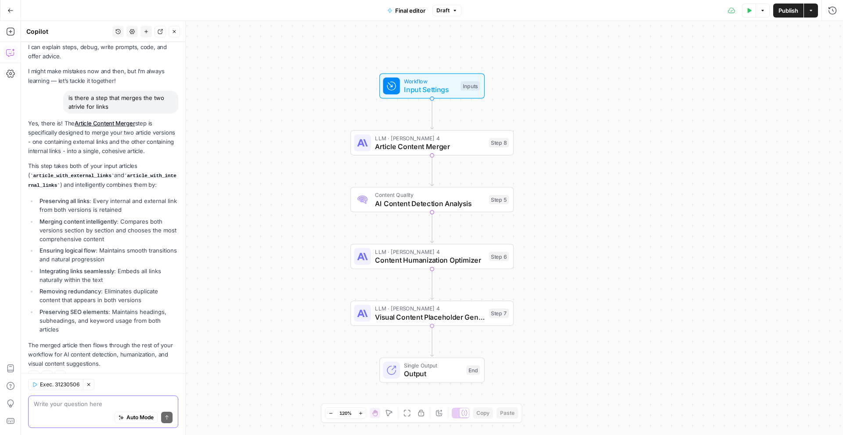
scroll to position [47, 0]
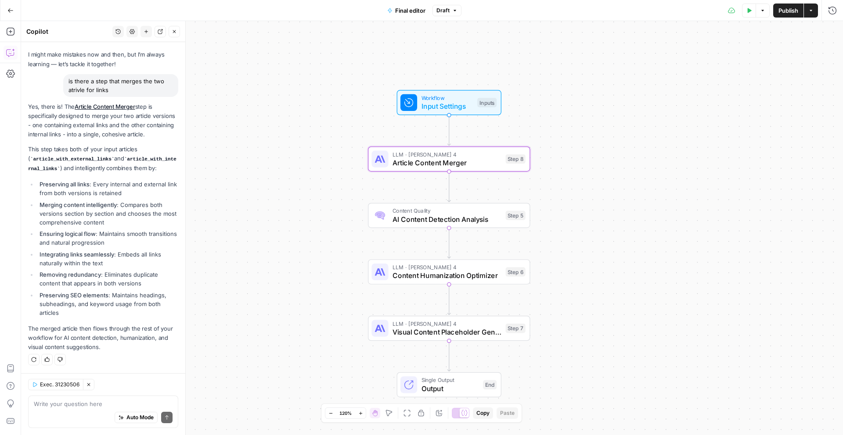
click at [122, 103] on link "Article Content Merger" at bounding box center [105, 106] width 60 height 7
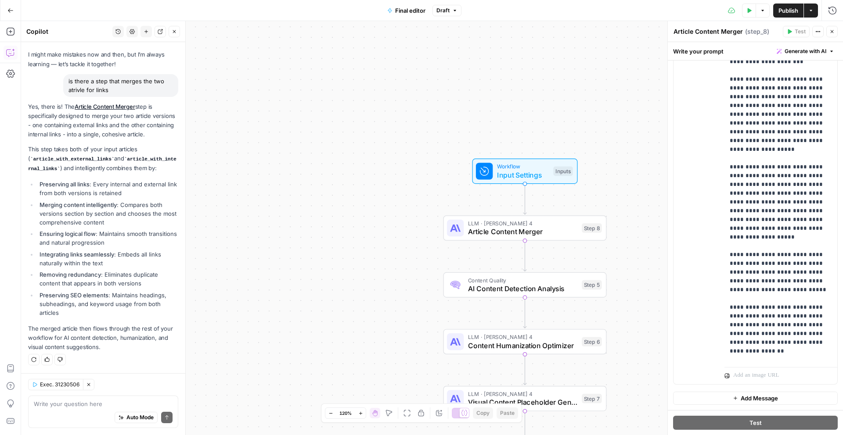
scroll to position [536, 0]
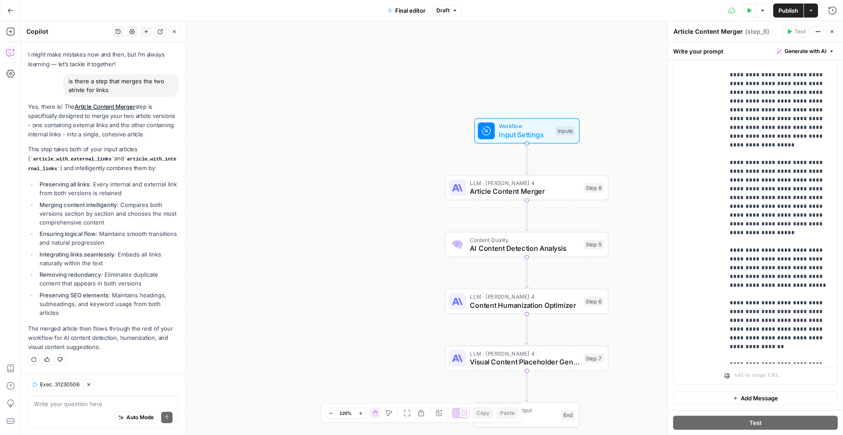
click at [795, 11] on span "Publish" at bounding box center [788, 10] width 20 height 9
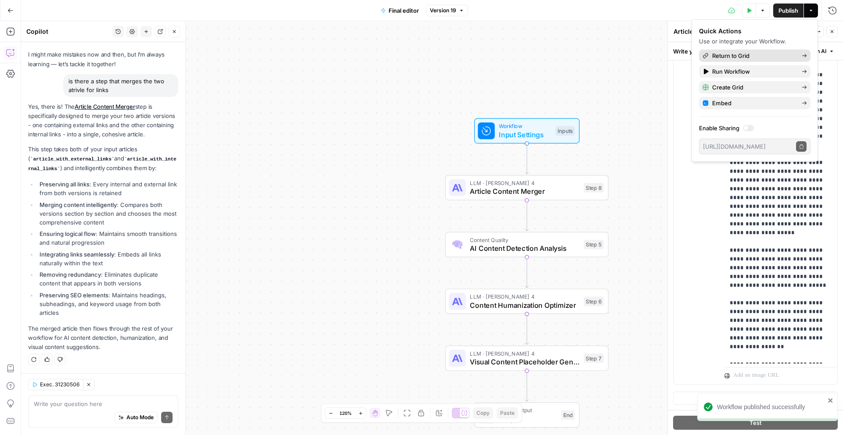
click at [773, 53] on span "Return to Grid" at bounding box center [753, 55] width 83 height 9
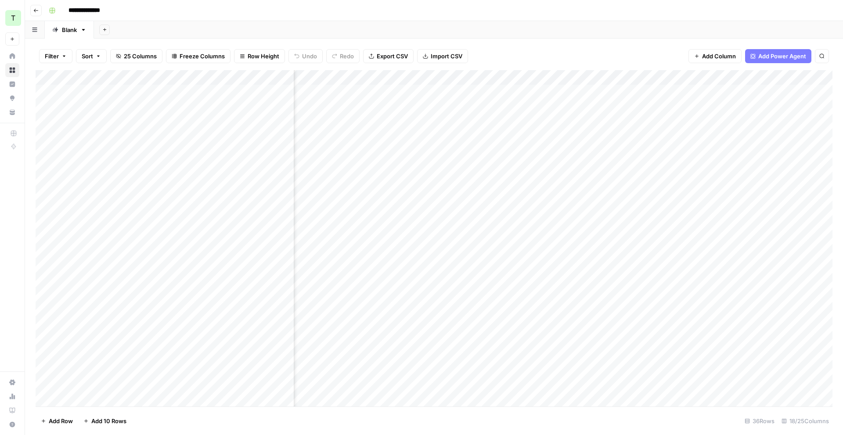
scroll to position [0, 645]
click at [590, 135] on div "Add Column" at bounding box center [434, 238] width 797 height 337
click at [579, 77] on div "Add Column" at bounding box center [434, 238] width 797 height 337
click at [568, 154] on span "Configure Inputs" at bounding box center [573, 151] width 77 height 9
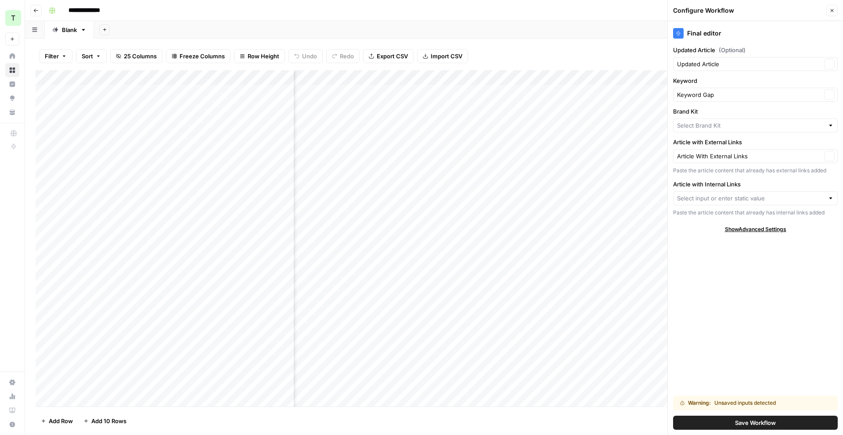
type input "Teamed"
click at [745, 204] on div at bounding box center [755, 198] width 165 height 14
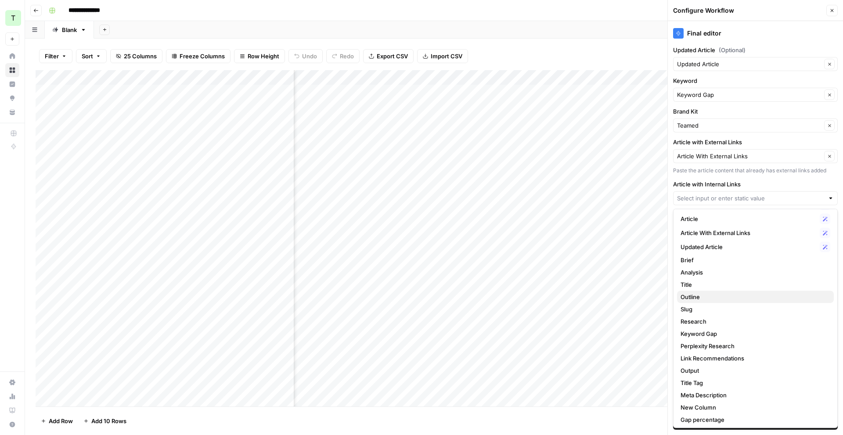
scroll to position [24, 0]
click at [750, 253] on span "Updated Article" at bounding box center [748, 249] width 136 height 9
type input "Updated Article"
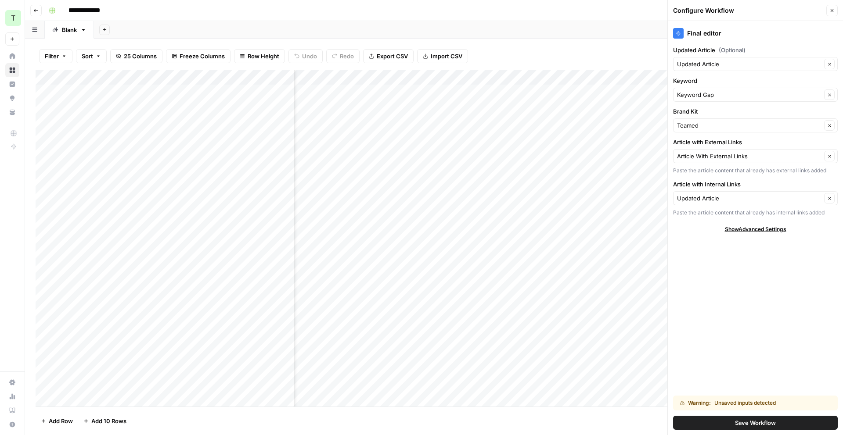
click at [770, 428] on button "Save Workflow" at bounding box center [755, 423] width 165 height 14
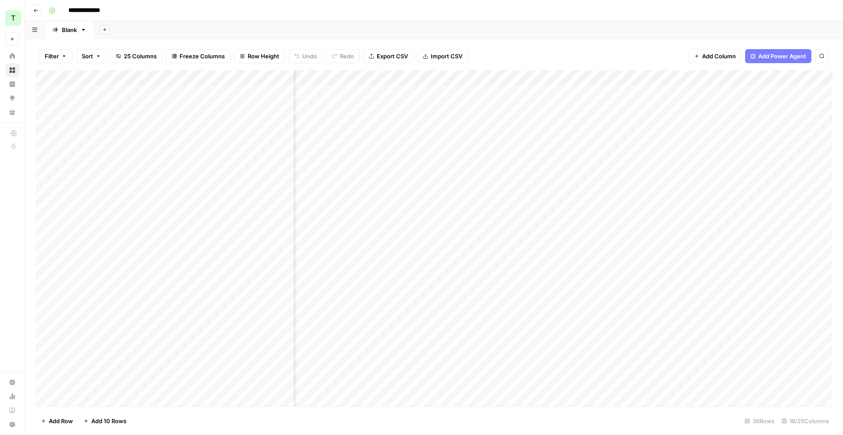
scroll to position [0, 556]
click at [678, 137] on div "Add Column" at bounding box center [434, 238] width 797 height 337
click at [655, 167] on div "Add Column" at bounding box center [434, 238] width 797 height 337
click at [666, 77] on div "Add Column" at bounding box center [434, 238] width 797 height 337
click at [654, 155] on span "Configure Inputs" at bounding box center [662, 151] width 77 height 9
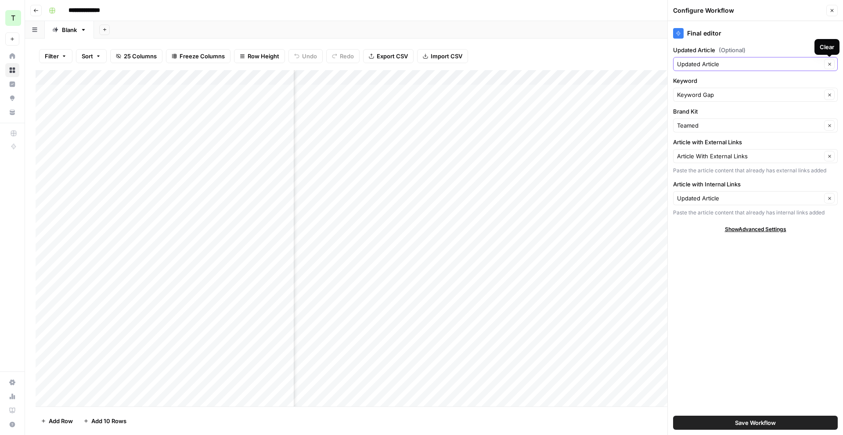
click at [828, 63] on icon "button" at bounding box center [829, 64] width 3 height 3
click at [785, 79] on label "Keyword" at bounding box center [755, 80] width 165 height 9
click at [785, 90] on input "Keyword Gap" at bounding box center [749, 94] width 144 height 9
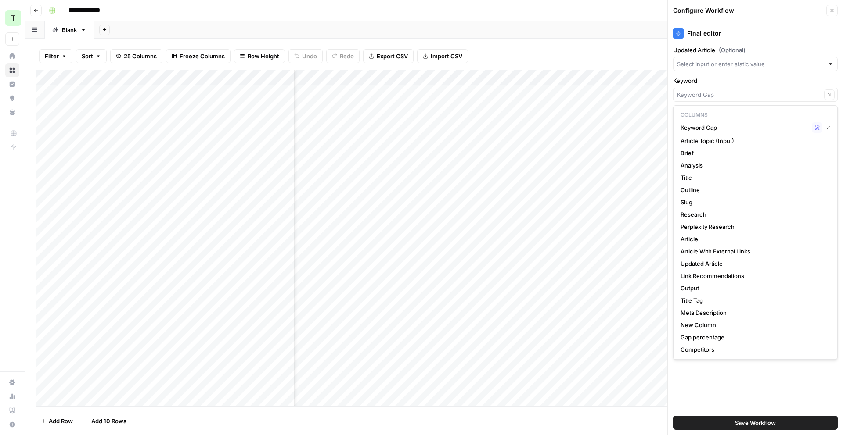
click at [741, 127] on span "Keyword Gap" at bounding box center [744, 127] width 128 height 9
type input "Keyword Gap"
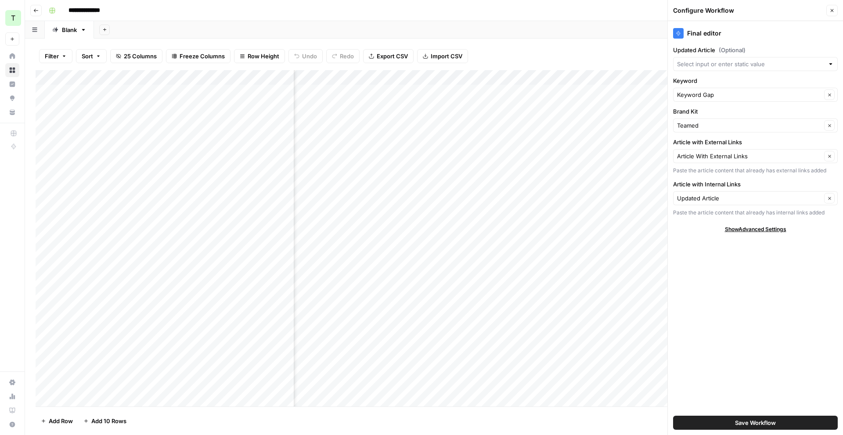
scroll to position [0, 0]
click at [780, 98] on input "Keyword" at bounding box center [749, 94] width 144 height 9
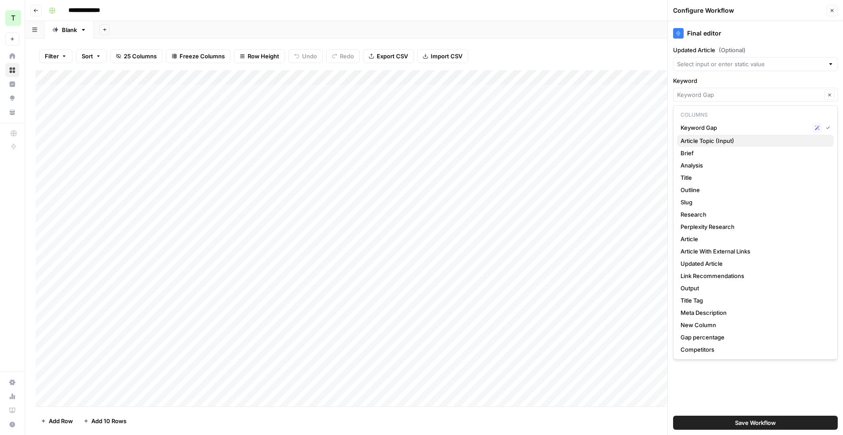
click at [766, 138] on span "Article Topic (Input)" at bounding box center [753, 141] width 146 height 9
type input "Article Topic (Input)"
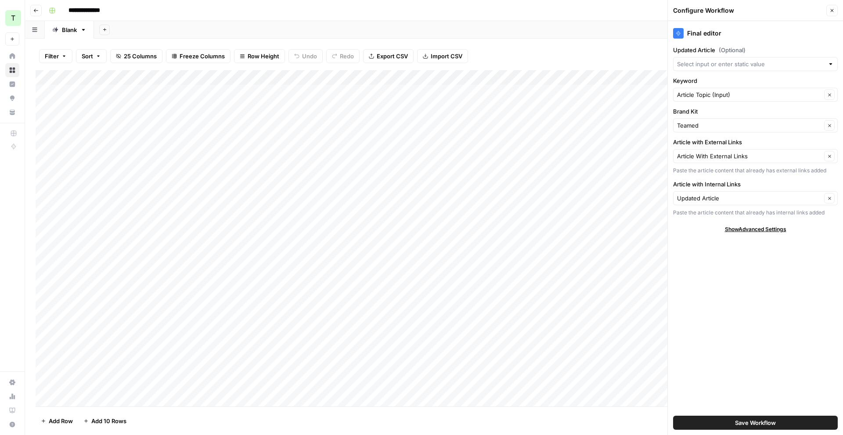
click at [756, 423] on span "Save Workflow" at bounding box center [755, 423] width 41 height 9
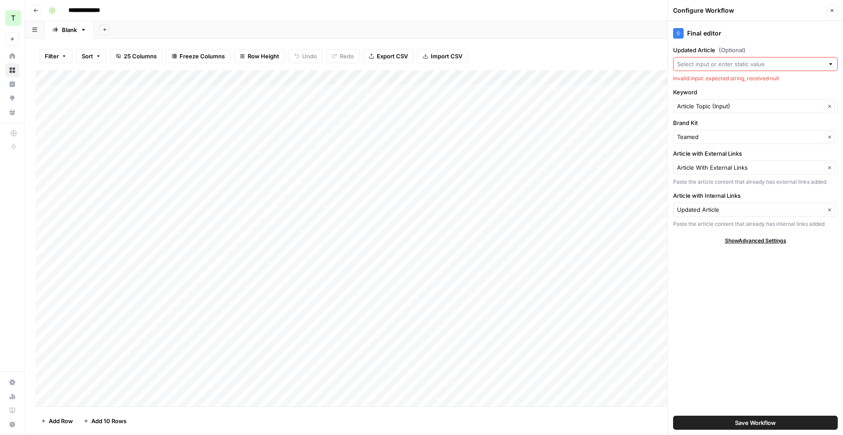
click at [807, 65] on input "Updated Article (Optional)" at bounding box center [750, 64] width 147 height 9
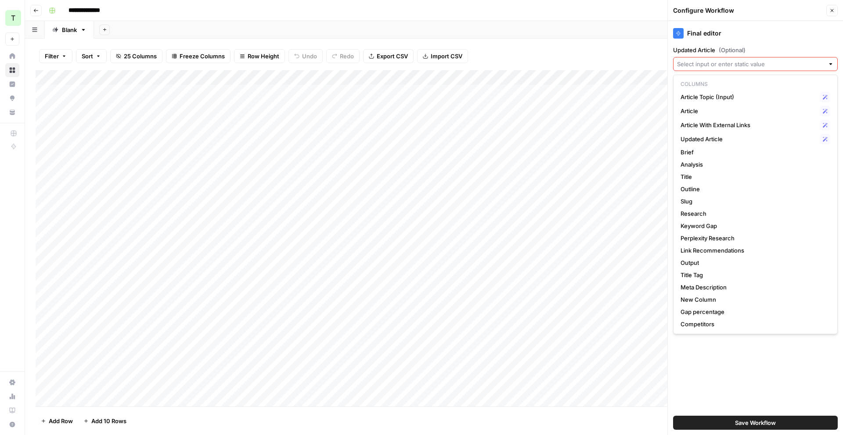
click at [793, 53] on label "Updated Article (Optional)" at bounding box center [755, 50] width 165 height 9
click at [793, 60] on input "Updated Article (Optional)" at bounding box center [750, 64] width 147 height 9
click at [829, 11] on icon "button" at bounding box center [831, 10] width 5 height 5
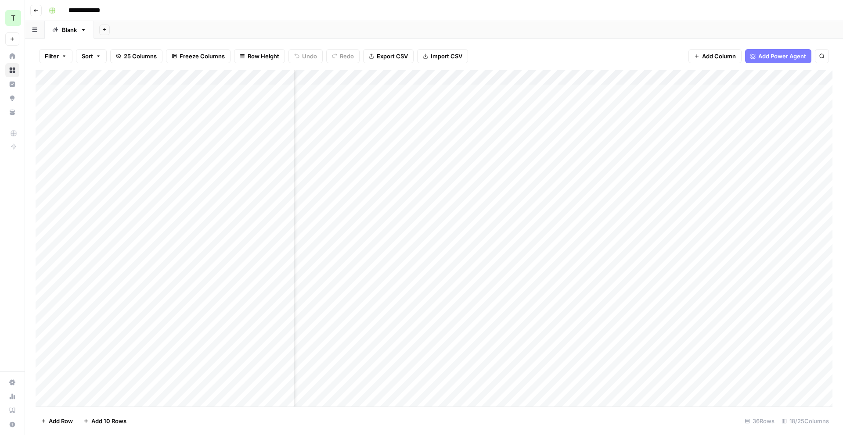
scroll to position [0, 582]
click at [640, 75] on div "Add Column" at bounding box center [434, 238] width 797 height 337
click at [622, 162] on span "Edit Workflow" at bounding box center [636, 163] width 77 height 9
click at [439, 91] on div "Add Column" at bounding box center [434, 92] width 797 height 44
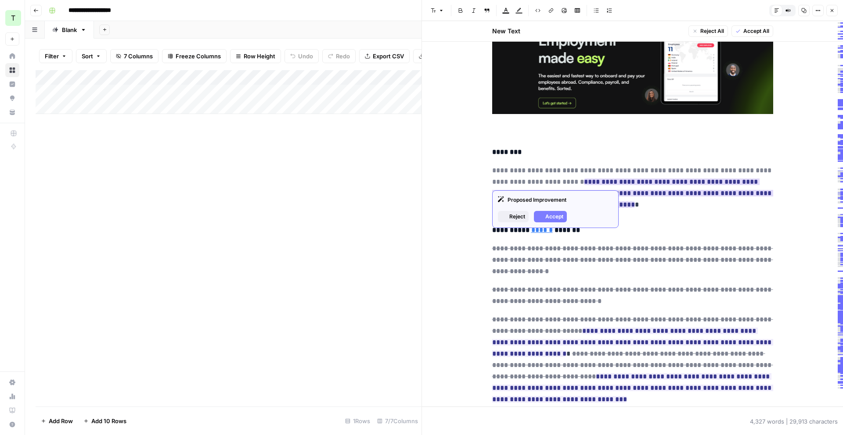
scroll to position [1134, 0]
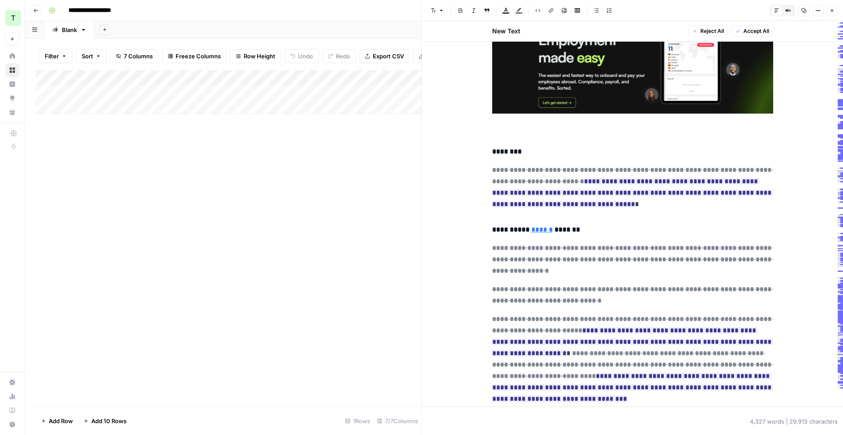
click at [763, 29] on span "Accept All" at bounding box center [756, 31] width 26 height 8
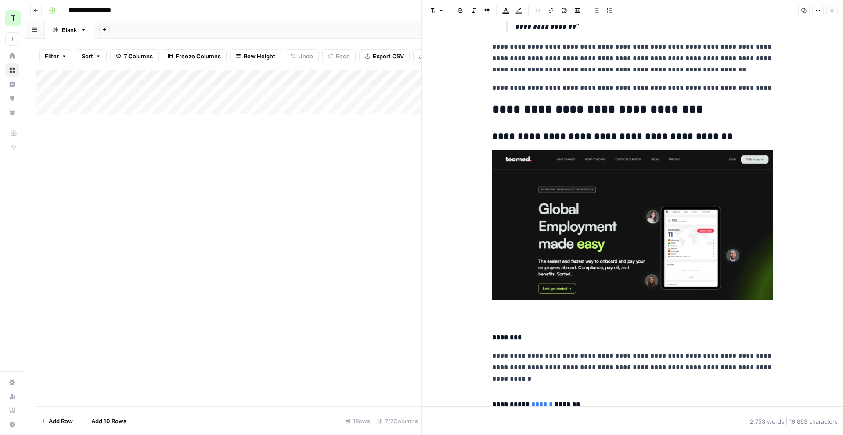
scroll to position [715, 0]
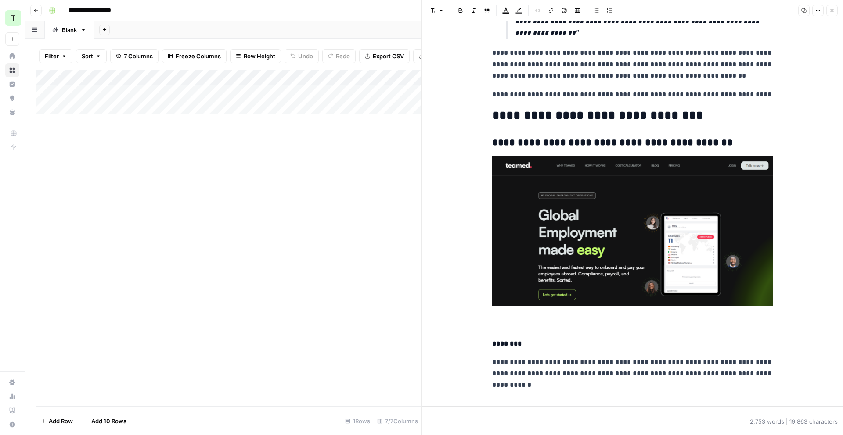
click at [585, 173] on img at bounding box center [632, 231] width 281 height 150
click at [835, 11] on button "Close" at bounding box center [831, 10] width 11 height 11
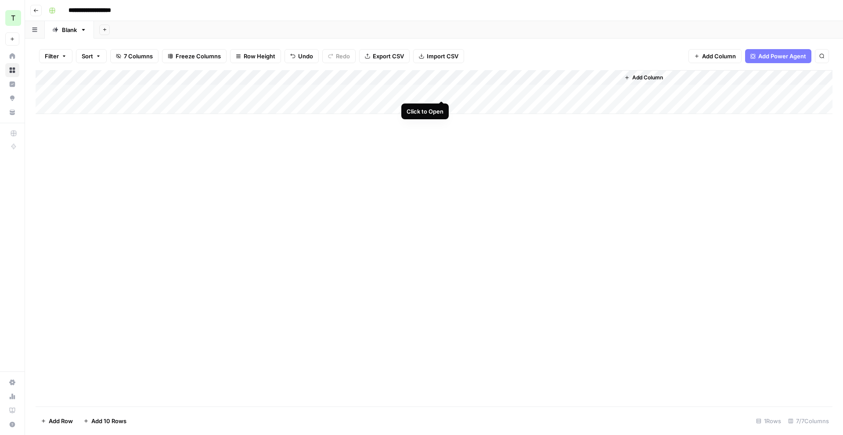
click at [442, 90] on div "Add Column" at bounding box center [434, 92] width 797 height 44
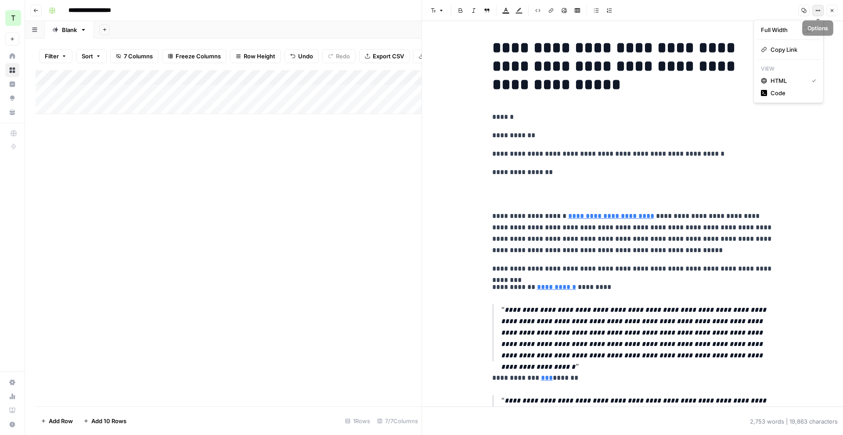
click at [813, 10] on button "Options" at bounding box center [817, 10] width 11 height 11
click at [786, 50] on span "Copy Link" at bounding box center [791, 49] width 42 height 9
click at [836, 11] on button "Close" at bounding box center [831, 10] width 11 height 11
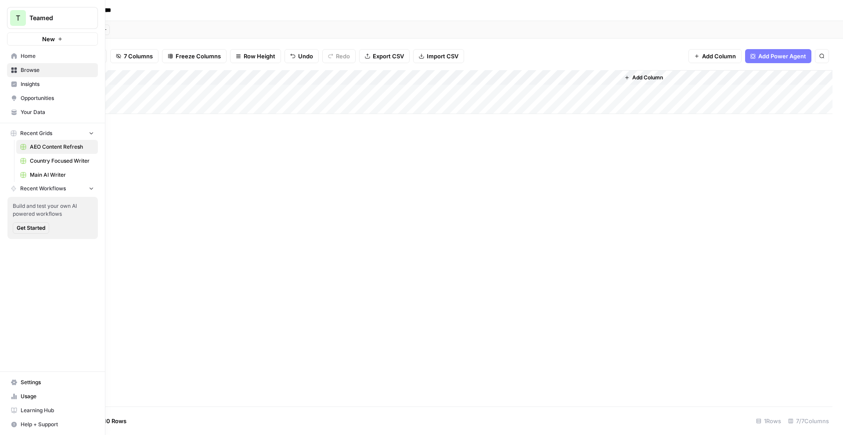
click at [15, 89] on link "Insights" at bounding box center [52, 84] width 91 height 14
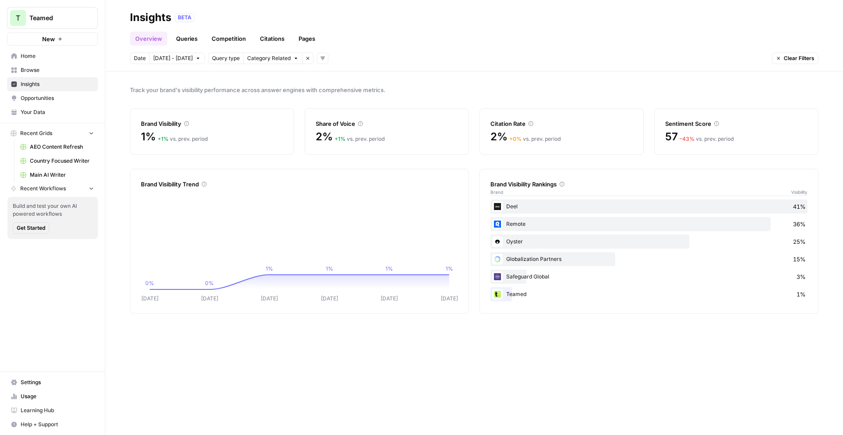
click at [33, 100] on span "Opportunities" at bounding box center [57, 98] width 73 height 8
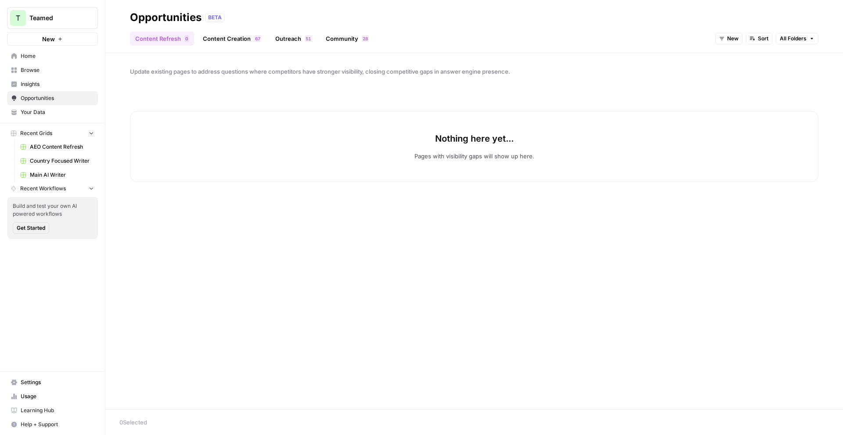
click at [248, 38] on link "Content Creation 7 6" at bounding box center [232, 39] width 69 height 14
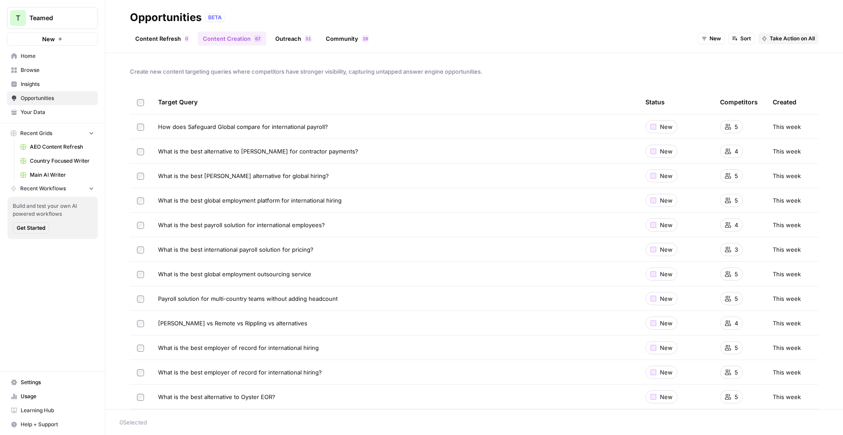
click at [287, 37] on link "Outreach 1 5" at bounding box center [293, 39] width 47 height 14
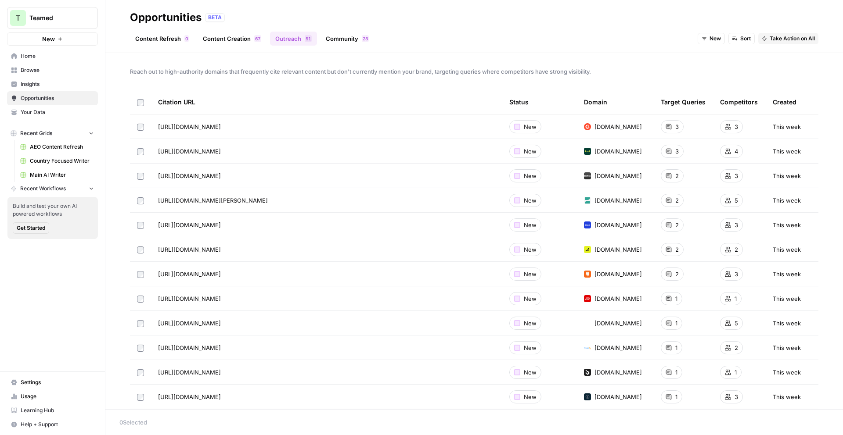
click at [351, 35] on link "Community 8 2" at bounding box center [347, 39] width 54 height 14
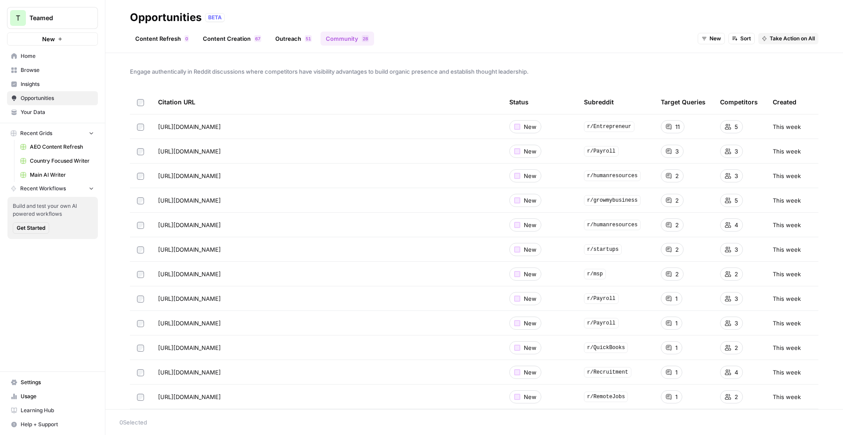
click at [48, 84] on span "Insights" at bounding box center [57, 84] width 73 height 8
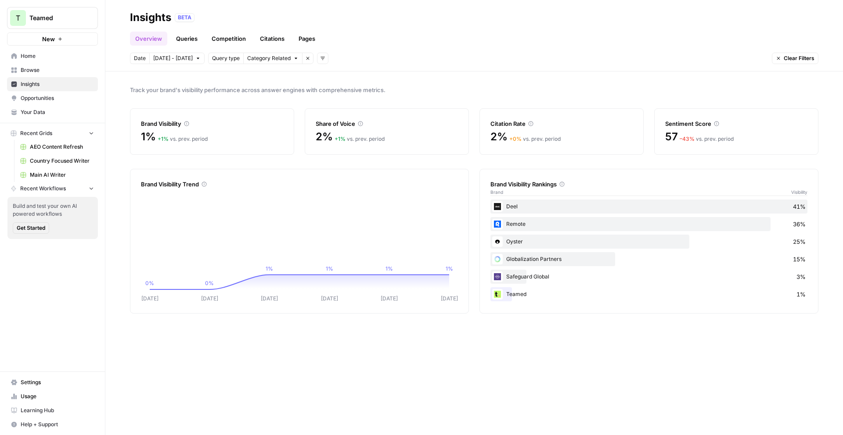
click at [190, 39] on link "Queries" at bounding box center [187, 39] width 32 height 14
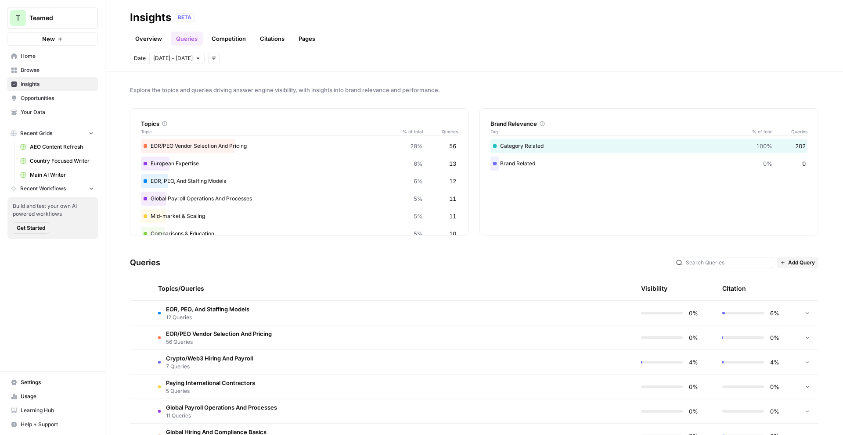
scroll to position [21, 0]
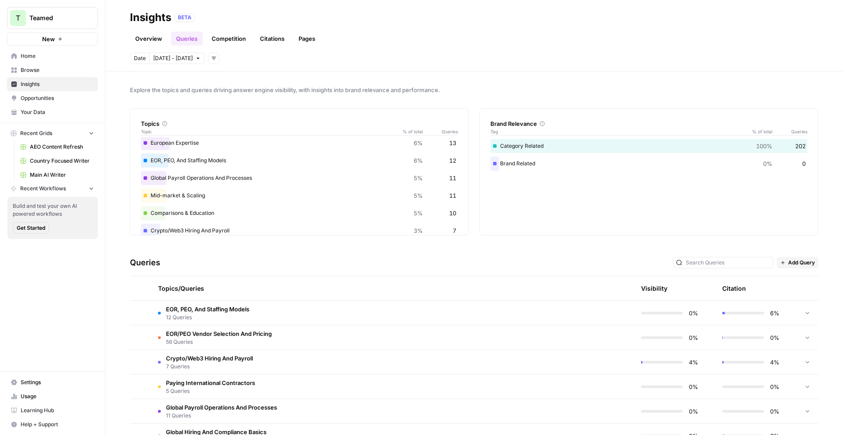
click at [234, 41] on link "Competition" at bounding box center [228, 39] width 45 height 14
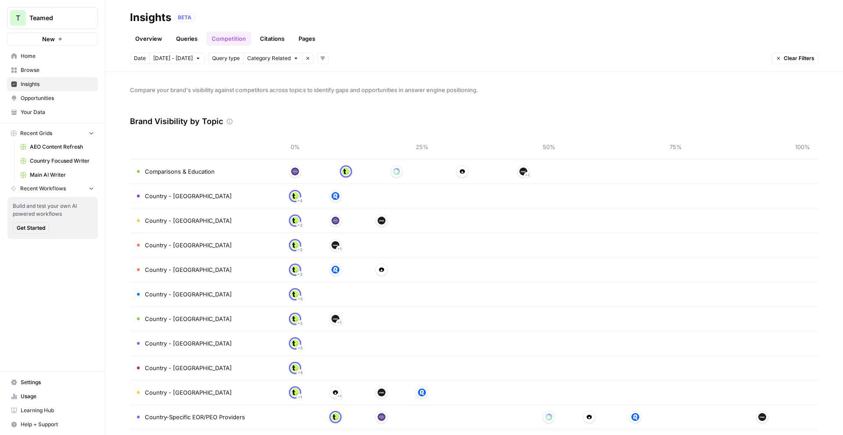
click at [181, 37] on link "Queries" at bounding box center [187, 39] width 32 height 14
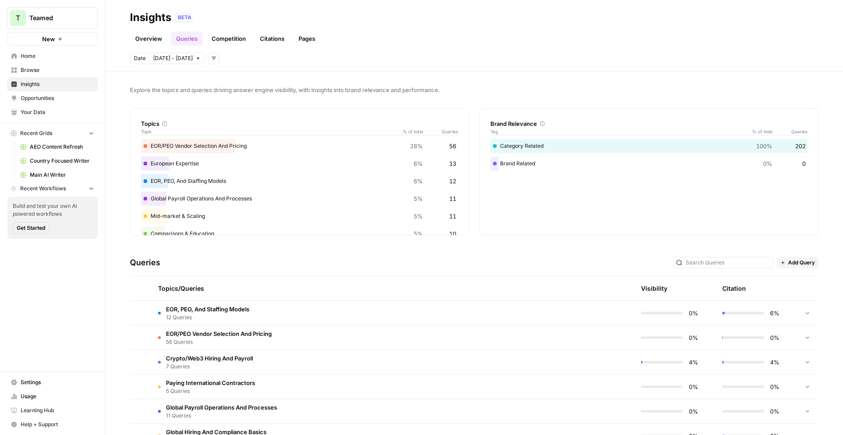
click at [144, 36] on link "Overview" at bounding box center [148, 39] width 37 height 14
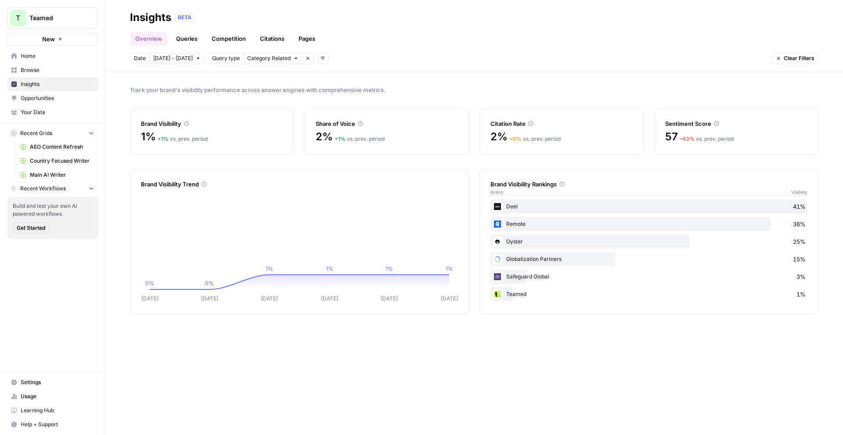
click at [198, 43] on link "Queries" at bounding box center [187, 39] width 32 height 14
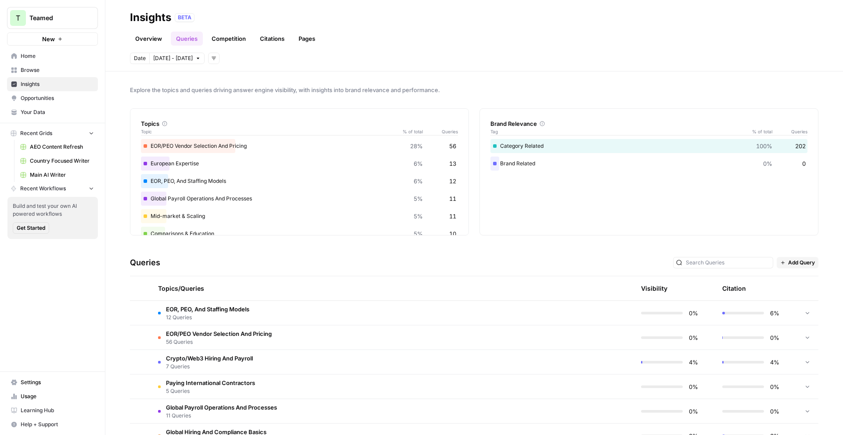
click at [155, 40] on link "Overview" at bounding box center [148, 39] width 37 height 14
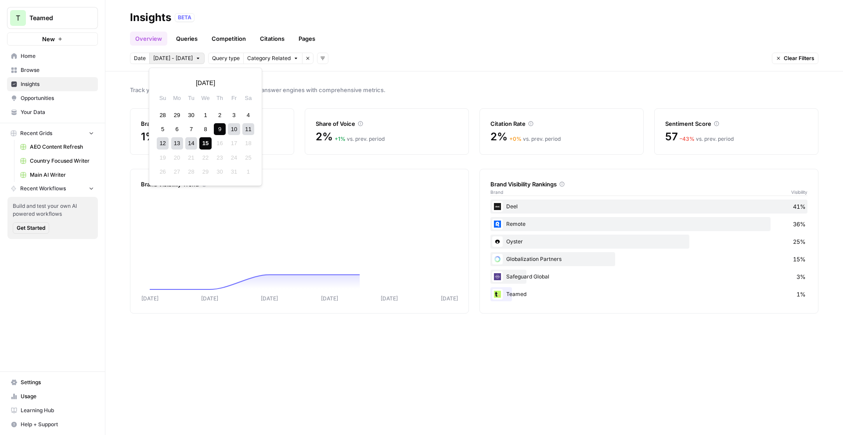
click at [176, 57] on span "Oct 9 - Oct 15" at bounding box center [173, 58] width 40 height 8
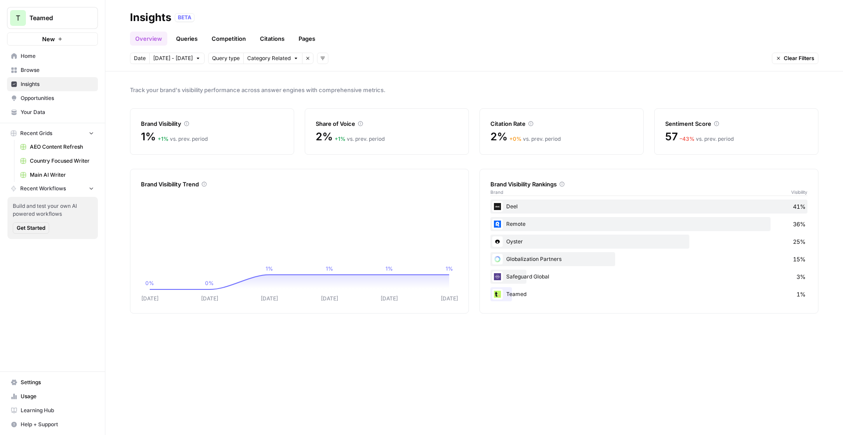
click at [316, 80] on div "Track your brand's visibility performance across answer engines with comprehens…" at bounding box center [474, 254] width 738 height 364
click at [192, 36] on link "Queries" at bounding box center [187, 39] width 32 height 14
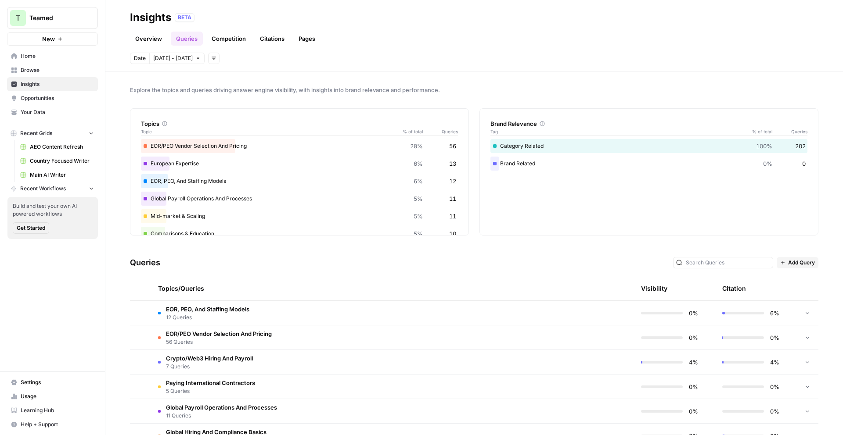
click at [313, 41] on link "Pages" at bounding box center [306, 39] width 27 height 14
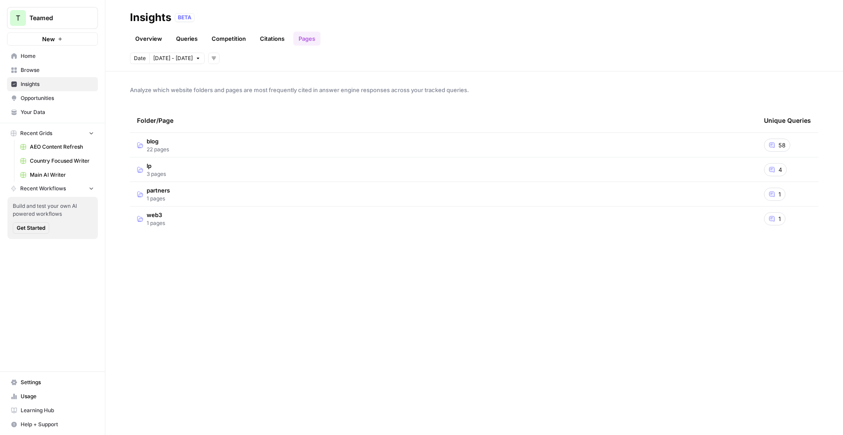
click at [321, 142] on td "blog 22 pages" at bounding box center [443, 145] width 627 height 24
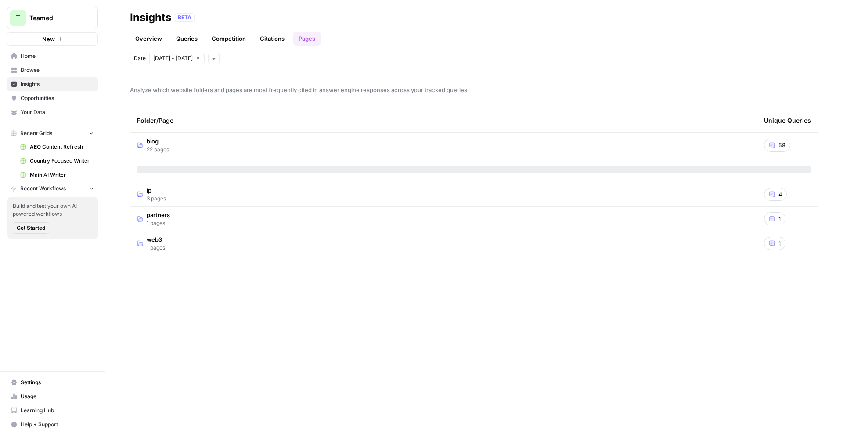
click at [779, 145] on span "58" at bounding box center [781, 145] width 7 height 9
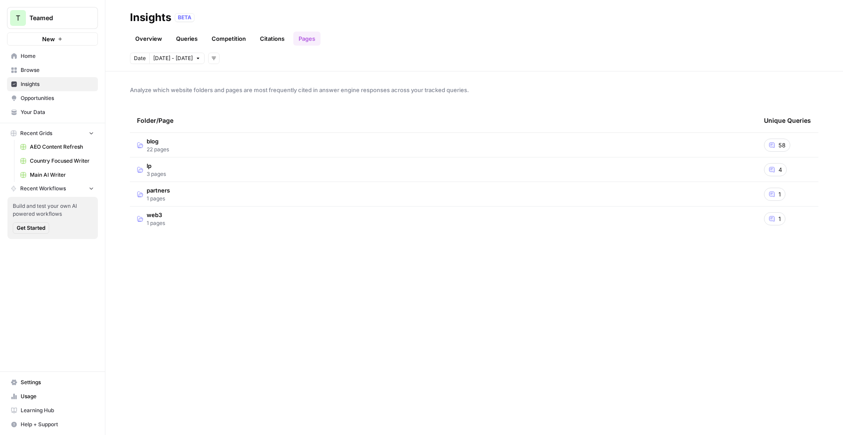
click at [779, 145] on span "58" at bounding box center [781, 145] width 7 height 9
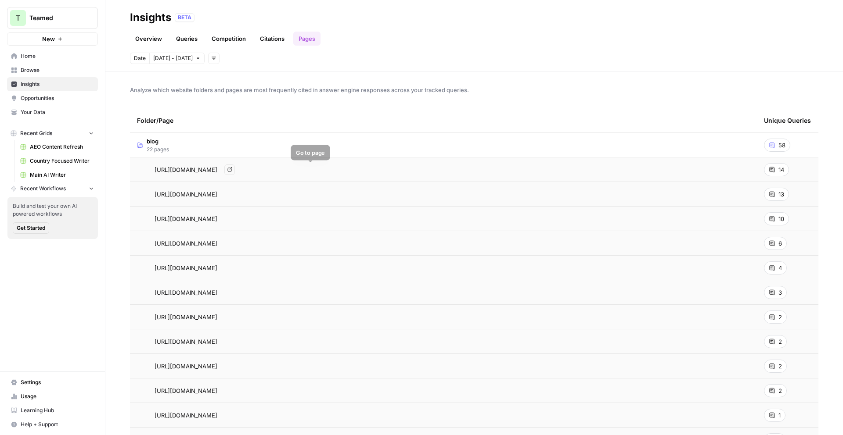
click at [232, 170] on icon "Go to page https://www.teamed.global/blog/eor-peo-differences" at bounding box center [229, 169] width 5 height 5
click at [778, 164] on div "14" at bounding box center [776, 169] width 25 height 13
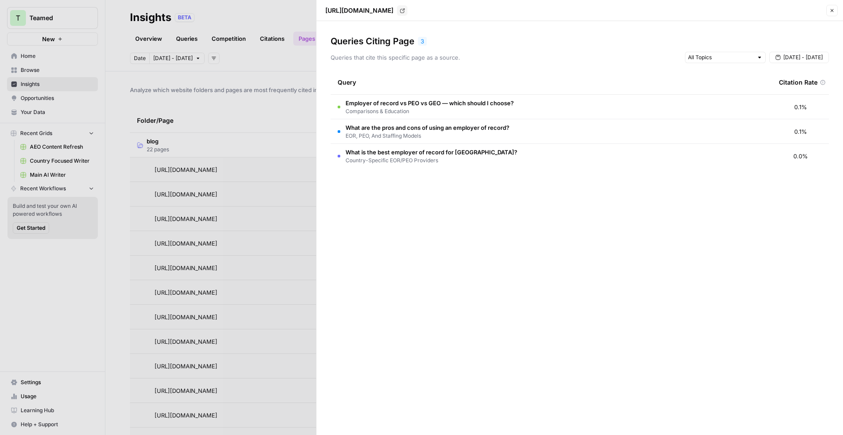
click at [601, 112] on td "Employer of record vs PEO vs GEO — which should I choose? Comparisons & Educati…" at bounding box center [551, 107] width 441 height 24
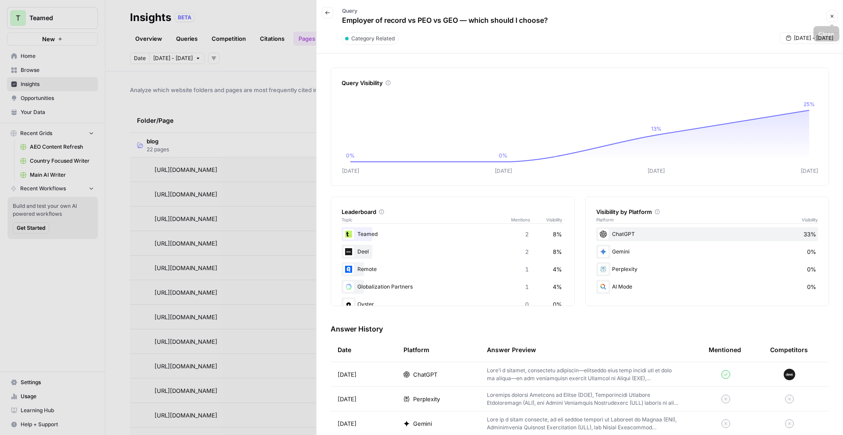
click at [831, 16] on icon "button" at bounding box center [832, 16] width 3 height 3
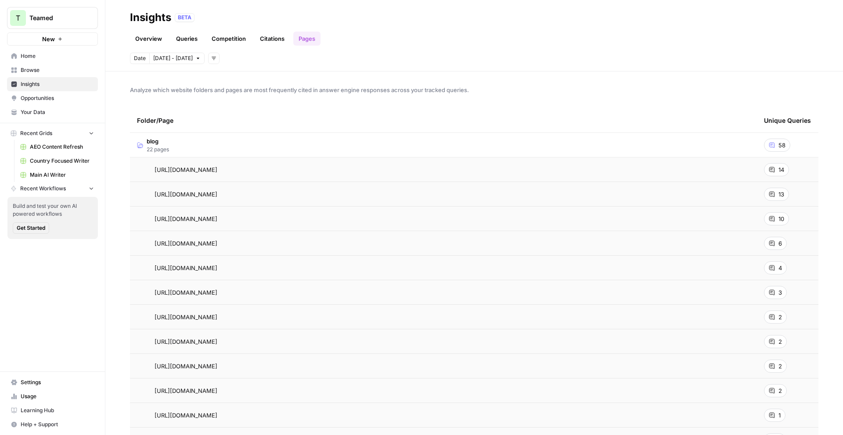
click at [275, 38] on link "Citations" at bounding box center [272, 39] width 35 height 14
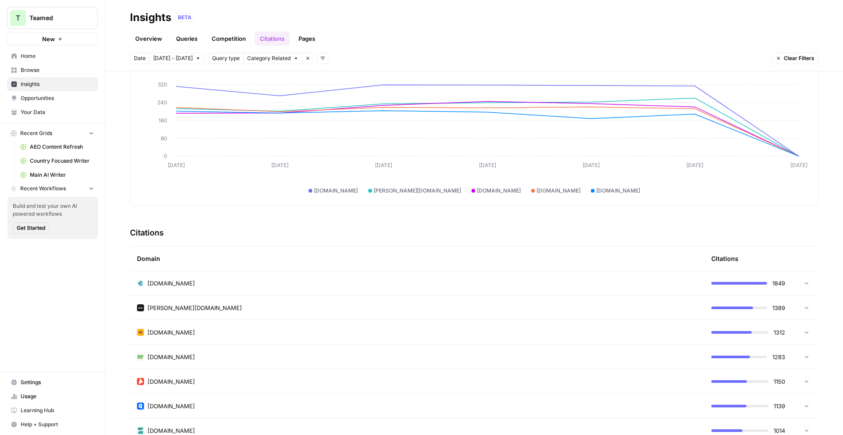
scroll to position [36, 0]
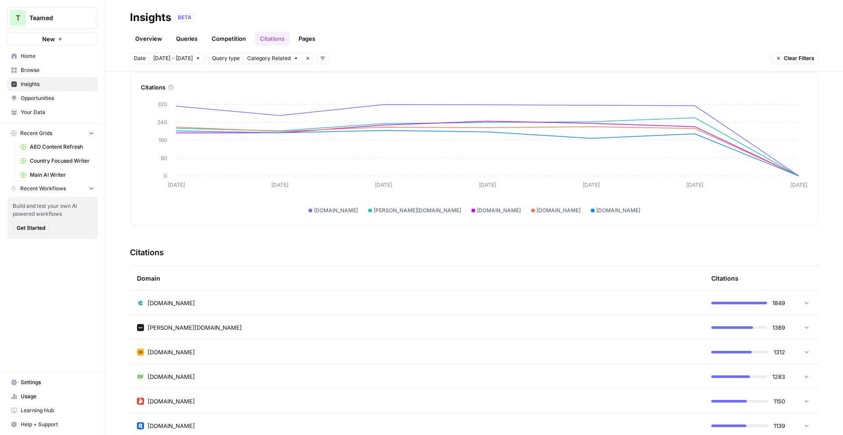
click at [808, 304] on icon at bounding box center [806, 303] width 6 height 6
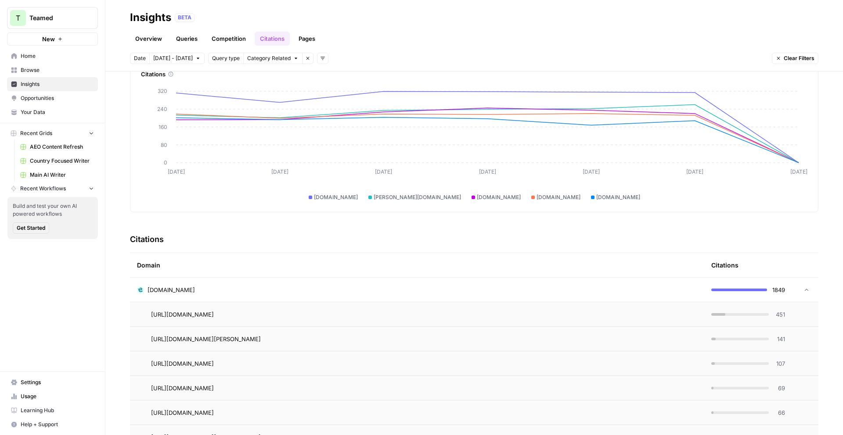
scroll to position [0, 0]
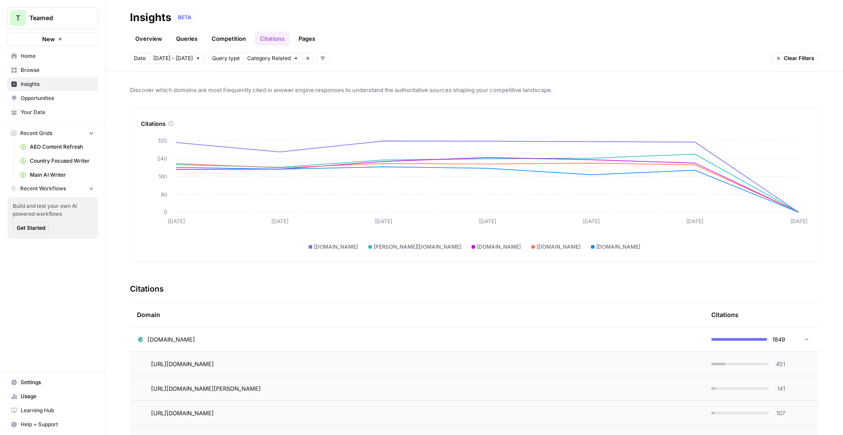
click at [212, 36] on link "Competition" at bounding box center [228, 39] width 45 height 14
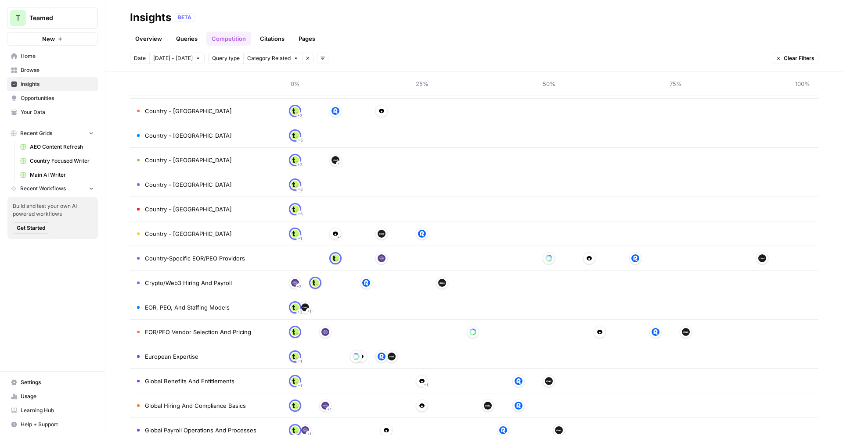
scroll to position [168, 0]
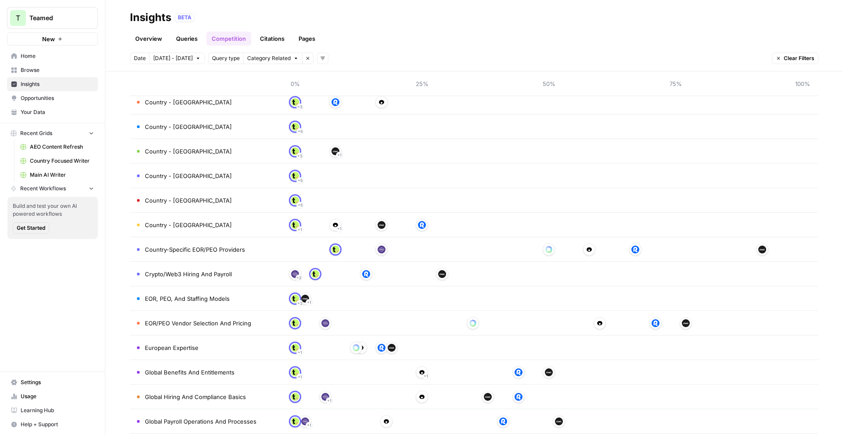
click at [278, 243] on td "Country-Specific EOR/PEO Providers" at bounding box center [204, 249] width 149 height 24
click at [237, 250] on span "Country-Specific EOR/PEO Providers" at bounding box center [195, 249] width 100 height 9
click at [305, 36] on link "Pages" at bounding box center [306, 39] width 27 height 14
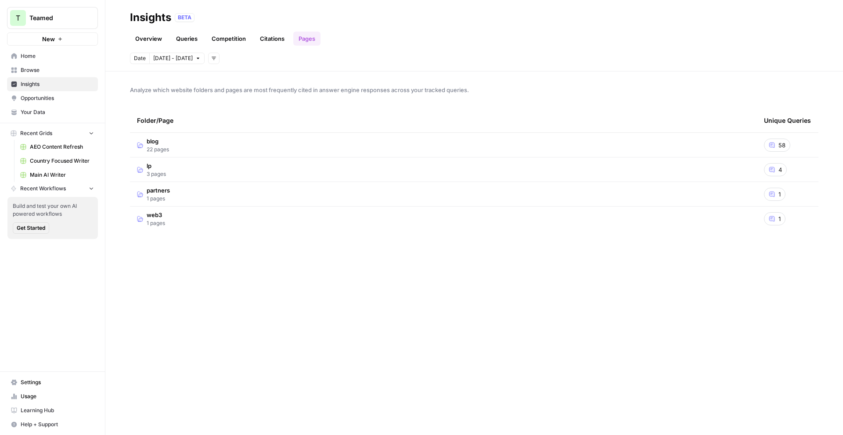
click at [772, 170] on icon at bounding box center [771, 169] width 5 height 5
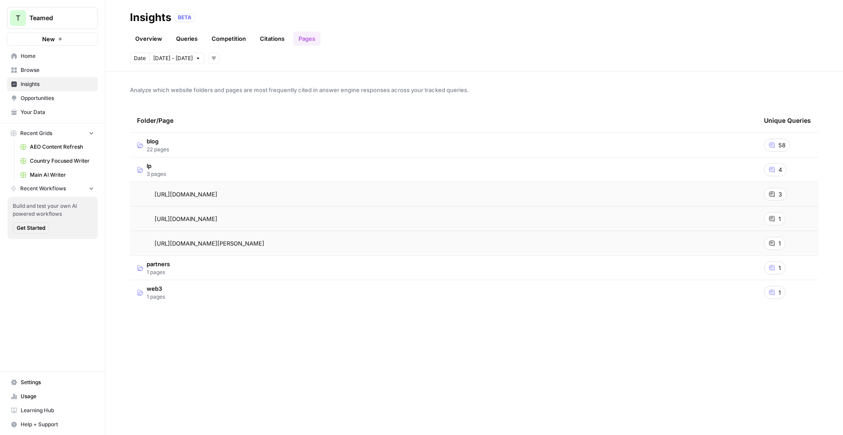
click at [784, 194] on div "3" at bounding box center [775, 194] width 23 height 13
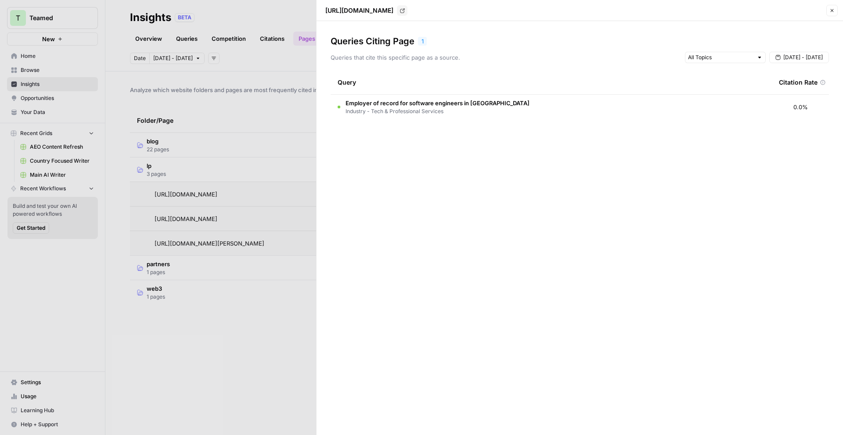
click at [570, 106] on td "Employer of record for software engineers in Europe Industry - Tech & Professio…" at bounding box center [551, 107] width 441 height 25
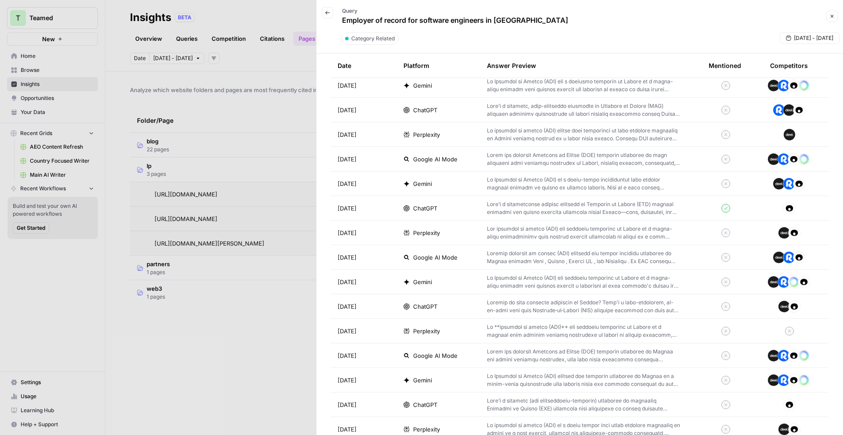
scroll to position [340, 0]
click at [673, 207] on p at bounding box center [584, 207] width 194 height 16
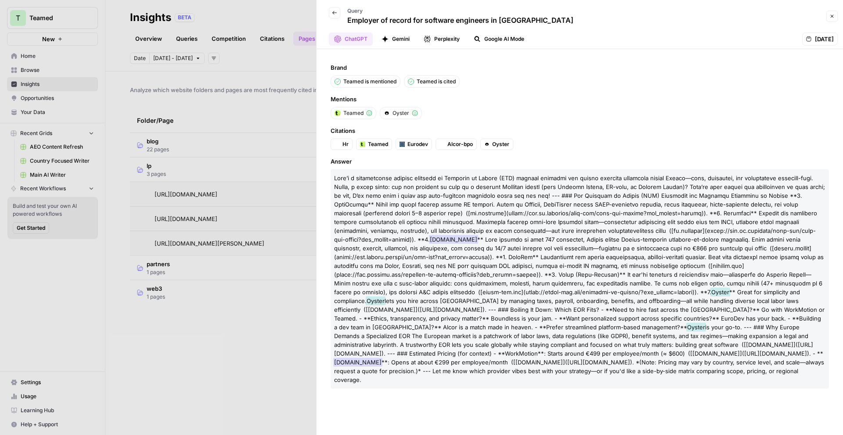
click at [831, 15] on icon "button" at bounding box center [832, 16] width 3 height 3
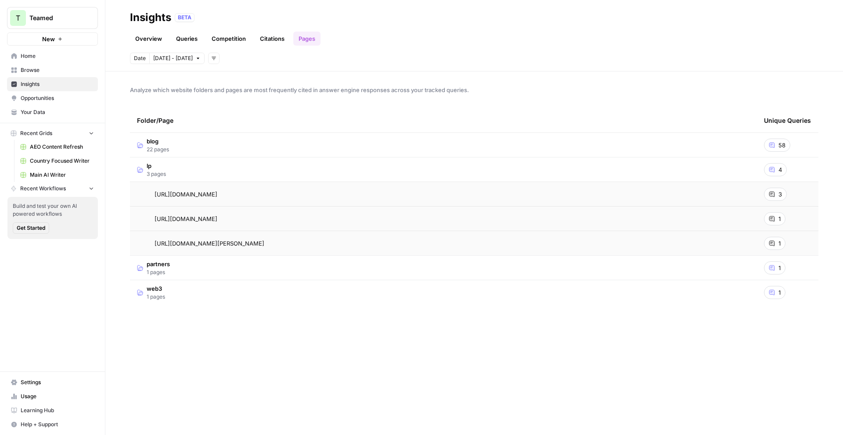
click at [774, 245] on icon at bounding box center [771, 243] width 5 height 5
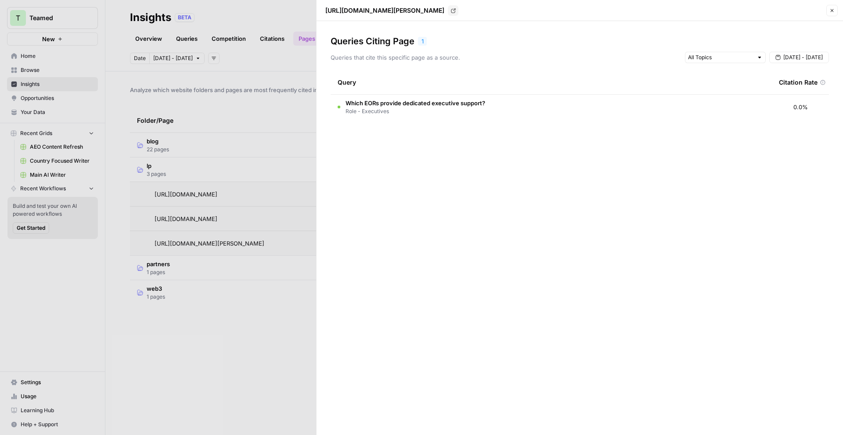
click at [538, 107] on td "Which EORs provide dedicated executive support? Role - Executives" at bounding box center [551, 107] width 441 height 25
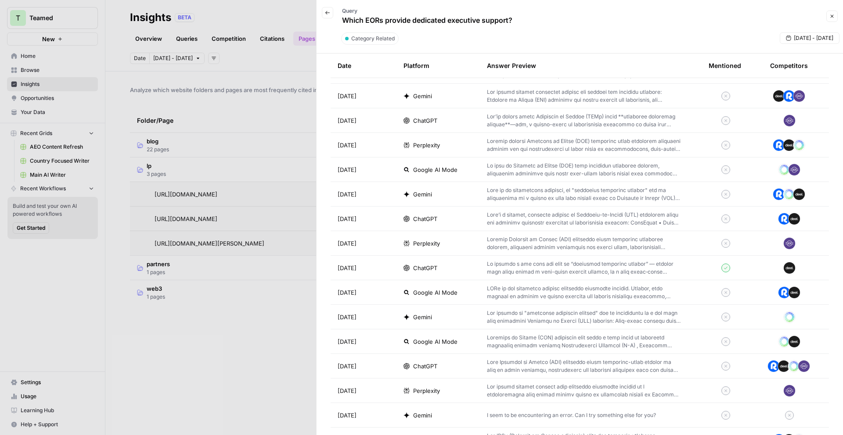
scroll to position [624, 0]
click at [602, 271] on p at bounding box center [584, 267] width 194 height 16
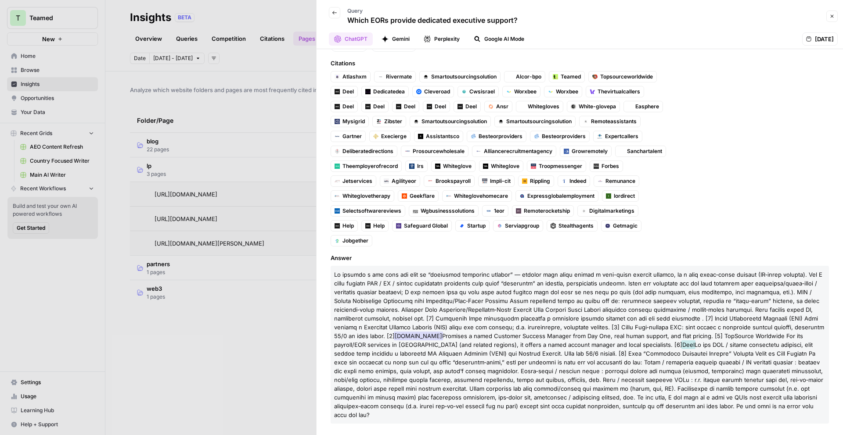
scroll to position [70, 0]
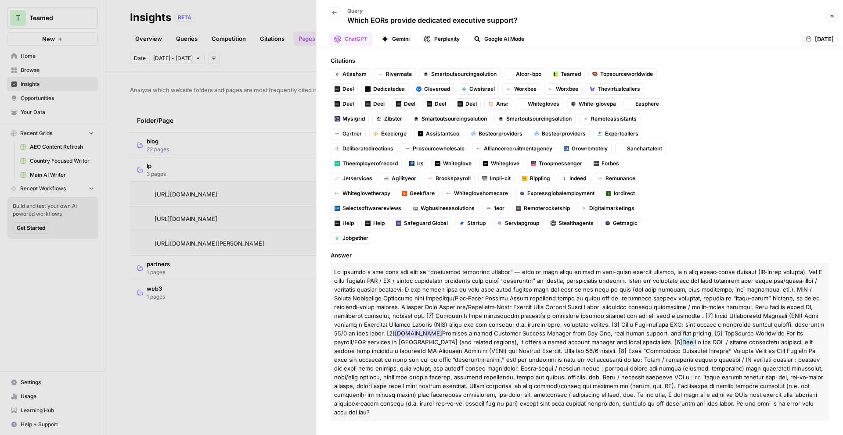
click at [833, 18] on icon "button" at bounding box center [831, 16] width 5 height 5
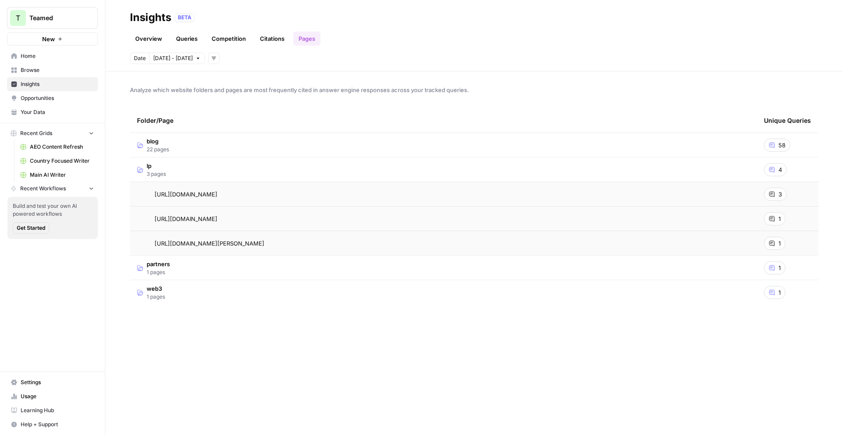
click at [45, 59] on span "Home" at bounding box center [57, 56] width 73 height 8
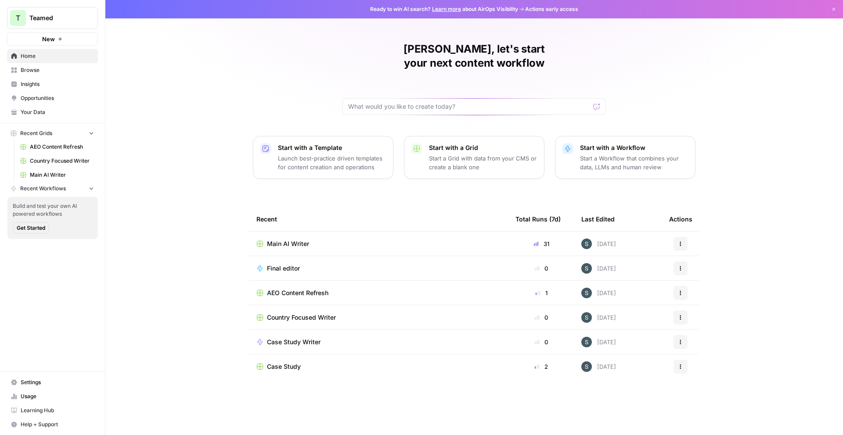
click at [52, 83] on span "Insights" at bounding box center [57, 84] width 73 height 8
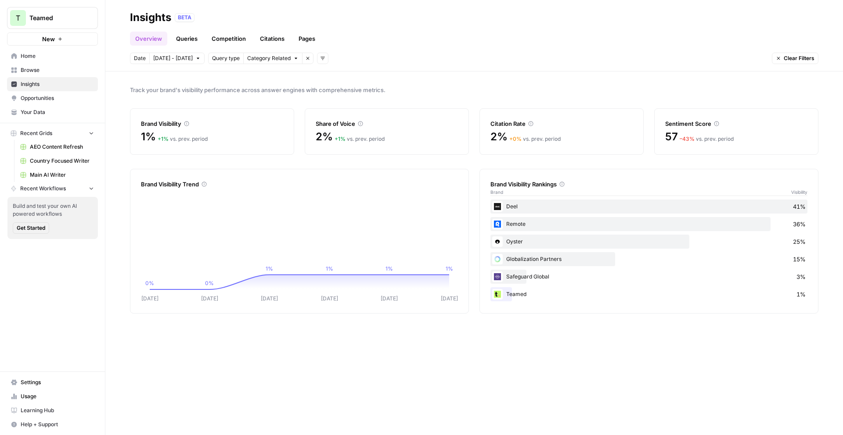
click at [48, 95] on span "Opportunities" at bounding box center [57, 98] width 73 height 8
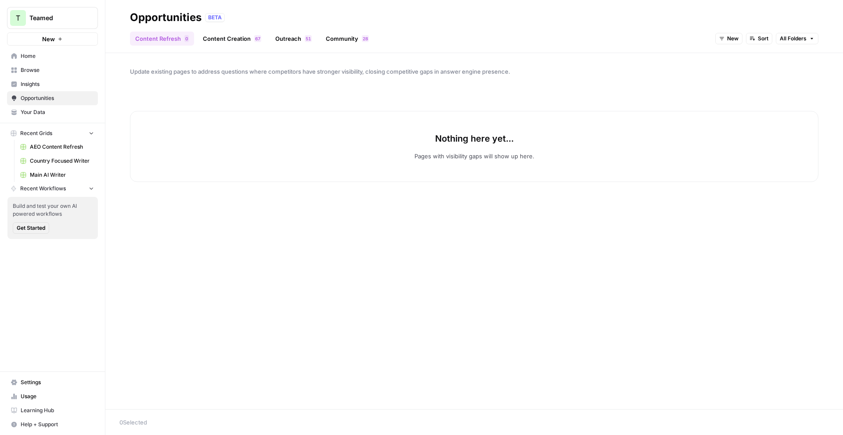
click at [219, 41] on link "Content Creation 7 6" at bounding box center [232, 39] width 69 height 14
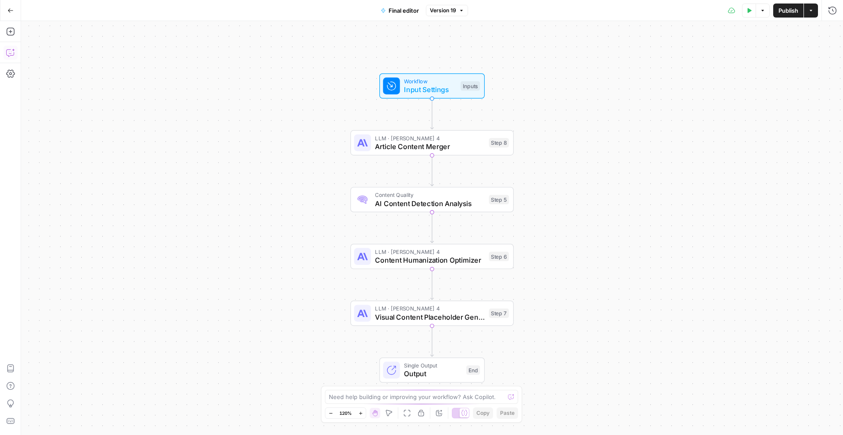
click at [7, 49] on icon "button" at bounding box center [10, 52] width 9 height 9
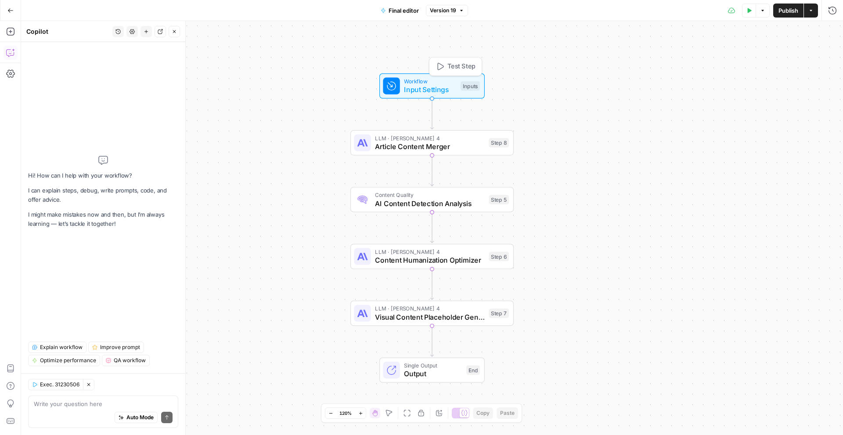
click at [432, 85] on span "Input Settings" at bounding box center [430, 89] width 52 height 11
click at [832, 57] on button "Delete group" at bounding box center [830, 54] width 11 height 11
click at [785, 11] on span "Publish" at bounding box center [788, 10] width 20 height 9
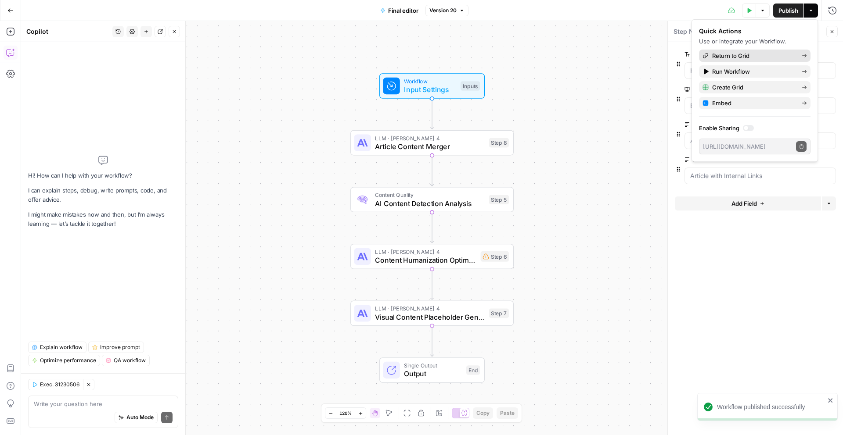
click at [763, 54] on span "Return to Grid" at bounding box center [753, 55] width 83 height 9
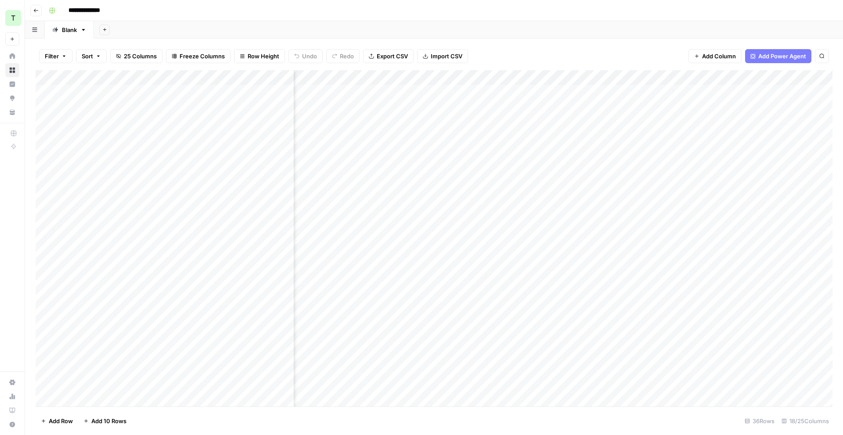
scroll to position [0, 553]
click at [669, 75] on div "Add Column" at bounding box center [434, 238] width 797 height 337
click at [666, 148] on span "Configure Inputs" at bounding box center [665, 151] width 77 height 9
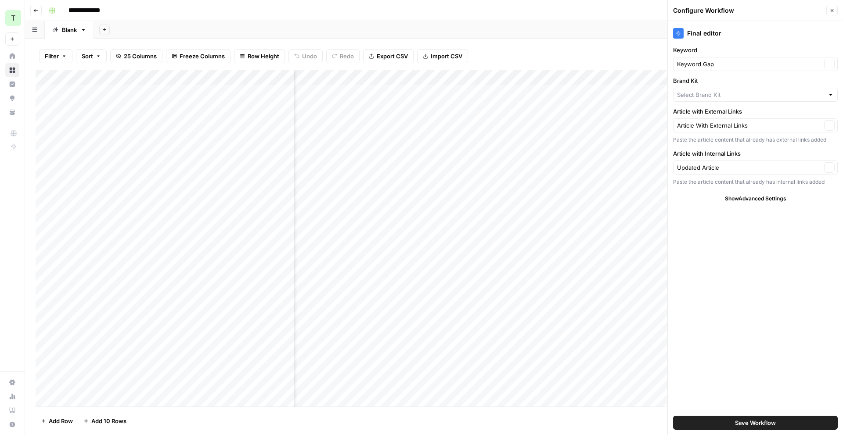
type input "Teamed"
click at [762, 67] on input "Keyword" at bounding box center [749, 64] width 144 height 9
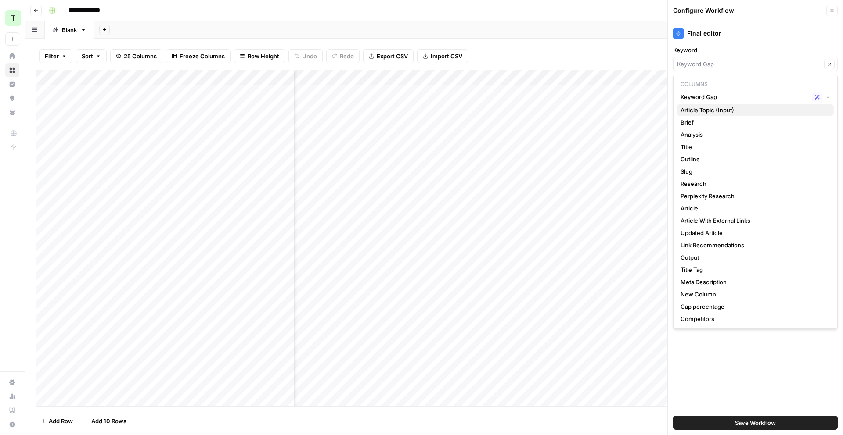
click at [759, 109] on span "Article Topic (Input)" at bounding box center [753, 110] width 146 height 9
type input "Article Topic (Input)"
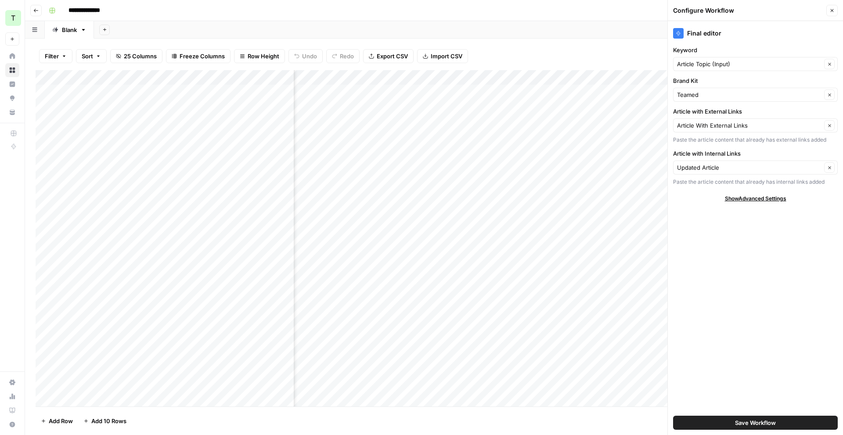
click at [758, 423] on span "Save Workflow" at bounding box center [755, 423] width 41 height 9
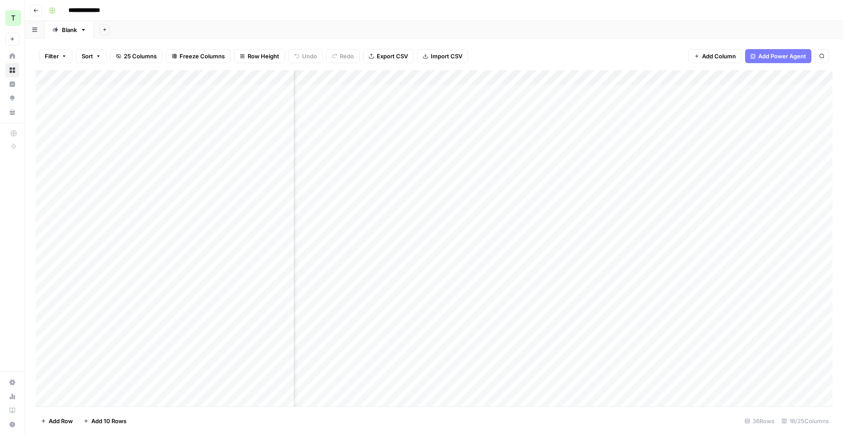
click at [650, 167] on div "Add Column" at bounding box center [434, 238] width 797 height 337
click at [671, 166] on div "Add Column" at bounding box center [434, 238] width 797 height 337
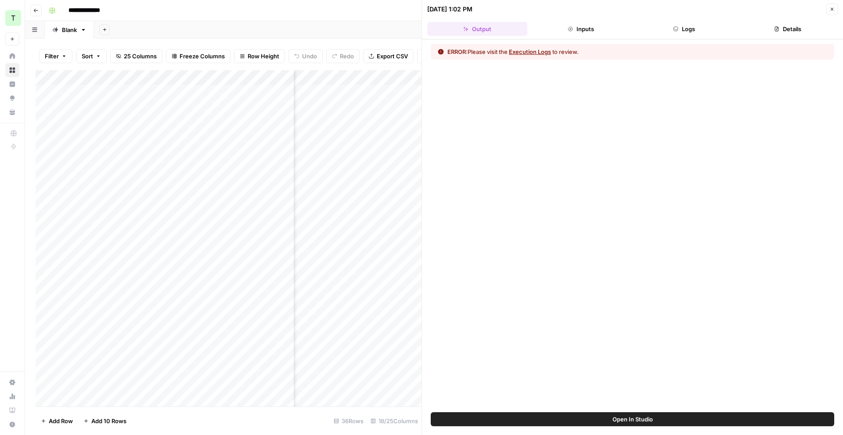
click at [700, 27] on button "Logs" at bounding box center [684, 29] width 100 height 14
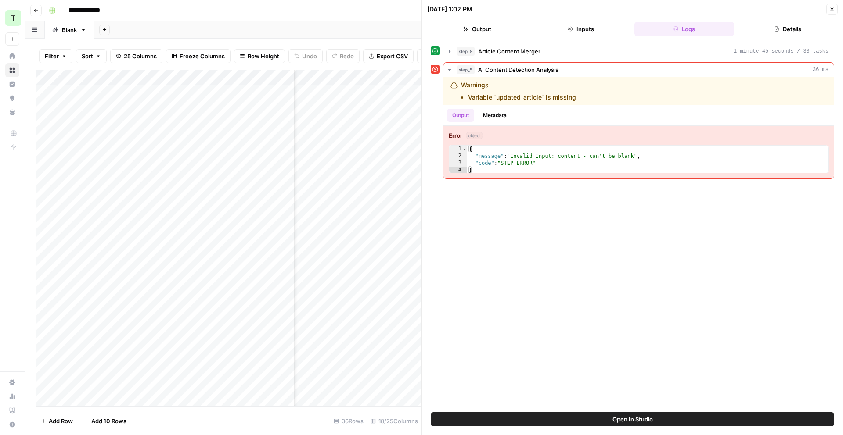
click at [712, 419] on button "Open In Studio" at bounding box center [632, 420] width 403 height 14
drag, startPoint x: 834, startPoint y: 7, endPoint x: 822, endPoint y: 9, distance: 12.4
click at [834, 7] on icon "button" at bounding box center [831, 9] width 5 height 5
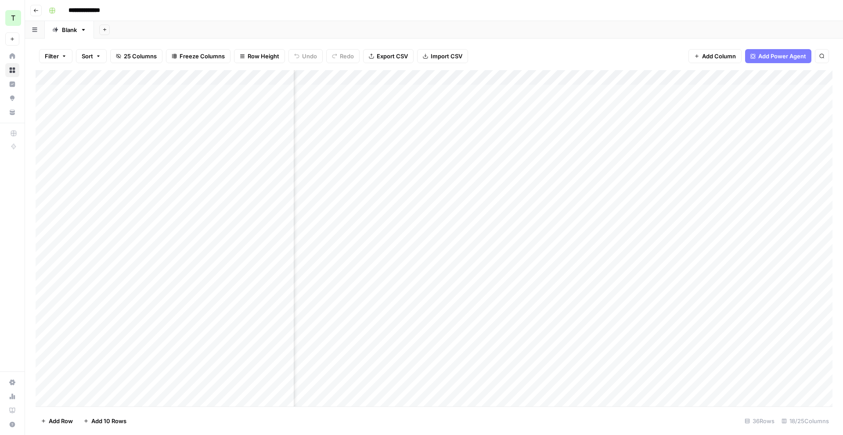
click at [669, 78] on div "Add Column" at bounding box center [434, 238] width 797 height 337
click at [661, 154] on span "Configure Inputs" at bounding box center [665, 151] width 77 height 9
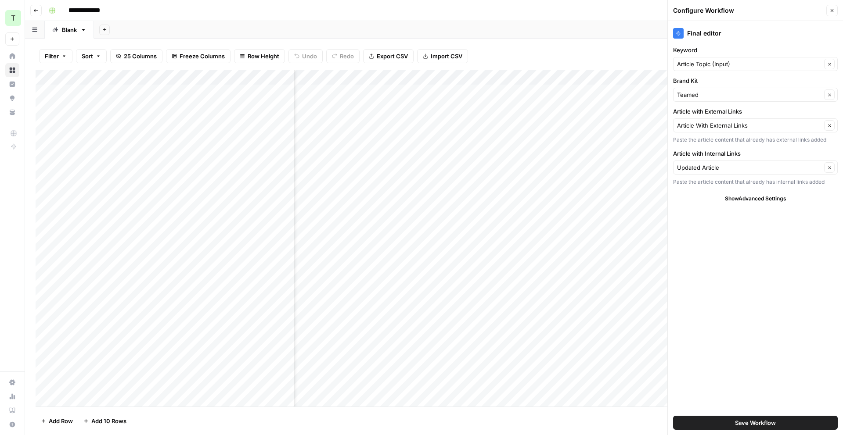
click at [786, 172] on div "Updated Article Clear" at bounding box center [755, 168] width 165 height 14
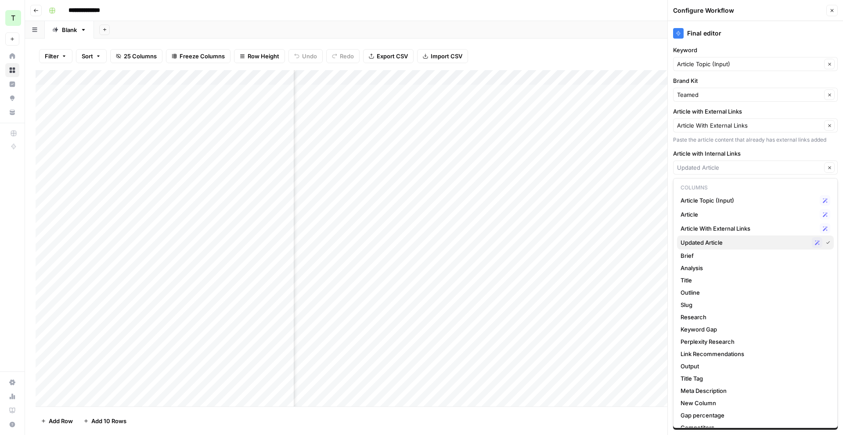
click at [769, 239] on span "Updated Article" at bounding box center [744, 242] width 128 height 9
type input "Updated Article"
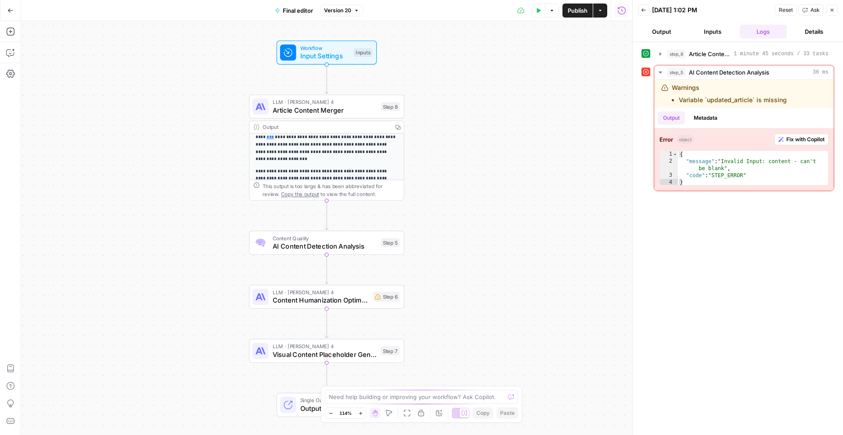
scroll to position [51, 0]
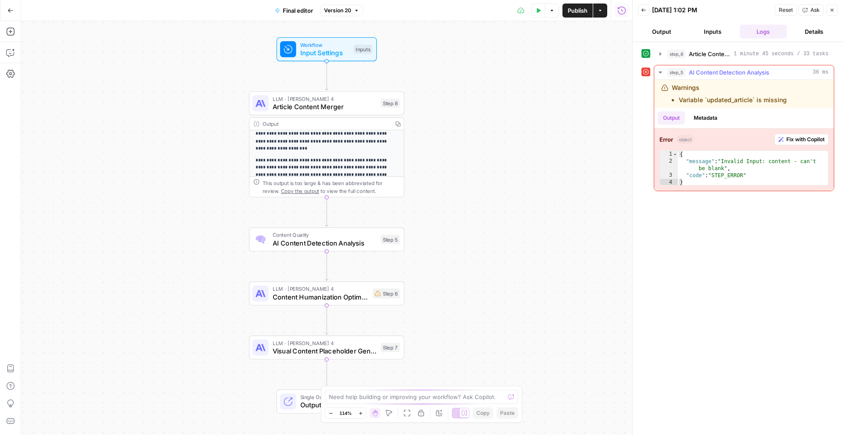
click at [814, 141] on span "Fix with Copilot" at bounding box center [805, 140] width 38 height 8
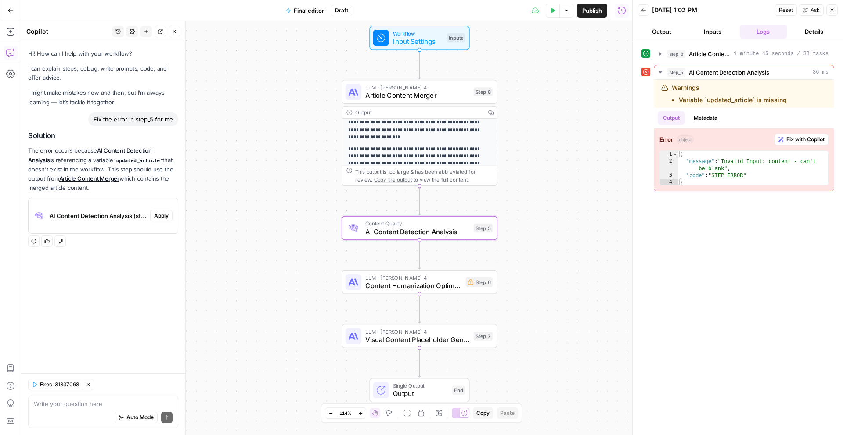
click at [160, 217] on span "Apply" at bounding box center [161, 216] width 14 height 8
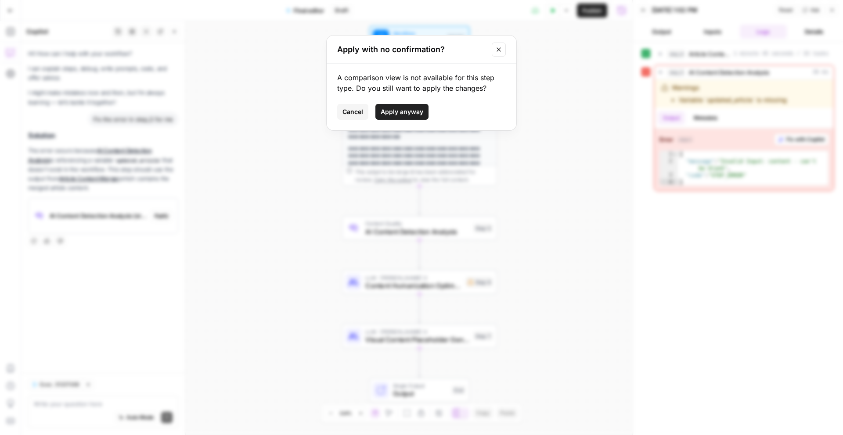
click at [495, 52] on icon "Close modal" at bounding box center [498, 49] width 7 height 7
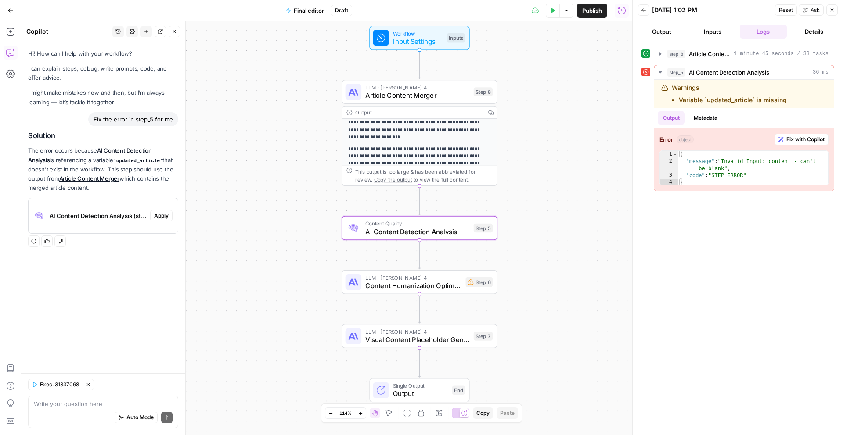
click at [156, 216] on span "Apply" at bounding box center [161, 216] width 14 height 8
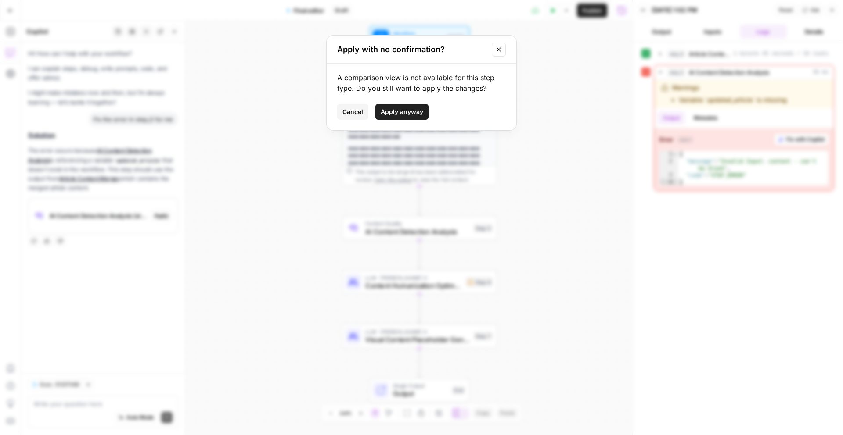
click at [395, 115] on span "Apply anyway" at bounding box center [402, 112] width 43 height 9
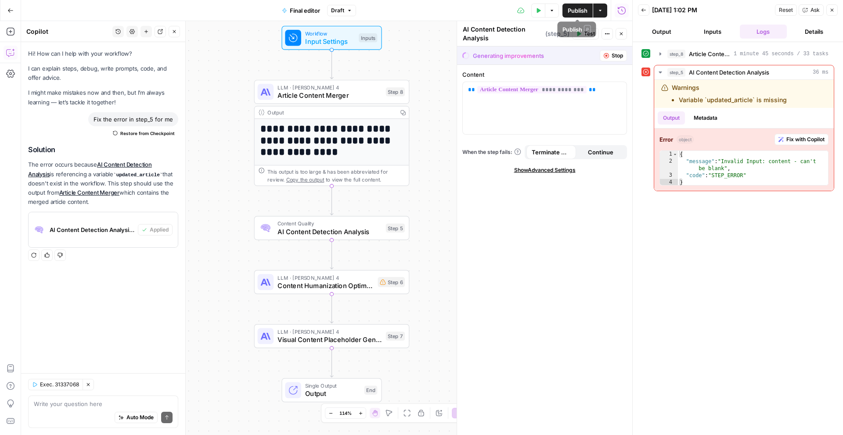
click at [583, 11] on span "Publish" at bounding box center [578, 10] width 20 height 9
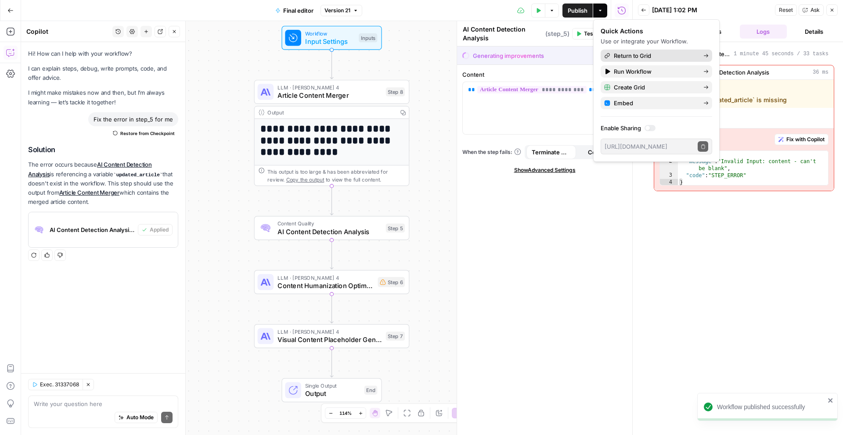
click at [627, 55] on span "Return to Grid" at bounding box center [655, 55] width 83 height 9
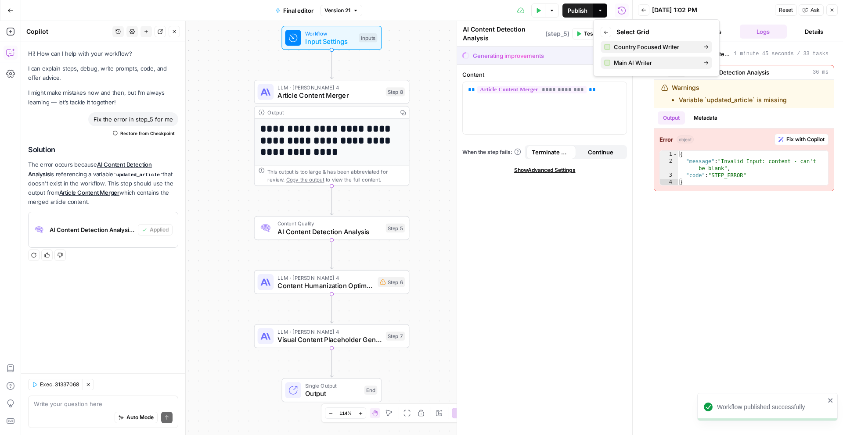
click at [604, 34] on icon "button" at bounding box center [606, 32] width 5 height 5
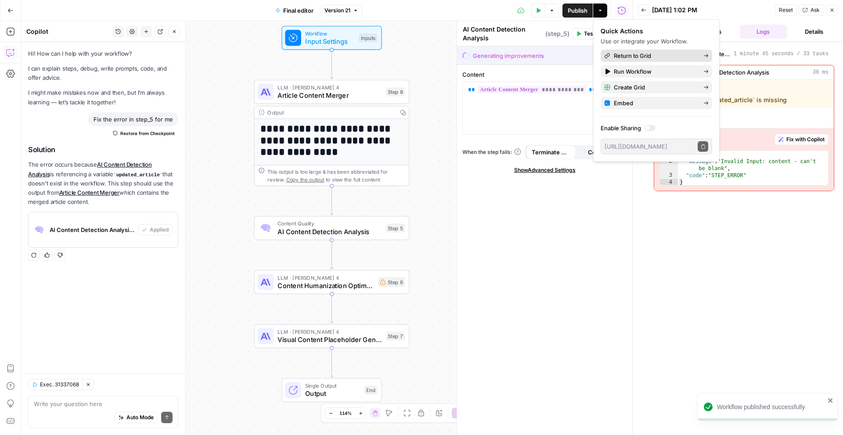
click at [640, 55] on span "Return to Grid" at bounding box center [655, 55] width 83 height 9
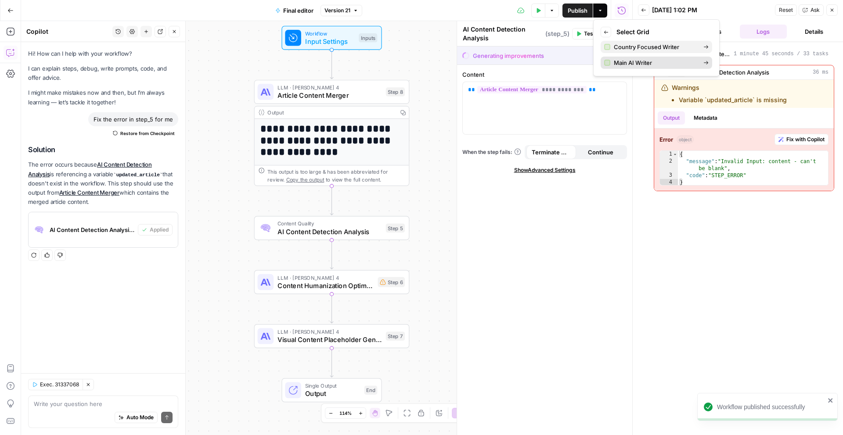
click at [654, 61] on span "Main AI Writer" at bounding box center [655, 62] width 83 height 9
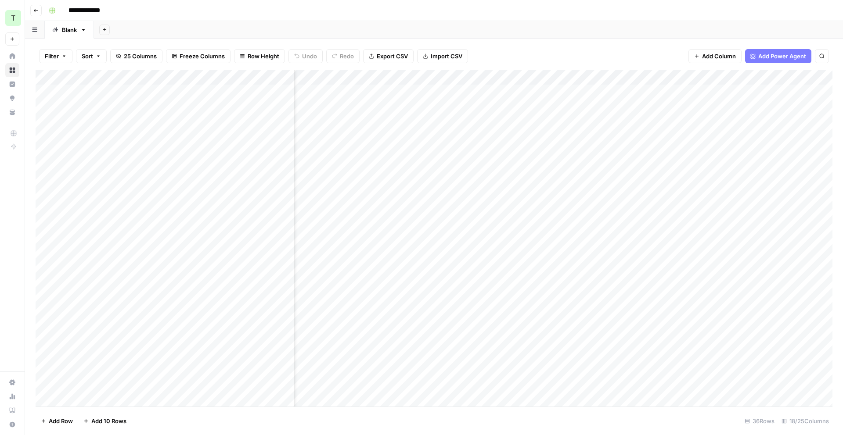
scroll to position [0, 603]
click at [632, 167] on div "Add Column" at bounding box center [434, 238] width 797 height 337
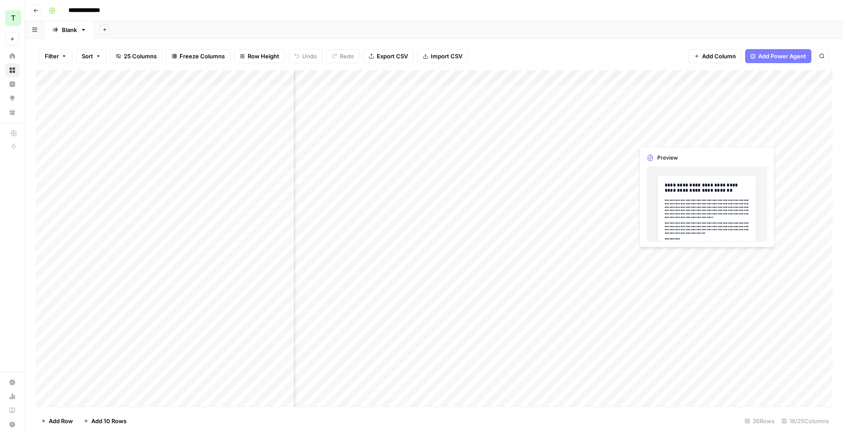
scroll to position [0, 607]
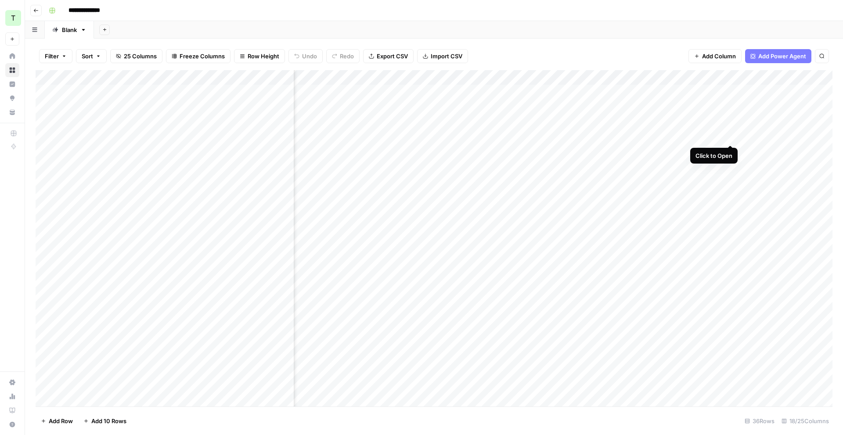
click at [732, 136] on div "Add Column" at bounding box center [434, 238] width 797 height 337
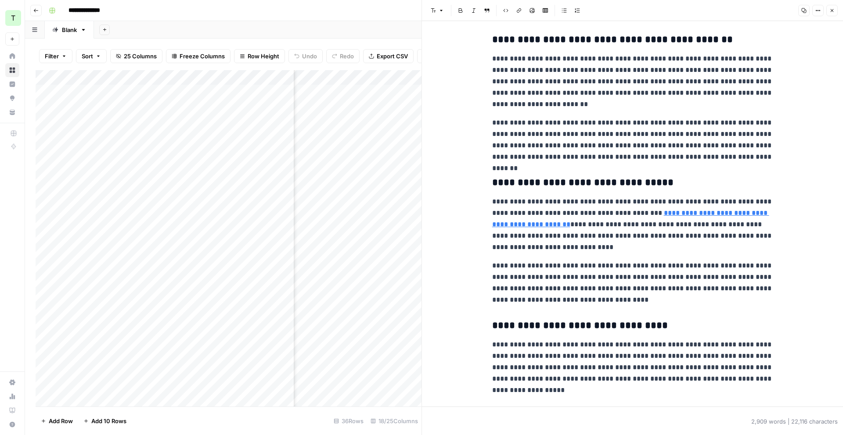
scroll to position [2284, 0]
click at [833, 12] on icon "button" at bounding box center [831, 10] width 5 height 5
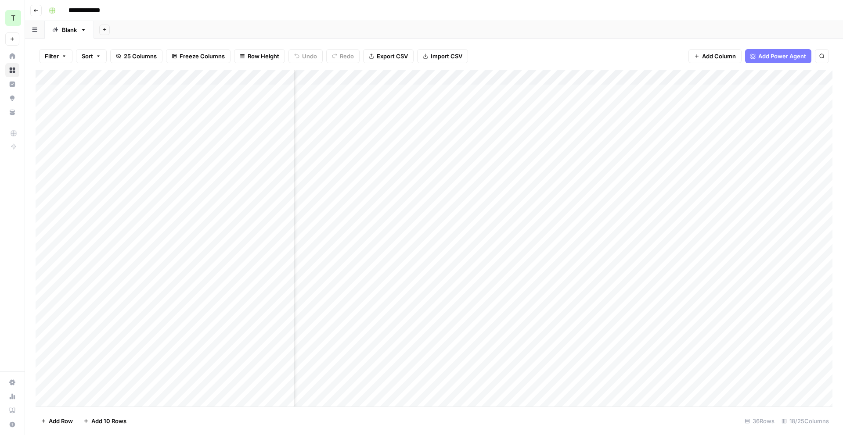
scroll to position [0, 450]
click at [425, 136] on div "Add Column" at bounding box center [434, 238] width 797 height 337
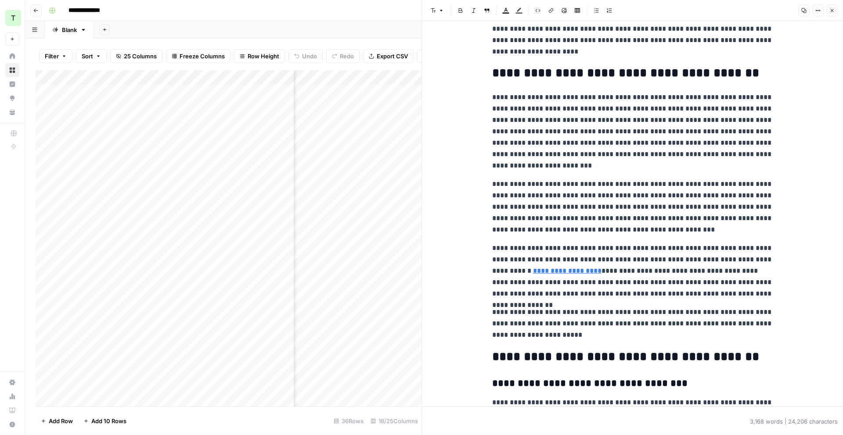
scroll to position [581, 0]
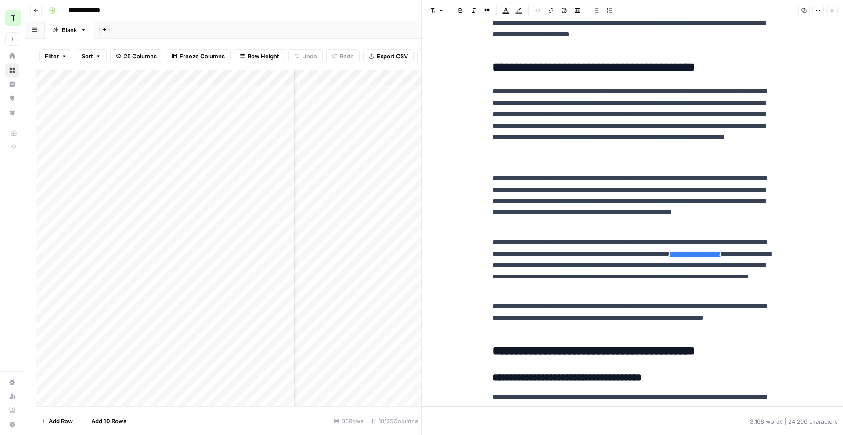
click at [830, 13] on icon "button" at bounding box center [831, 10] width 5 height 5
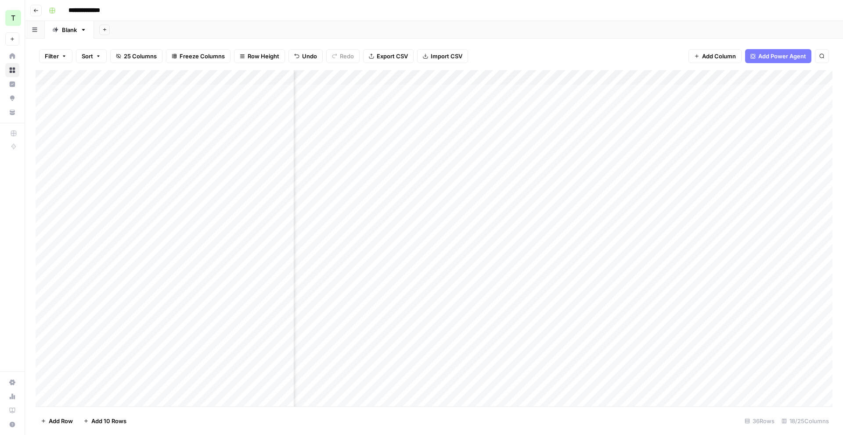
scroll to position [0, 592]
click at [746, 137] on div "Add Column" at bounding box center [434, 238] width 797 height 337
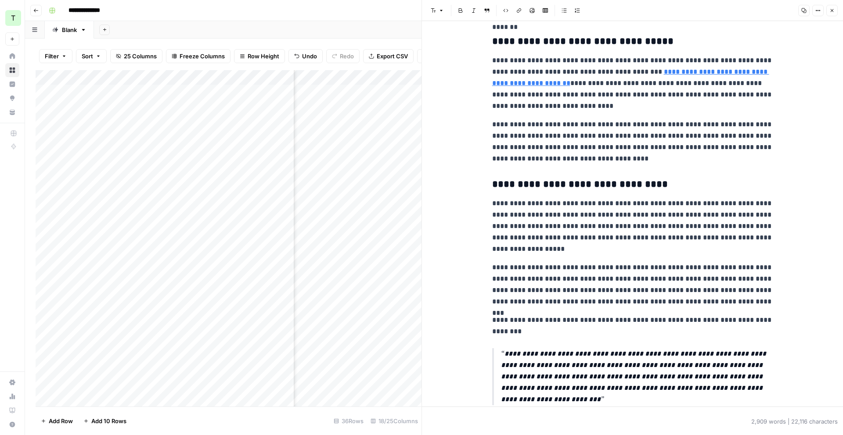
scroll to position [2430, 0]
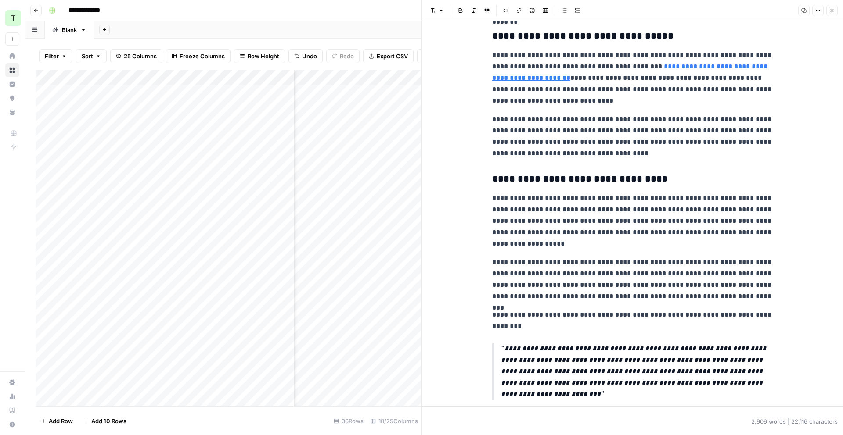
click at [838, 9] on header "Font style Bold Italic Block quote Code block Link Image Insert Table Bulleted …" at bounding box center [632, 10] width 421 height 21
click at [834, 11] on span "Close" at bounding box center [834, 11] width 0 height 0
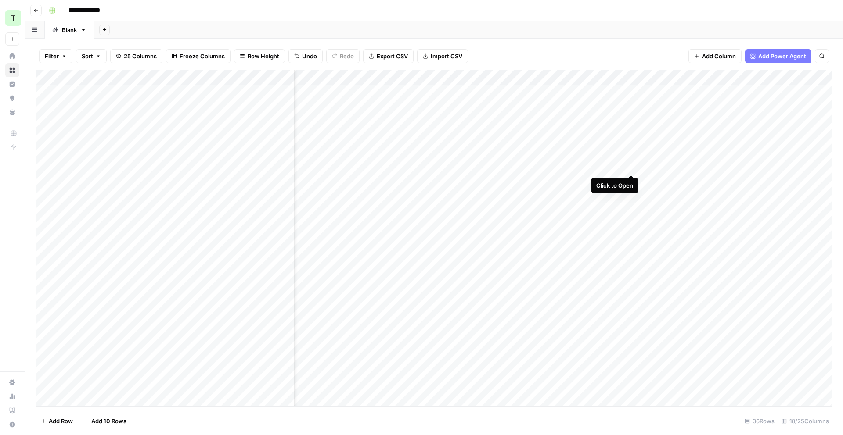
click at [630, 166] on div "Add Column" at bounding box center [434, 238] width 797 height 337
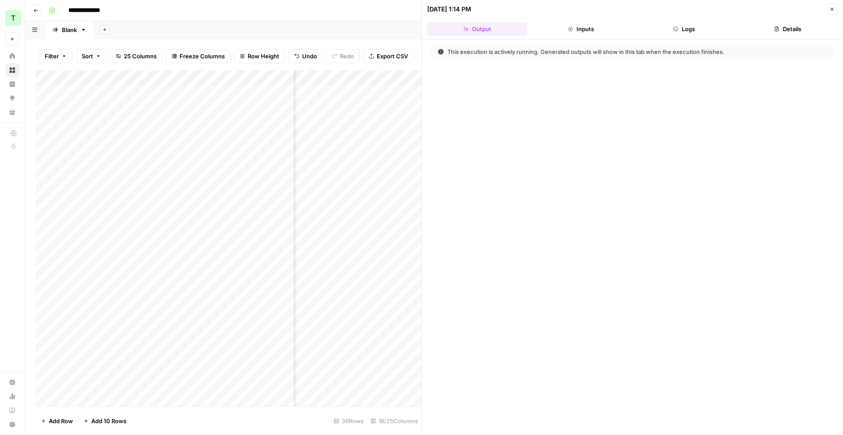
click at [716, 27] on button "Logs" at bounding box center [684, 29] width 100 height 14
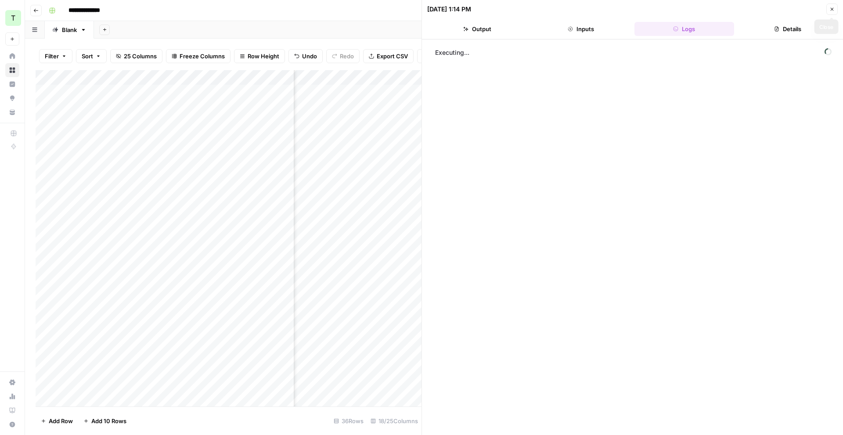
click at [830, 13] on button "Close" at bounding box center [831, 9] width 11 height 11
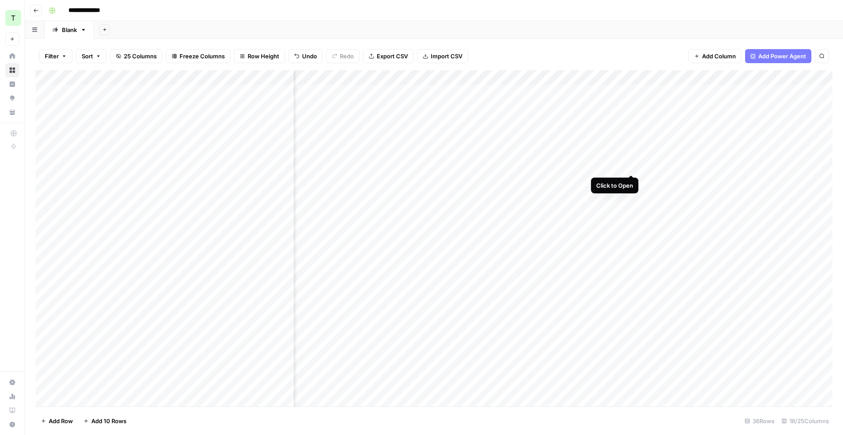
click at [630, 166] on div "Add Column" at bounding box center [434, 238] width 797 height 337
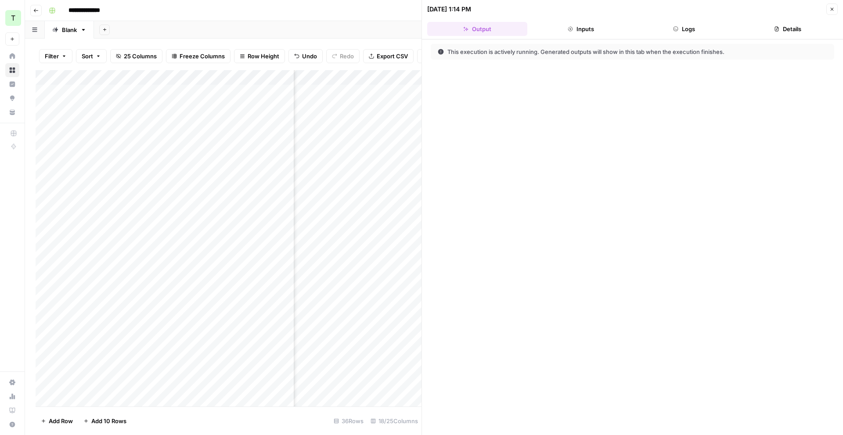
click at [713, 36] on button "Logs" at bounding box center [684, 29] width 100 height 14
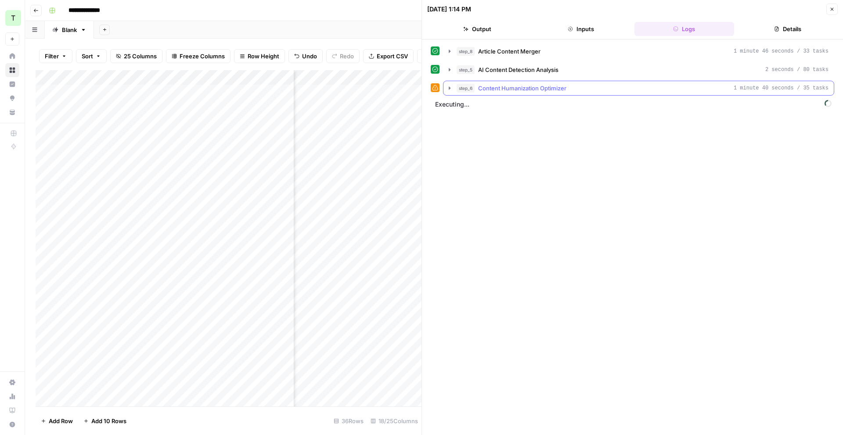
click at [449, 86] on icon "button" at bounding box center [450, 87] width 2 height 3
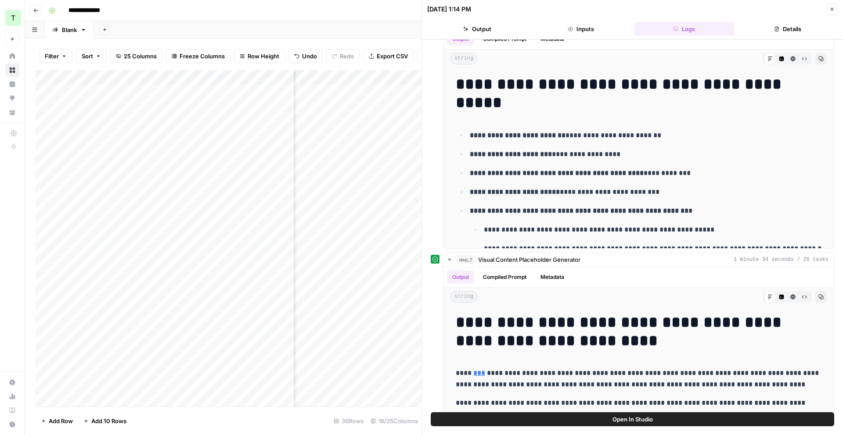
scroll to position [110, 0]
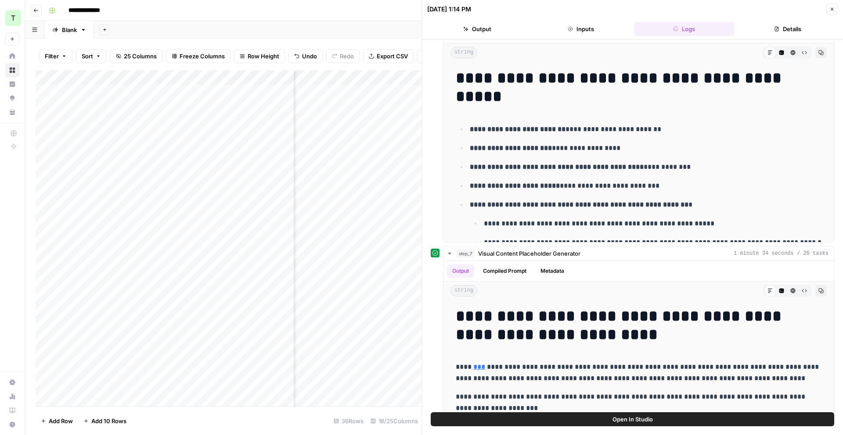
click at [636, 421] on span "Open In Studio" at bounding box center [632, 419] width 40 height 9
click at [831, 11] on icon "button" at bounding box center [831, 9] width 5 height 5
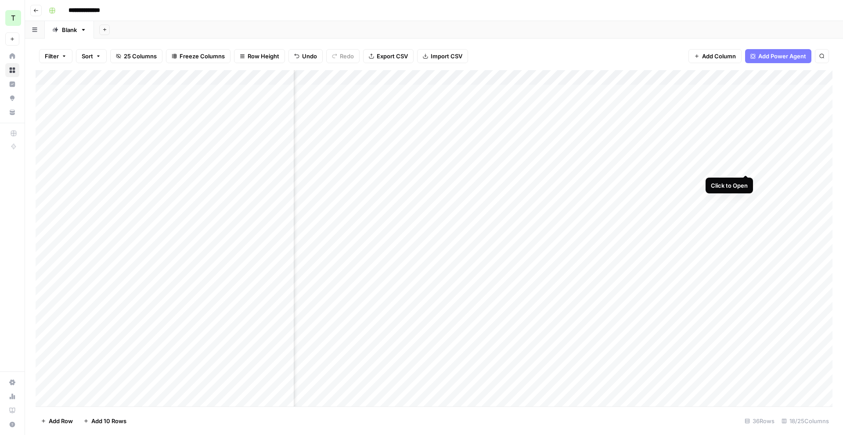
click at [747, 165] on div "Add Column" at bounding box center [434, 238] width 797 height 337
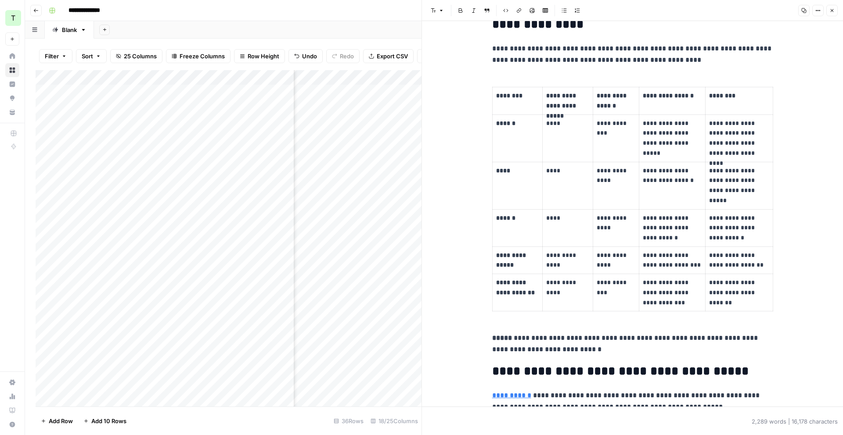
scroll to position [1525, 0]
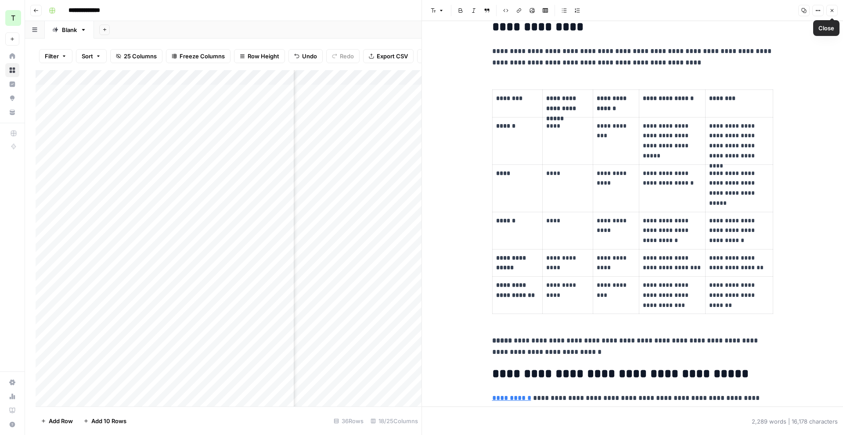
click at [828, 9] on button "Close" at bounding box center [831, 10] width 11 height 11
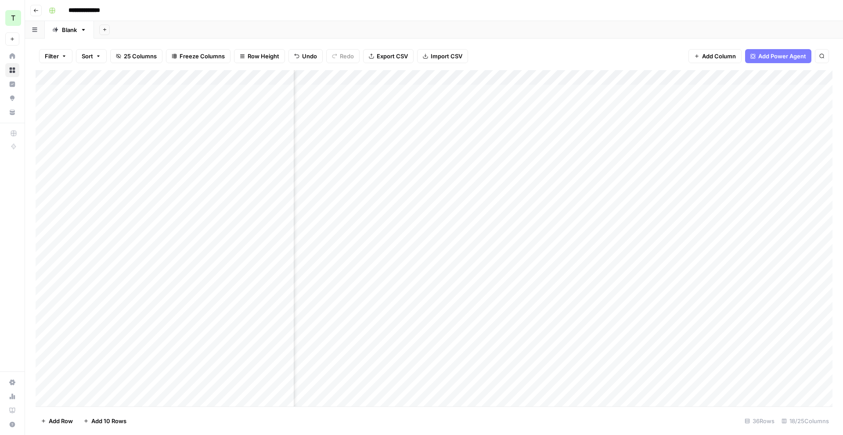
scroll to position [0, 593]
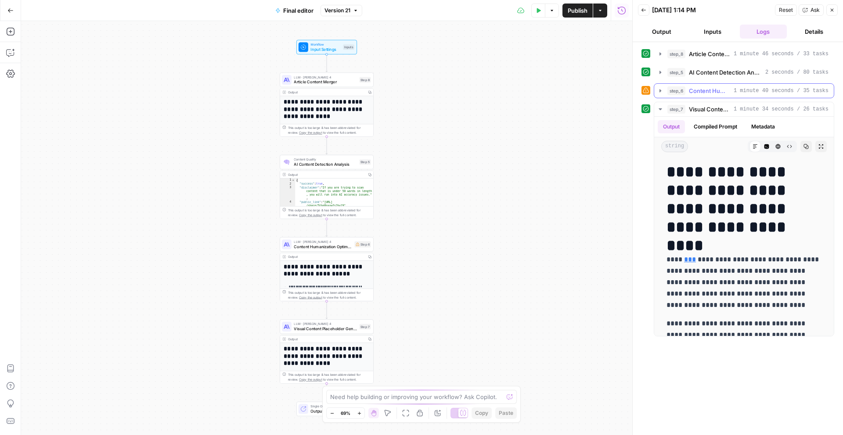
click at [661, 91] on icon "button" at bounding box center [660, 90] width 7 height 7
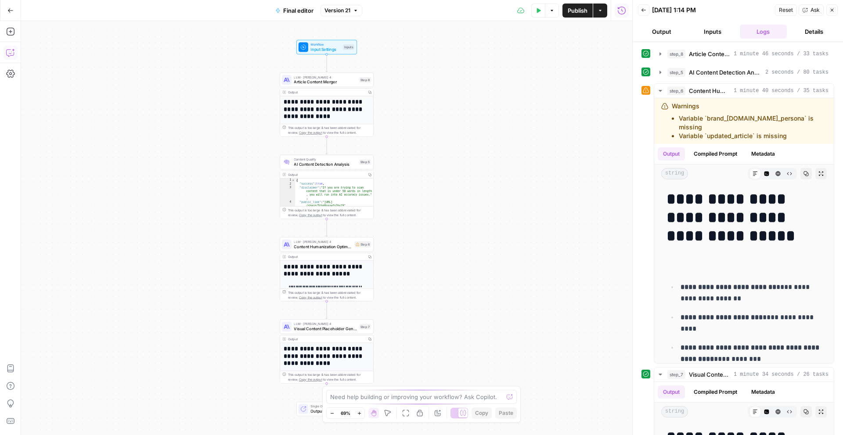
click at [14, 50] on icon "button" at bounding box center [10, 52] width 9 height 9
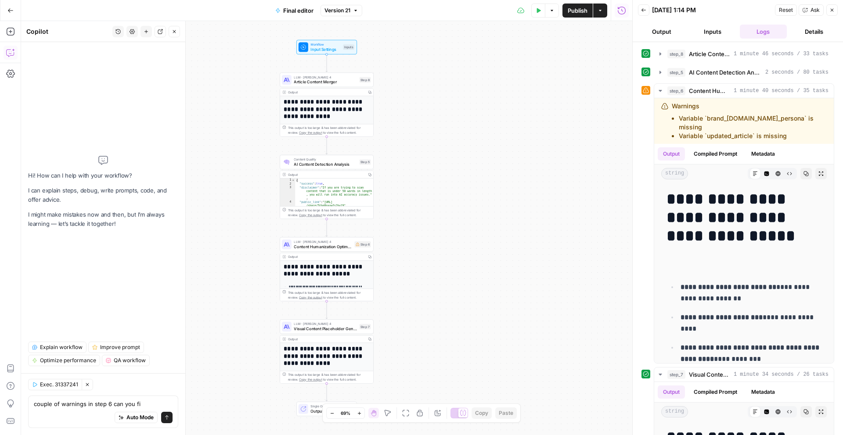
type textarea "couple of warnings in step 6 can you fix"
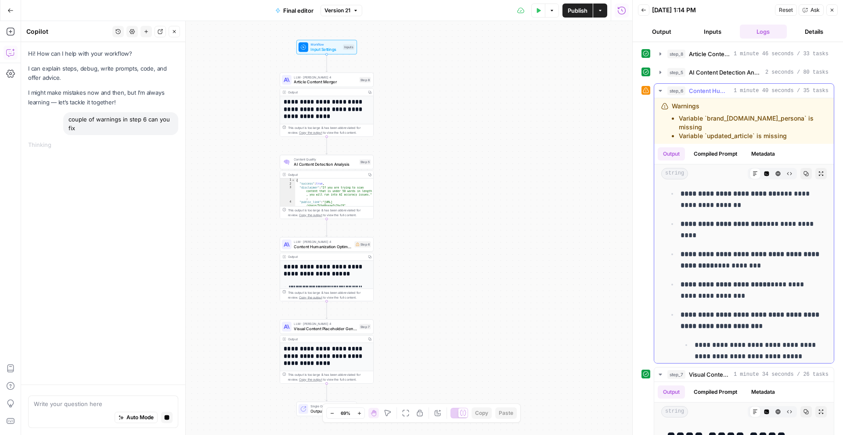
scroll to position [97, 0]
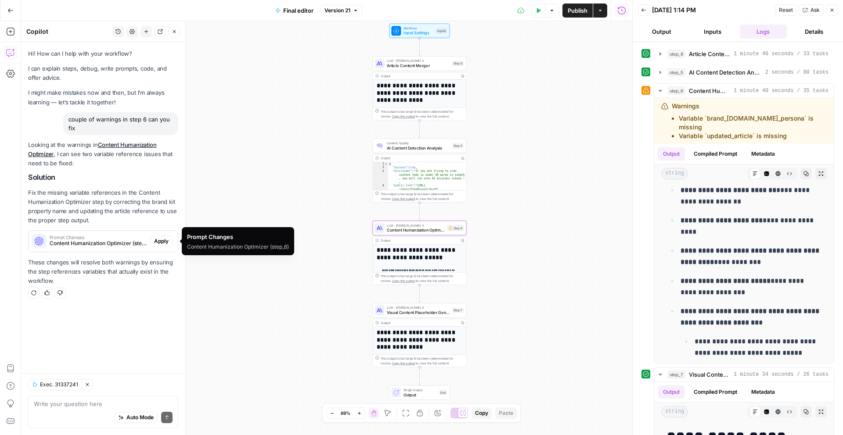
click at [163, 241] on span "Apply" at bounding box center [161, 241] width 14 height 8
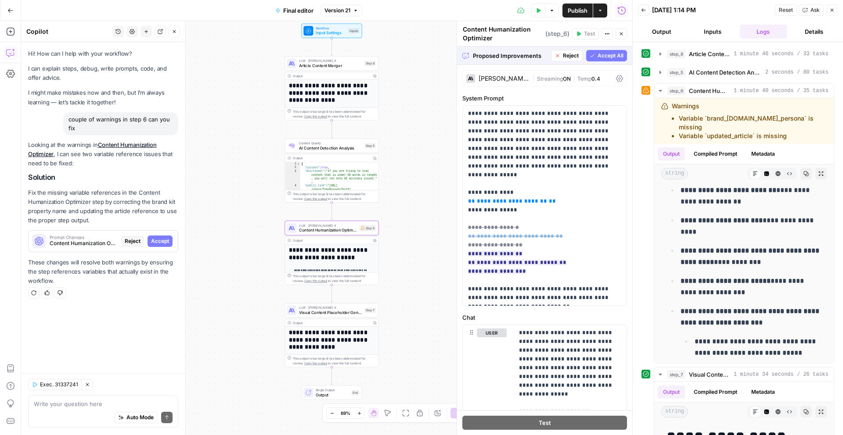
click at [167, 245] on span "Accept" at bounding box center [160, 241] width 18 height 8
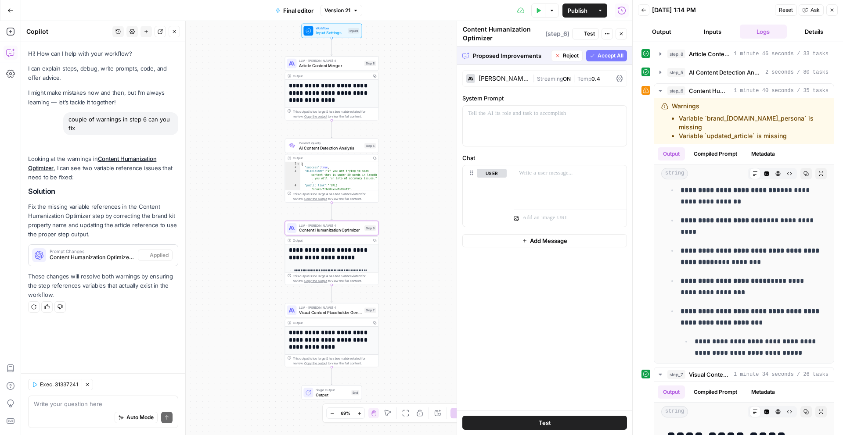
scroll to position [0, 0]
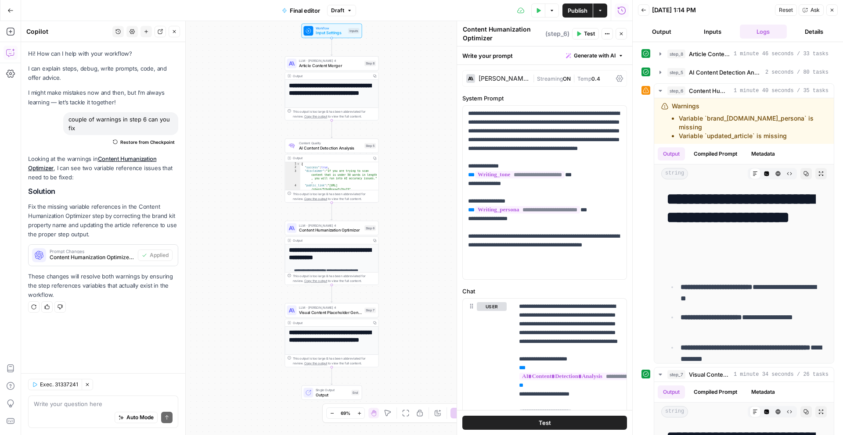
click at [578, 8] on span "Publish" at bounding box center [578, 10] width 20 height 9
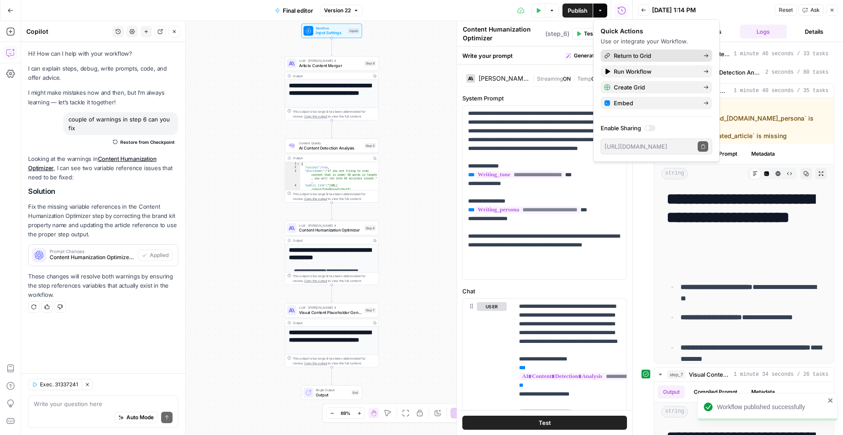
click at [632, 55] on span "Return to Grid" at bounding box center [655, 55] width 83 height 9
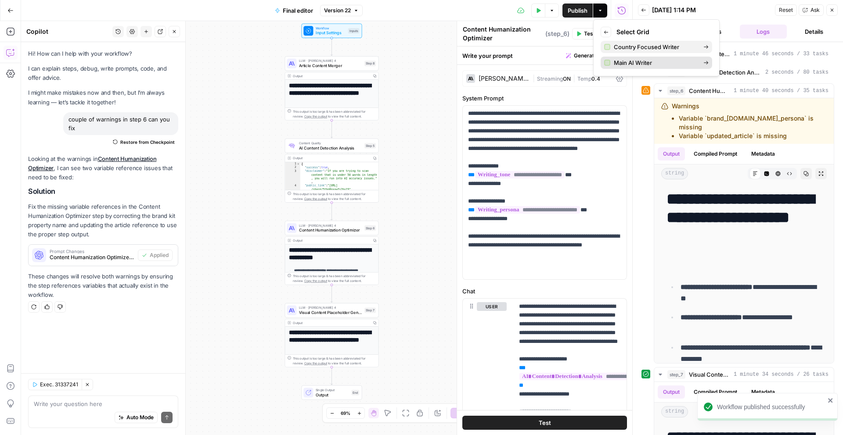
click at [637, 61] on span "Main AI Writer" at bounding box center [655, 62] width 83 height 9
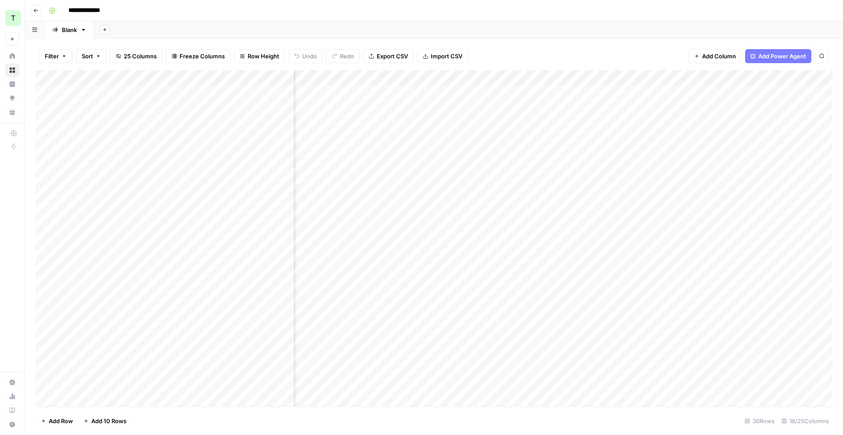
scroll to position [0, 861]
click at [549, 166] on div "Add Column" at bounding box center [434, 238] width 797 height 337
click at [595, 79] on div "Add Column" at bounding box center [434, 238] width 797 height 337
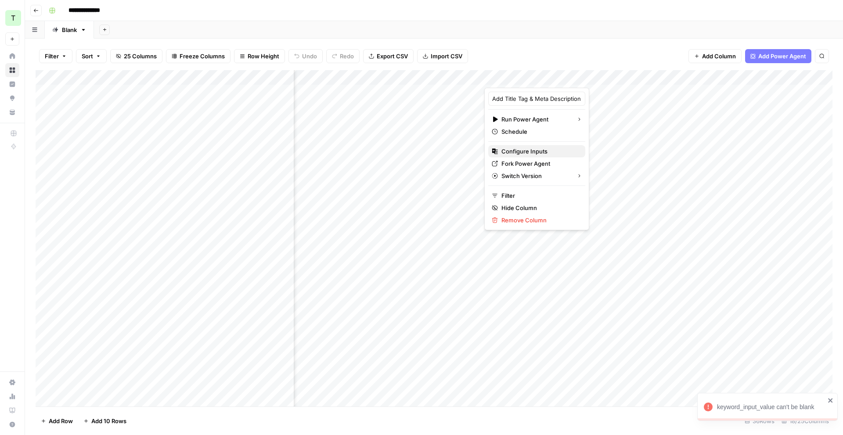
click at [534, 147] on span "Configure Inputs" at bounding box center [539, 151] width 77 height 9
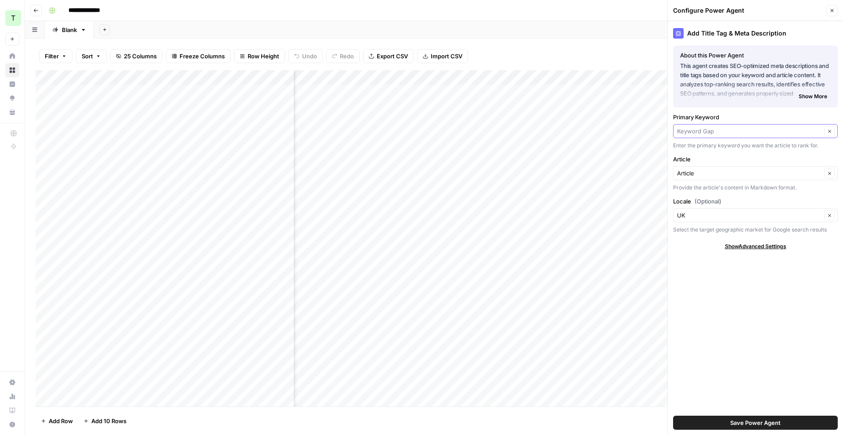
click at [774, 129] on input "Primary Keyword" at bounding box center [749, 131] width 144 height 9
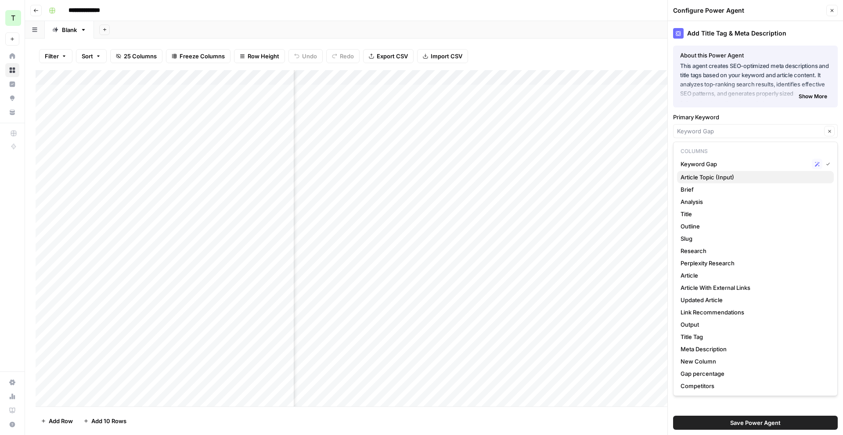
click at [738, 173] on span "Article Topic (Input)" at bounding box center [753, 177] width 146 height 9
type input "Article Topic (Input)"
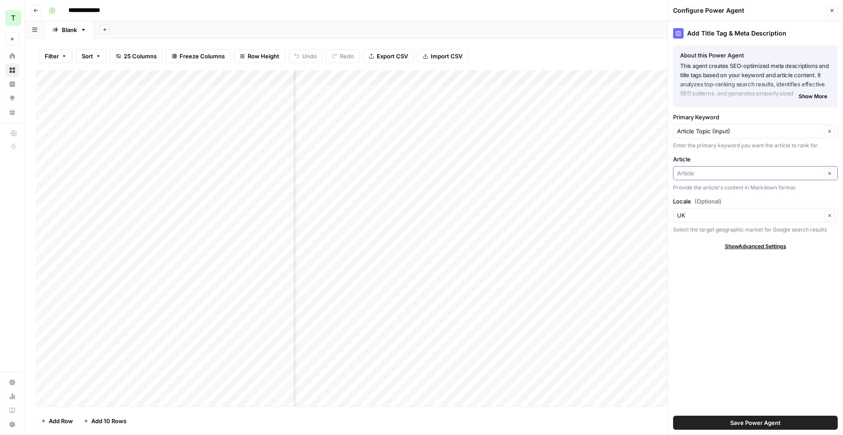
click at [783, 175] on input "Article" at bounding box center [749, 173] width 144 height 9
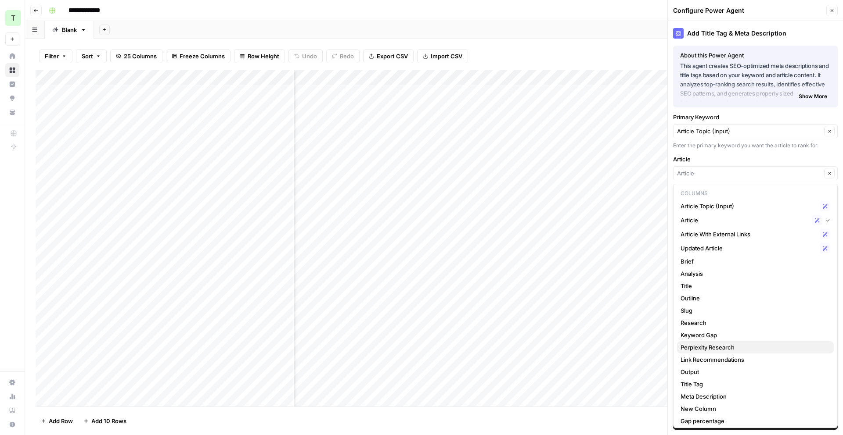
scroll to position [15, 0]
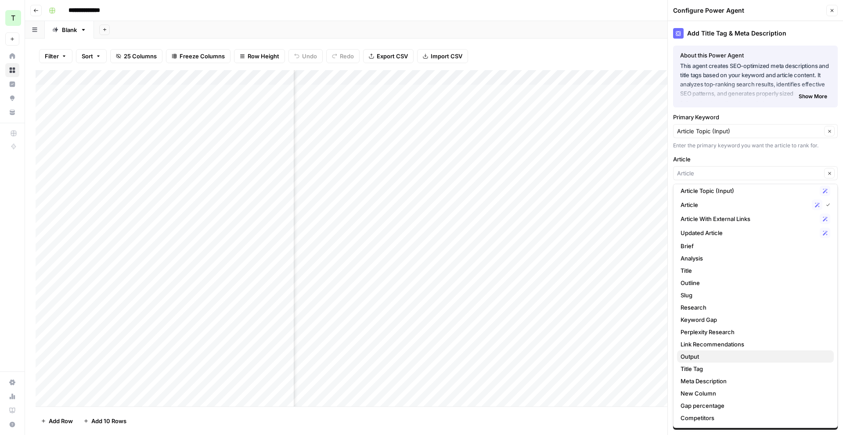
click at [715, 354] on span "Output" at bounding box center [753, 357] width 146 height 9
type input "Output"
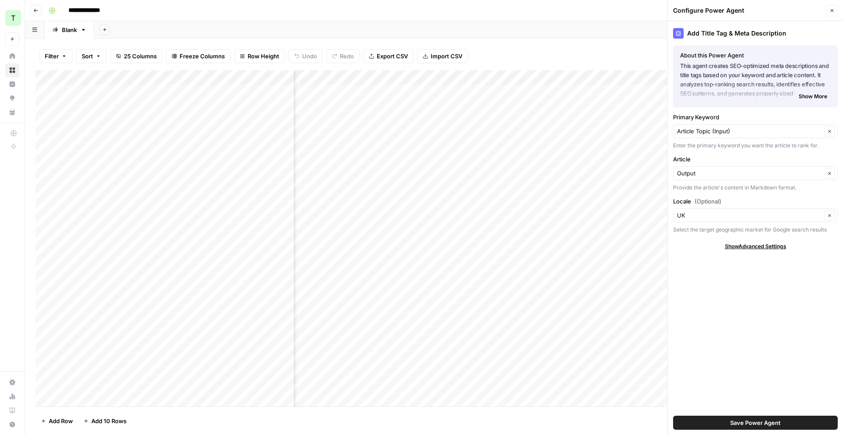
click at [750, 421] on span "Save Power Agent" at bounding box center [755, 423] width 50 height 9
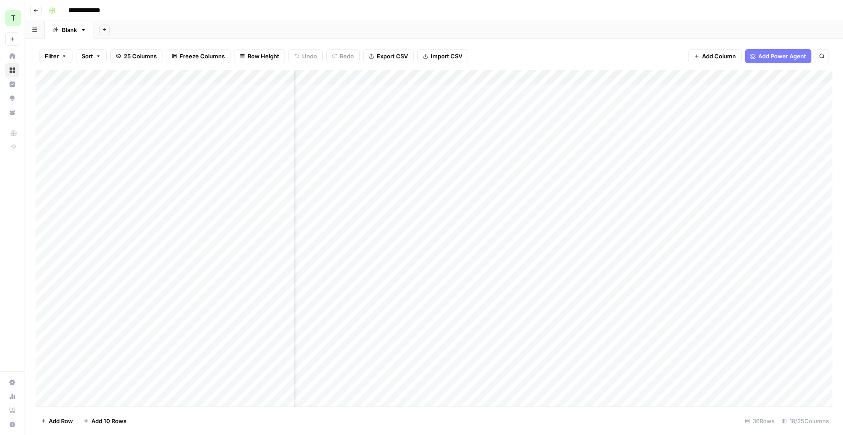
click at [548, 121] on div "Add Column" at bounding box center [434, 238] width 797 height 337
click at [547, 134] on div "Add Column" at bounding box center [434, 238] width 797 height 337
click at [547, 166] on div "Add Column" at bounding box center [434, 238] width 797 height 337
click at [45, 149] on div "Add Column" at bounding box center [434, 238] width 797 height 337
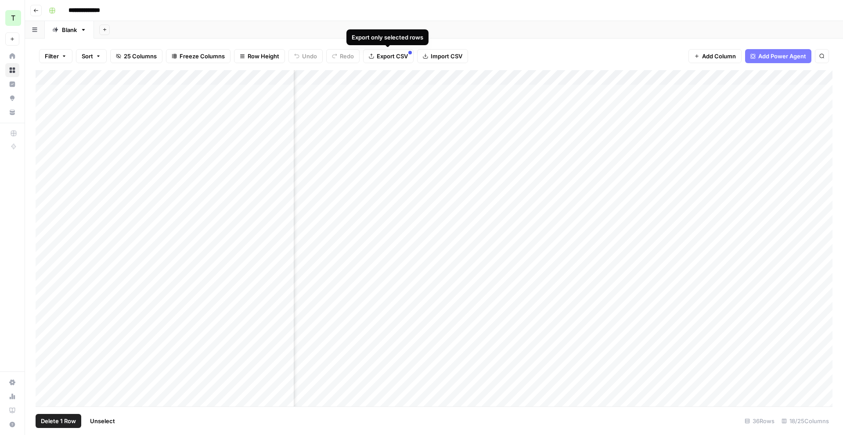
click at [547, 48] on div "Filter Sort 25 Columns Freeze Columns Row Height Undo Redo Export CSV Import CS…" at bounding box center [434, 56] width 797 height 28
click at [43, 151] on div "Add Column" at bounding box center [434, 238] width 797 height 337
click at [707, 79] on div "Add Column" at bounding box center [434, 238] width 797 height 337
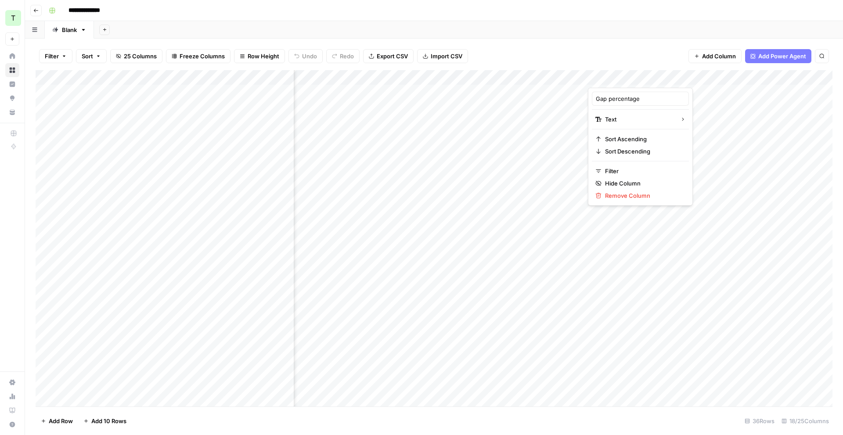
click at [670, 24] on div "Add Sheet" at bounding box center [468, 30] width 749 height 18
